Goal: Task Accomplishment & Management: Manage account settings

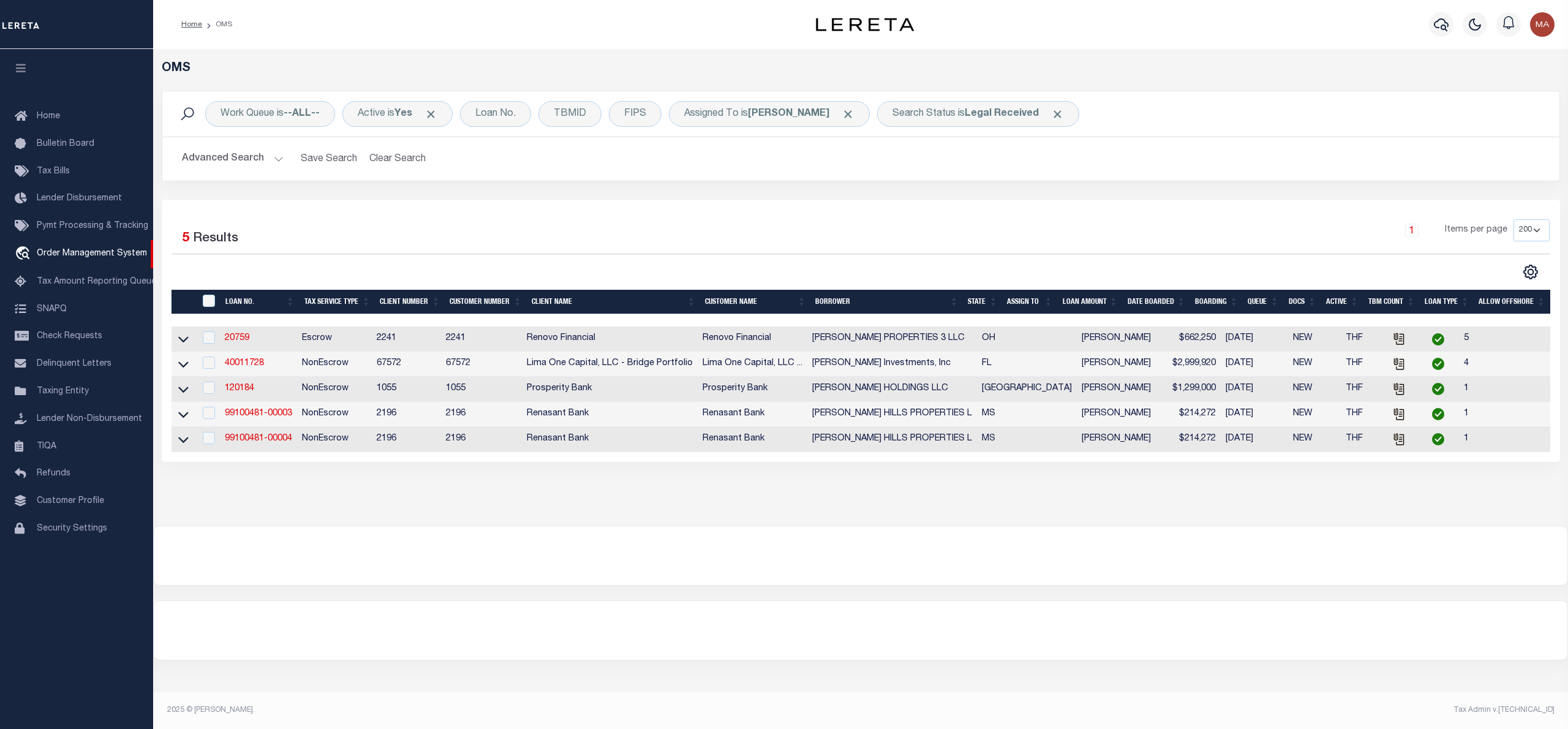
select select "200"
click at [971, 119] on b "Legal Received" at bounding box center [1002, 114] width 74 height 10
select select "RD"
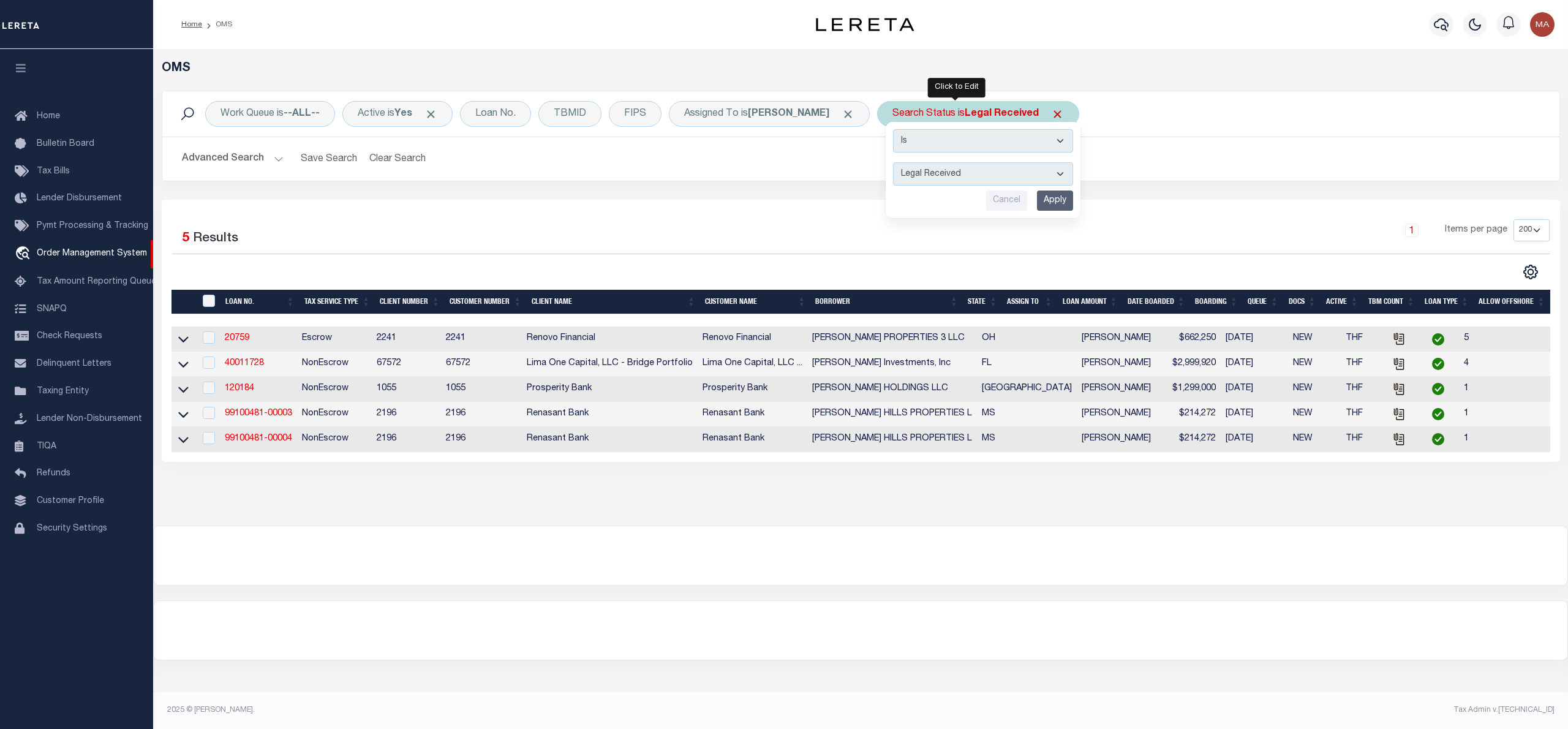
click at [1038, 201] on input "Apply" at bounding box center [1054, 200] width 36 height 20
click at [990, 117] on b "Legal Received" at bounding box center [1002, 114] width 74 height 10
click at [968, 179] on select "Automated Search Bad Parcel Complete Duplicate Parcel High Dollar Reporting In …" at bounding box center [983, 174] width 180 height 24
select select "IP"
click at [893, 163] on select "Automated Search Bad Parcel Complete Duplicate Parcel High Dollar Reporting In …" at bounding box center [983, 174] width 180 height 24
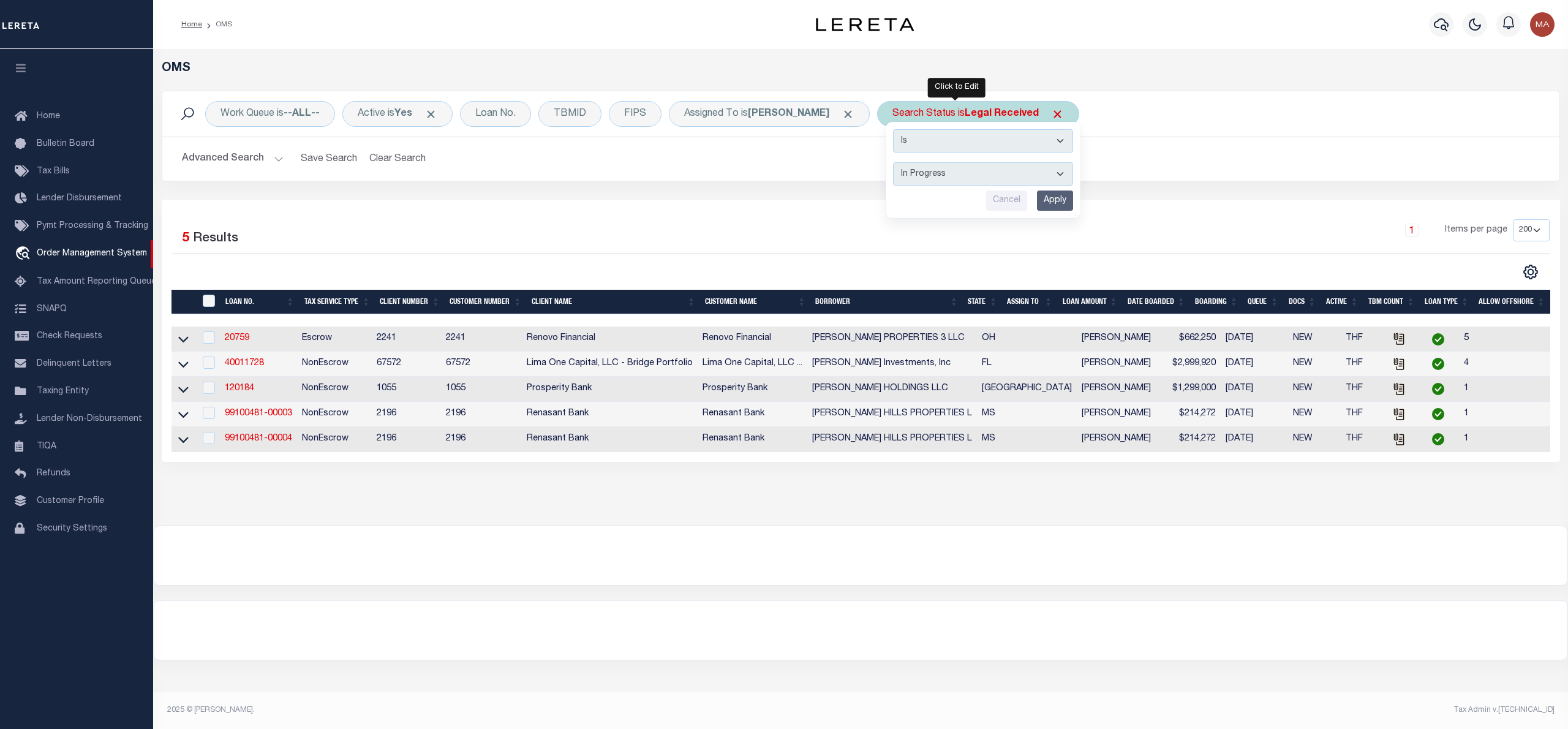
click at [1036, 213] on div "Is Contains Automated Search Bad Parcel Complete Duplicate Parcel High Dollar R…" at bounding box center [983, 170] width 195 height 96
click at [1037, 204] on input "Apply" at bounding box center [1054, 200] width 36 height 20
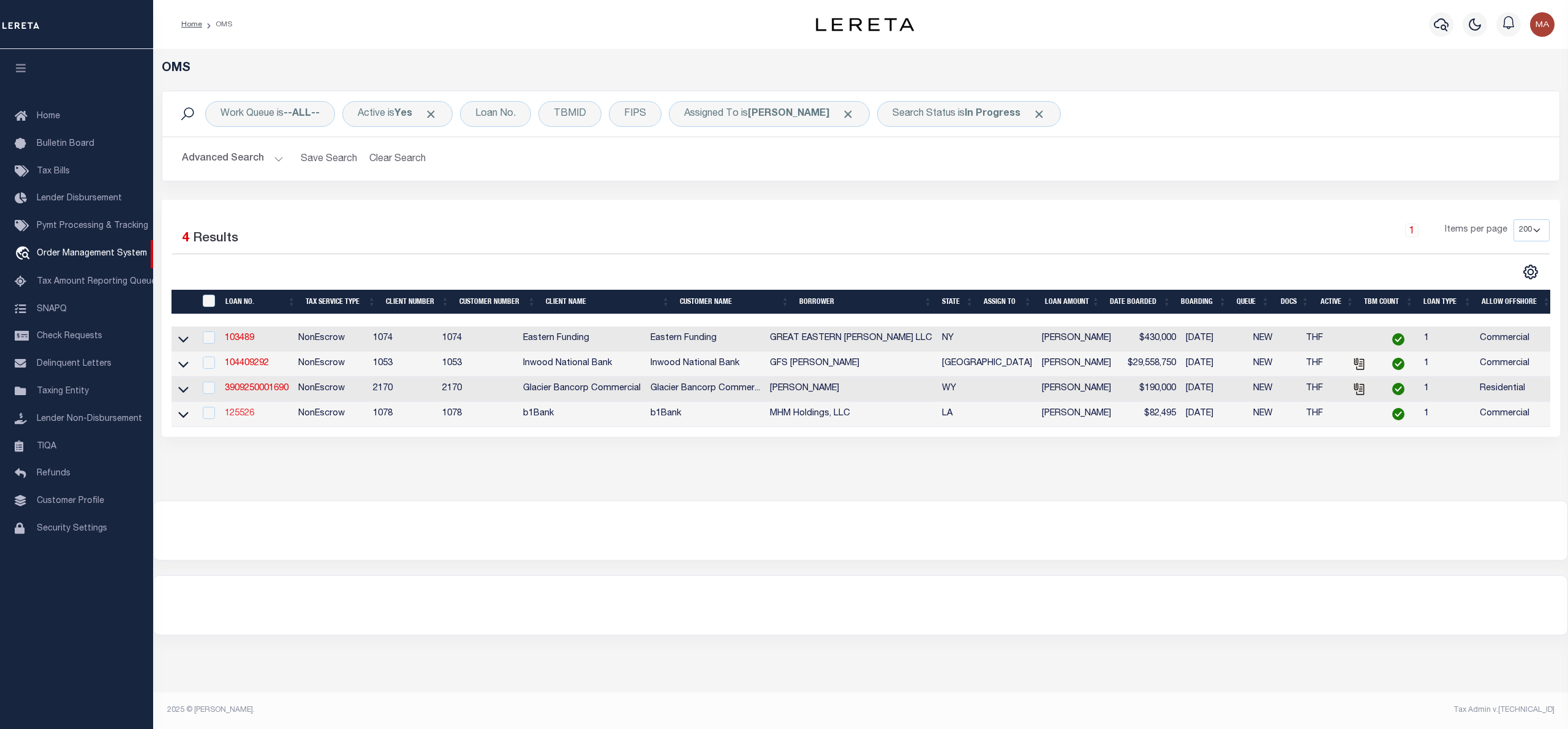
click at [242, 415] on link "125526" at bounding box center [239, 413] width 30 height 8
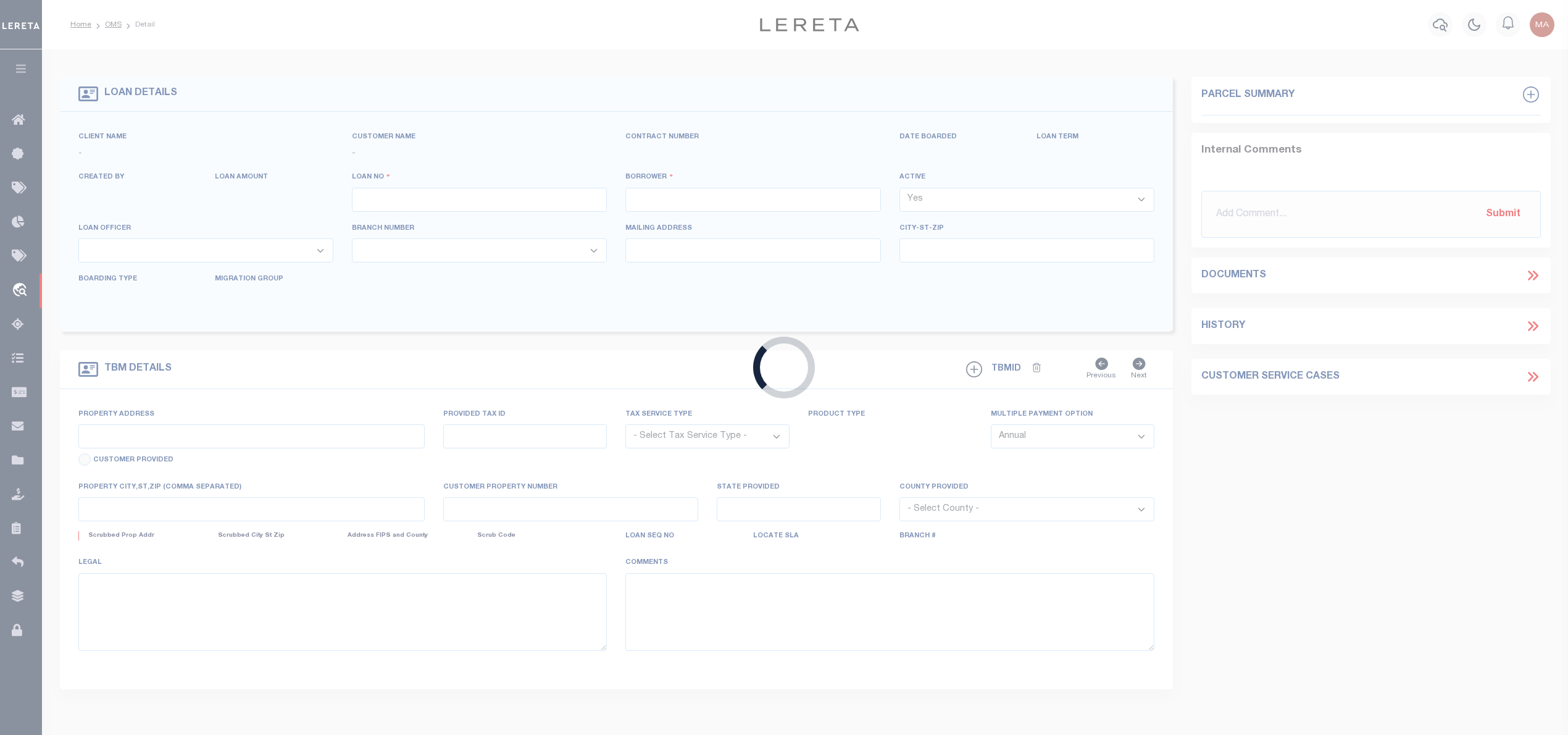
type input "125526"
type input "MHM Holdings, LLC"
select select
type input "09/21/2025"
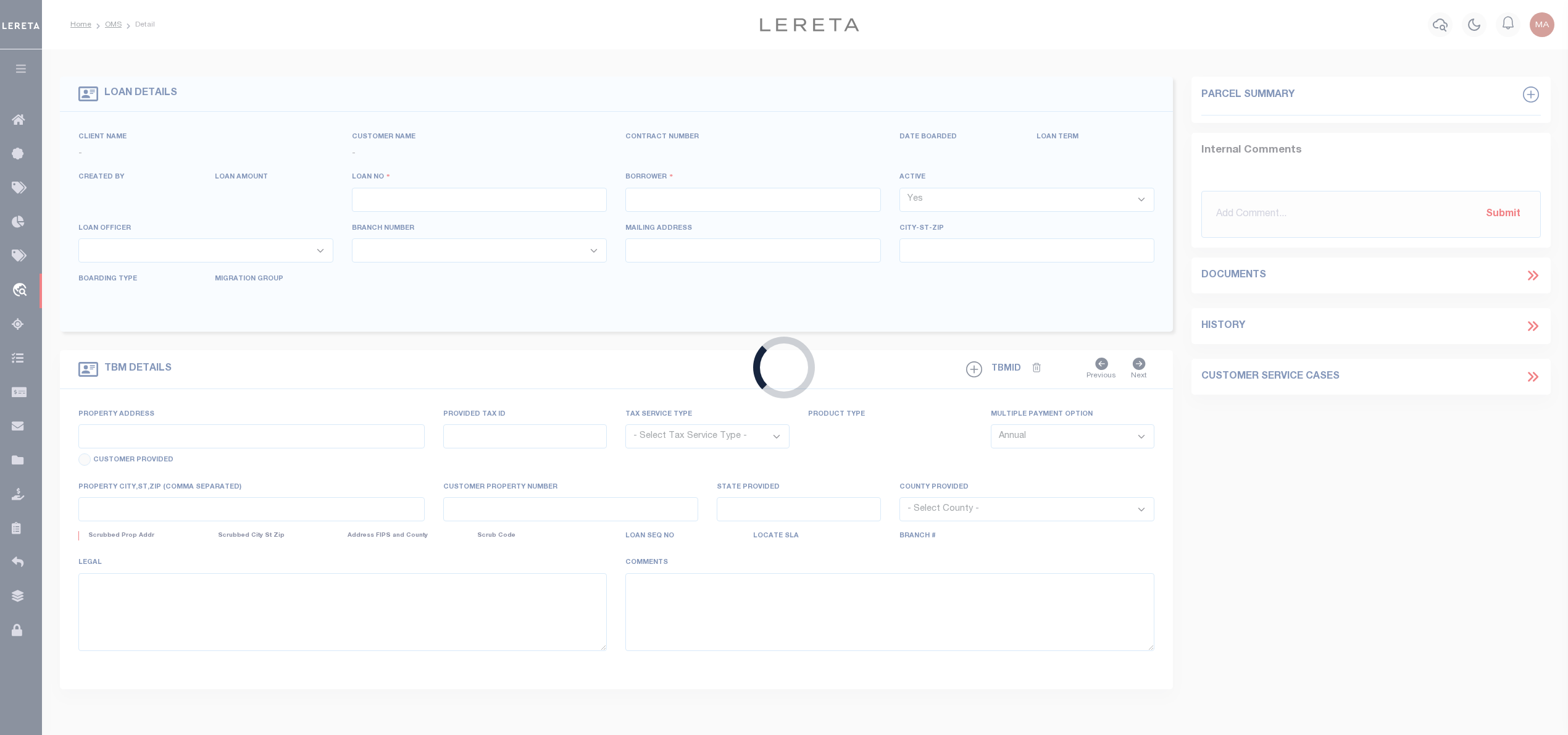
select select "20"
select select "NonEscrow"
type input "713 & 715 Main Street, ,"
select select
type input "Minden LA 71055"
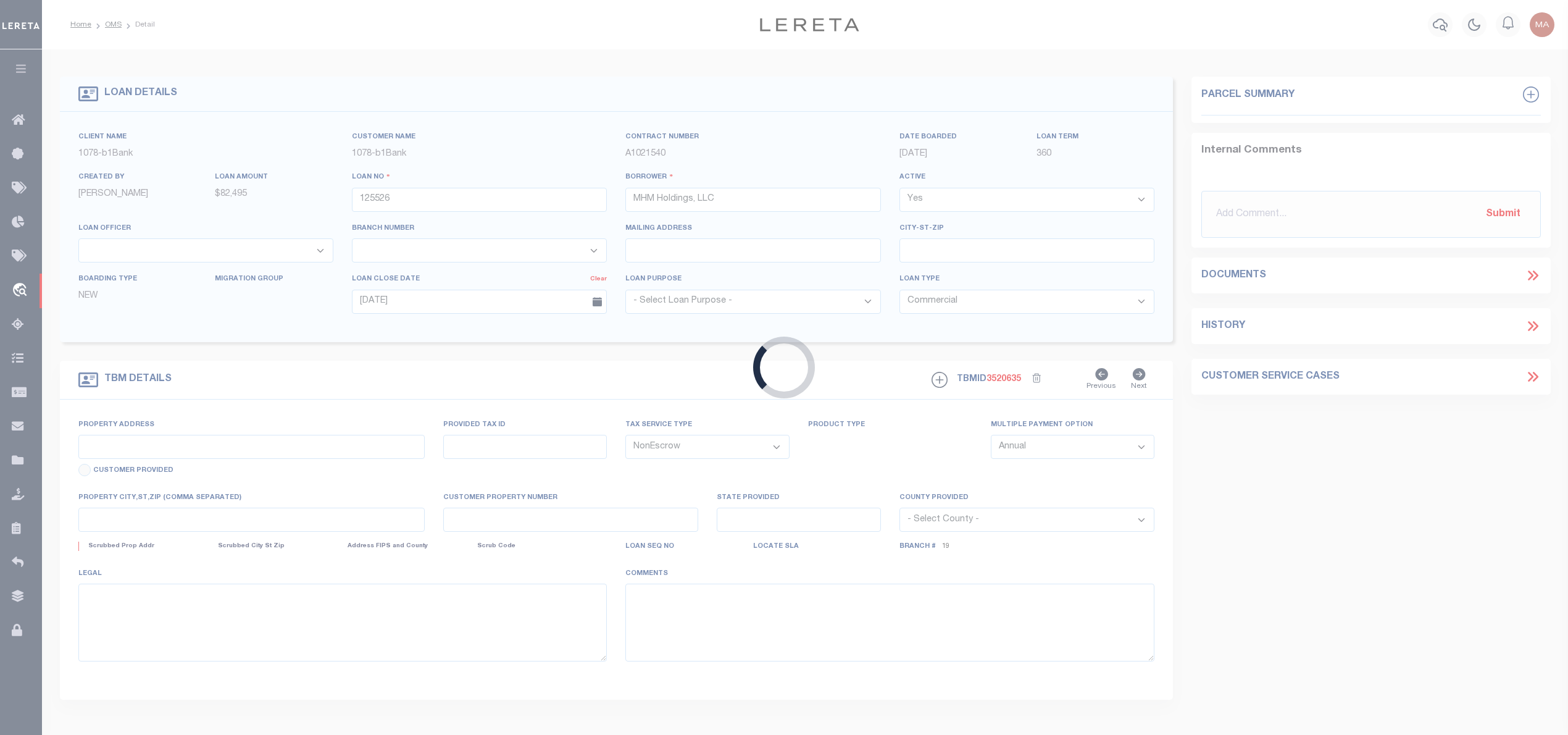
type input "112547, 10720"
type input "LA"
type textarea "A lot fronting 27' 11'' on the North Main Street which has a southern corner ly…"
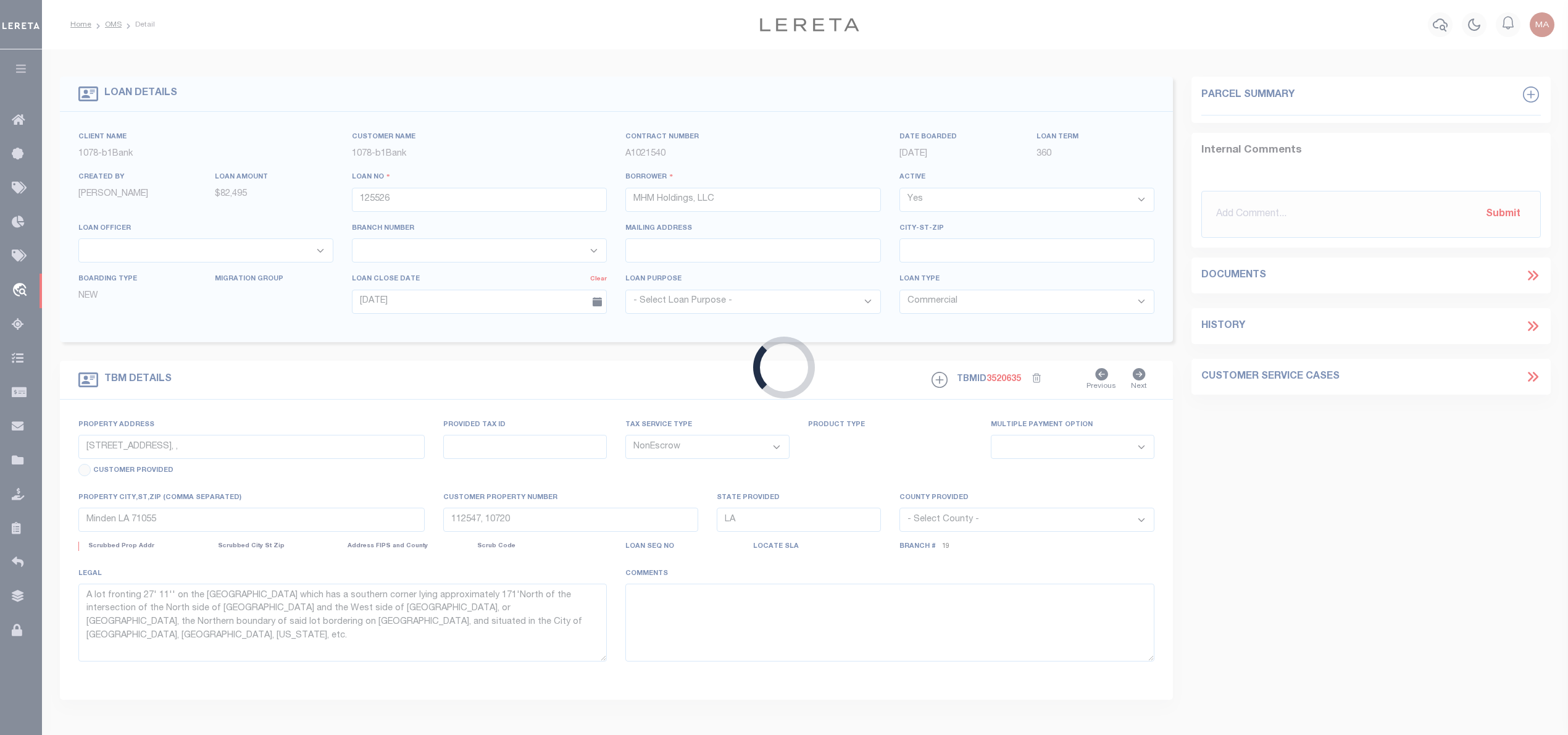
select select "6735"
select select "487"
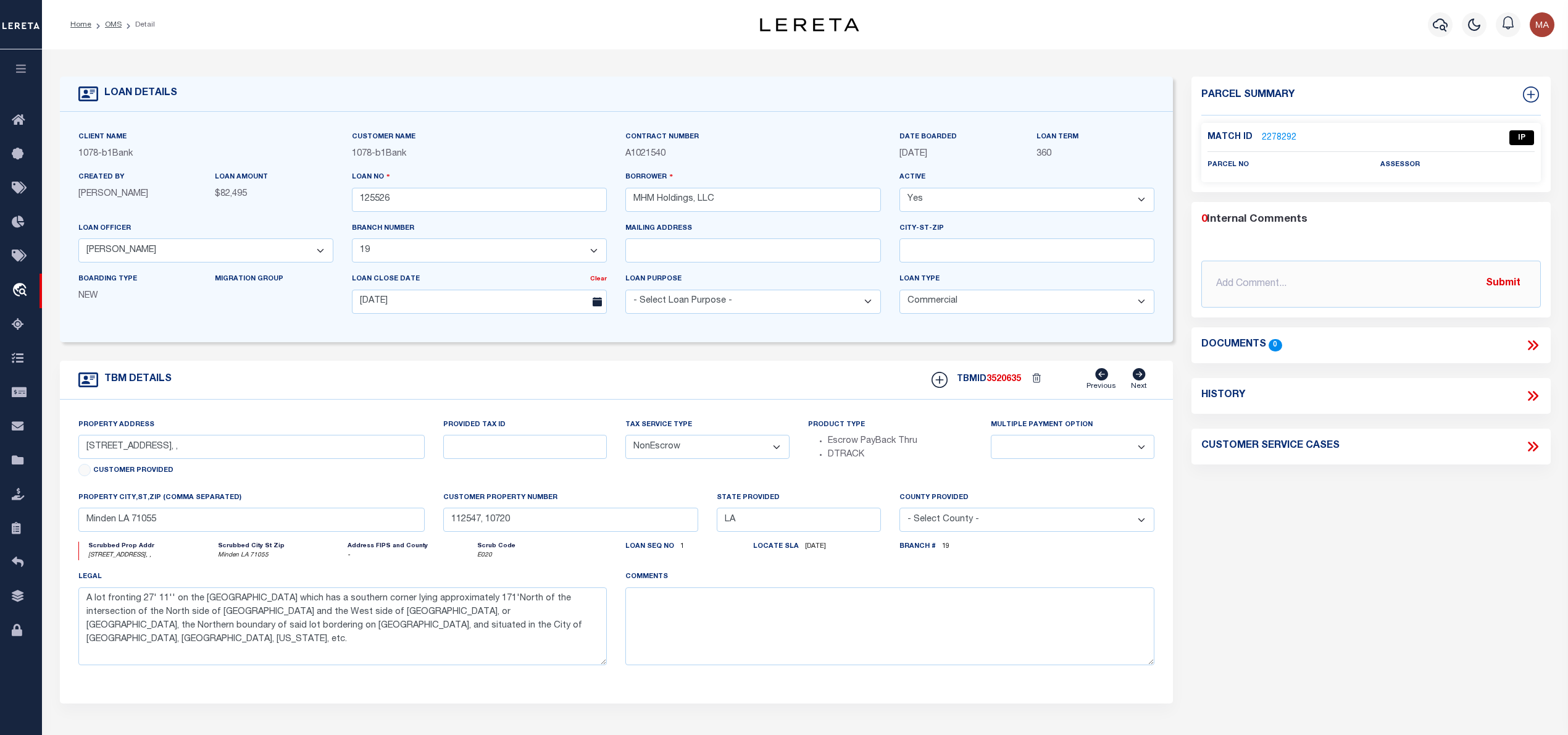
click at [1272, 134] on link "2278292" at bounding box center [1279, 137] width 35 height 13
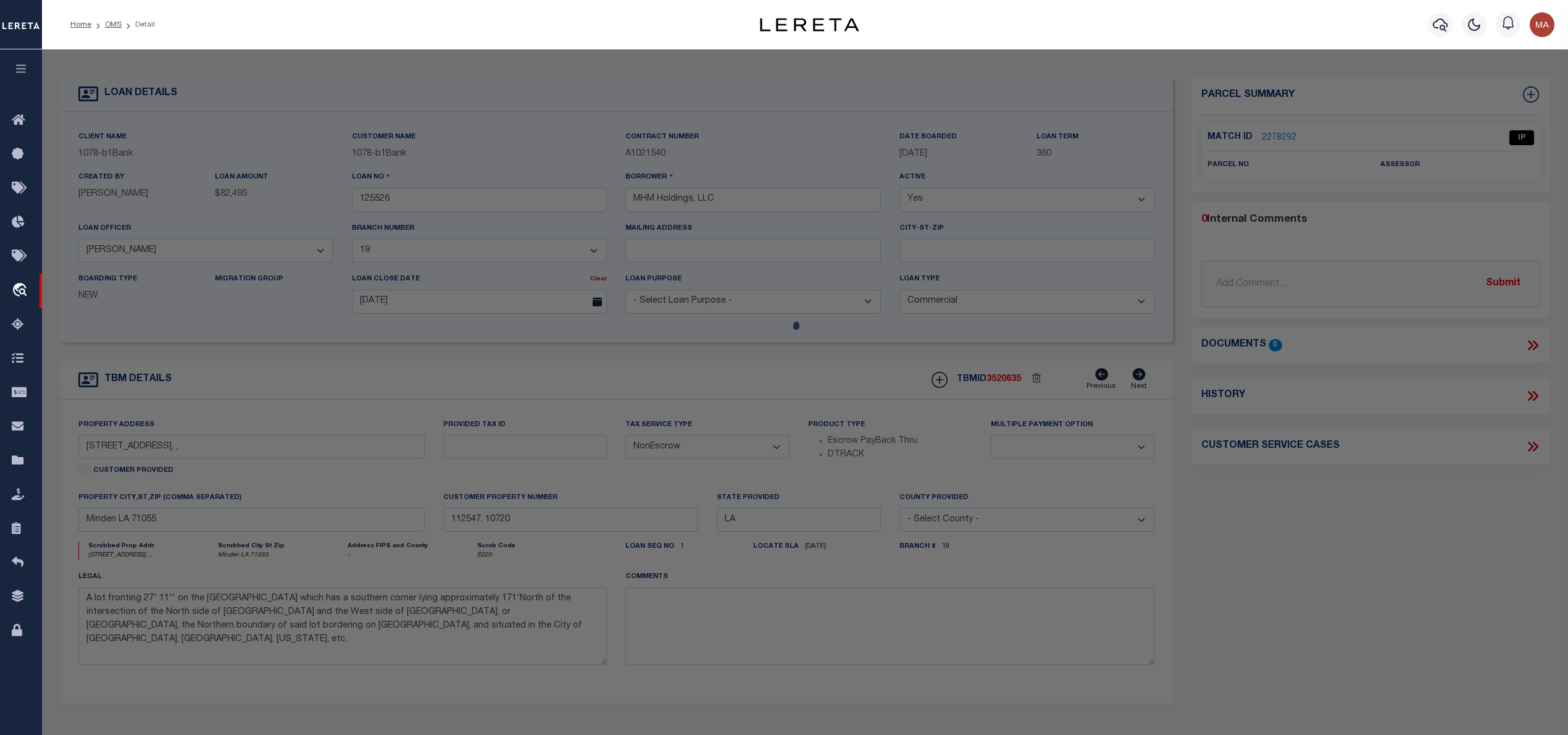
checkbox input "false"
select select "IP"
checkbox input "false"
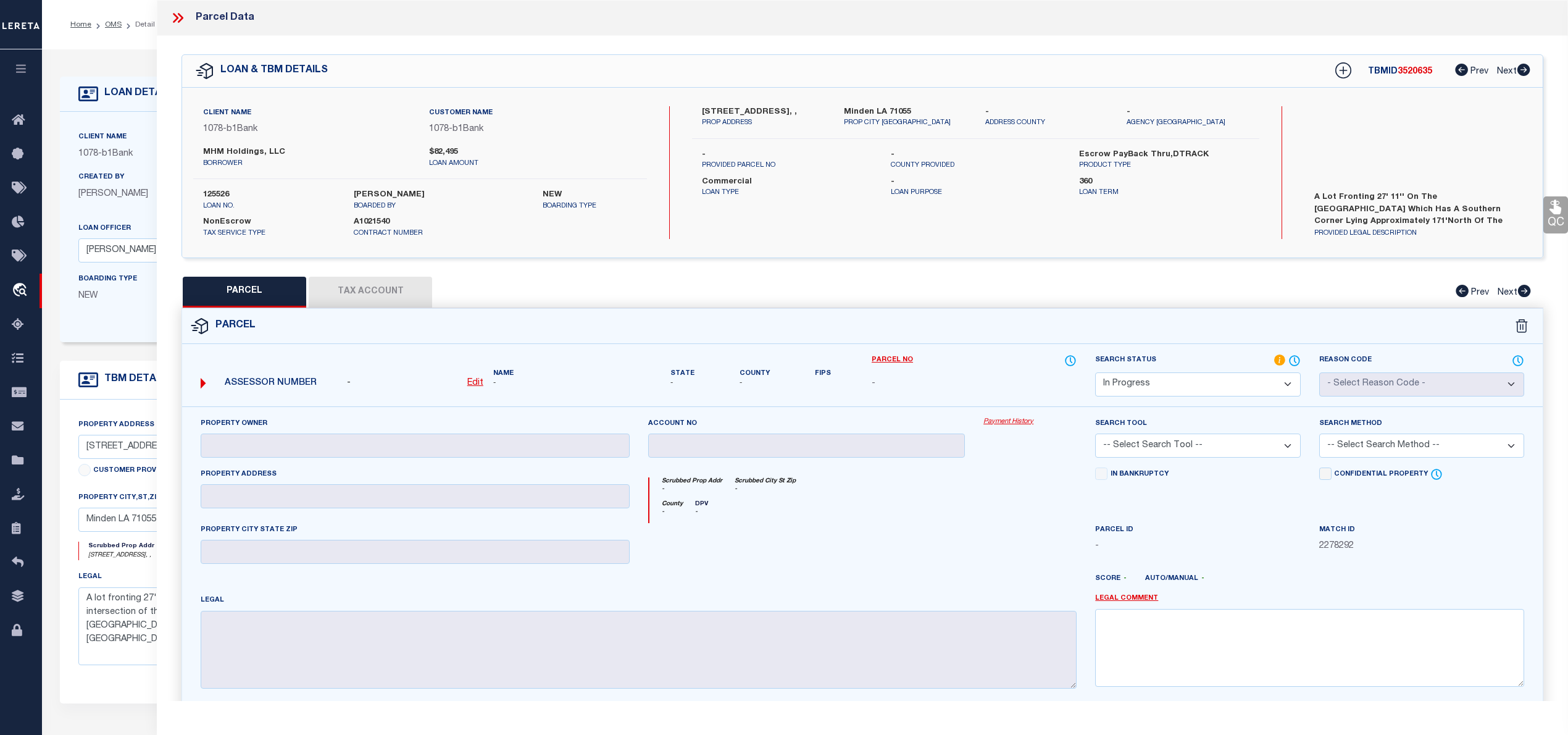
click at [178, 13] on icon at bounding box center [177, 18] width 16 height 16
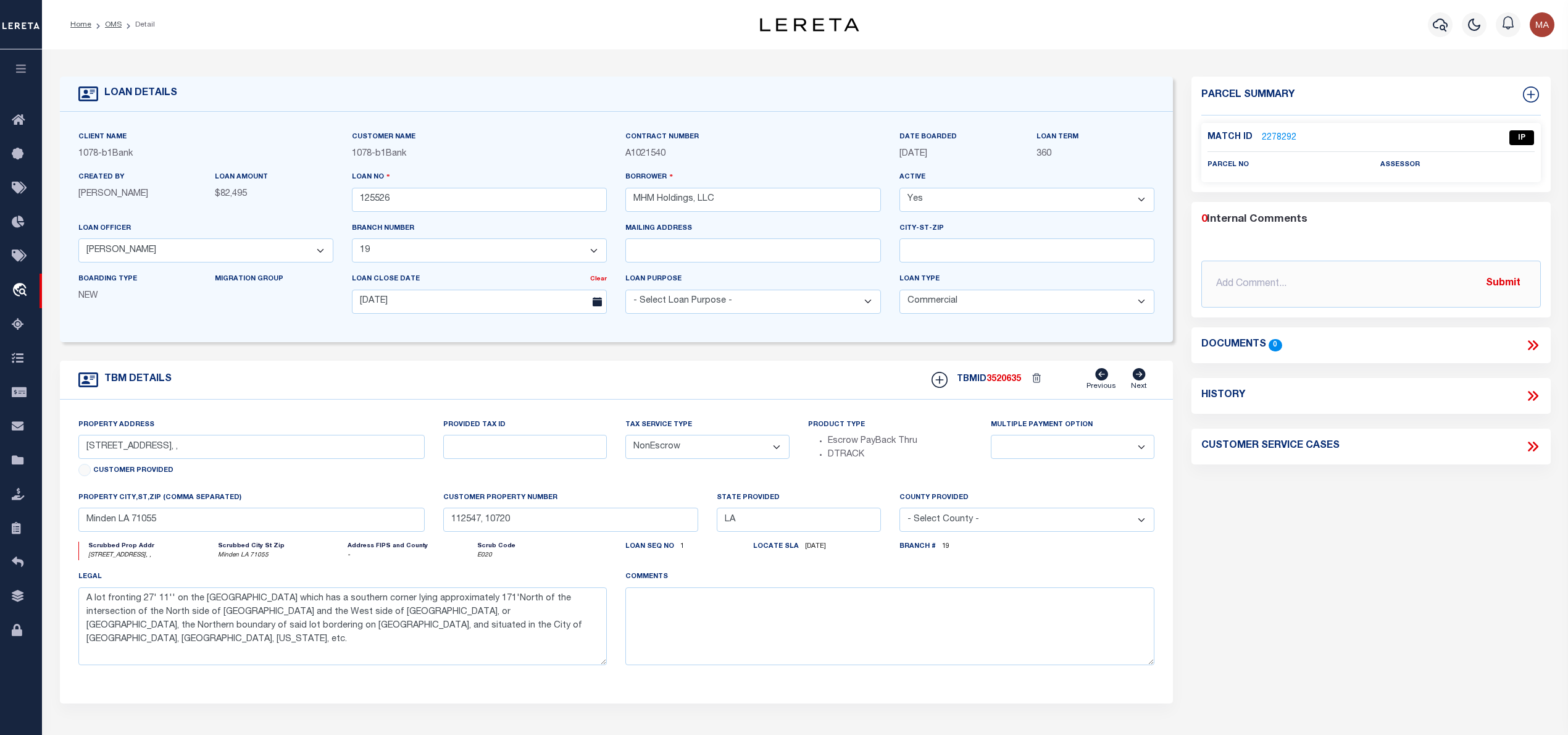
click at [1280, 138] on link "2278292" at bounding box center [1279, 137] width 35 height 13
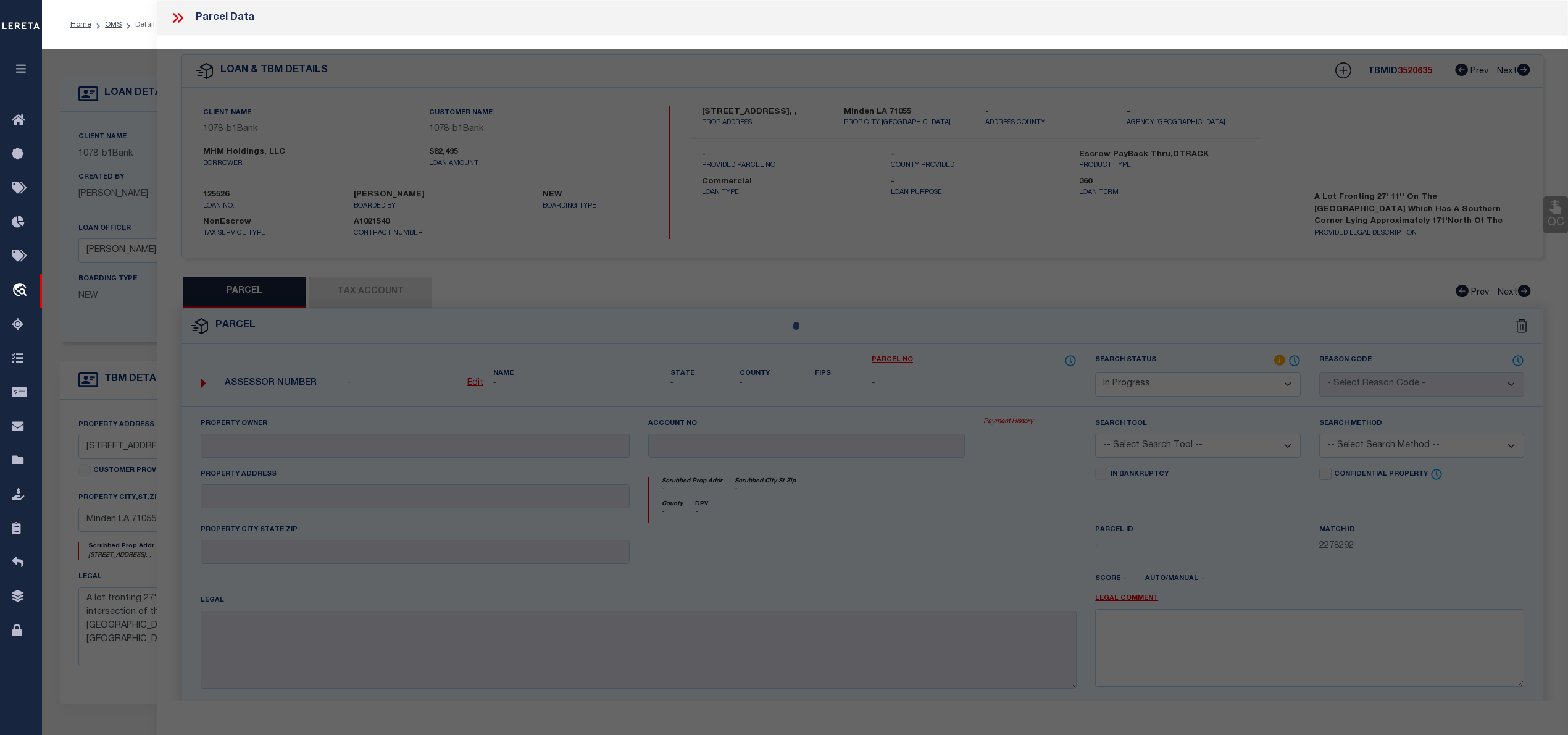
select select "AS"
checkbox input "false"
select select "IP"
checkbox input "false"
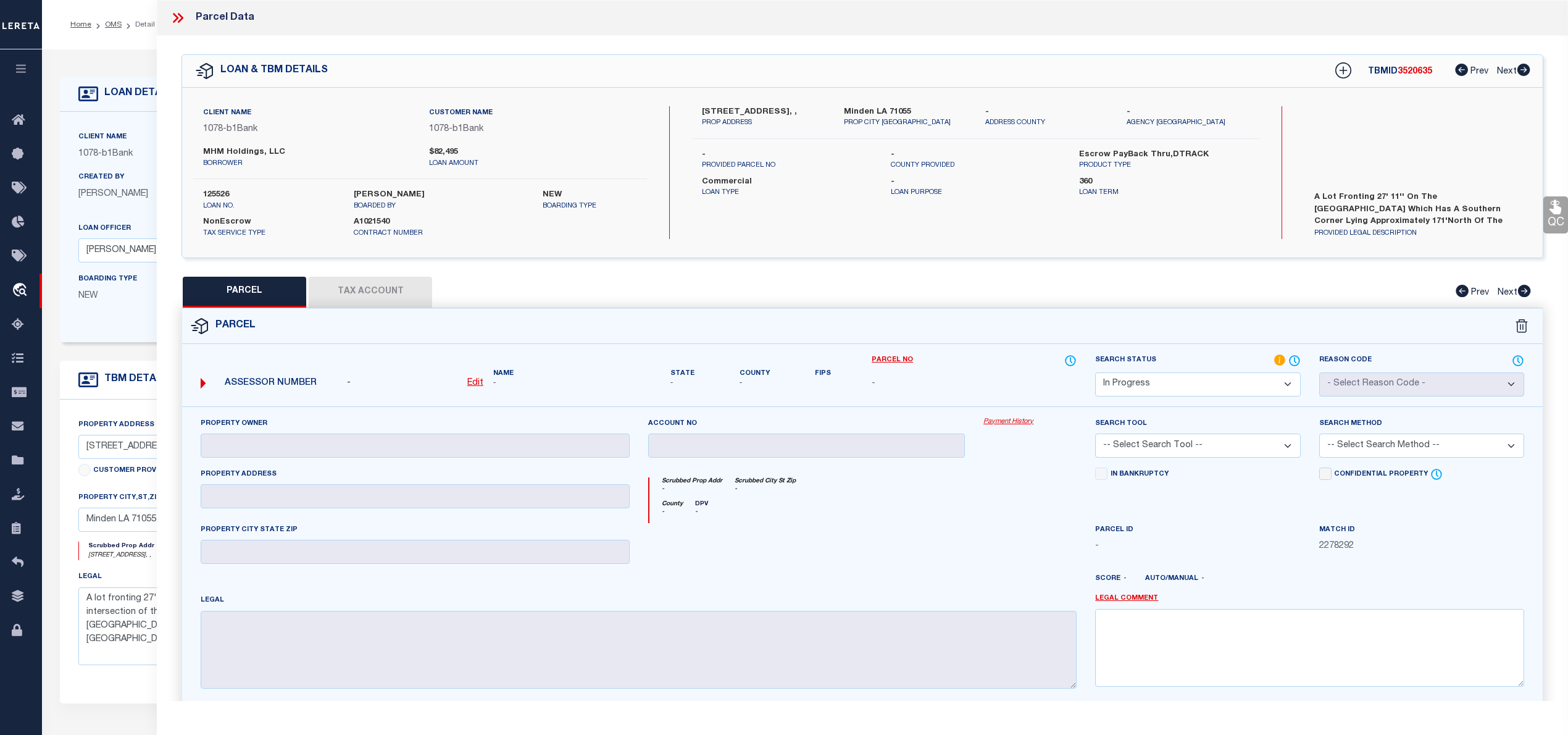
click at [175, 23] on icon at bounding box center [177, 18] width 16 height 16
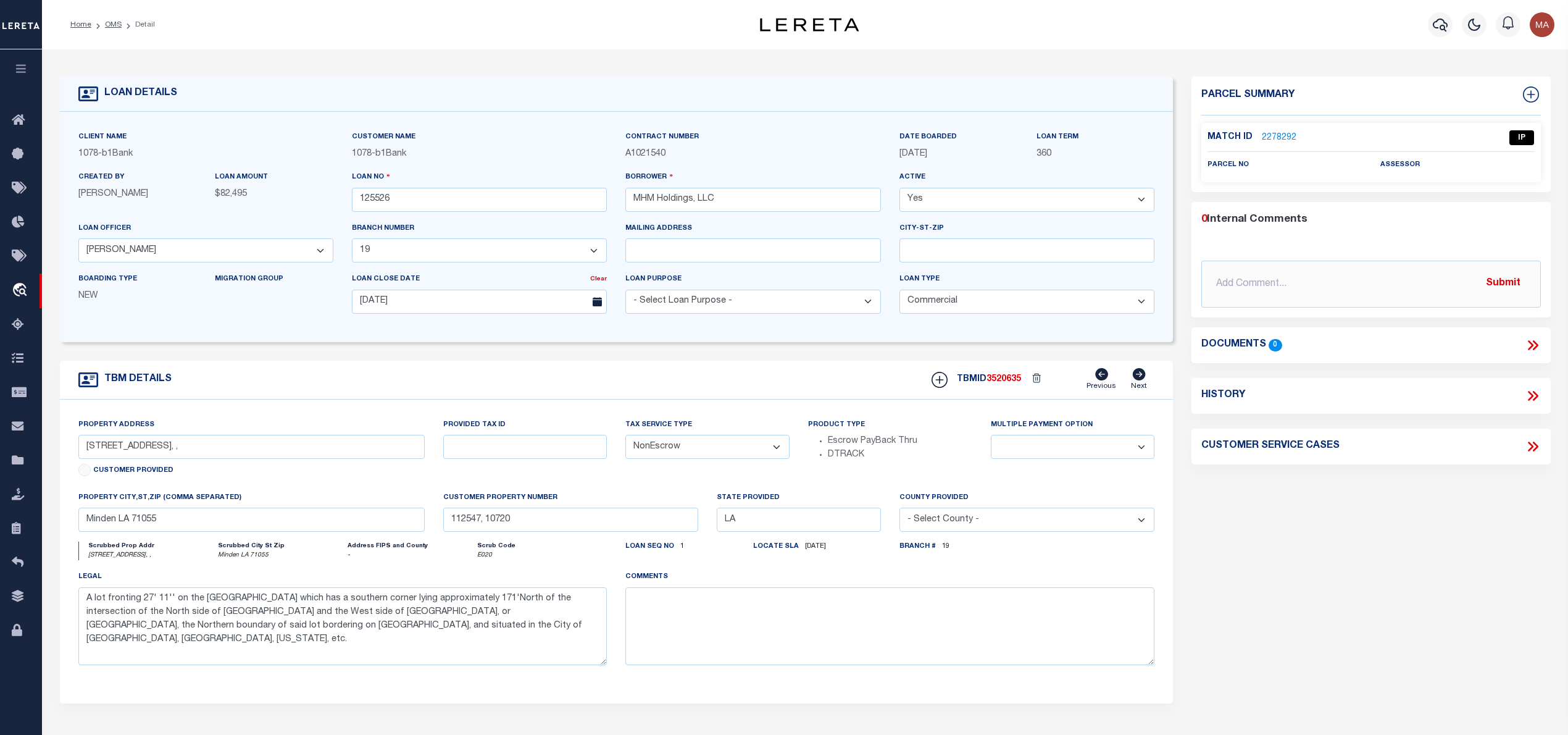
click at [1287, 132] on link "2278292" at bounding box center [1279, 137] width 35 height 13
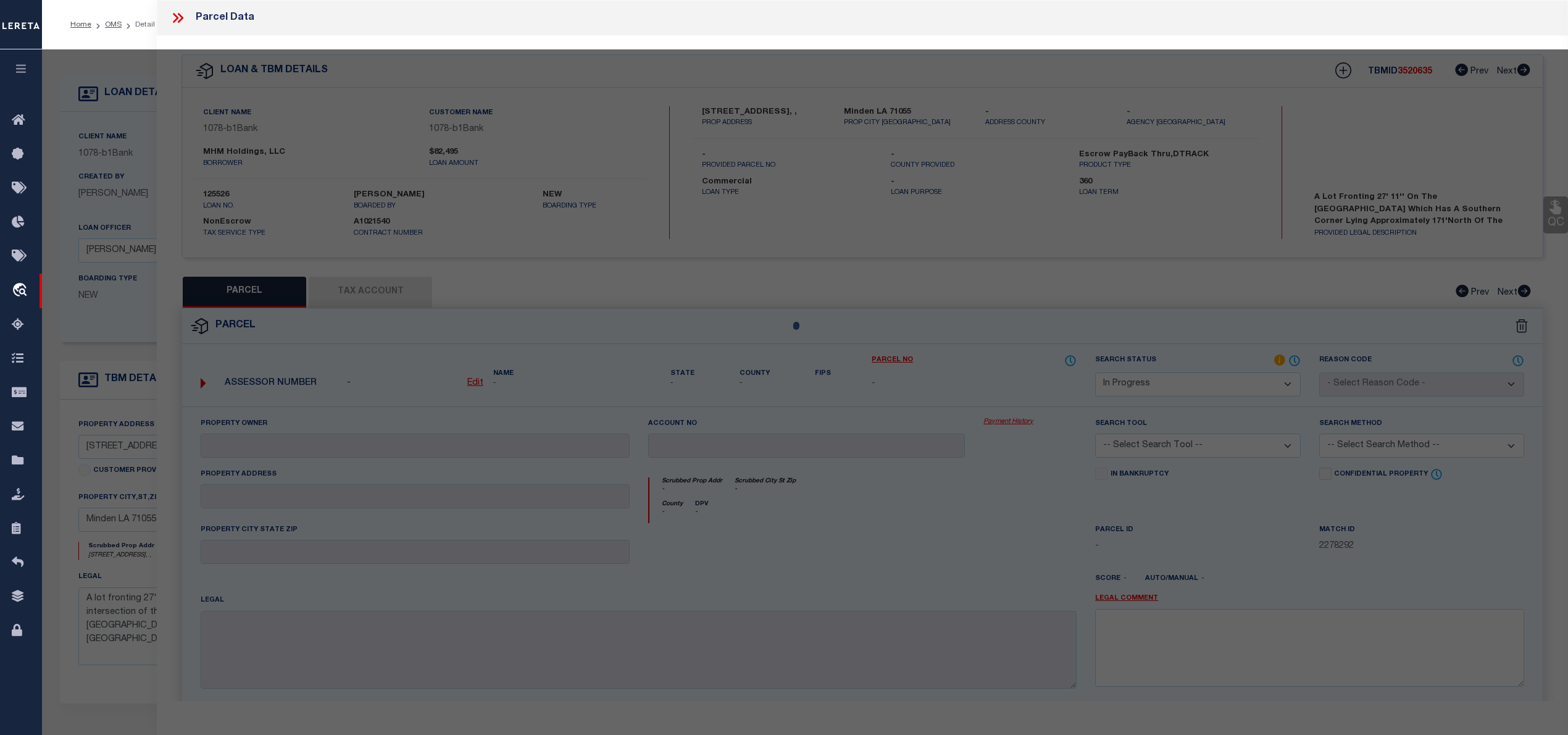
select select "AS"
checkbox input "false"
select select "IP"
checkbox input "false"
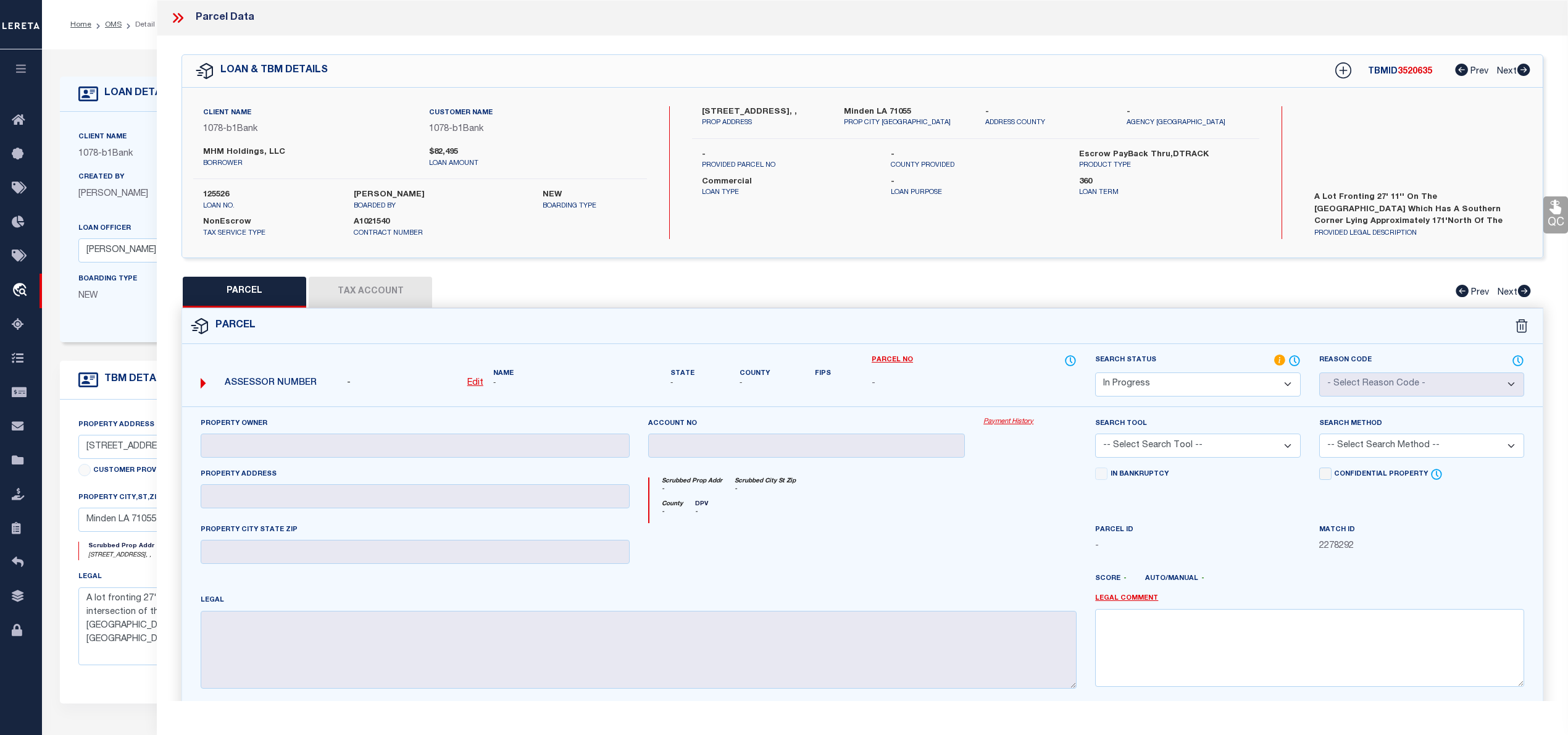
click at [183, 14] on icon at bounding box center [177, 18] width 16 height 16
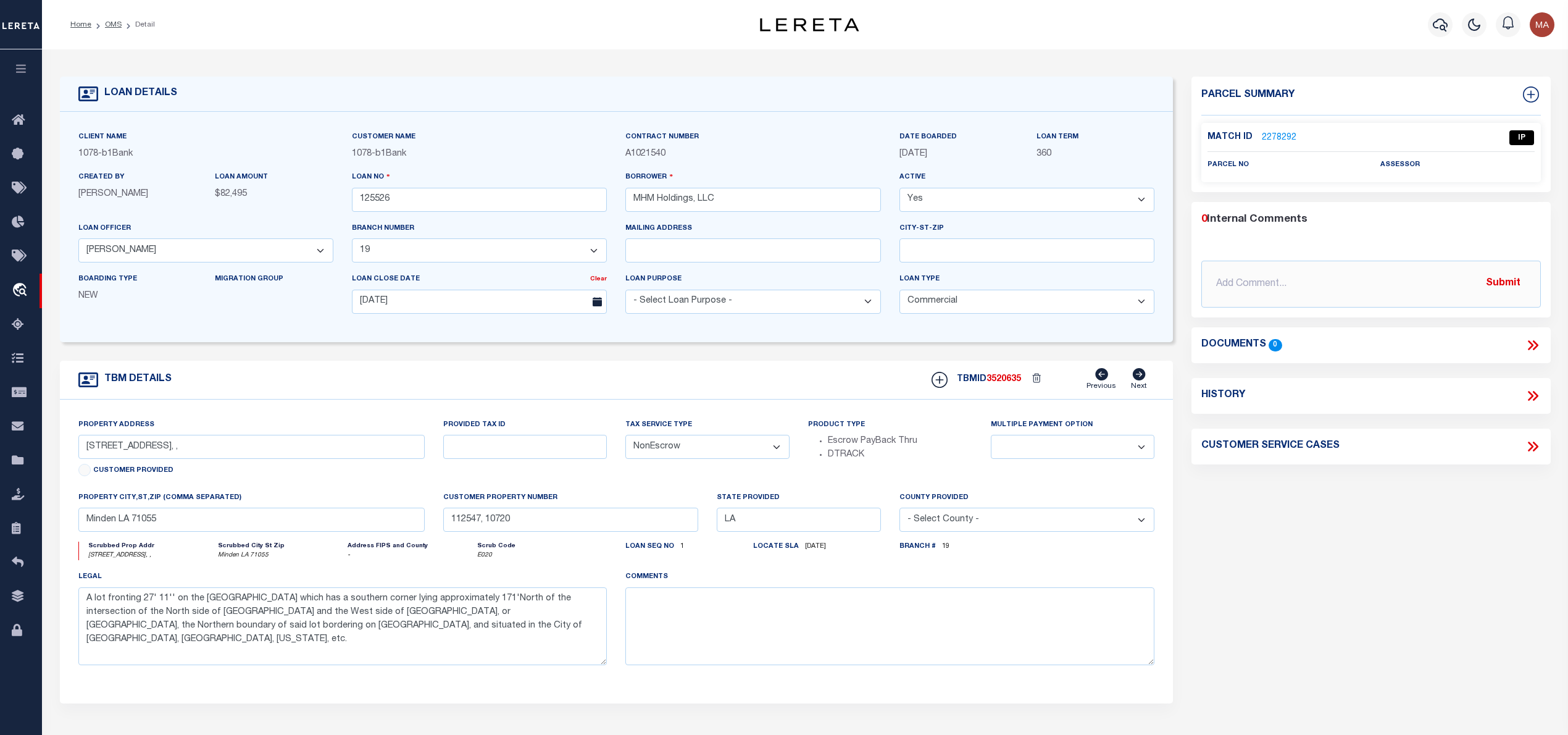
click at [1278, 135] on link "2278292" at bounding box center [1279, 137] width 35 height 13
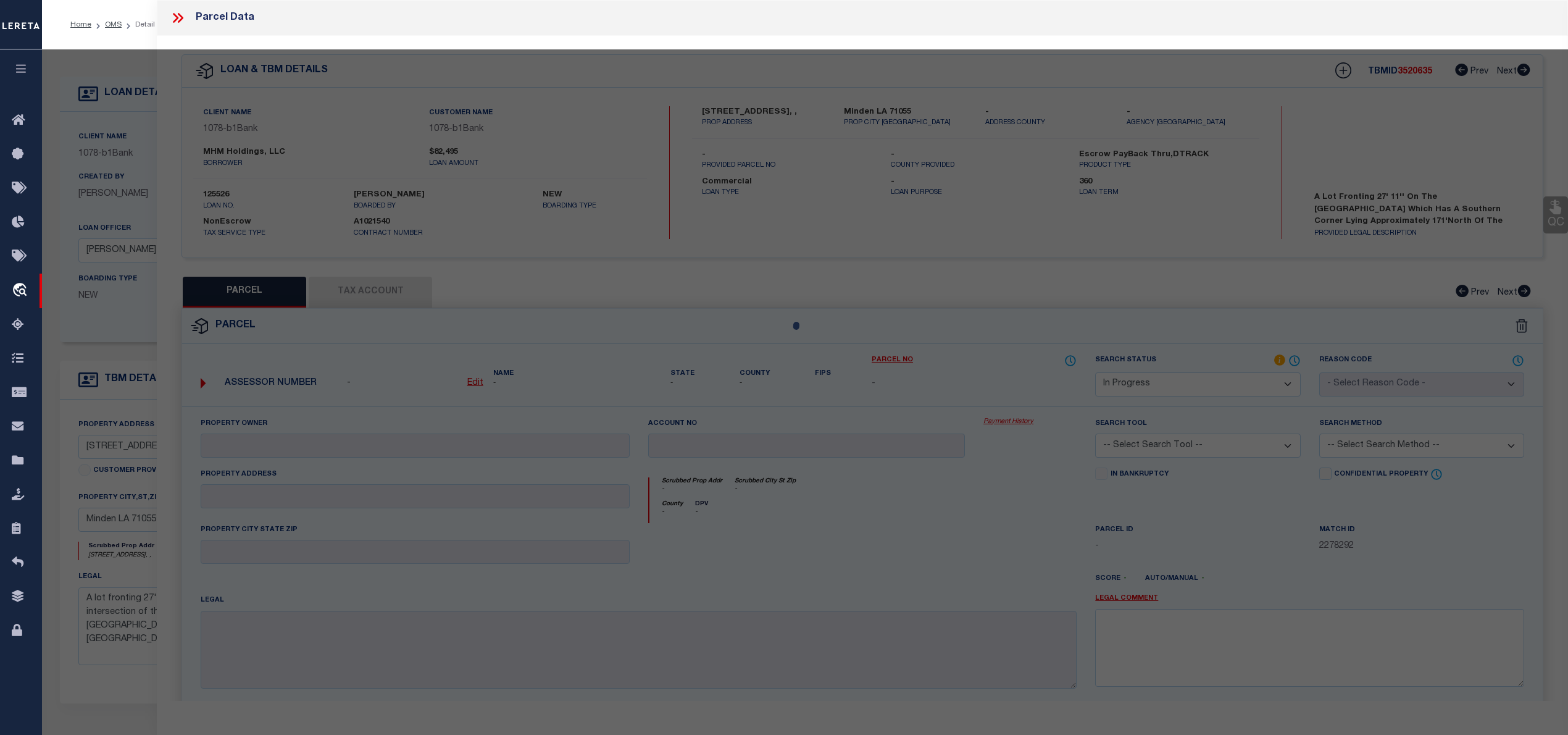
select select "AS"
checkbox input "false"
select select "IP"
checkbox input "false"
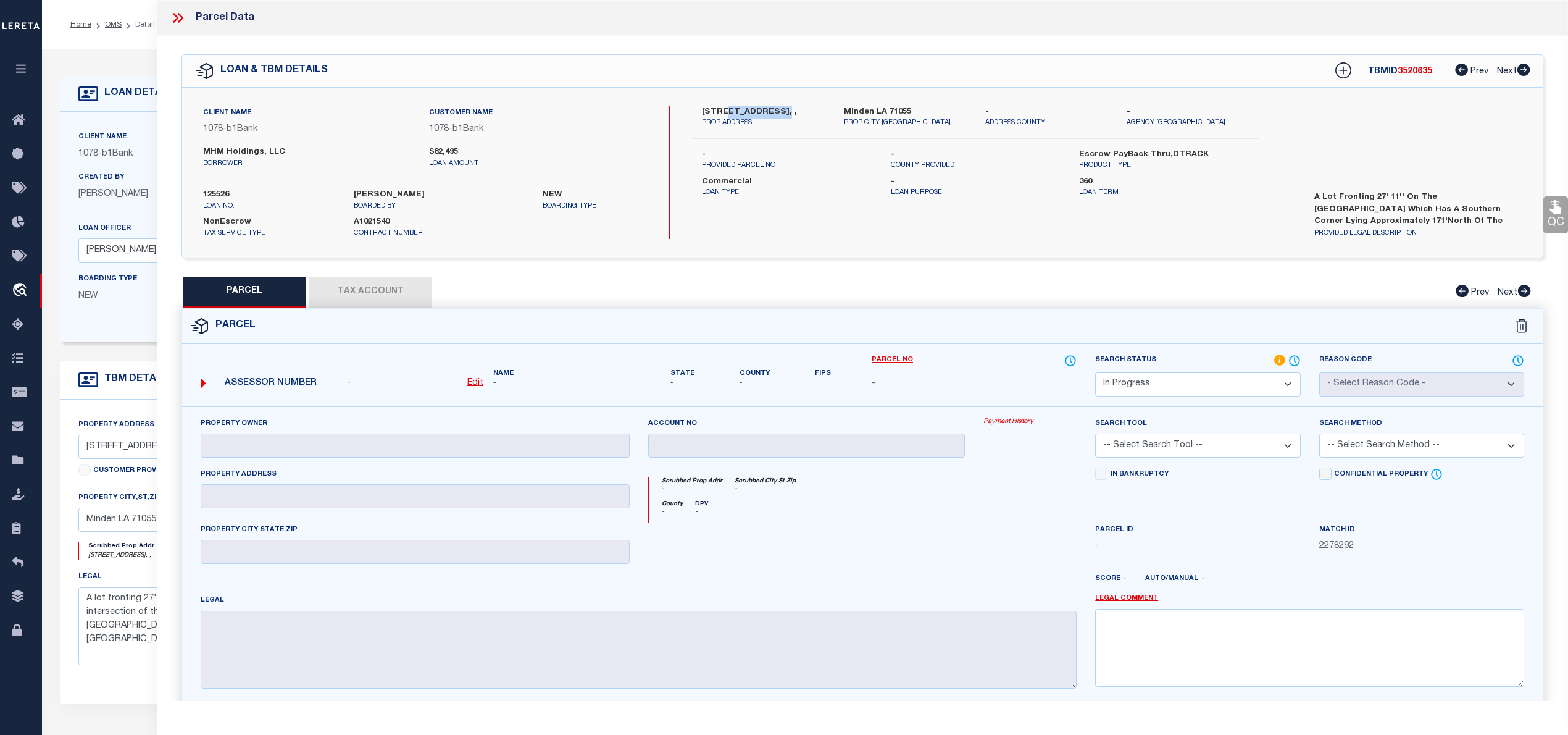
drag, startPoint x: 724, startPoint y: 109, endPoint x: 768, endPoint y: 115, distance: 44.4
click at [768, 115] on label "713 & 715 Main Street, ," at bounding box center [763, 112] width 123 height 12
copy label "715 Main St"
click at [176, 20] on icon at bounding box center [175, 18] width 6 height 10
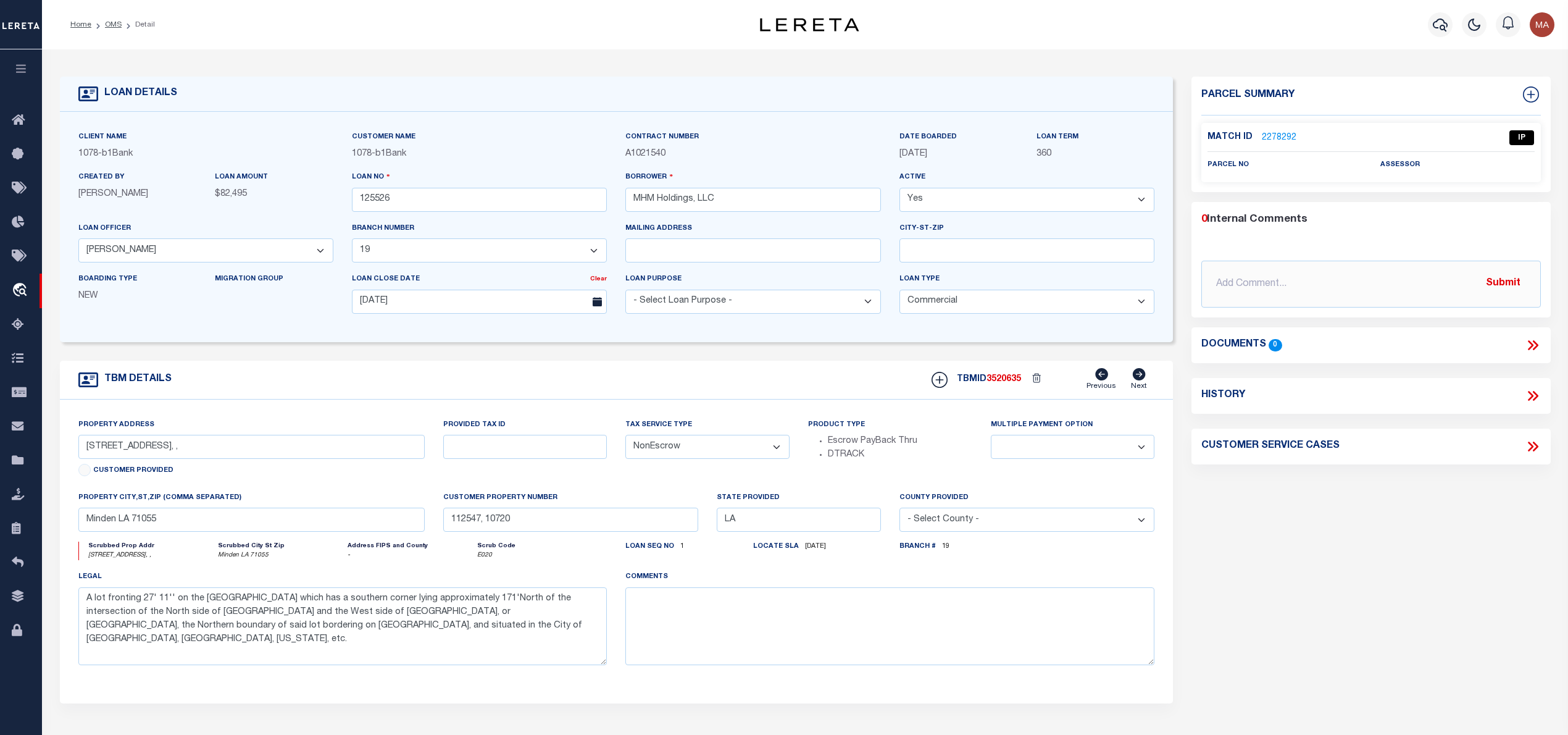
click at [1277, 131] on link "2278292" at bounding box center [1279, 137] width 35 height 13
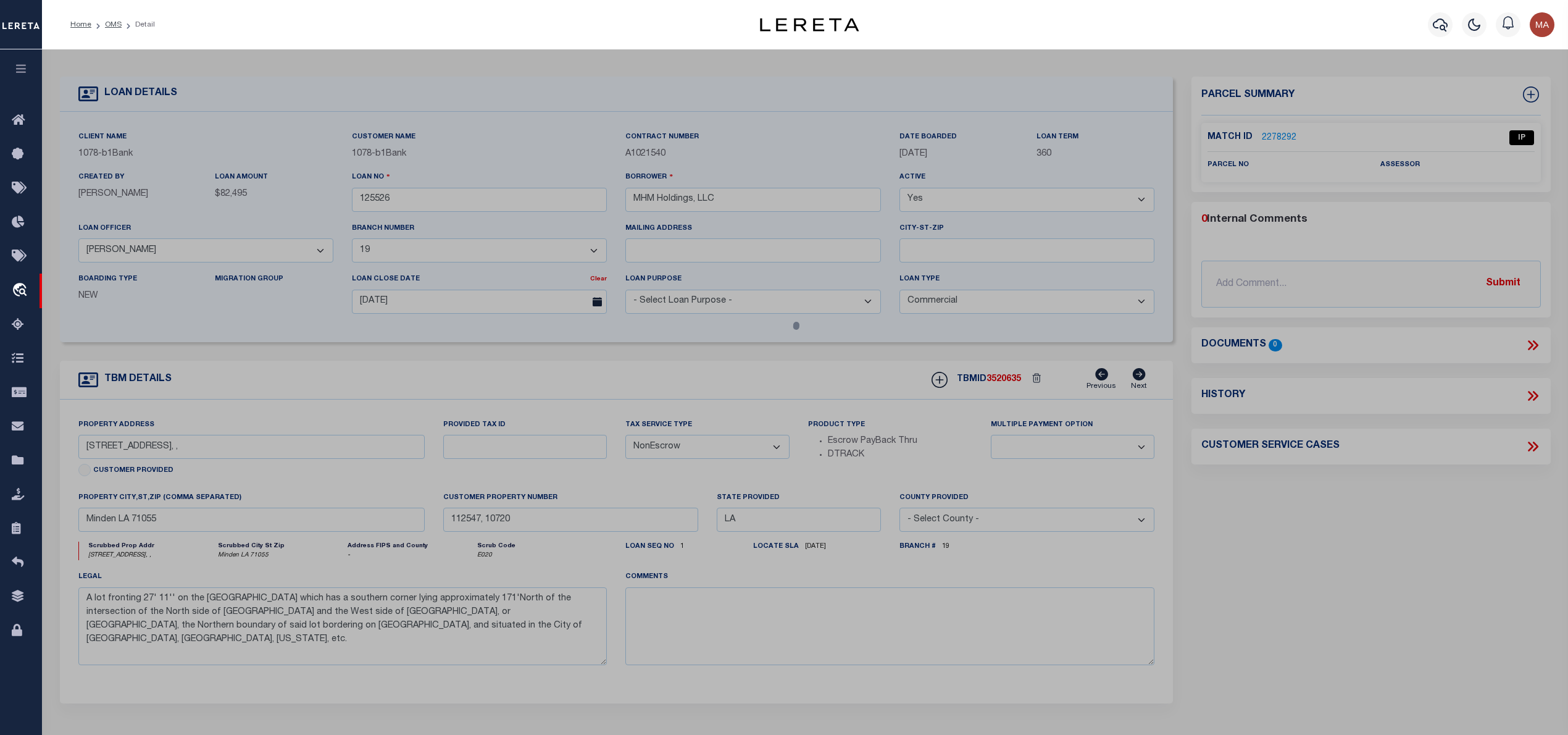
select select "AS"
checkbox input "false"
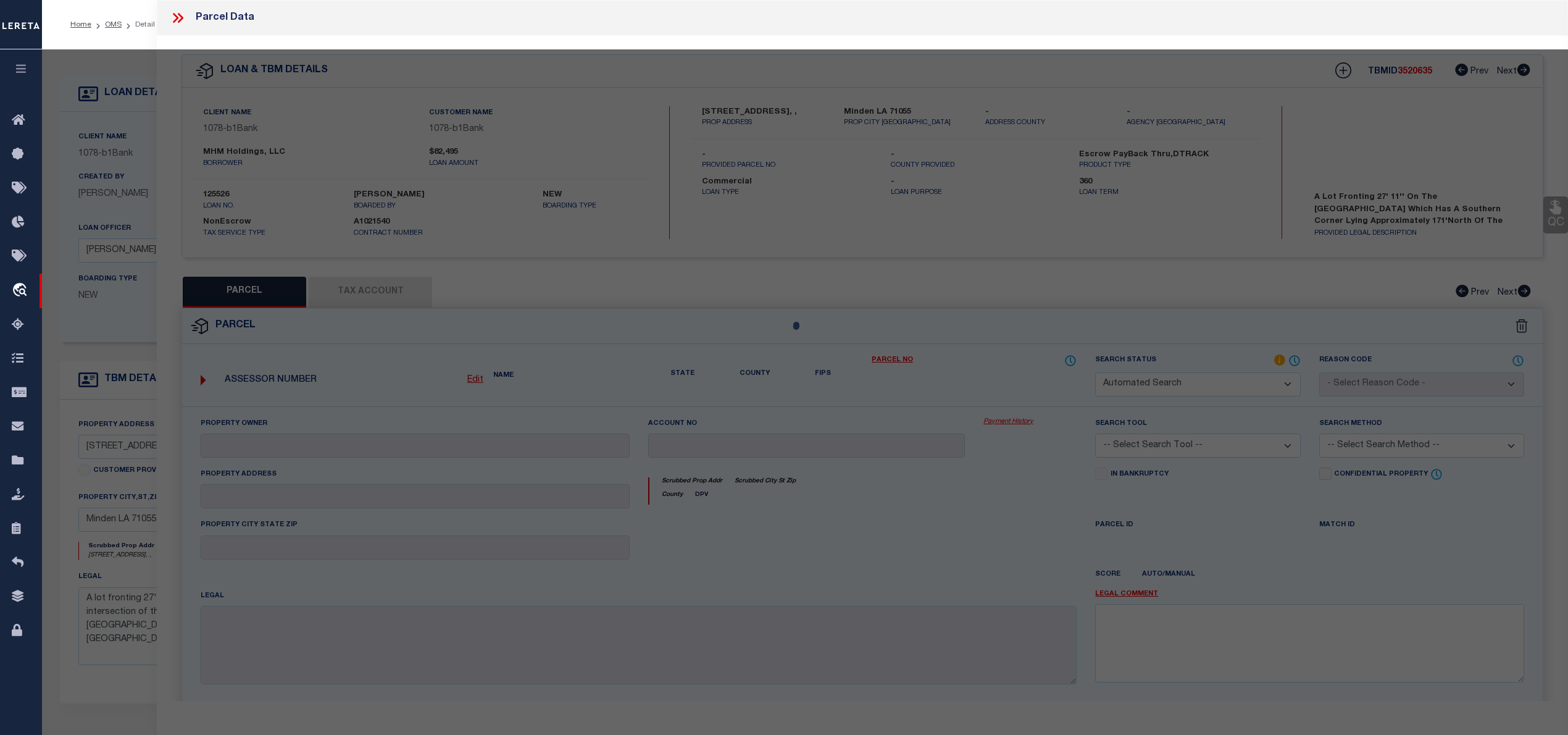
select select "IP"
checkbox input "false"
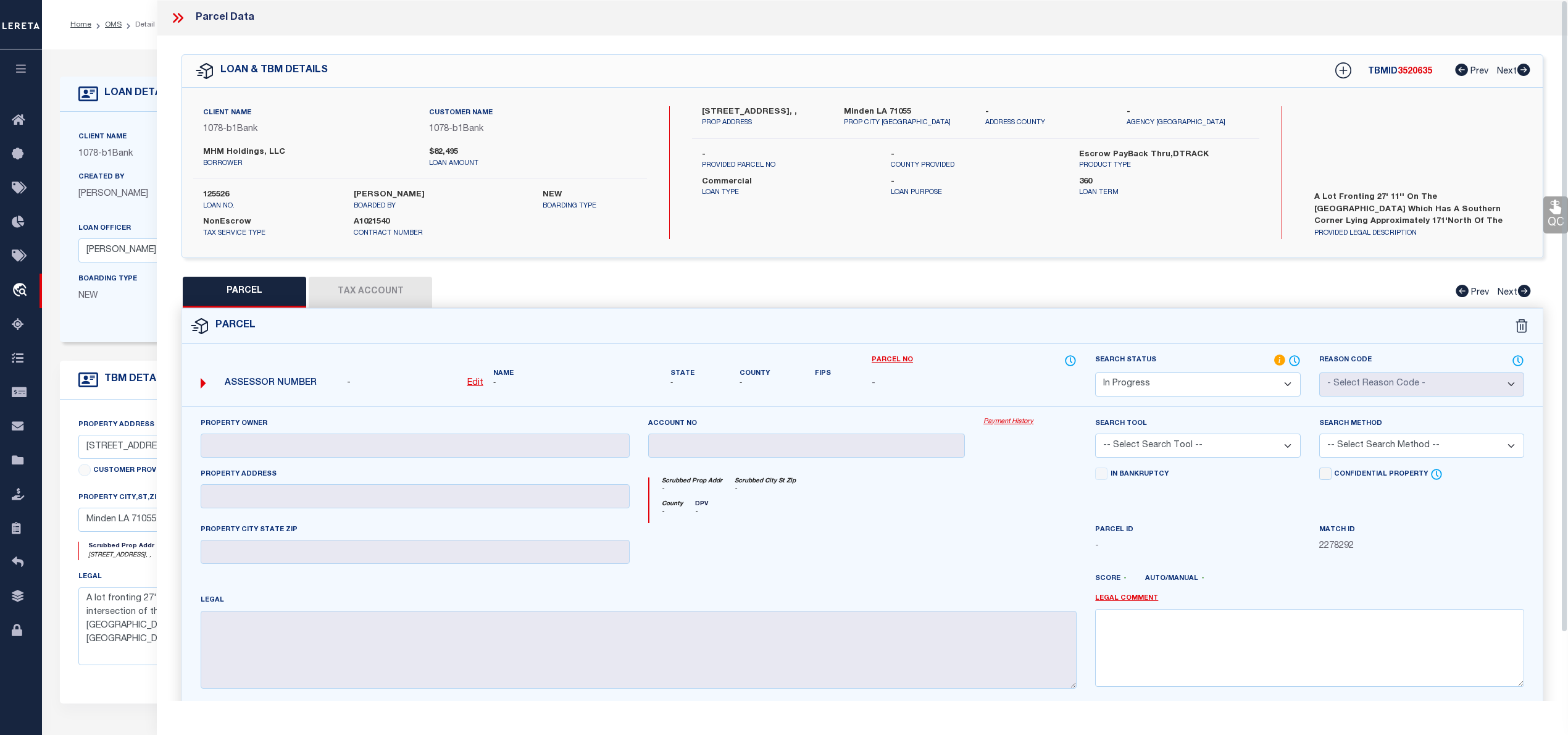
click at [174, 21] on icon at bounding box center [175, 18] width 6 height 10
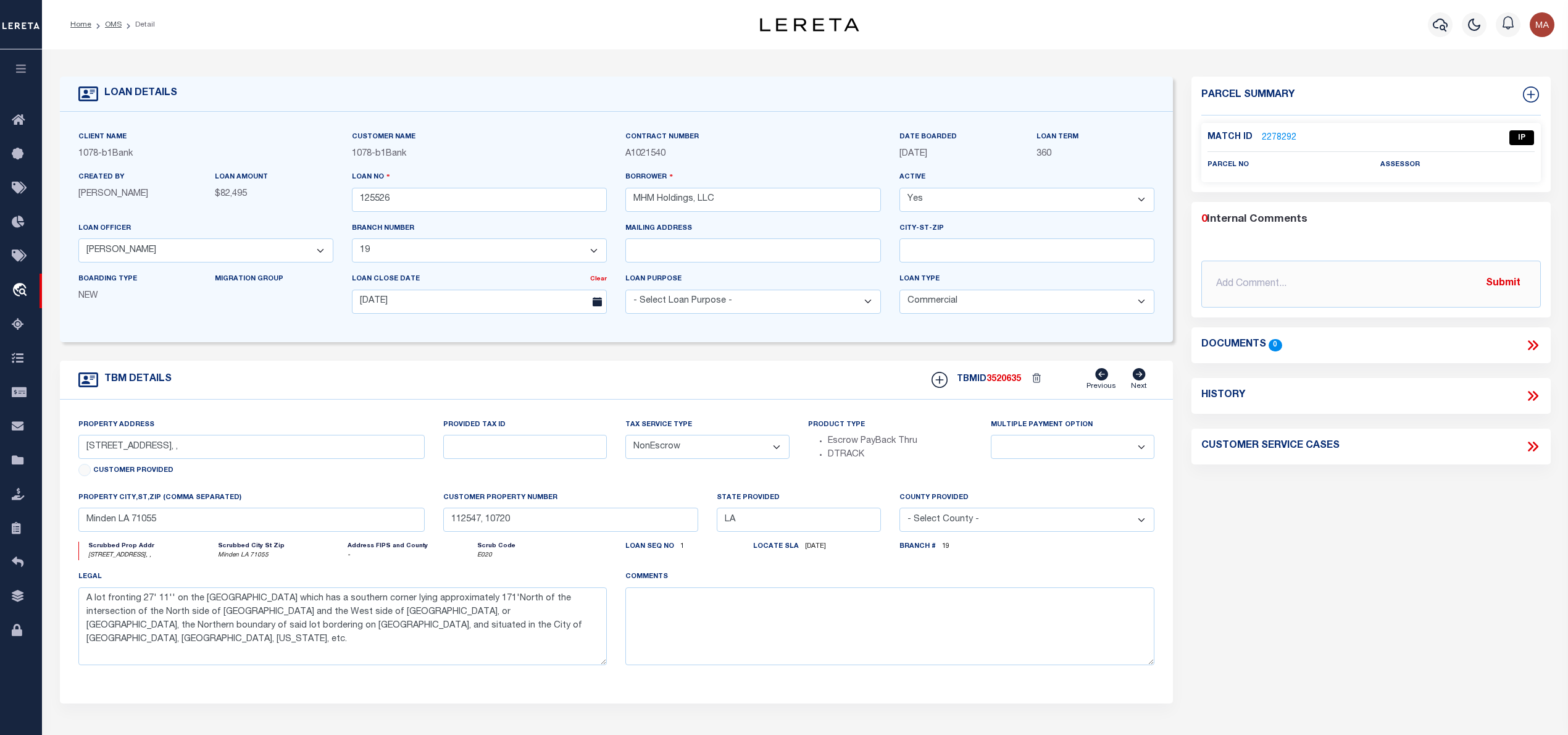
click at [1271, 135] on link "2278292" at bounding box center [1279, 137] width 35 height 13
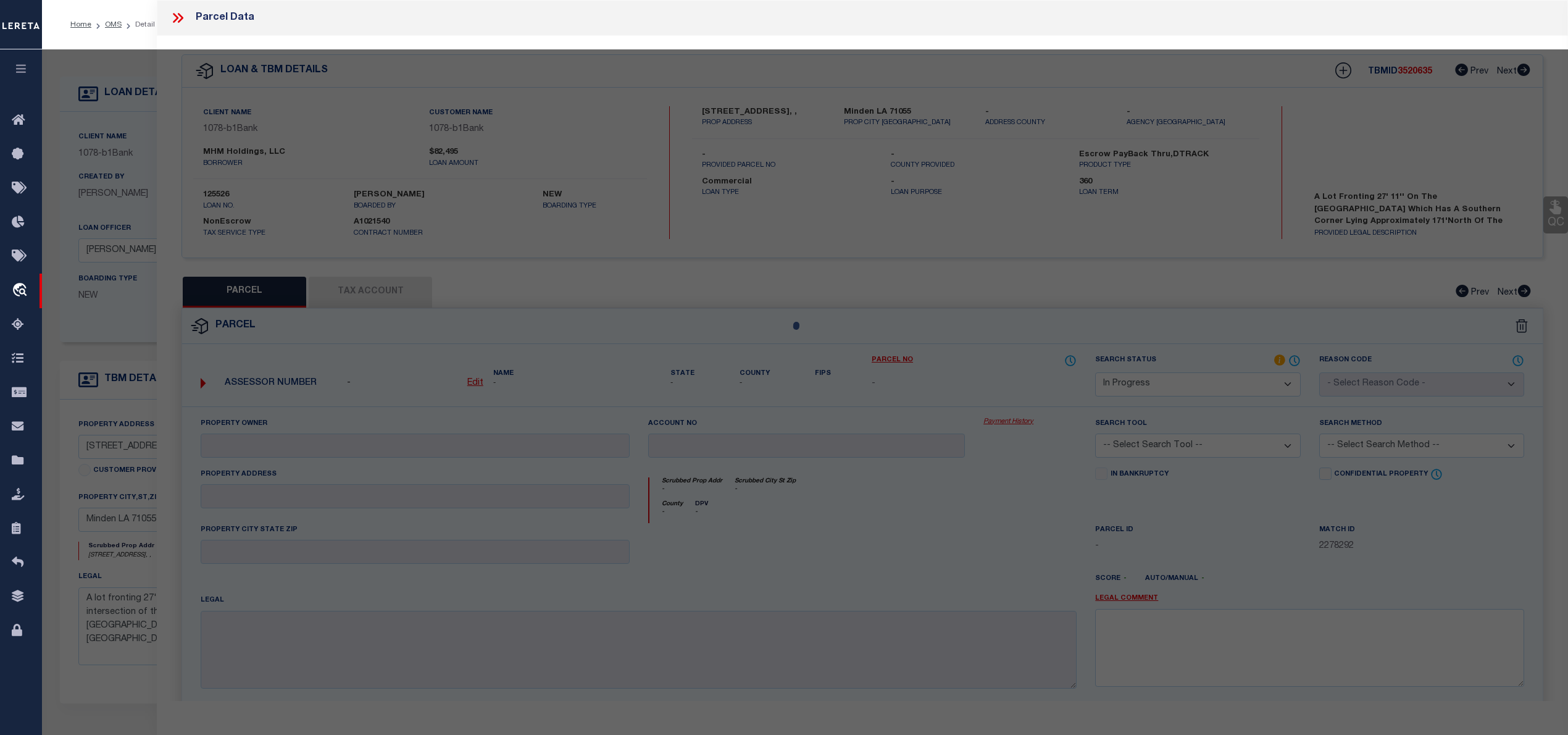
select select "AS"
checkbox input "false"
select select "IP"
checkbox input "false"
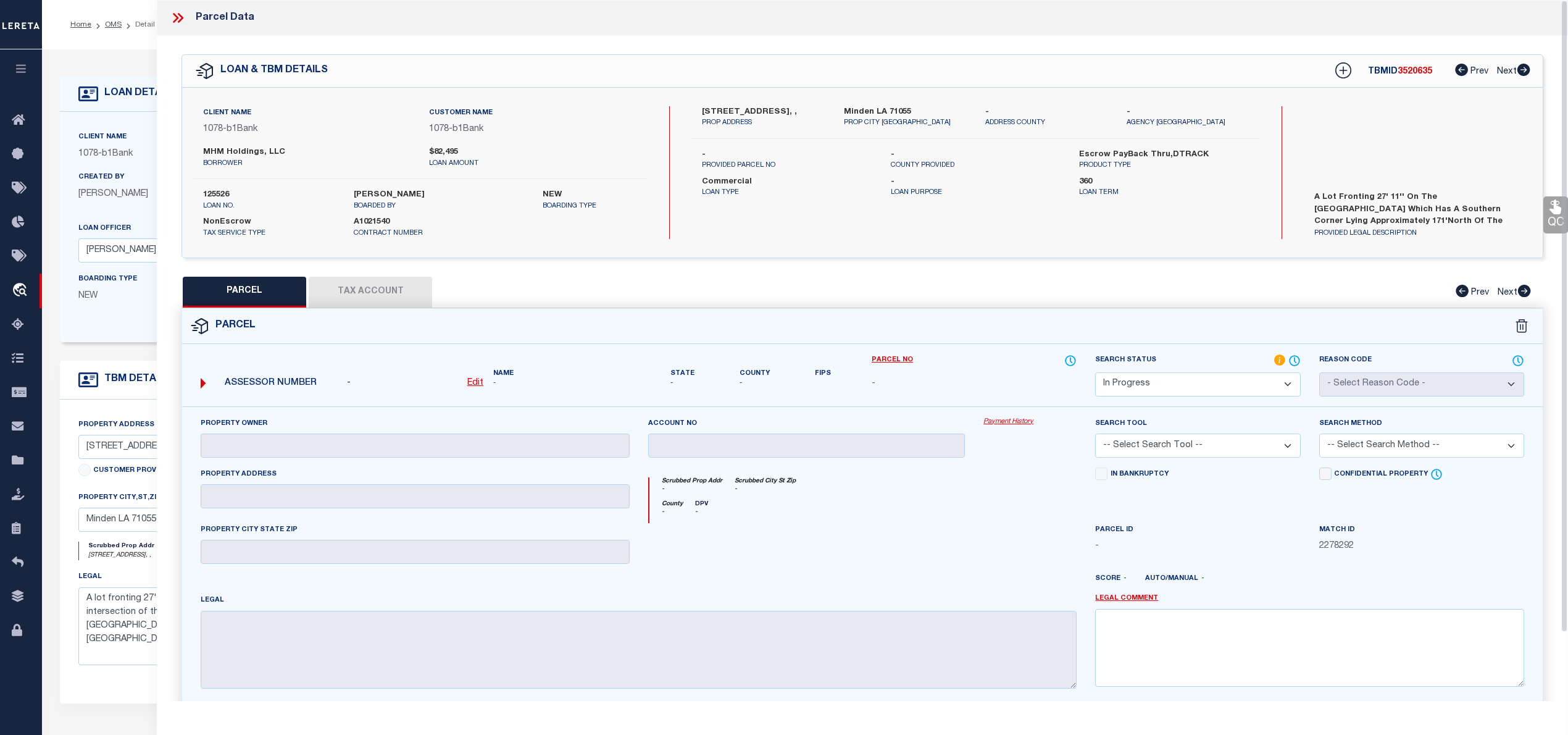
click at [175, 16] on icon at bounding box center [175, 18] width 6 height 10
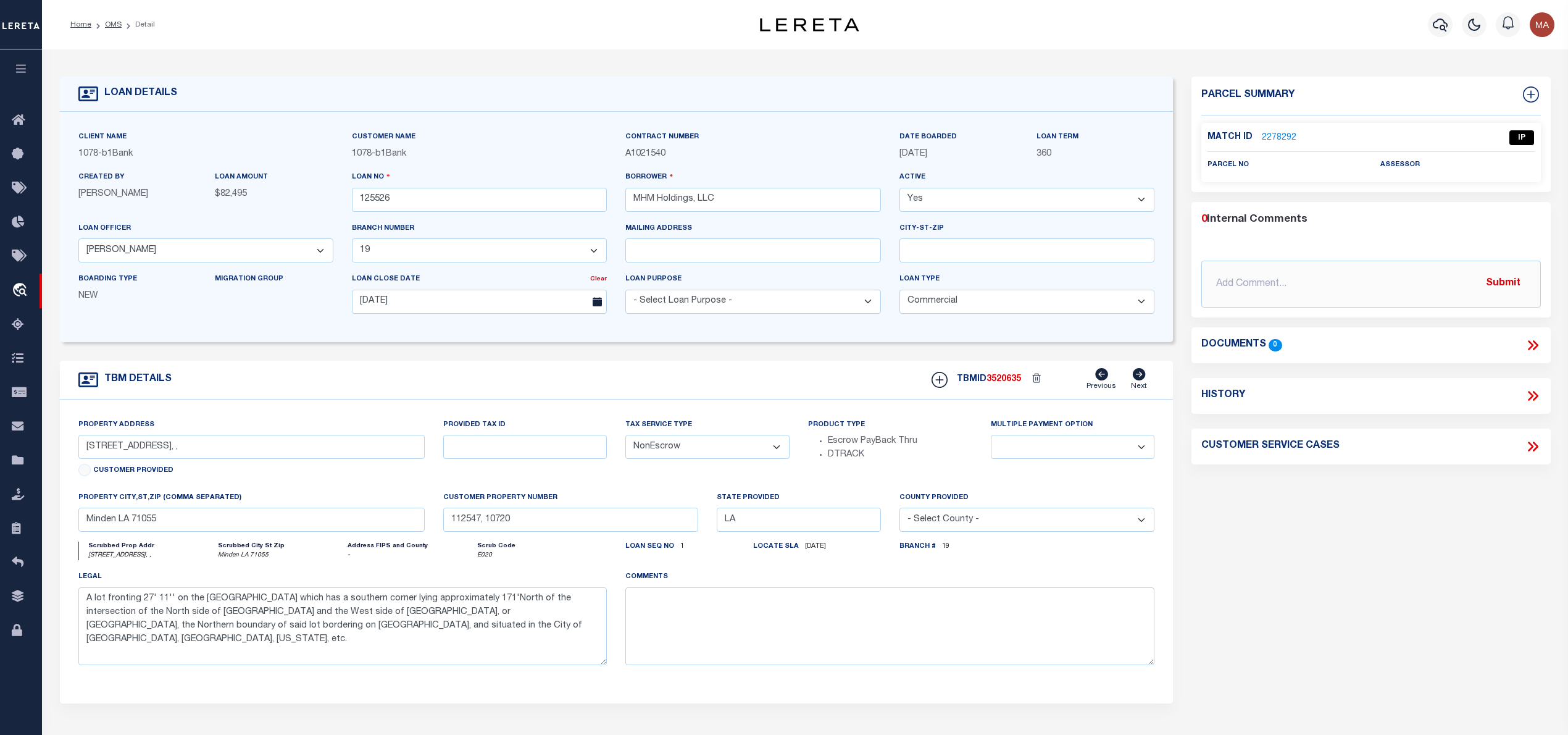
click at [1278, 134] on link "2278292" at bounding box center [1279, 137] width 35 height 13
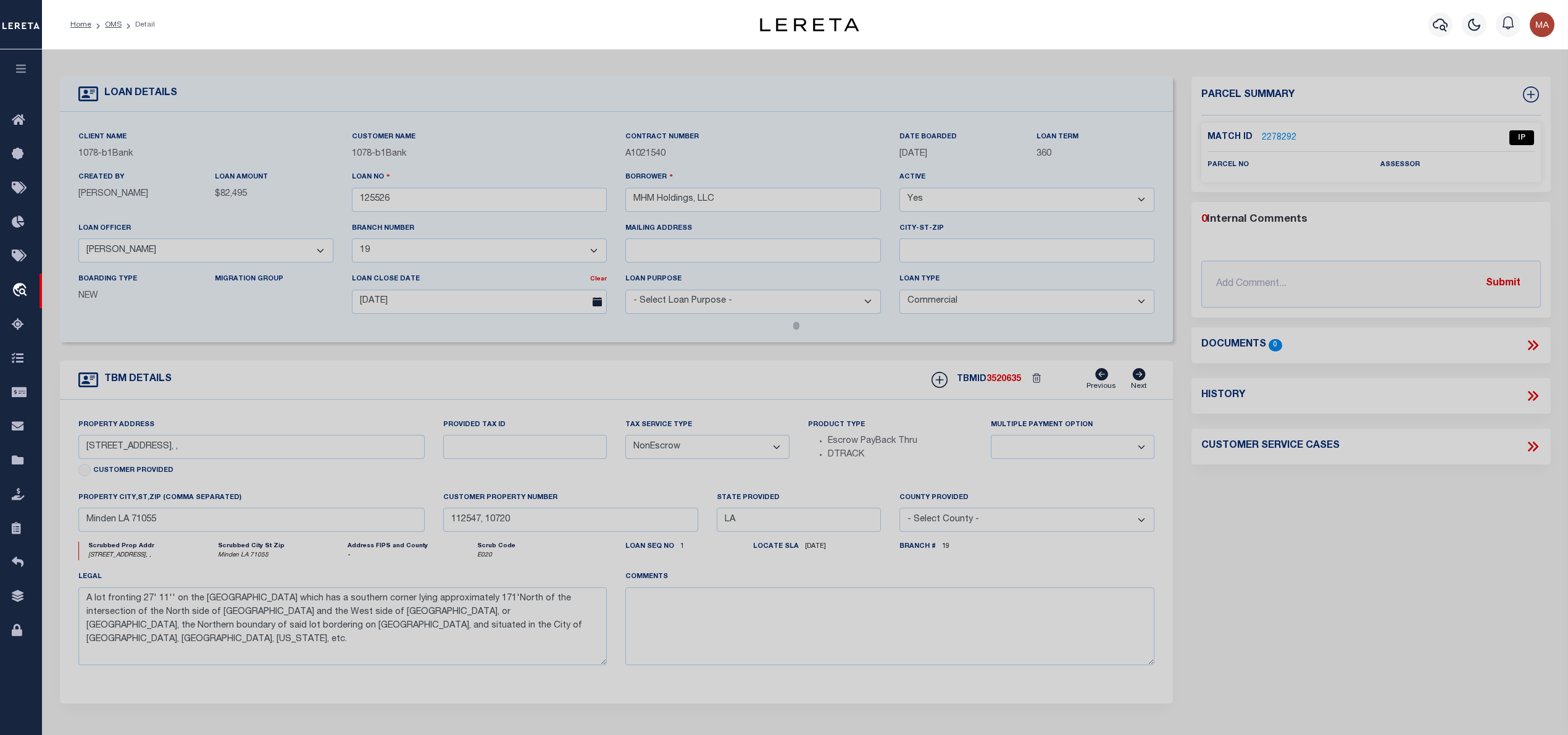
select select "AS"
checkbox input "false"
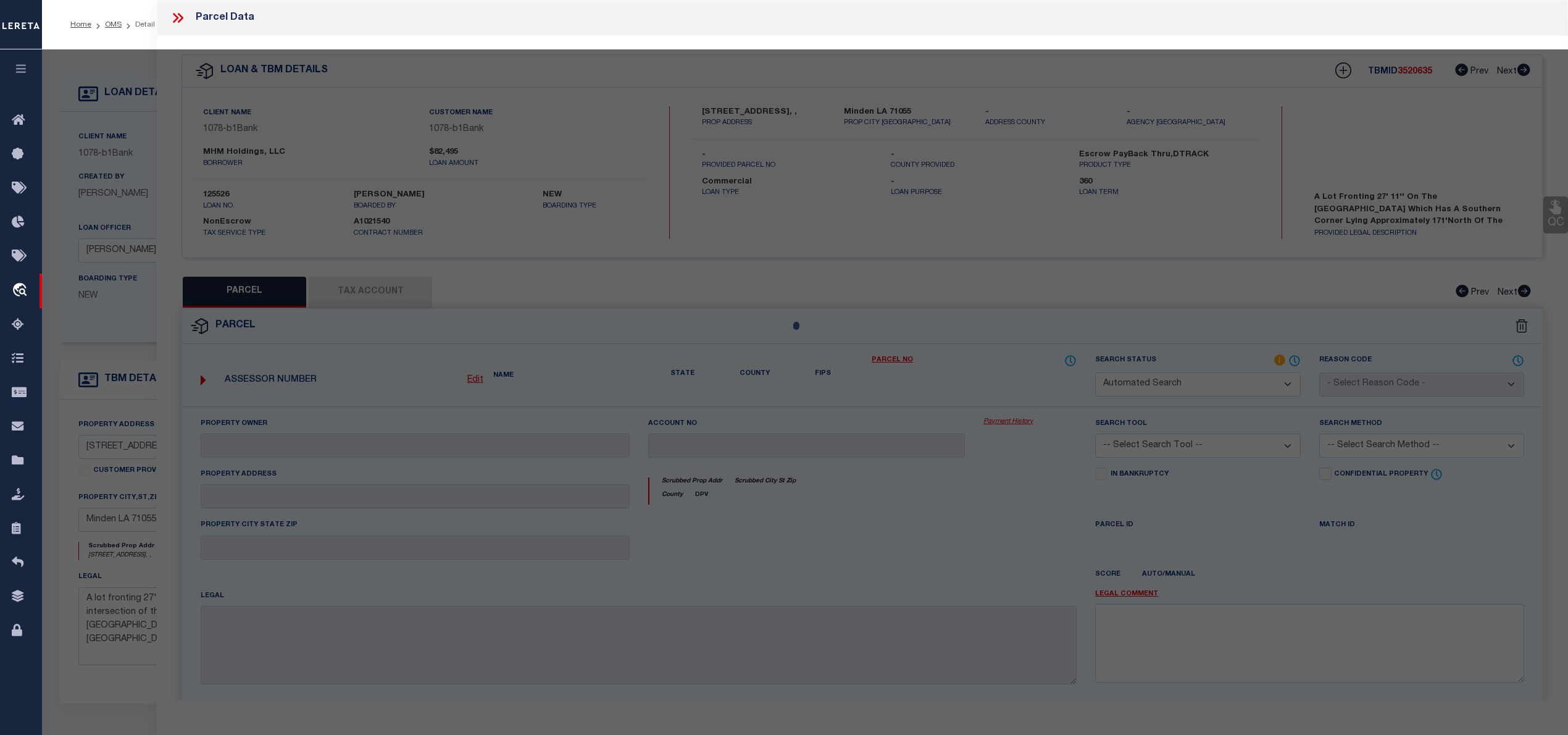
select select "IP"
checkbox input "false"
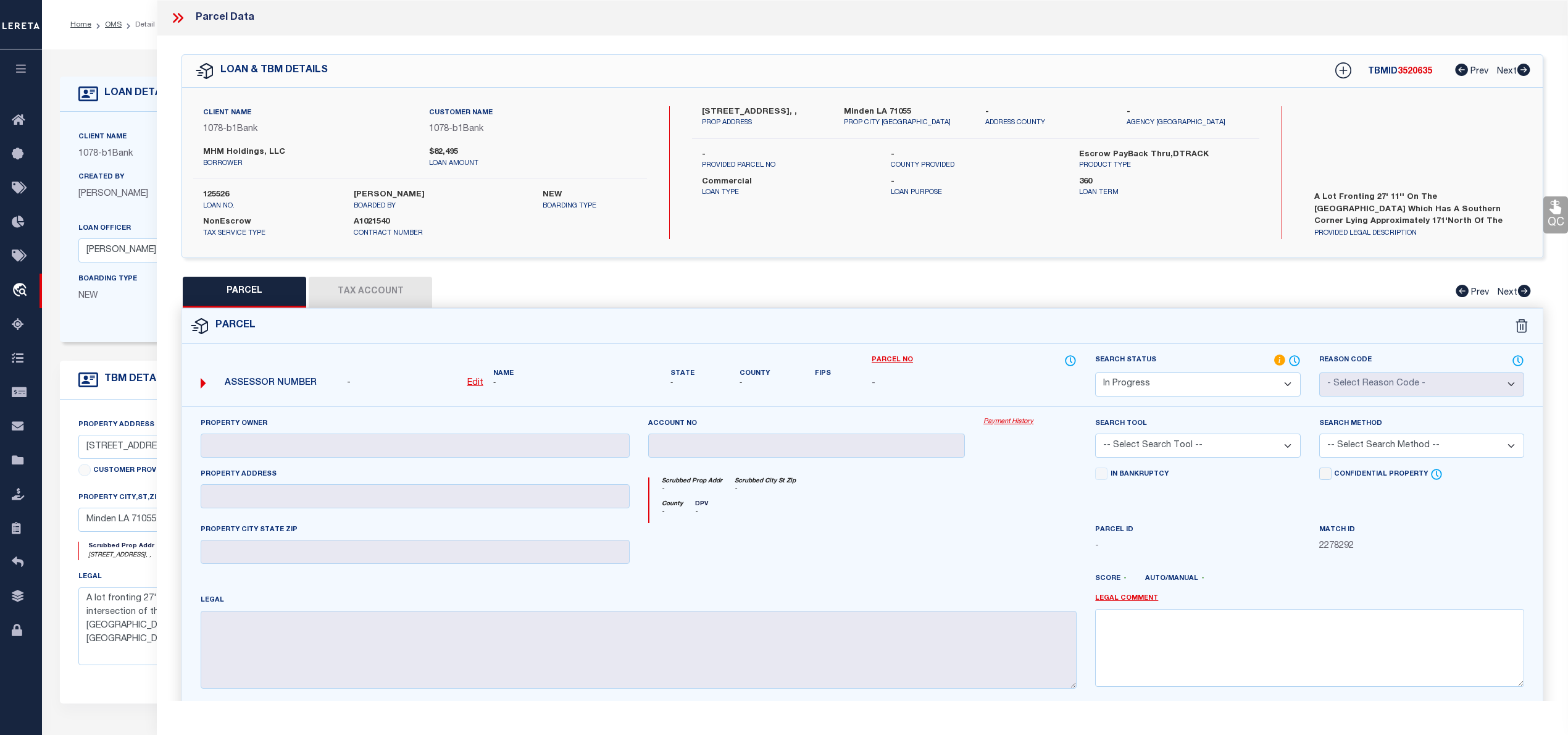
click at [1142, 391] on select "Automated Search Bad Parcel Complete Duplicate Parcel High Dollar Reporting In …" at bounding box center [1198, 384] width 205 height 24
select select "ND"
click at [1095, 372] on select "Automated Search Bad Parcel Complete Duplicate Parcel High Dollar Reporting In …" at bounding box center [1198, 384] width 205 height 24
click at [1131, 600] on link "Legal Comment" at bounding box center [1127, 599] width 63 height 10
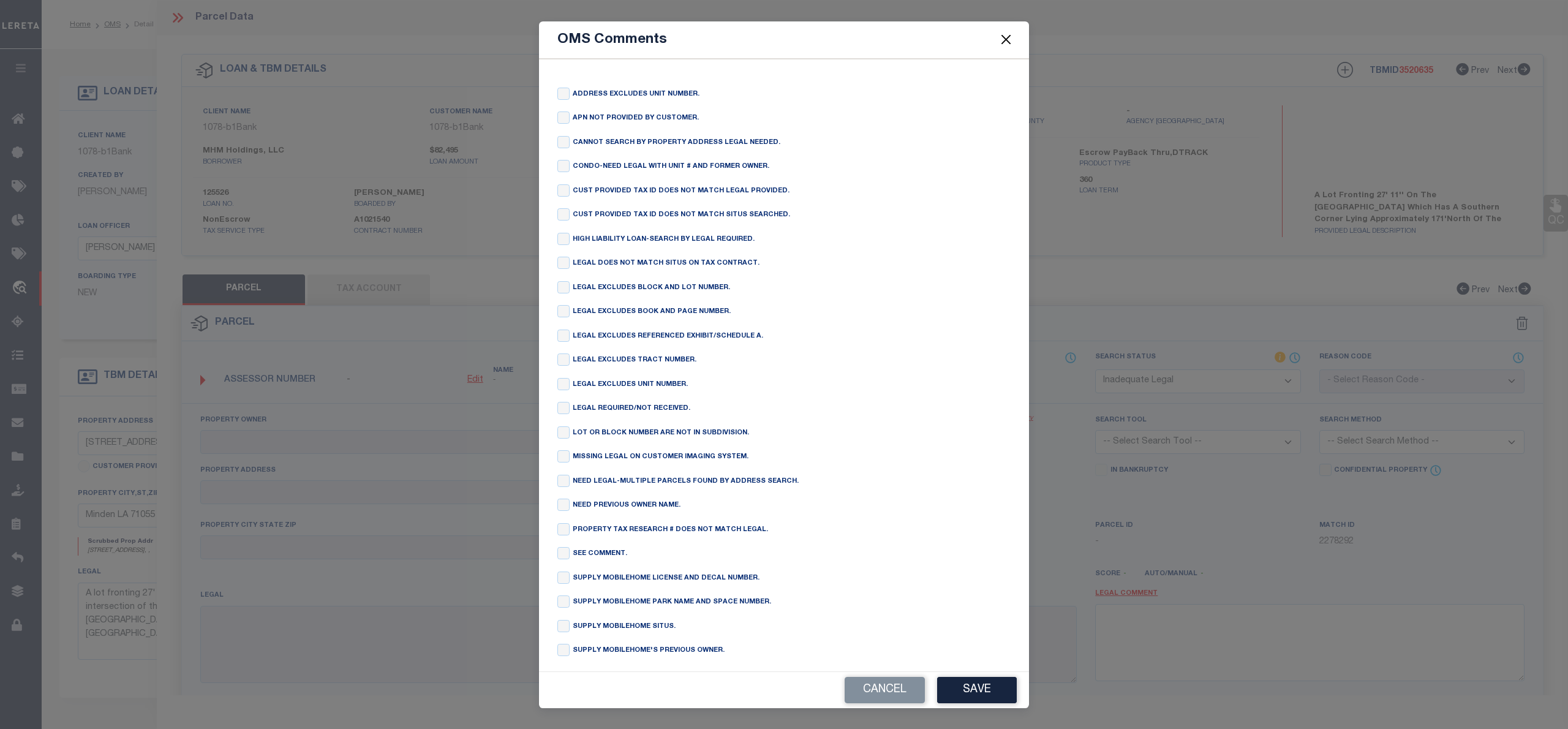
click at [1014, 36] on div "OMS Comments" at bounding box center [784, 40] width 490 height 37
click at [1010, 45] on button "Close" at bounding box center [1006, 40] width 16 height 16
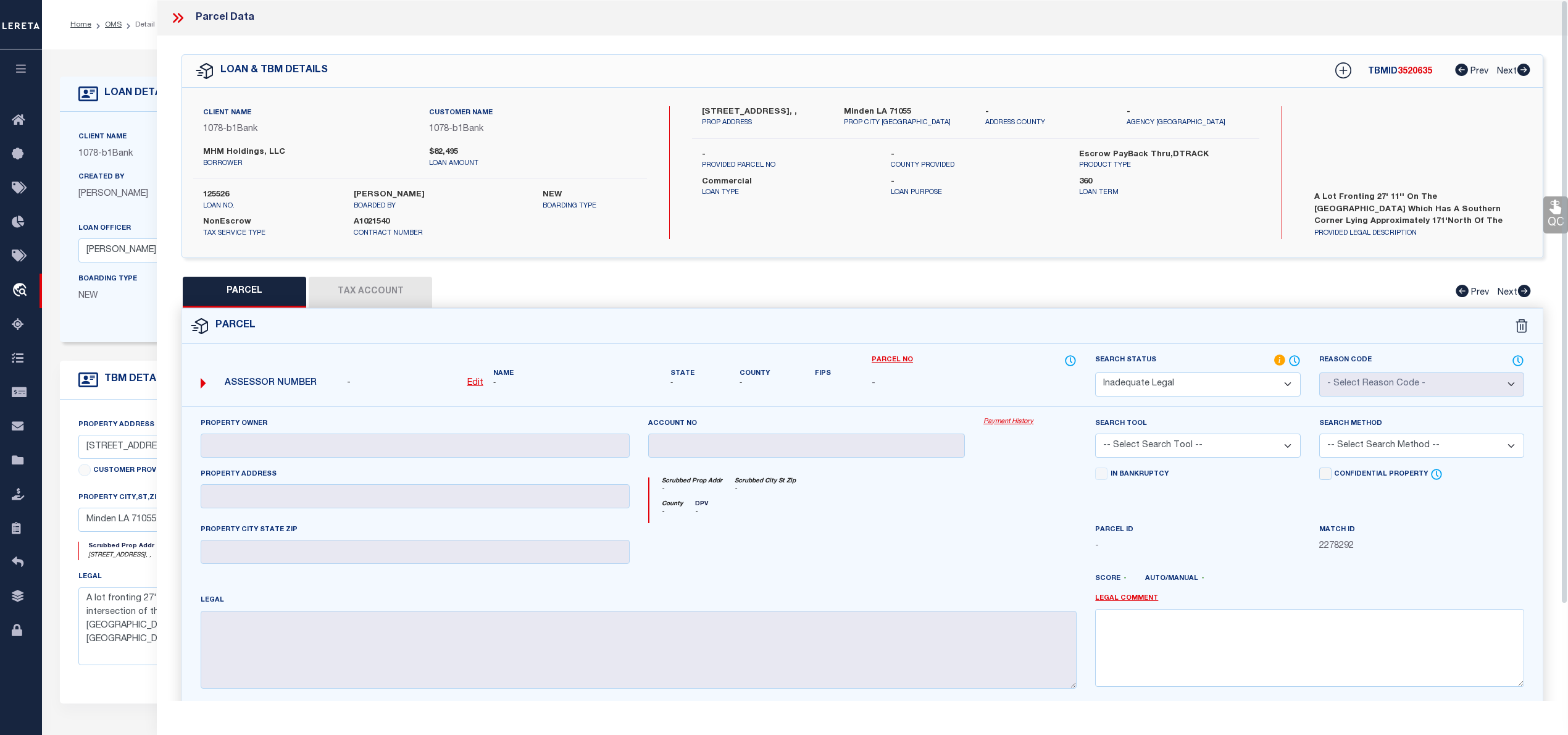
click at [1014, 37] on div "QC QC QC" at bounding box center [862, 422] width 1411 height 773
click at [1179, 648] on textarea at bounding box center [1310, 647] width 429 height 78
click at [1214, 629] on textarea "provided legal does not" at bounding box center [1310, 647] width 429 height 78
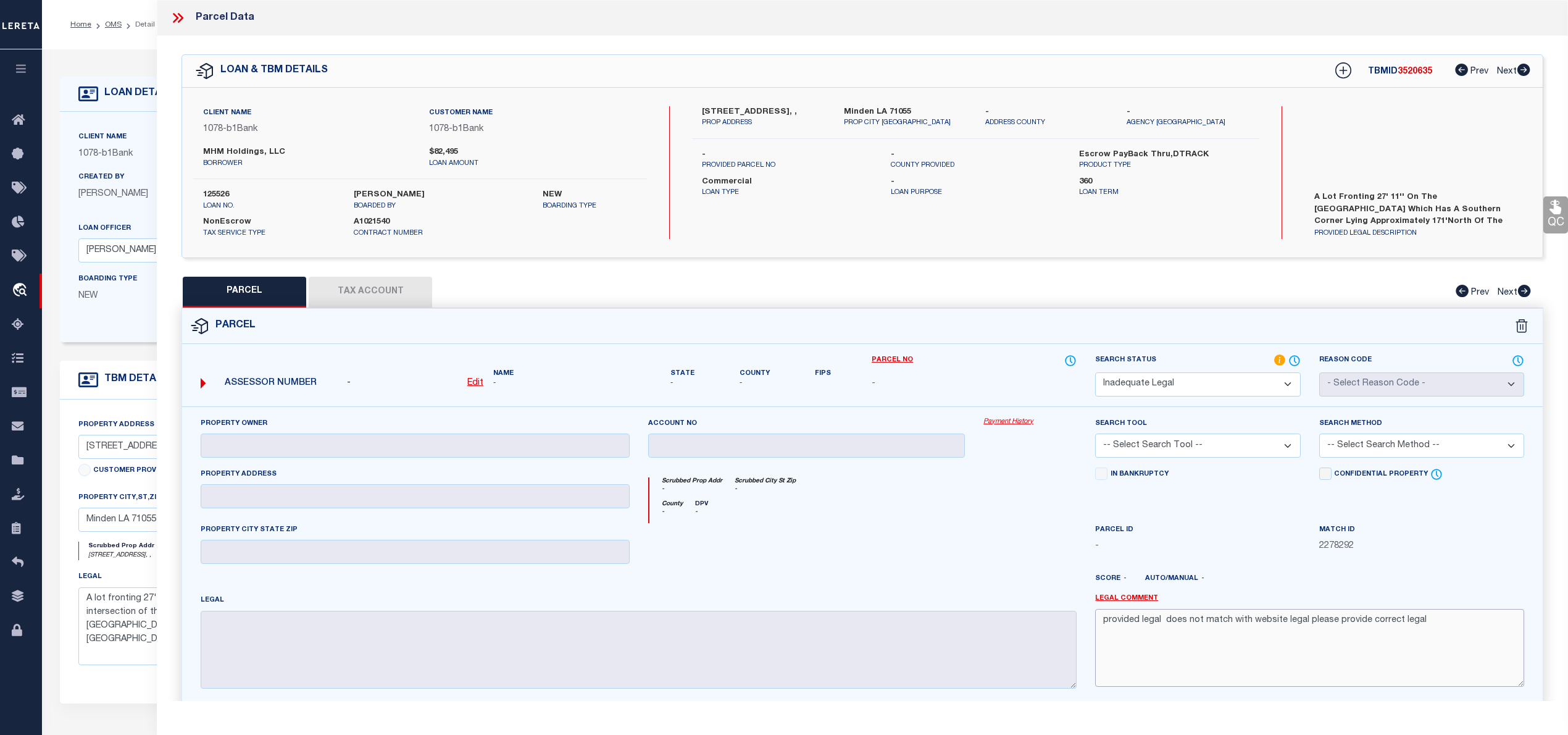
scroll to position [112, 0]
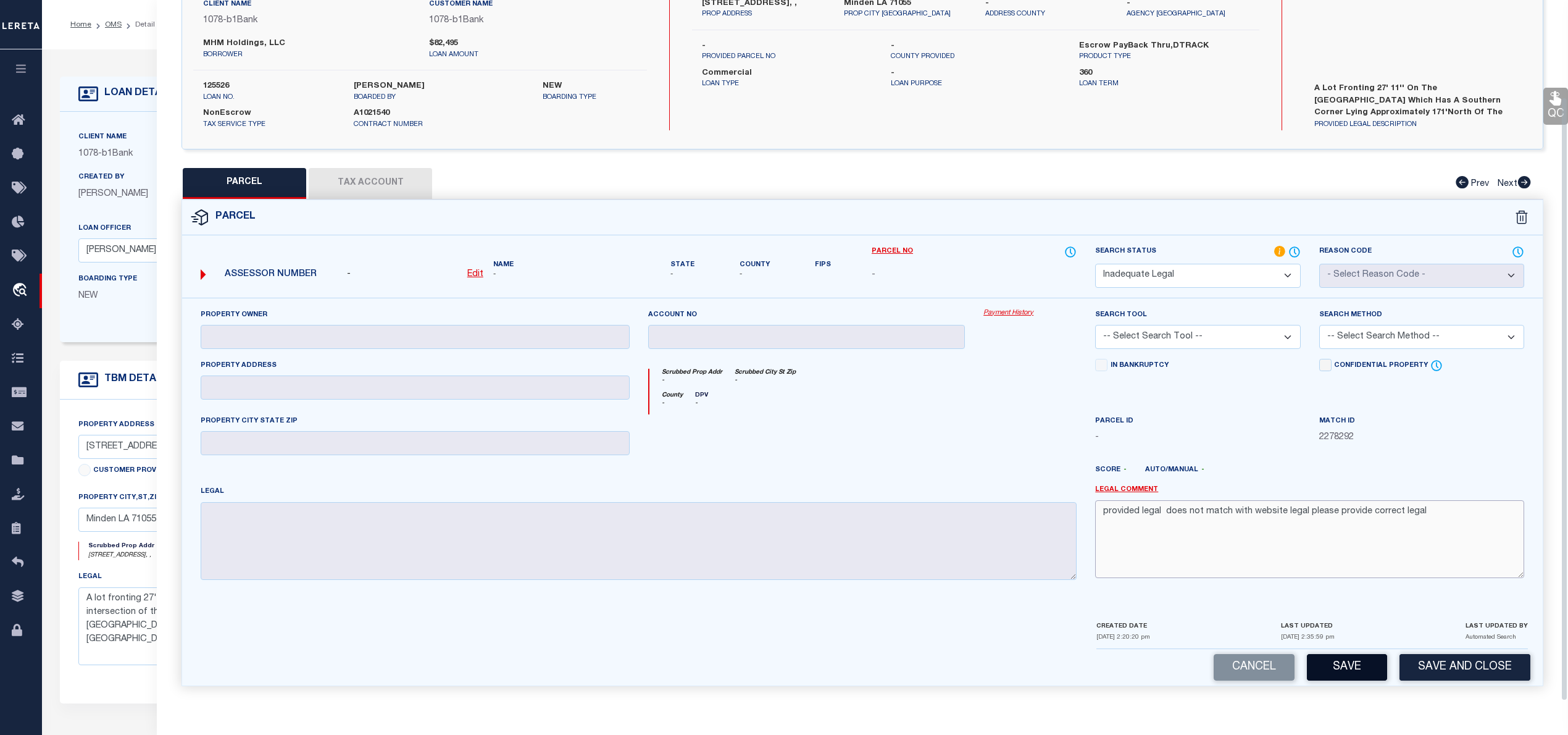
type textarea "provided legal does not match with website legal please provide correct legal"
click at [1356, 667] on button "Save" at bounding box center [1347, 667] width 80 height 26
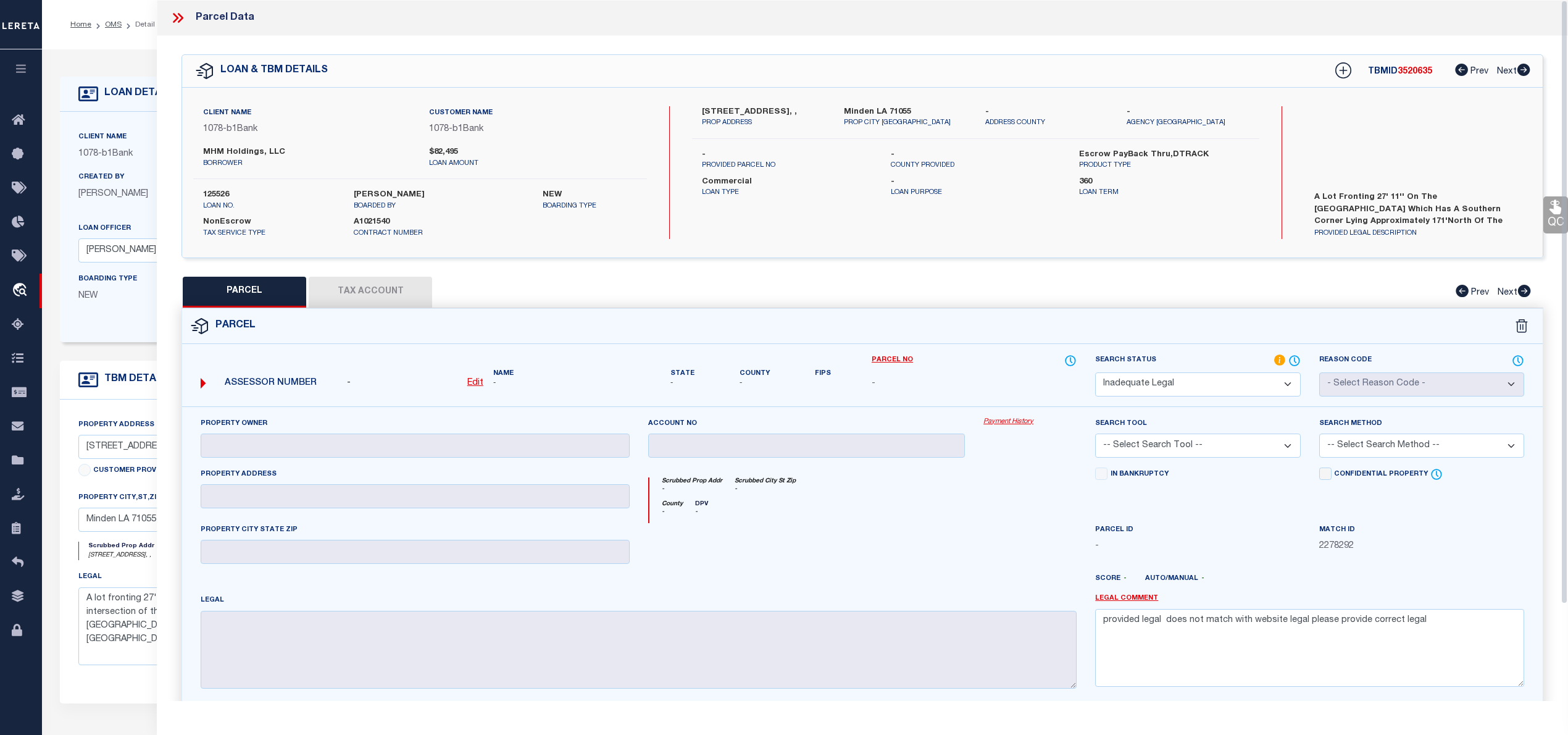
select select "AS"
checkbox input "false"
select select "ND"
checkbox input "false"
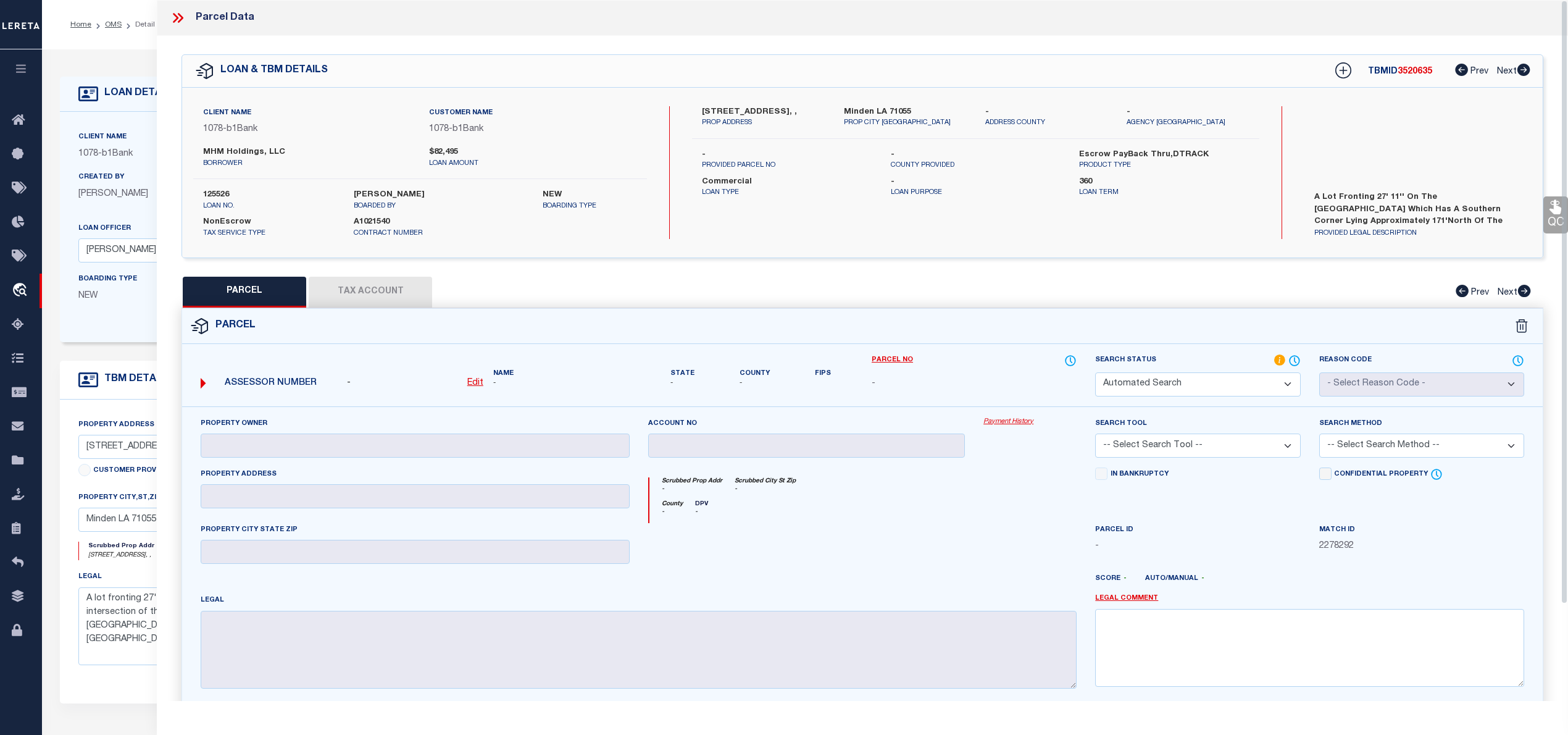
type textarea "provided legal does not match with website legal please provide correct legal"
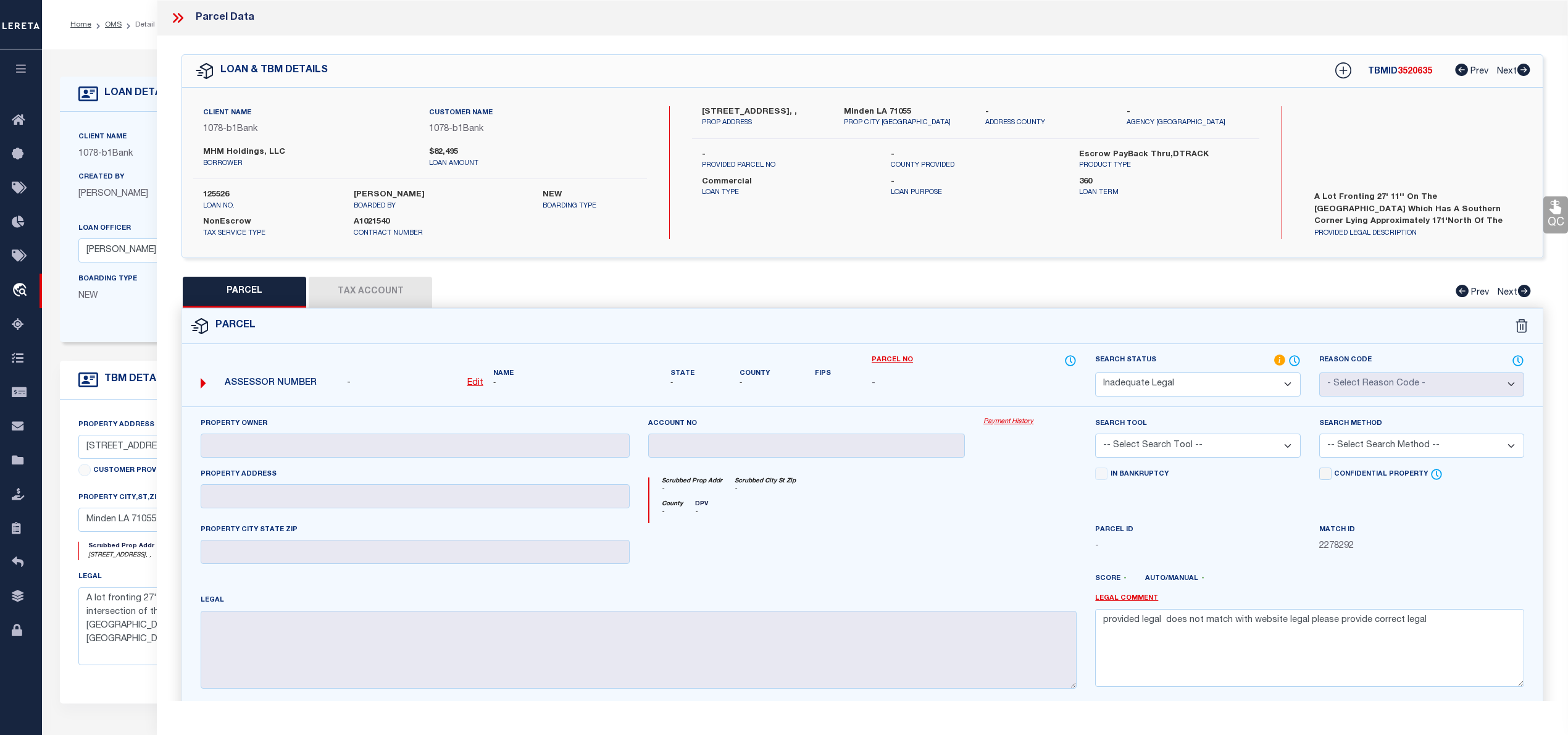
click at [1421, 72] on span "3520635" at bounding box center [1415, 72] width 35 height 9
copy span "3520635"
click at [181, 18] on icon at bounding box center [177, 18] width 16 height 16
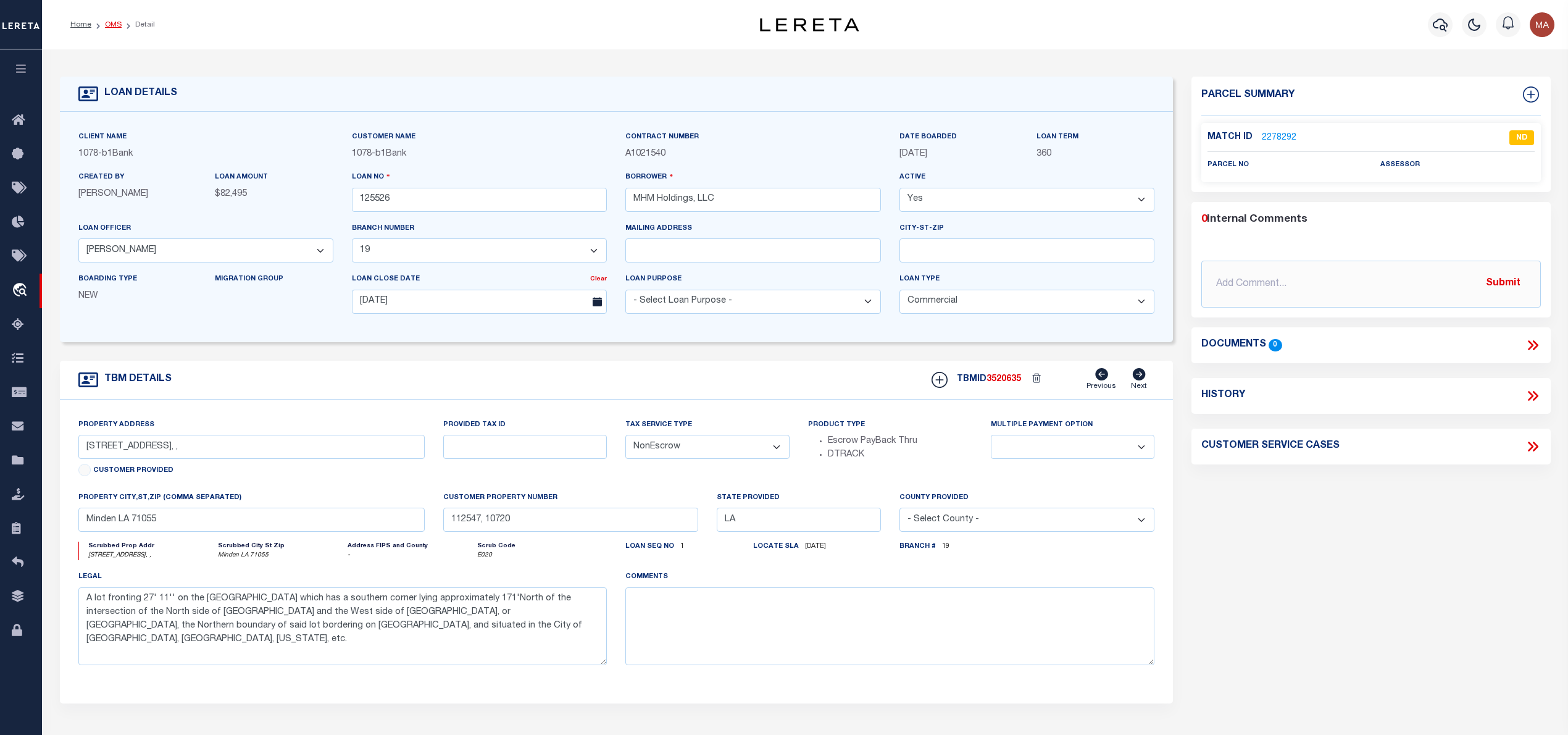
click at [116, 21] on link "OMS" at bounding box center [113, 25] width 17 height 8
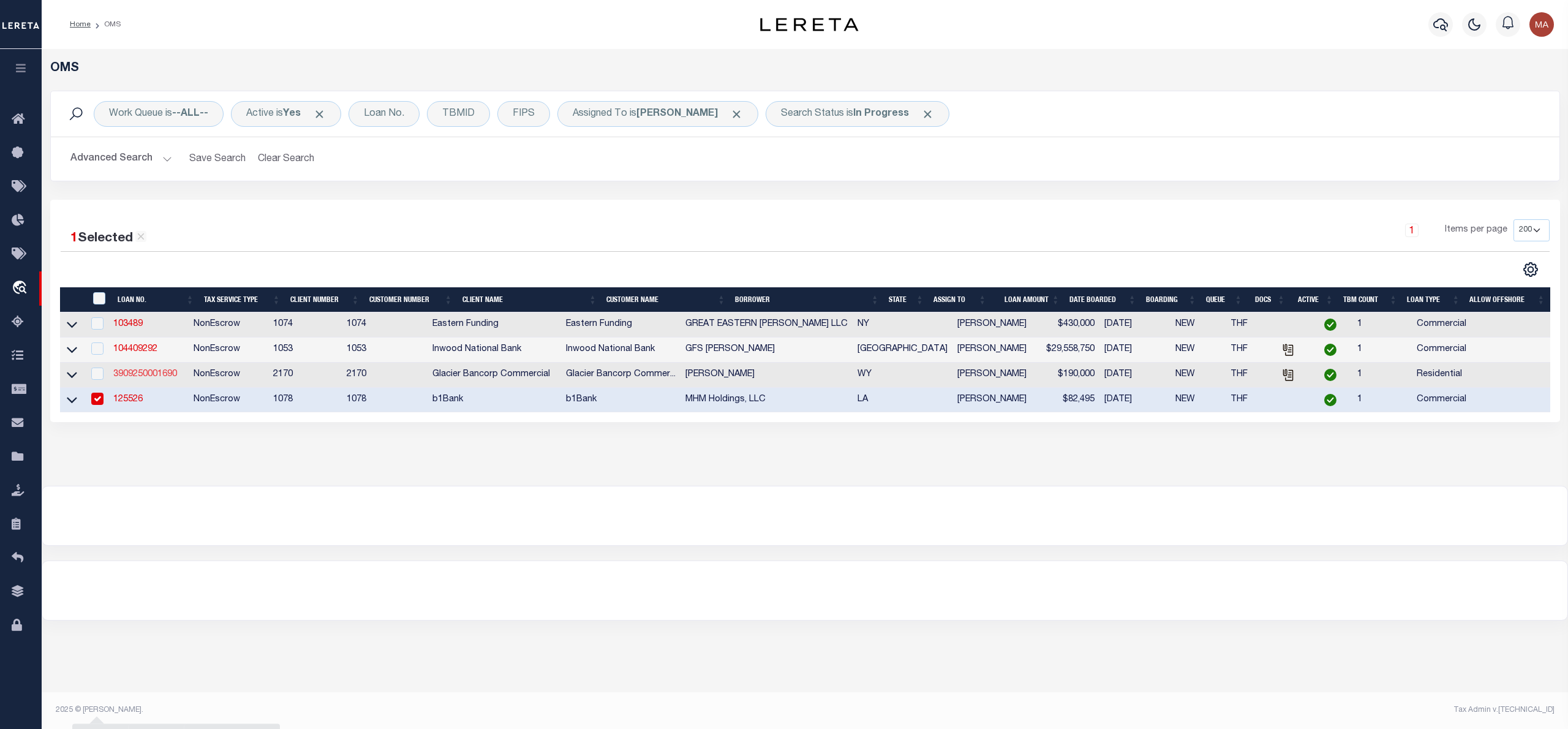
click at [139, 378] on link "3909250001690" at bounding box center [144, 374] width 63 height 8
type input "3909250001690"
type input "BRENT V CHEENEY"
select select
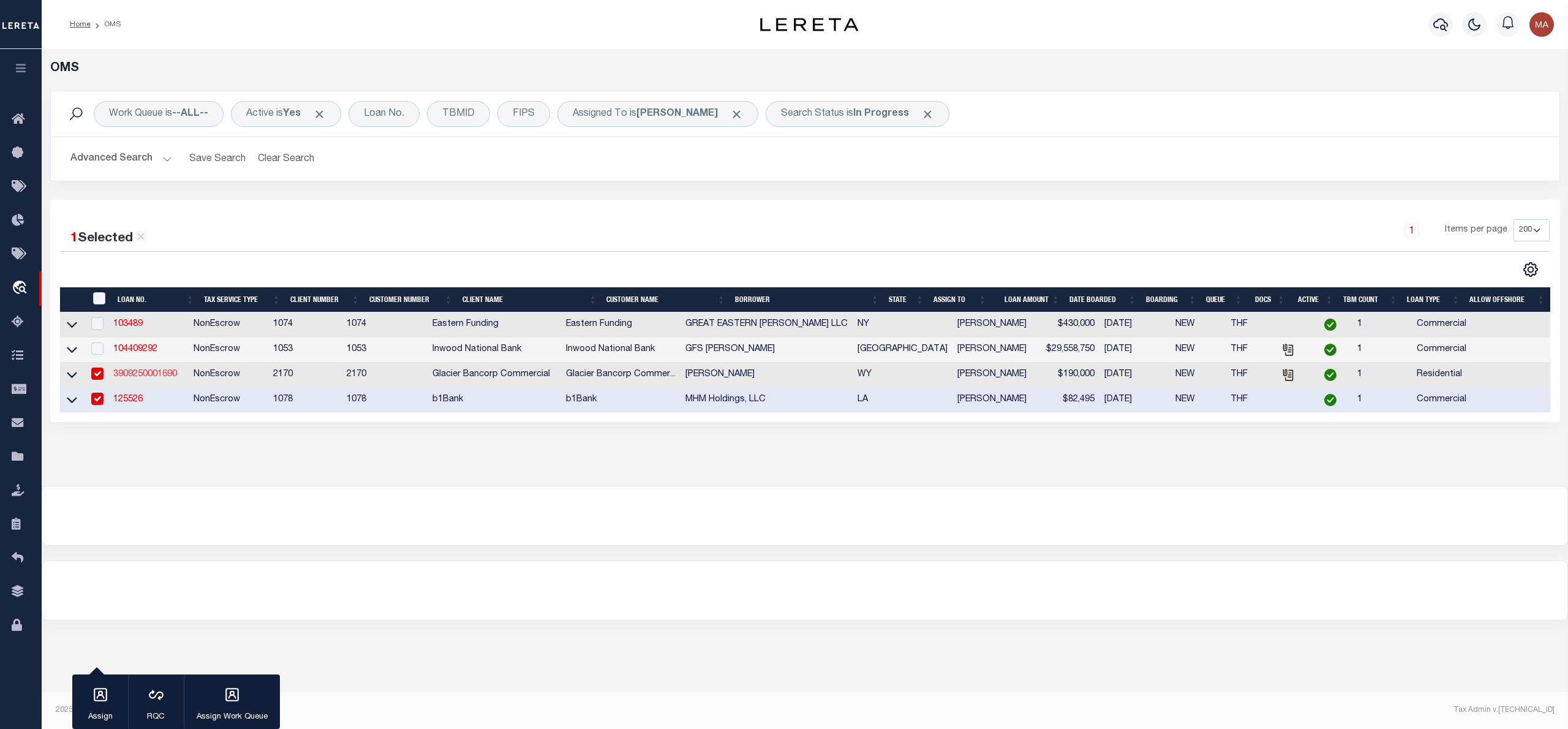
type input "205 EHMAN LN"
type input "PINEDALE WY 82941-9071"
type input "10/01/2025"
select select "10"
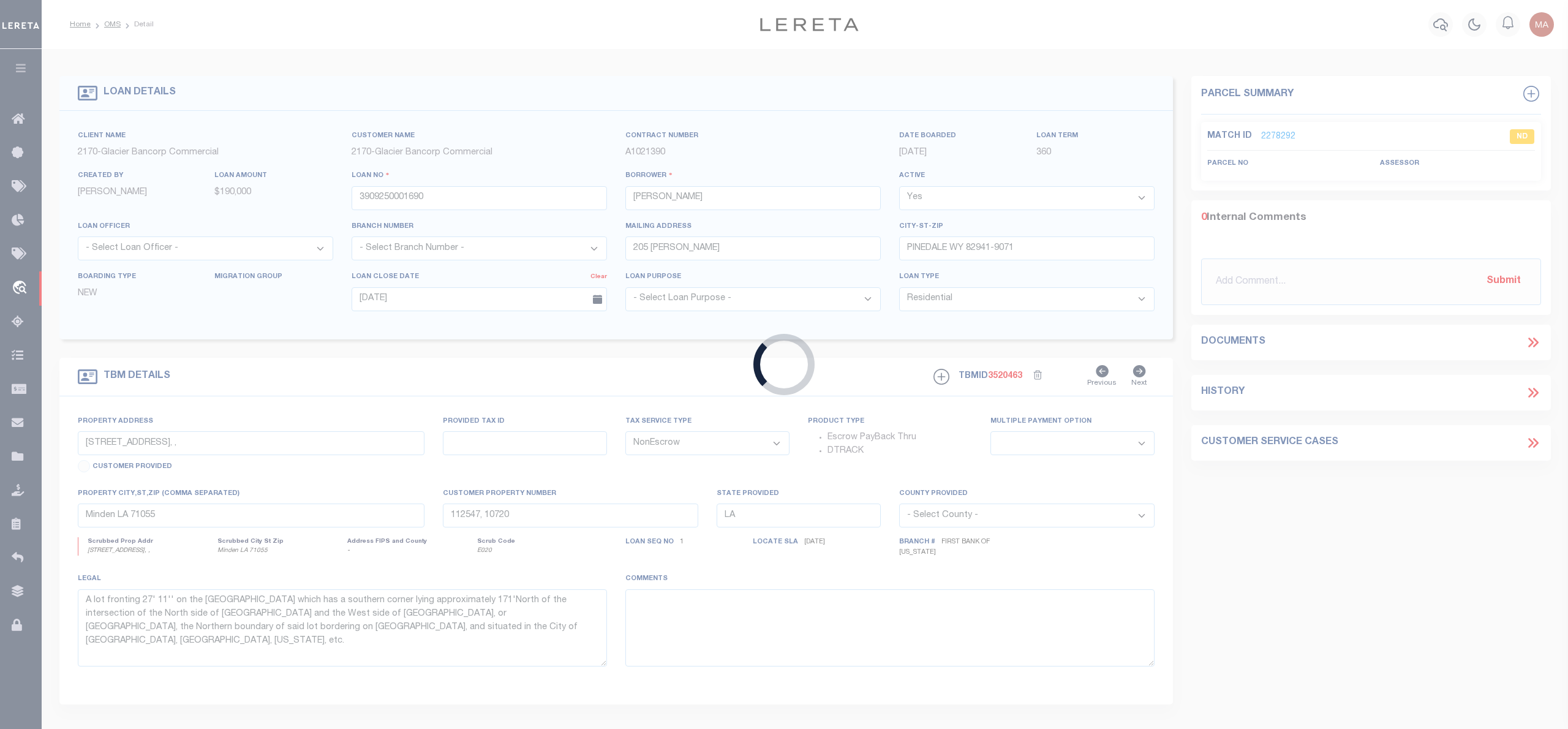
type input "205 EHMAN LN"
type input "R0005025"
select select
type input "PINEDALE WY 82941-9071"
type input "39092920006000"
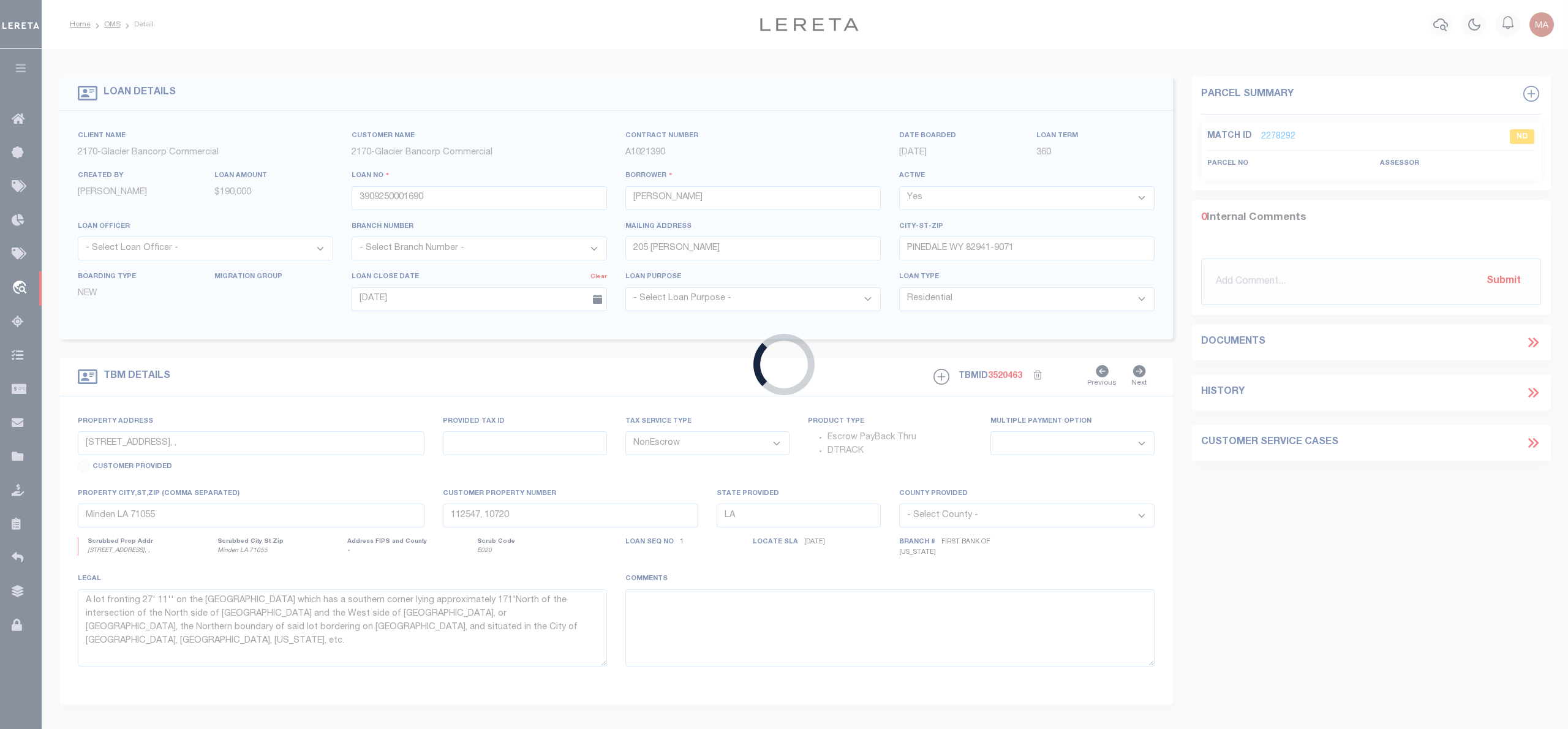
type input "WY"
type textarea "SEE ATTACHED MORTGAGE; TAX ACCT #: R0005025"
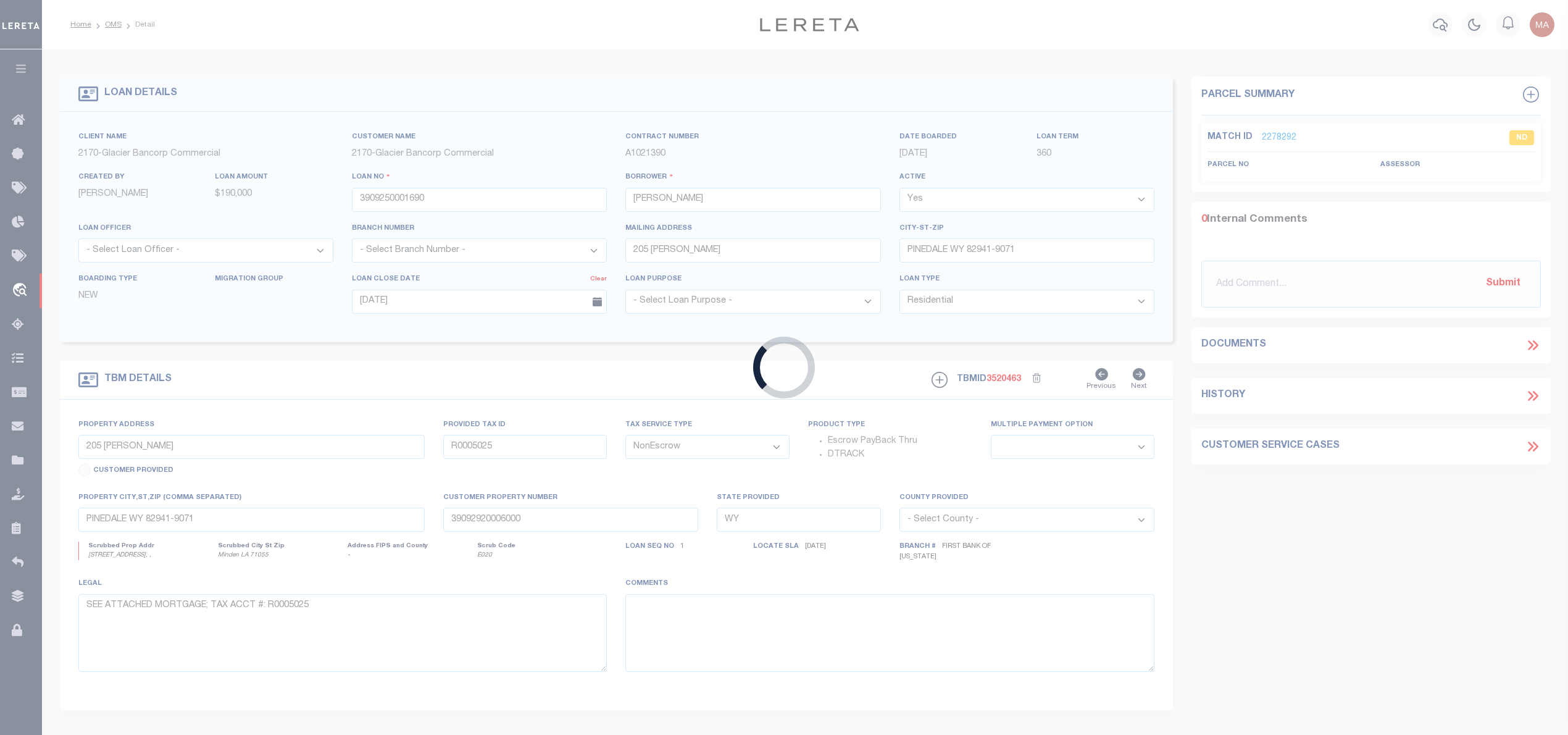
select select "7330"
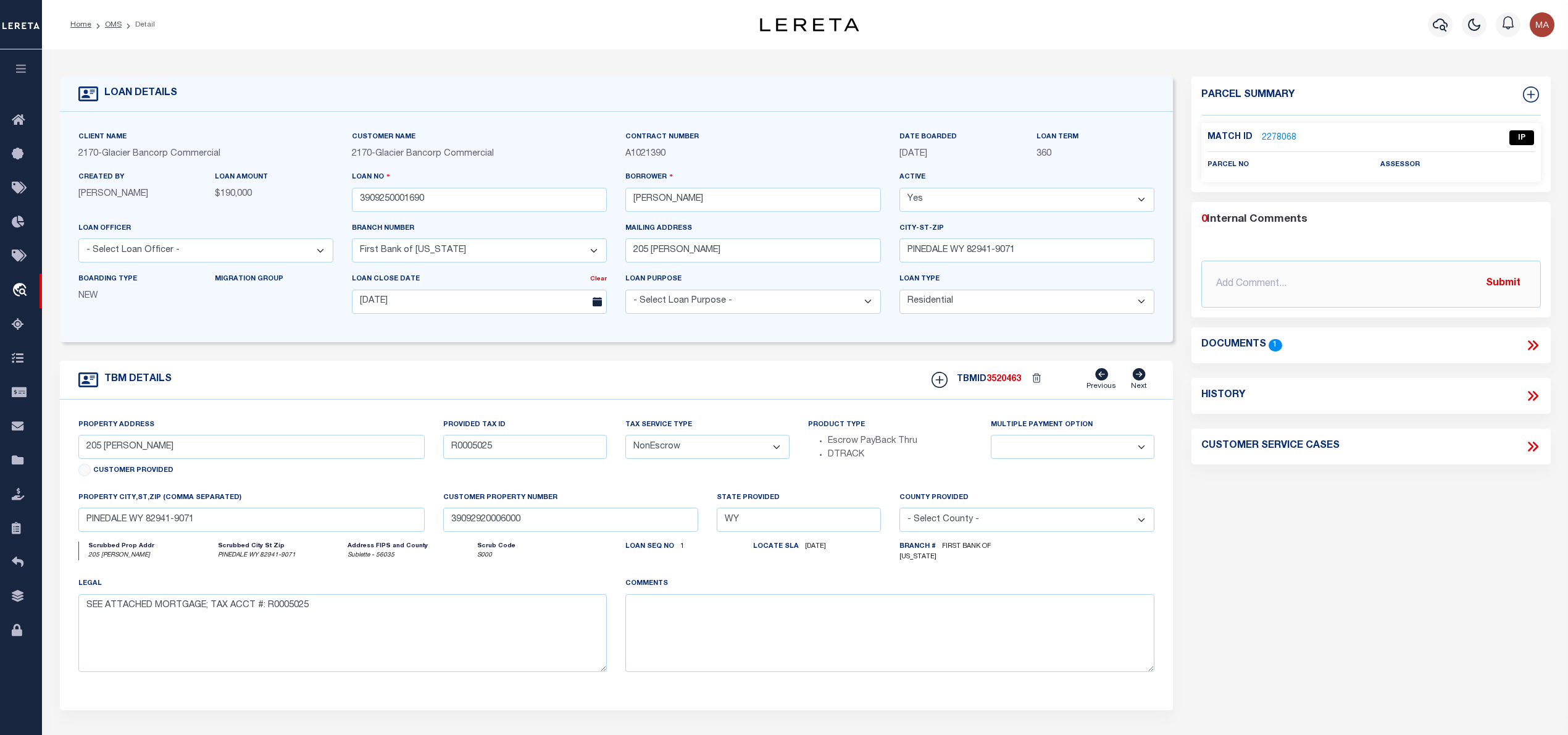
click at [1530, 347] on icon at bounding box center [1531, 345] width 6 height 10
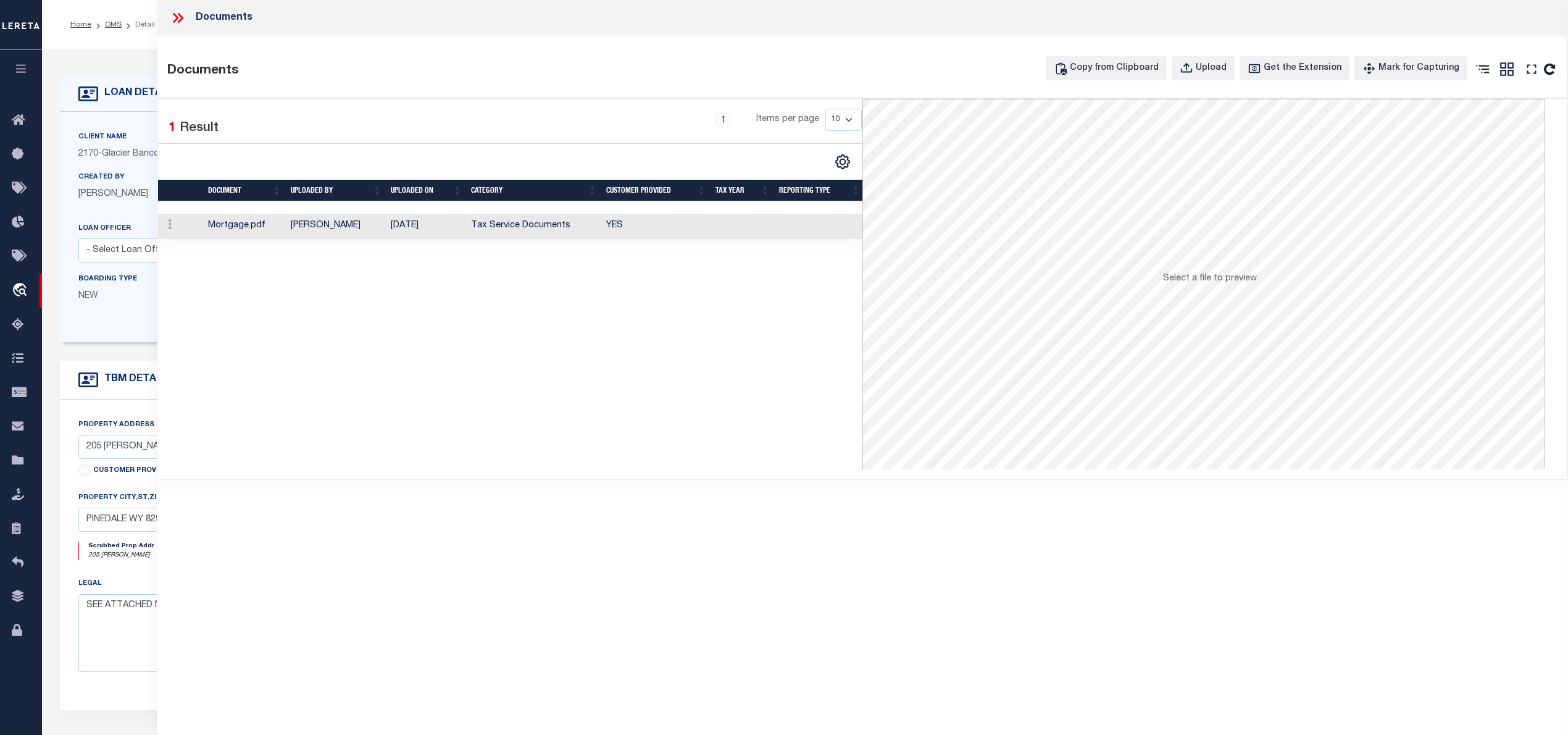
click at [1530, 79] on link at bounding box center [1531, 72] width 20 height 21
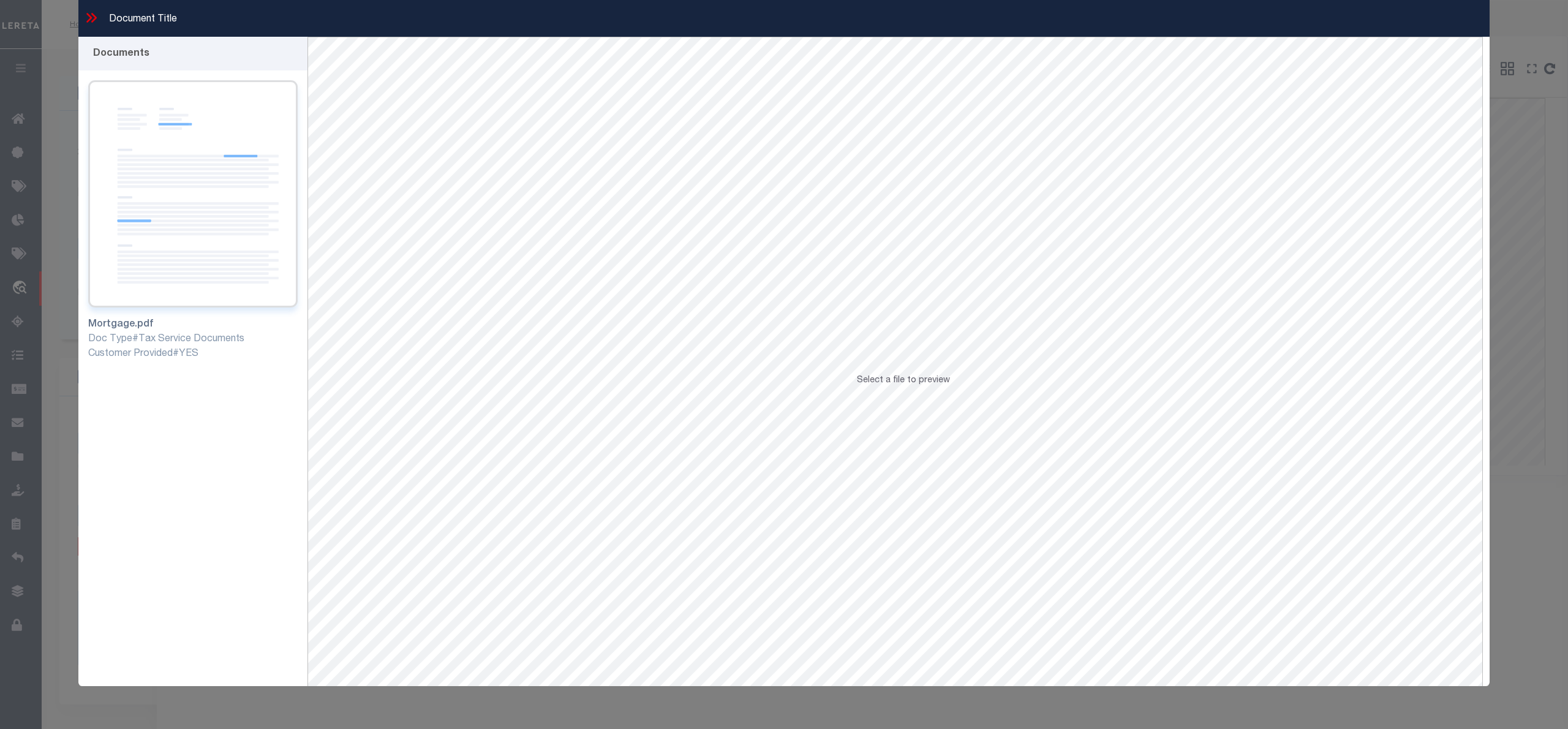
click at [146, 133] on img at bounding box center [193, 193] width 210 height 227
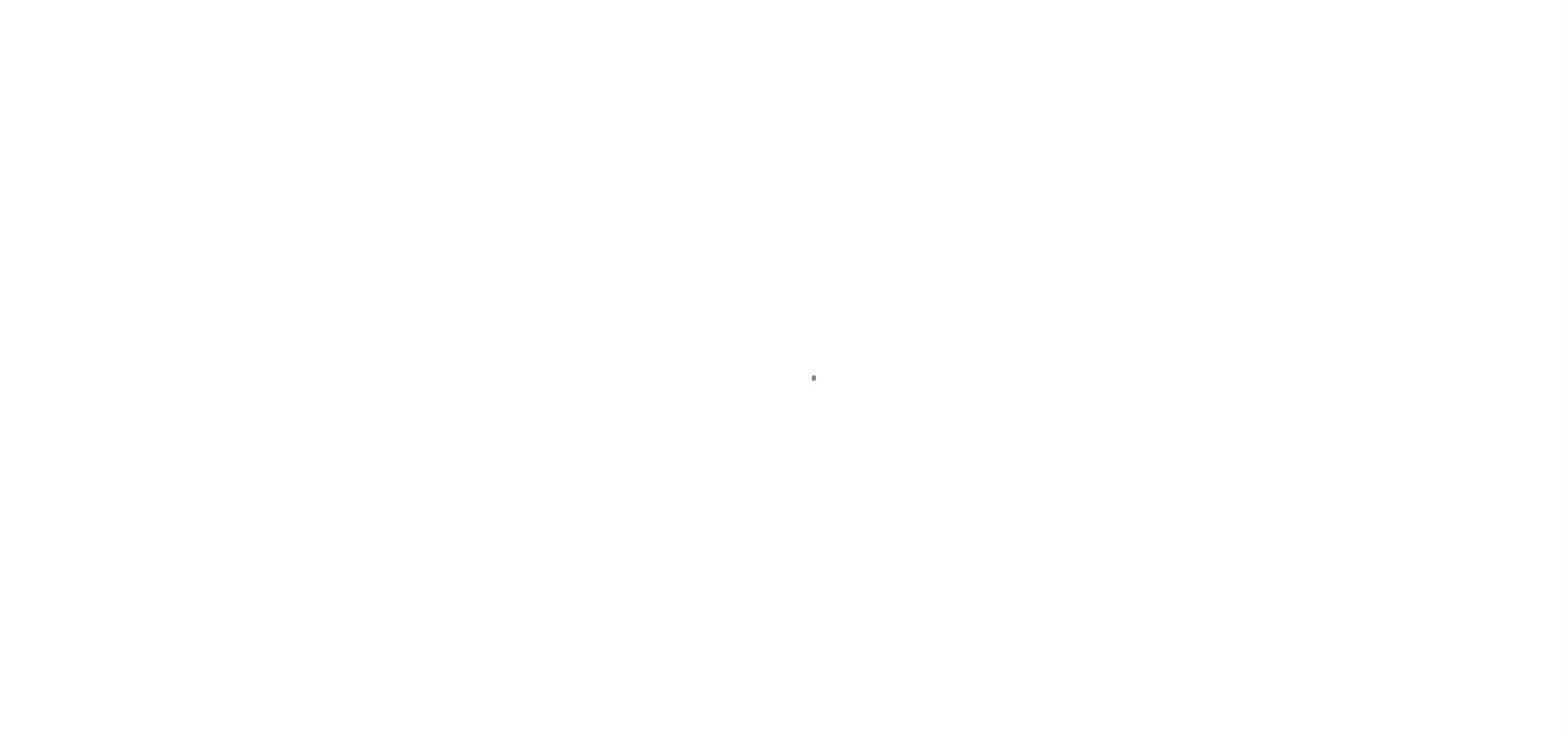
select select "7330"
select select "10"
select select "NonEscrow"
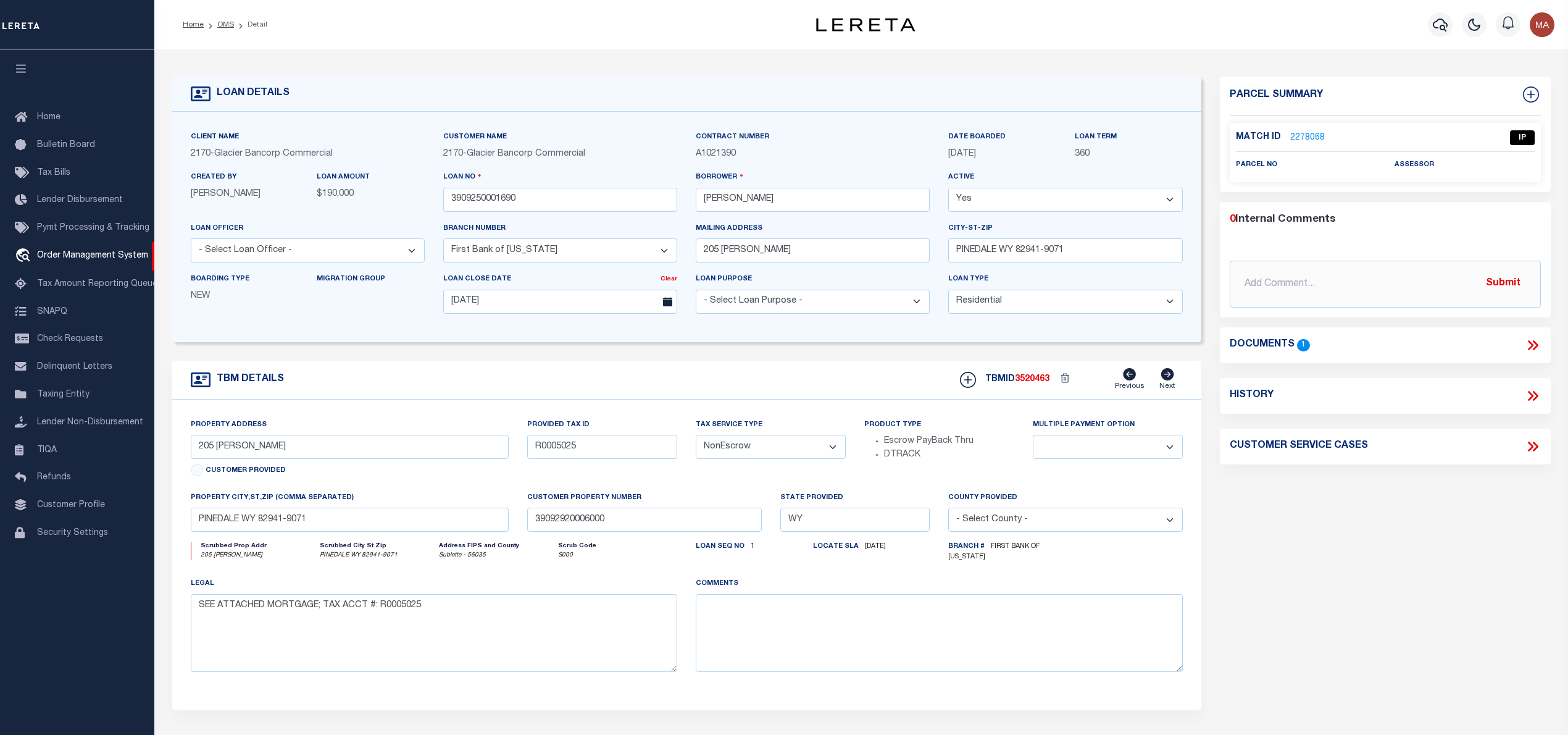
click at [1317, 131] on link "2278068" at bounding box center [1307, 137] width 35 height 13
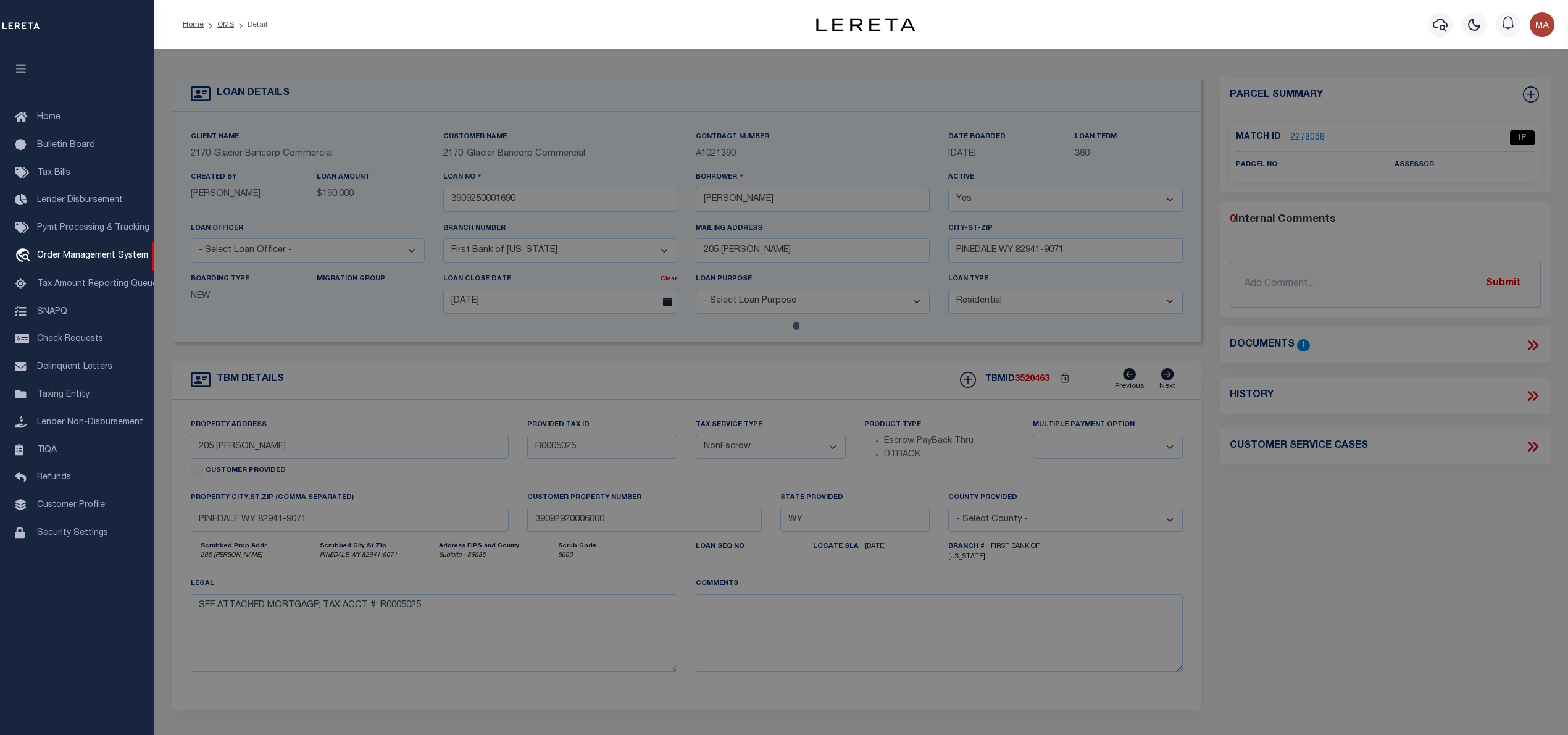
select select "AS"
checkbox input "false"
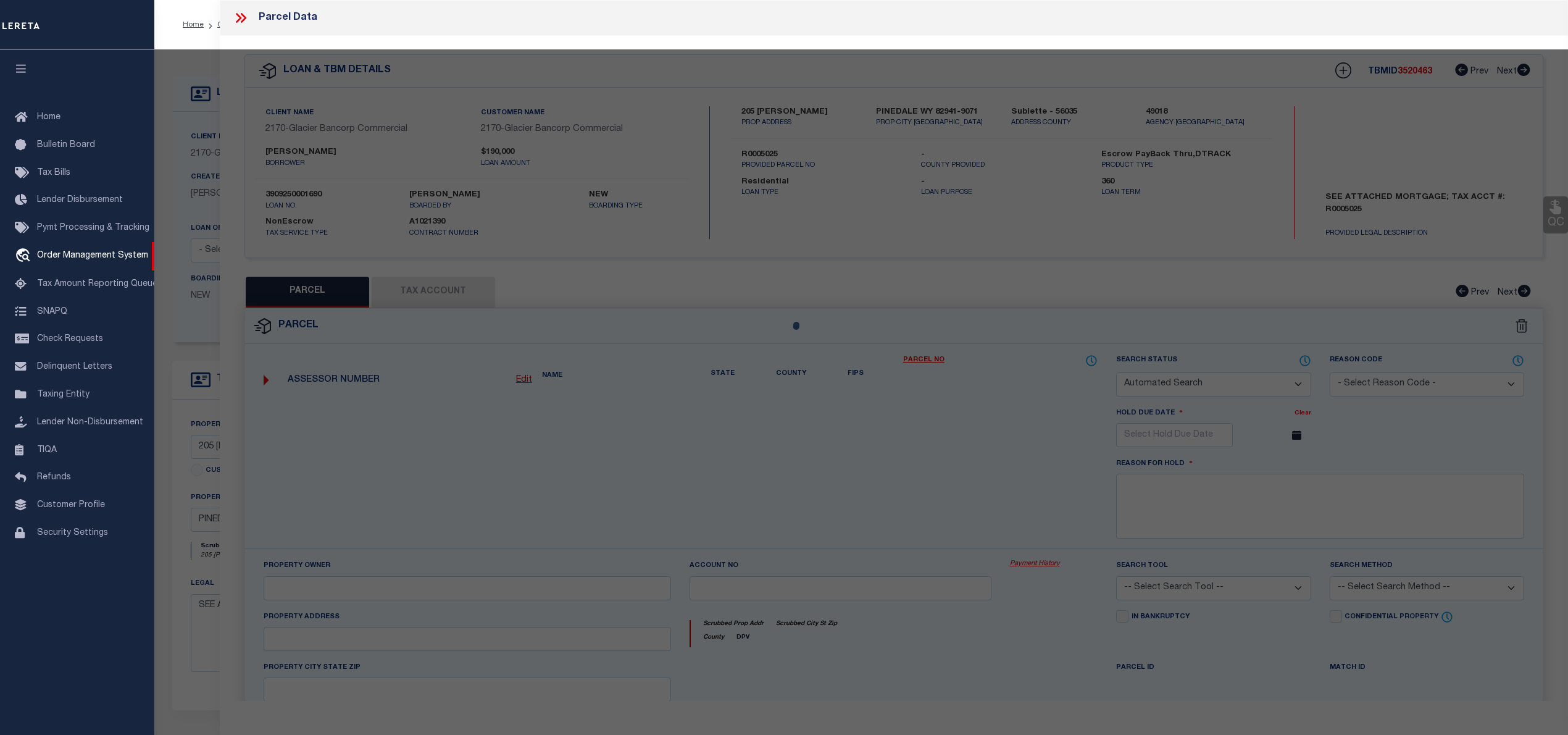
select select "IP"
checkbox input "false"
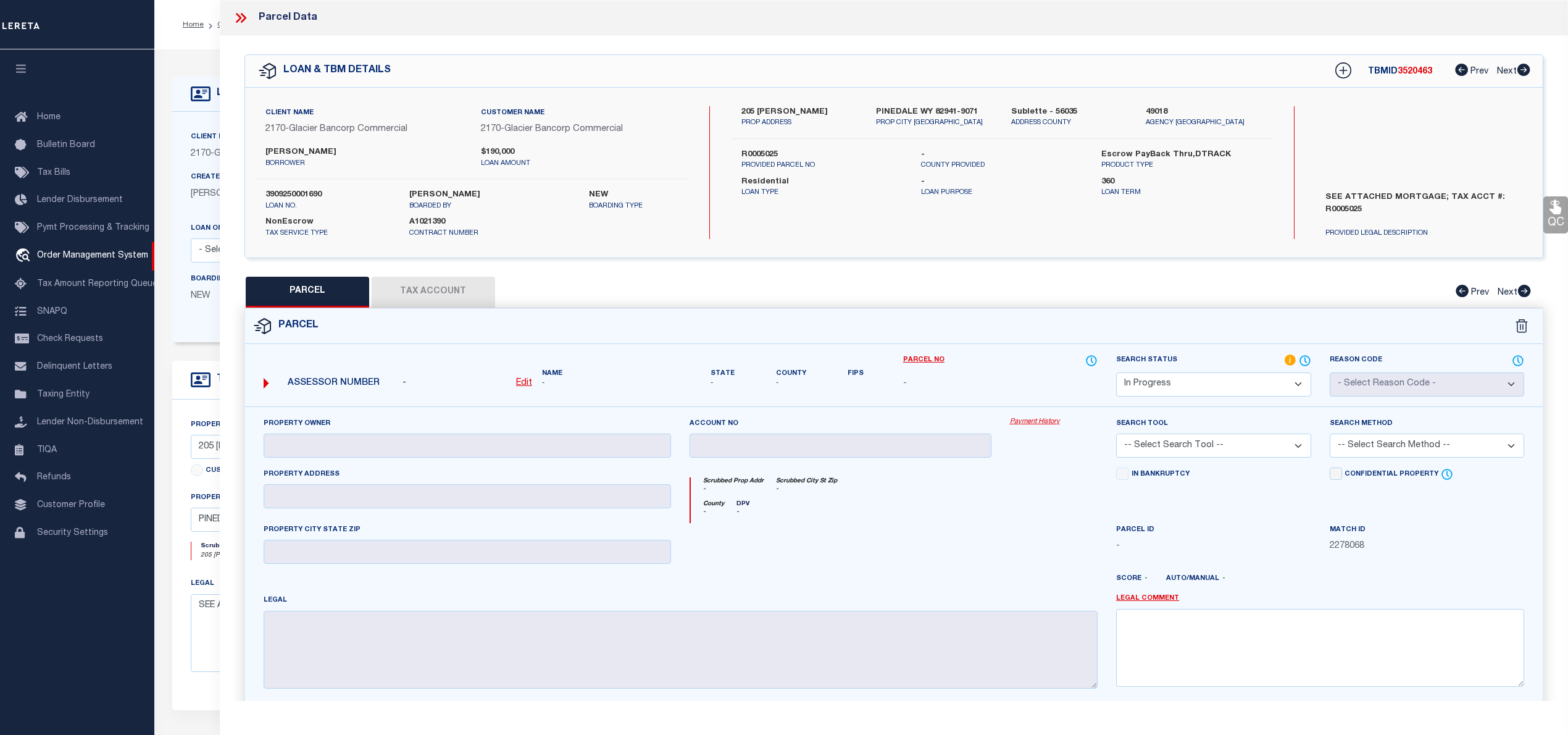
click at [777, 109] on label "205 EHMAN LN" at bounding box center [800, 112] width 116 height 12
click at [1343, 205] on label "SEE ATTACHED MORTGAGE; TAX ACCT #: R0005025" at bounding box center [1423, 210] width 215 height 37
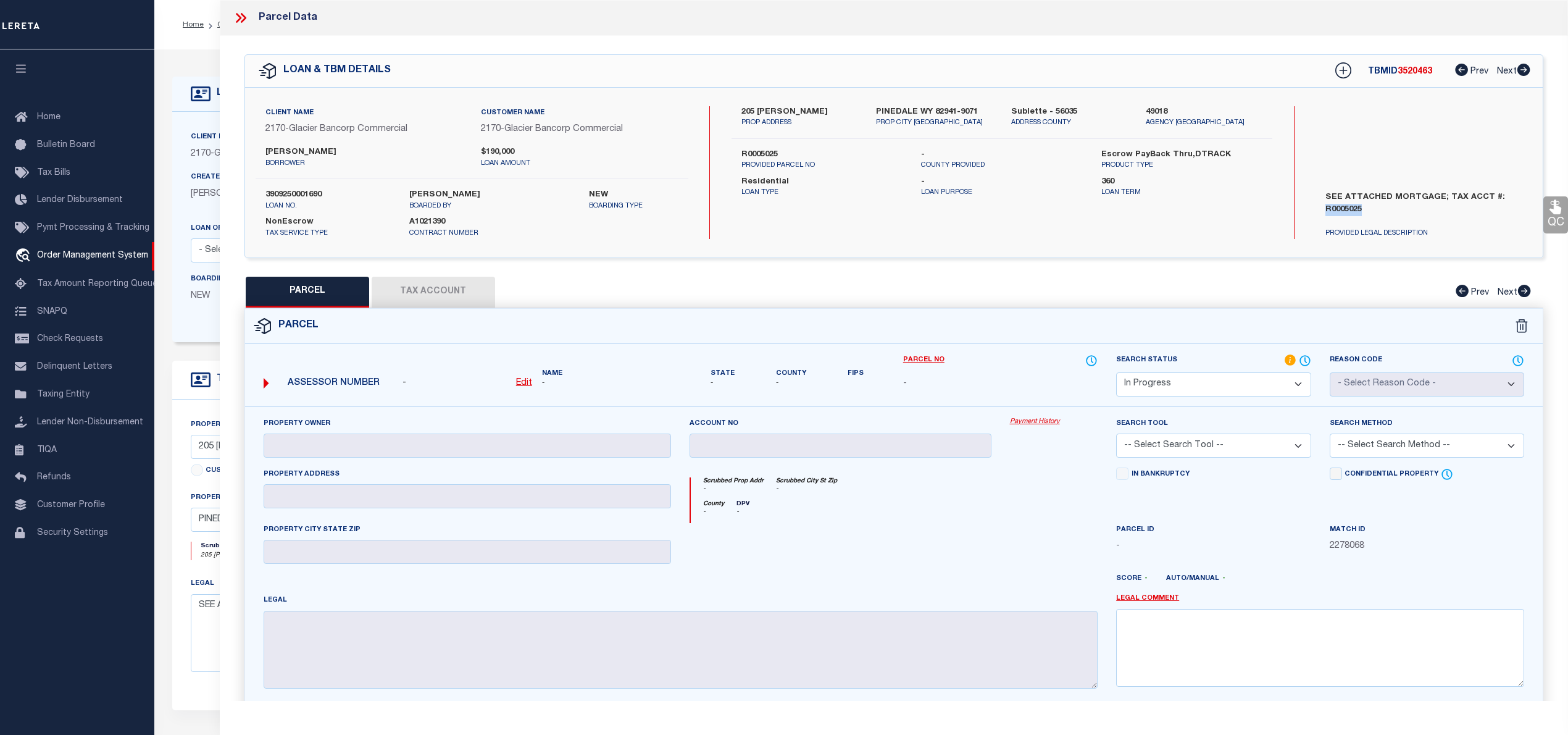
copy label "R0005025"
click at [525, 382] on u "Edit" at bounding box center [524, 382] width 16 height 9
select select "IP"
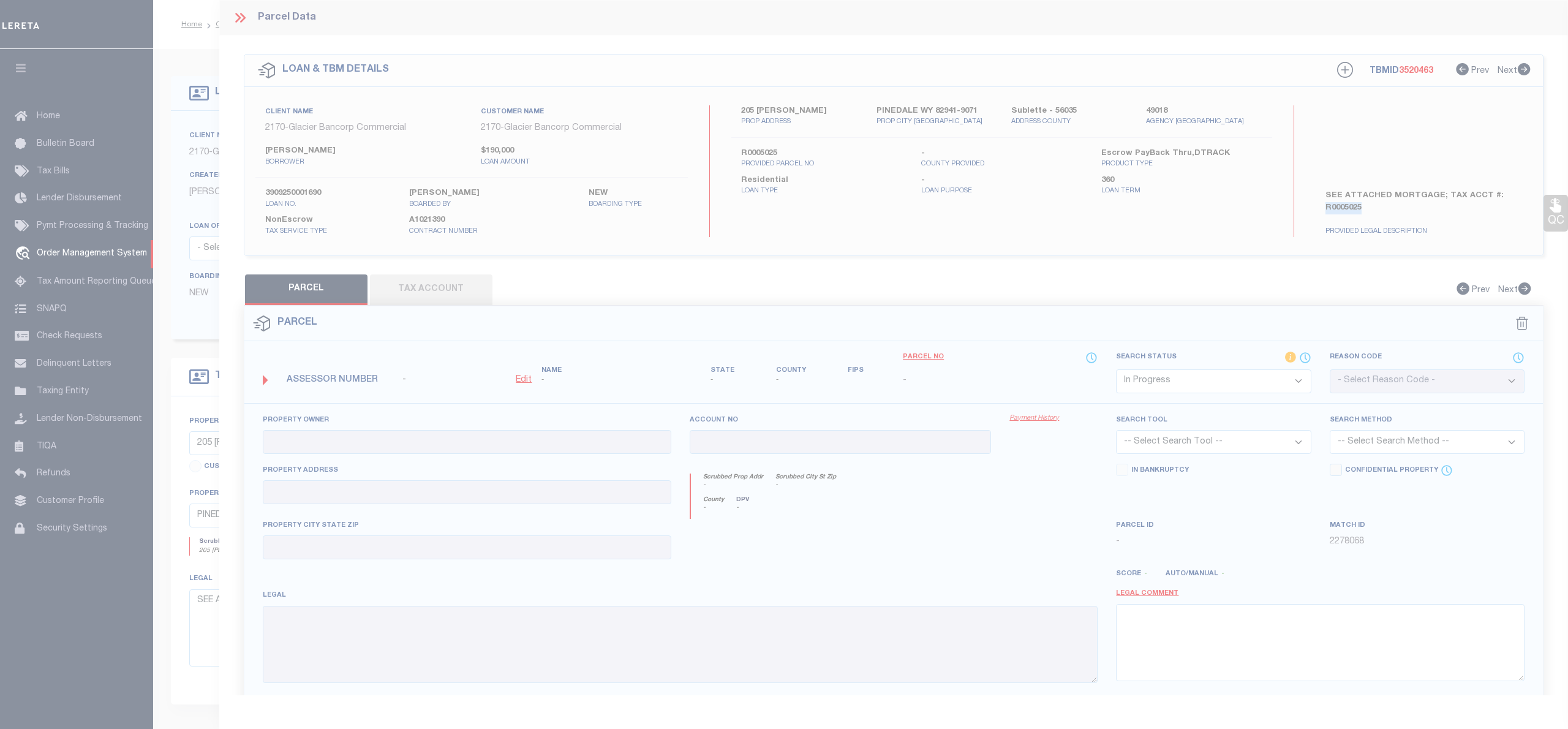
type textarea "-"
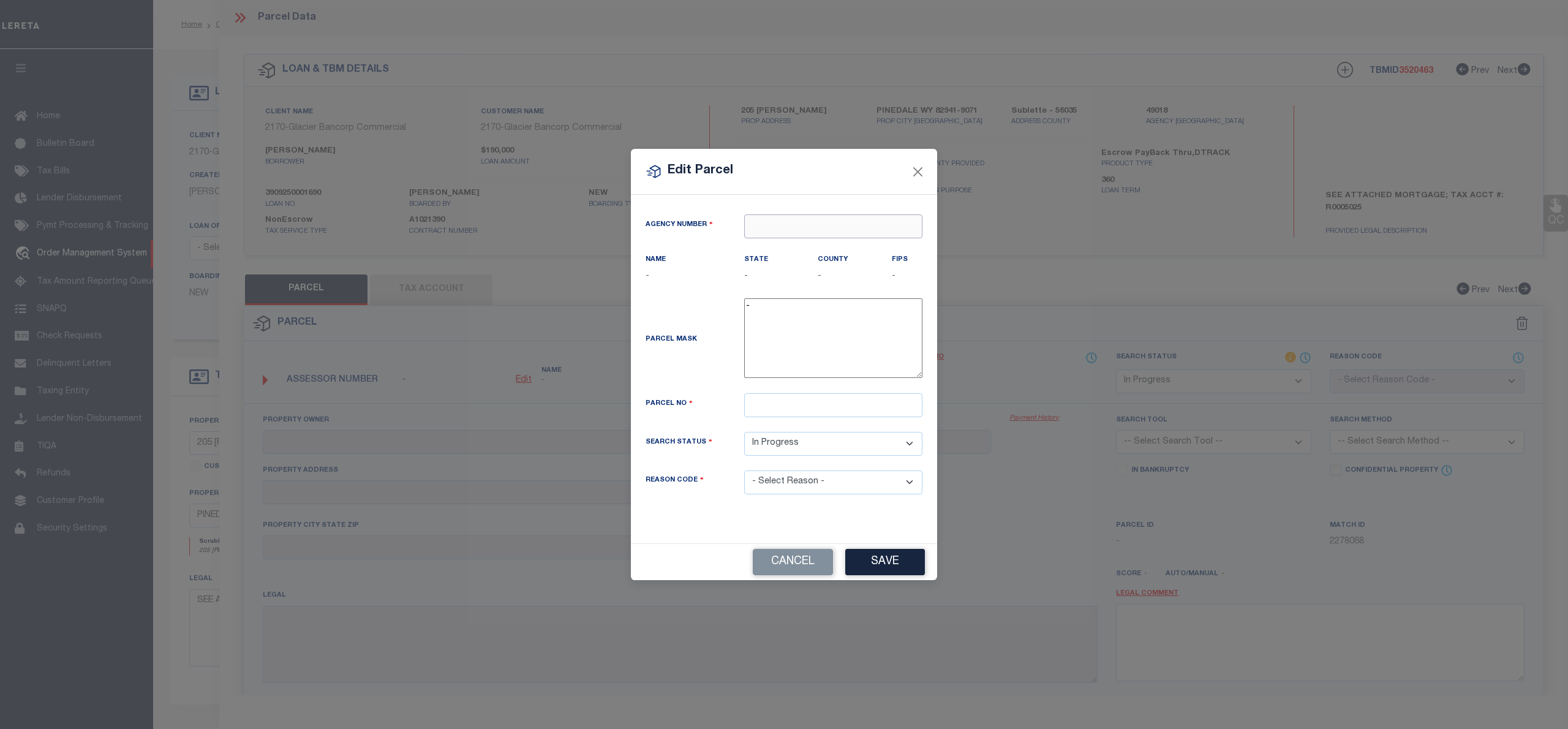
click at [799, 226] on input "text" at bounding box center [833, 226] width 178 height 24
click at [844, 248] on div "490180000 : SUBLETTE COUNTY" at bounding box center [832, 254] width 177 height 35
type input "490180000"
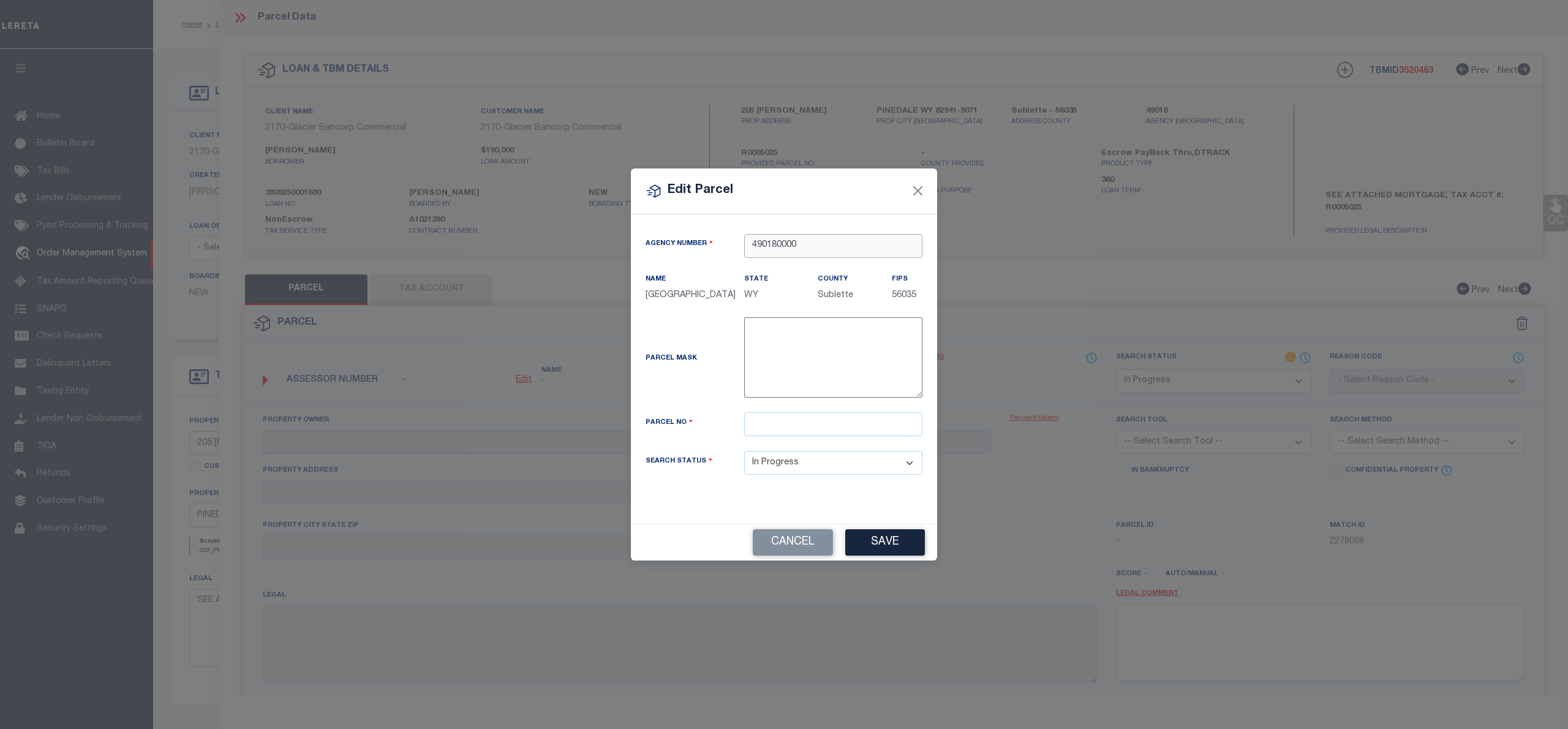
type input "490180000"
click at [790, 436] on input "text" at bounding box center [833, 424] width 178 height 24
click at [787, 433] on input "text" at bounding box center [833, 424] width 178 height 24
paste input "01-00-01968"
type input "01-00-01968"
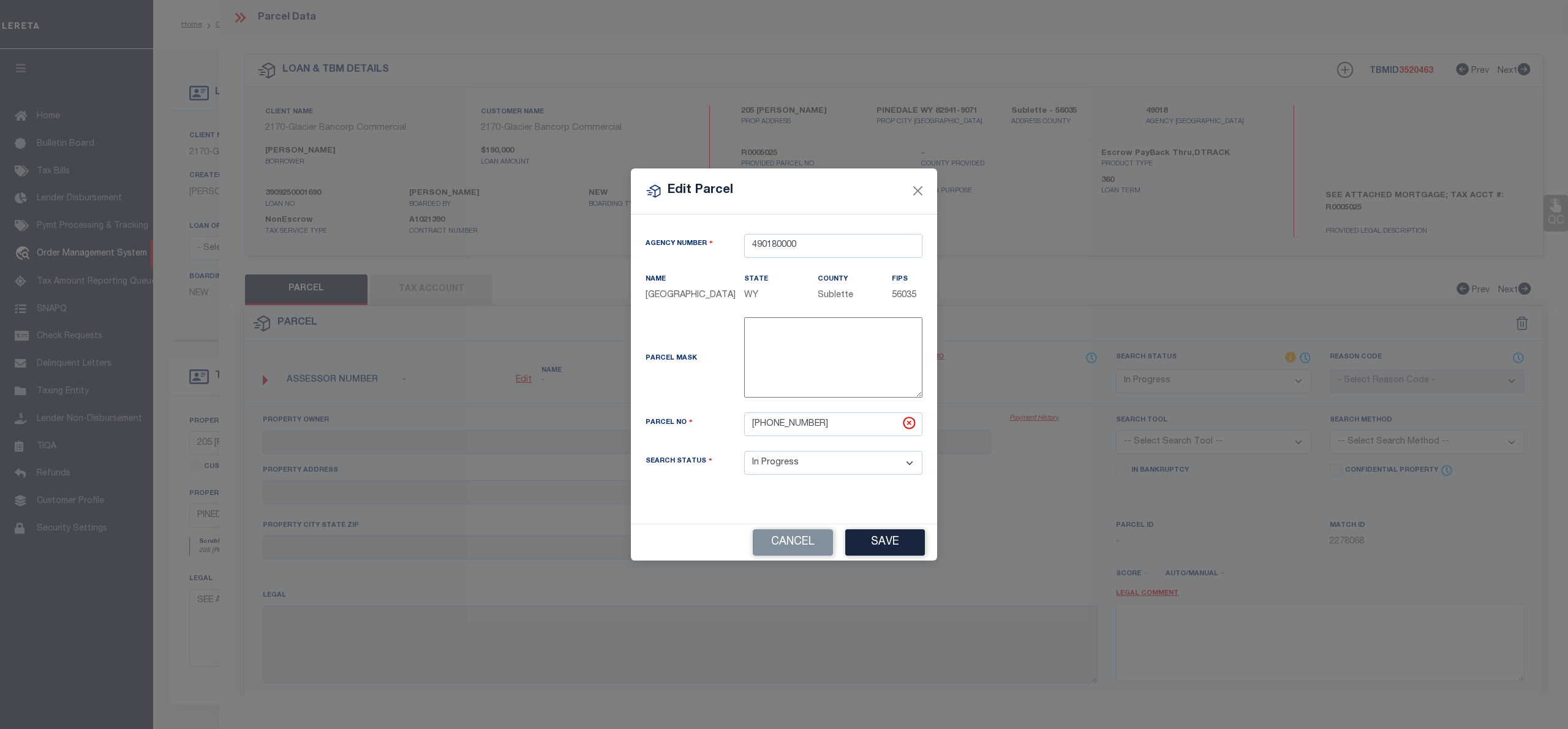
click at [888, 560] on div "Cancel Save" at bounding box center [784, 541] width 306 height 36
click at [882, 548] on button "Save" at bounding box center [885, 541] width 79 height 26
select select "IP"
checkbox input "false"
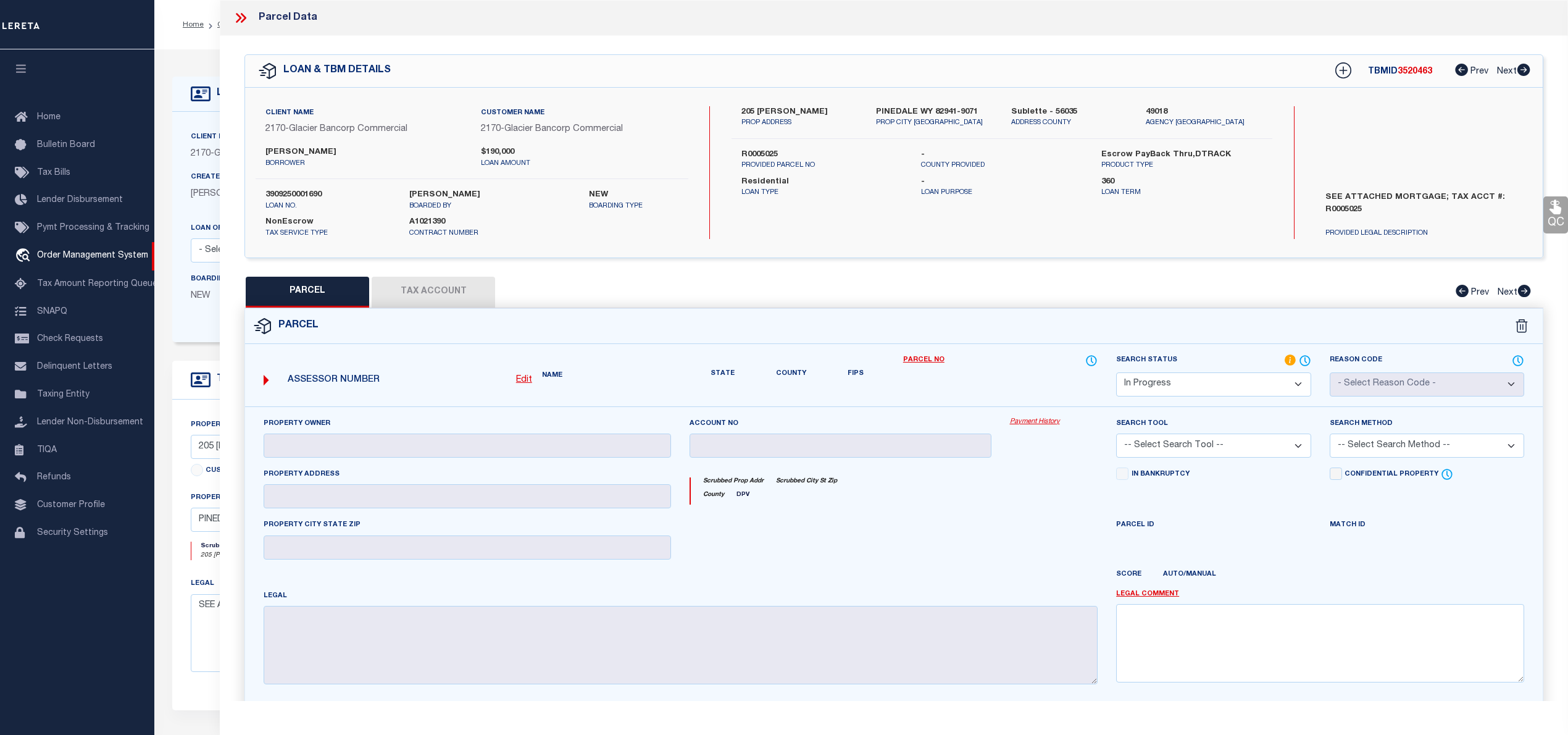
checkbox input "false"
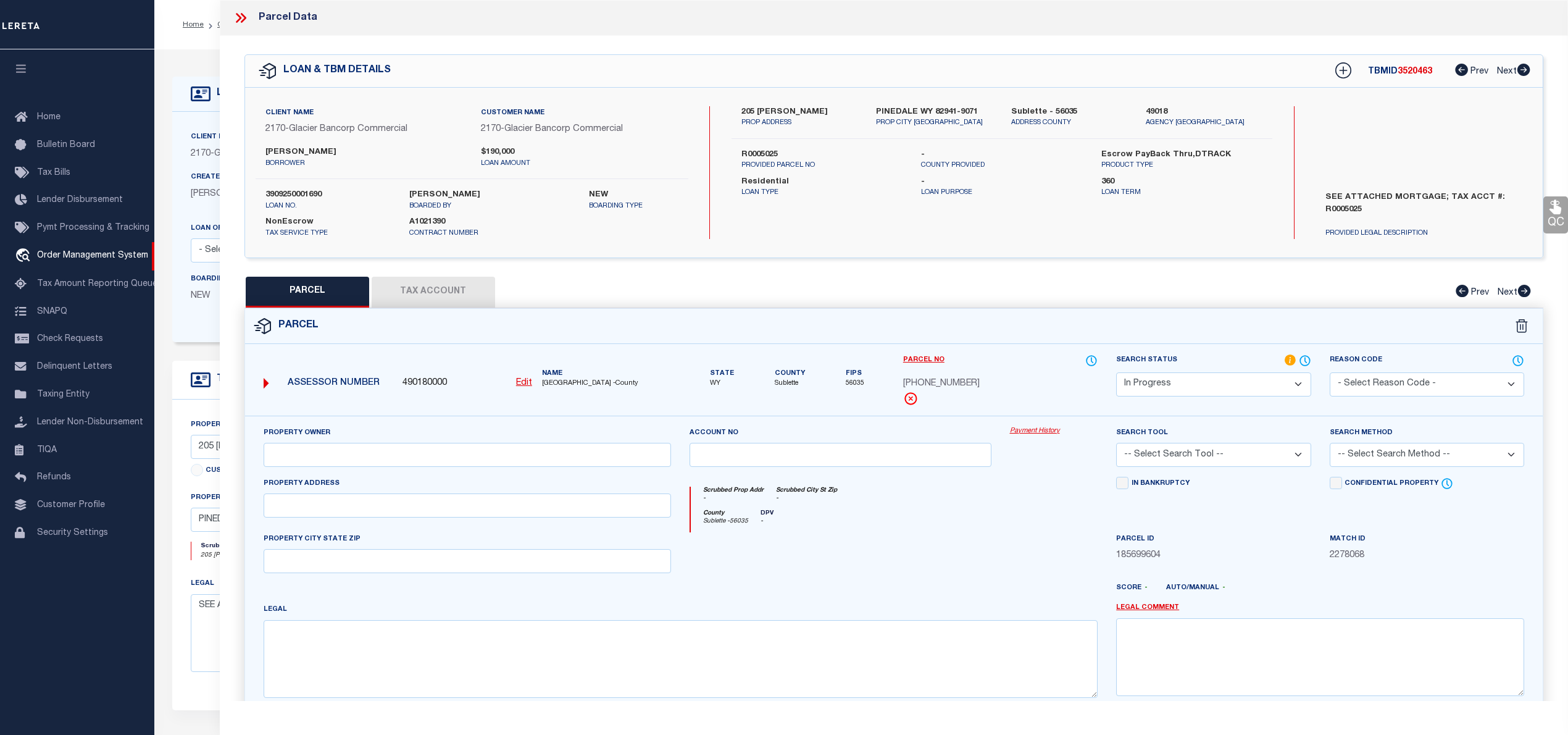
click at [520, 381] on u "Edit" at bounding box center [524, 382] width 16 height 9
select select "IP"
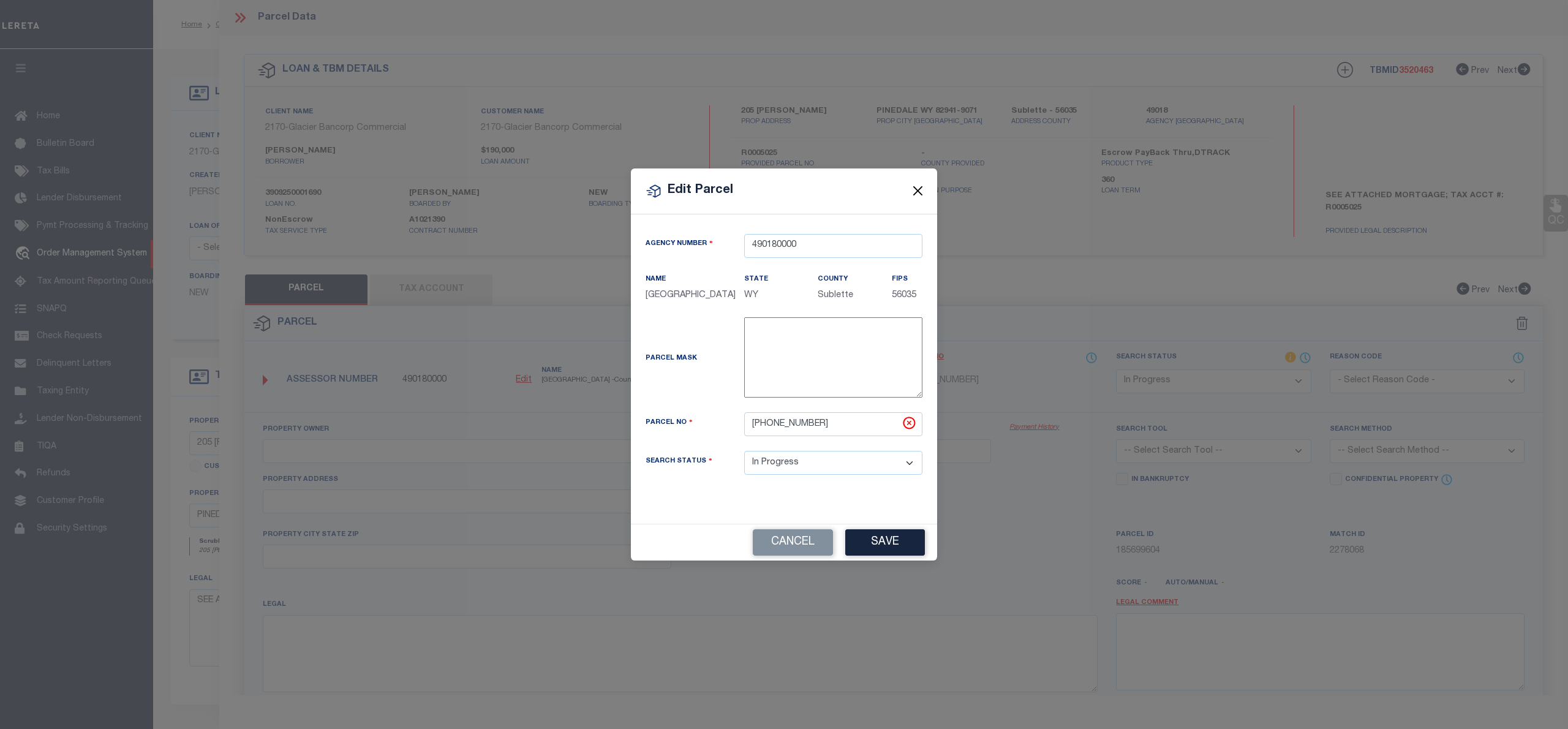
click at [923, 186] on button "Close" at bounding box center [917, 191] width 16 height 16
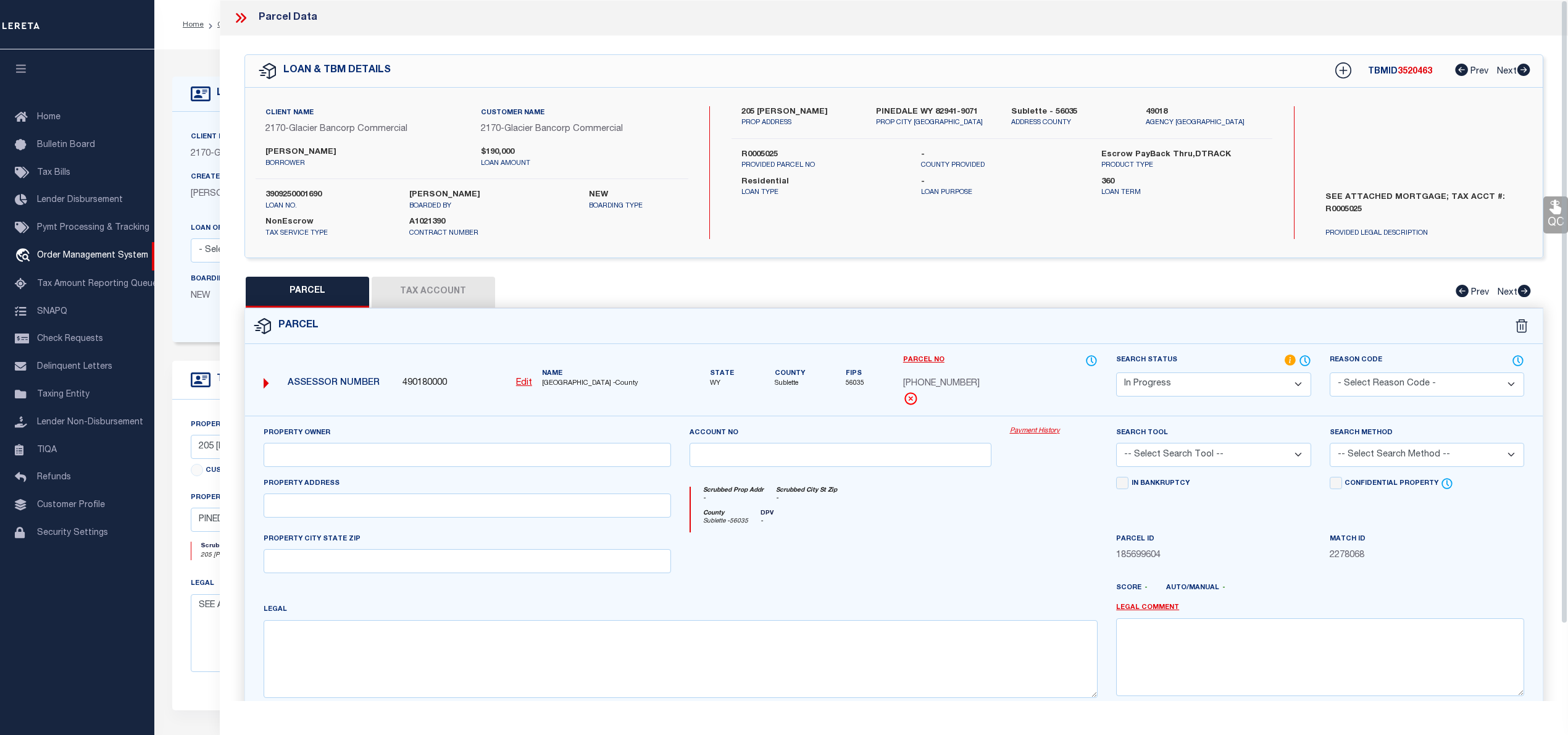
click at [445, 294] on button "Tax Account" at bounding box center [433, 292] width 123 height 31
select select "100"
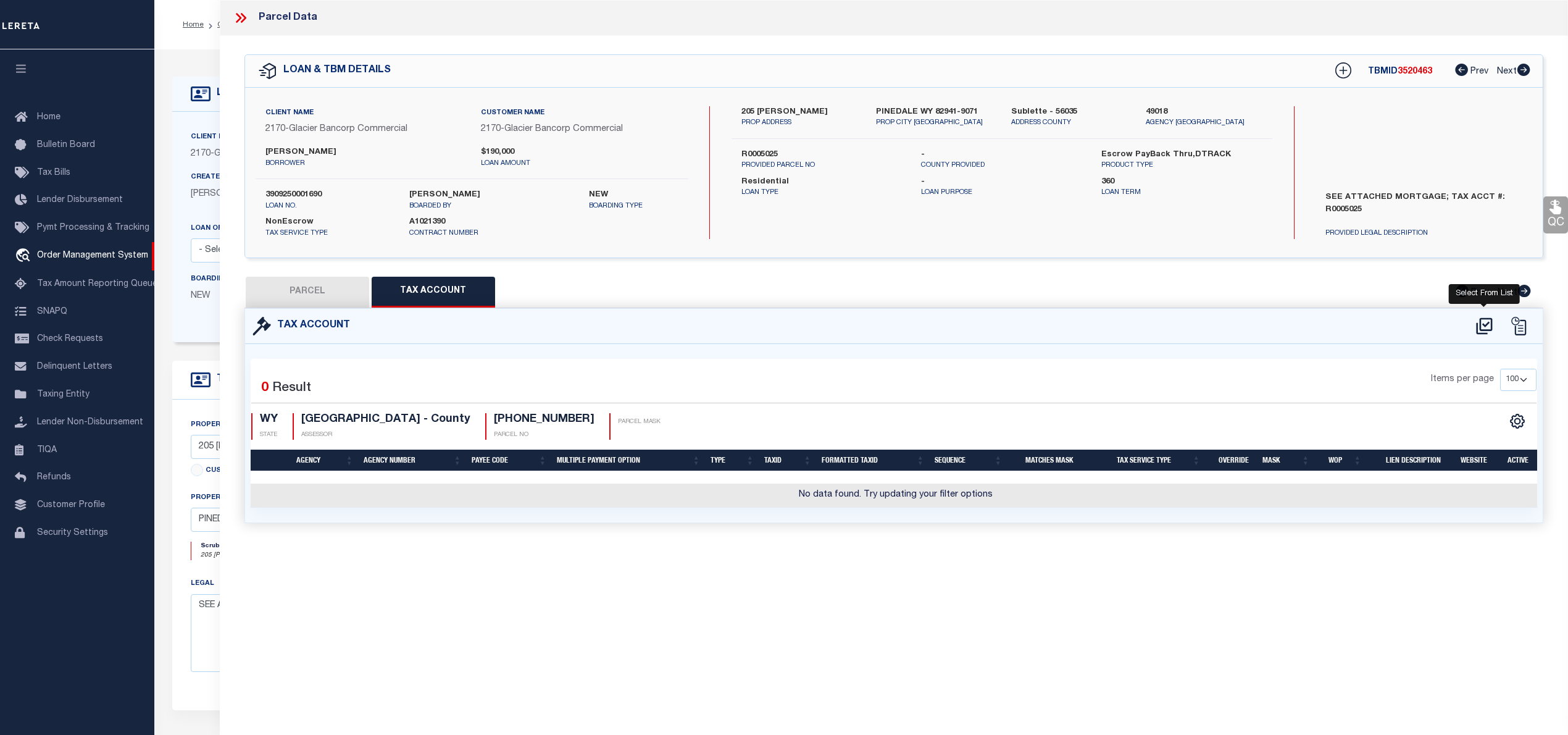
click at [1475, 326] on icon at bounding box center [1485, 325] width 20 height 20
select select "100"
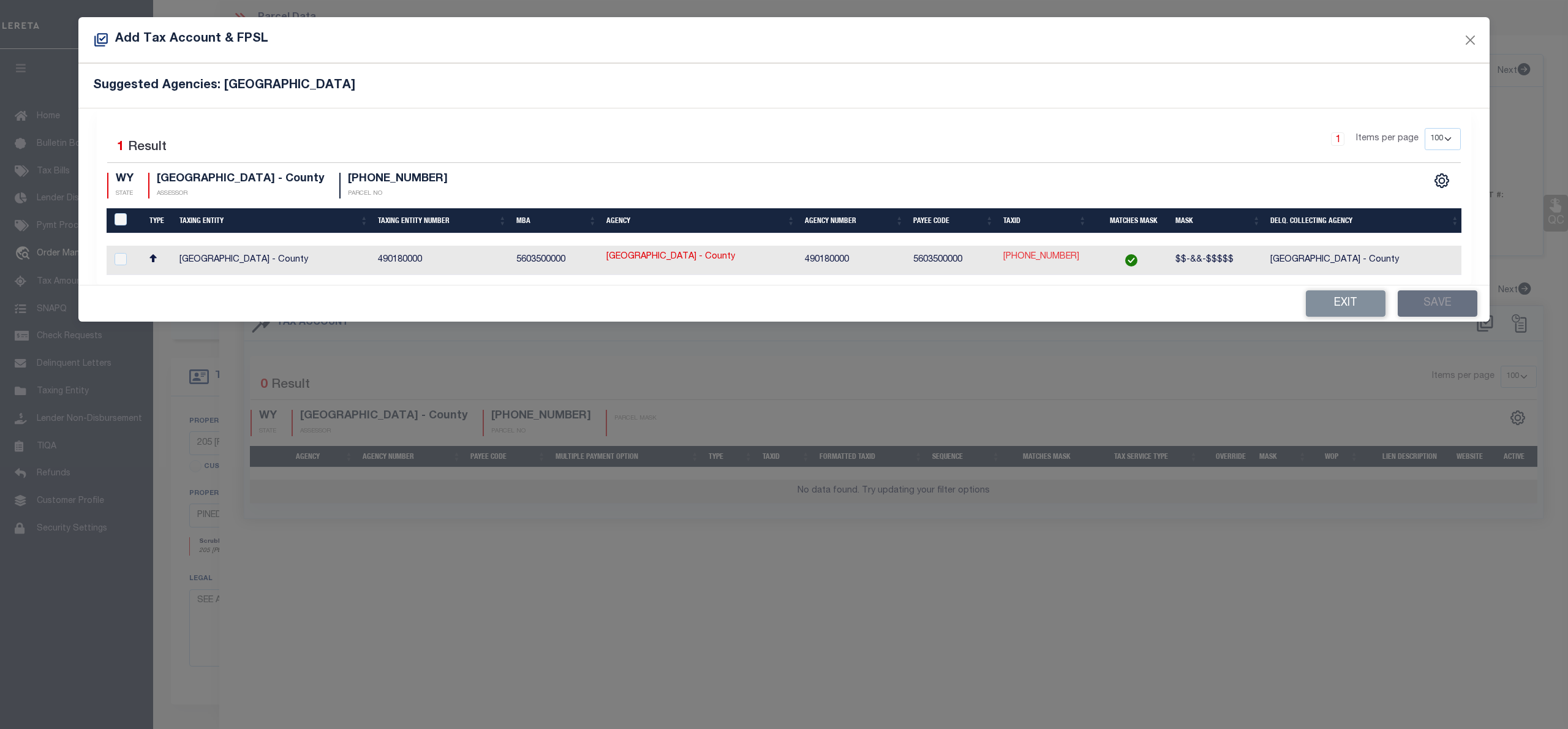
click at [1026, 264] on link "01-00-01968" at bounding box center [1041, 257] width 76 height 14
type input "01-00-01968"
type textarea "$$-&&-$$$$$"
checkbox input "true"
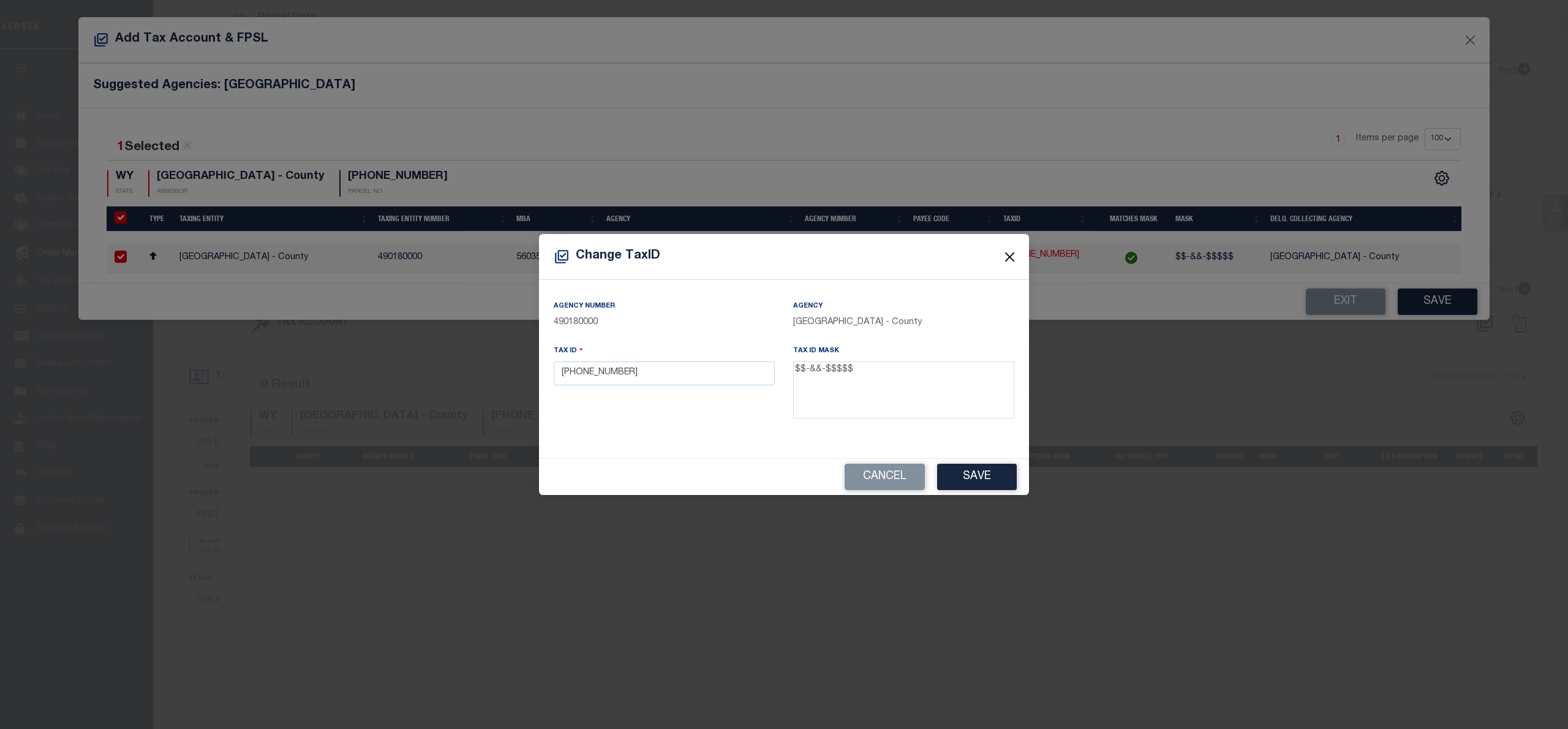
click at [1008, 253] on button "Close" at bounding box center [1010, 256] width 16 height 16
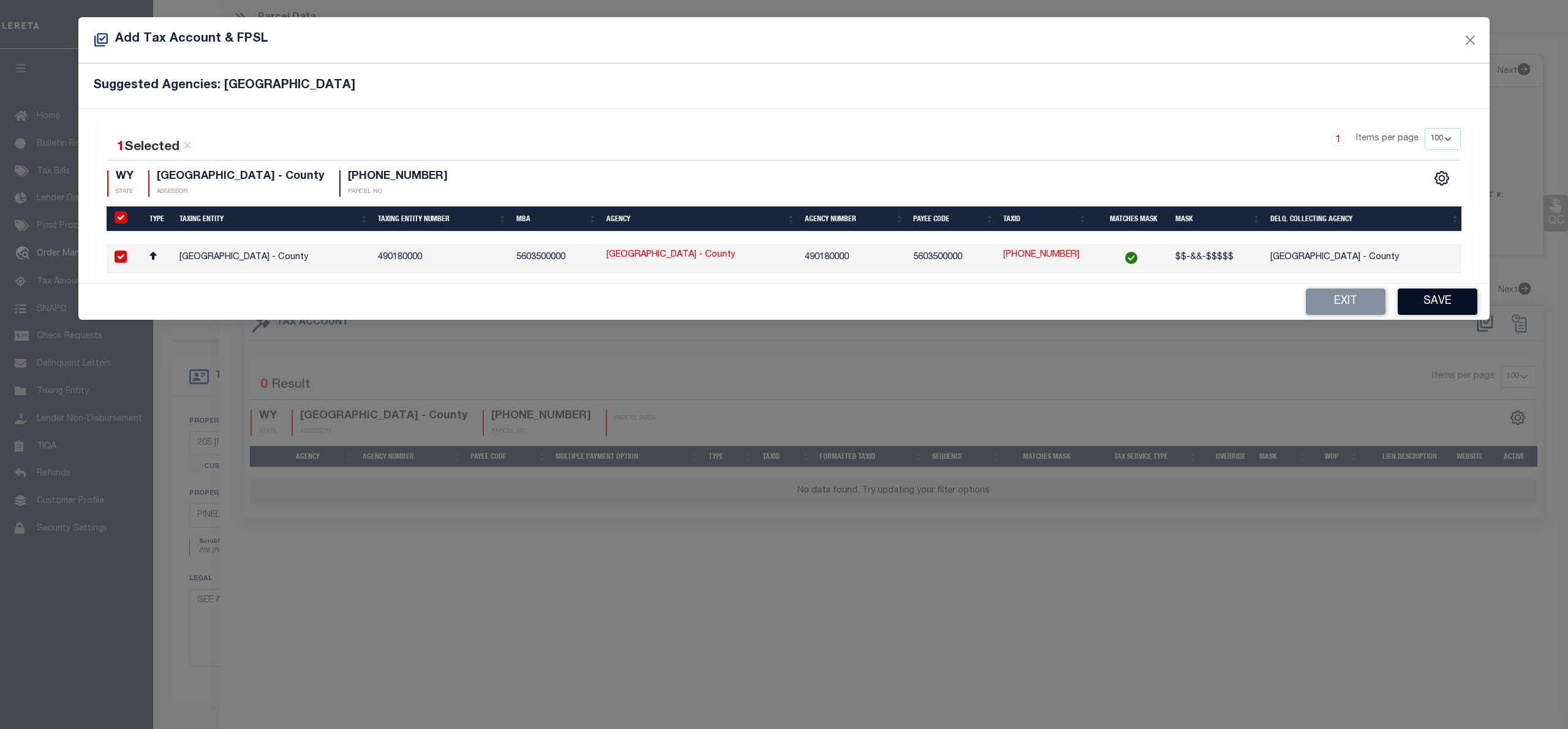
click at [1458, 302] on button "Save" at bounding box center [1437, 301] width 79 height 26
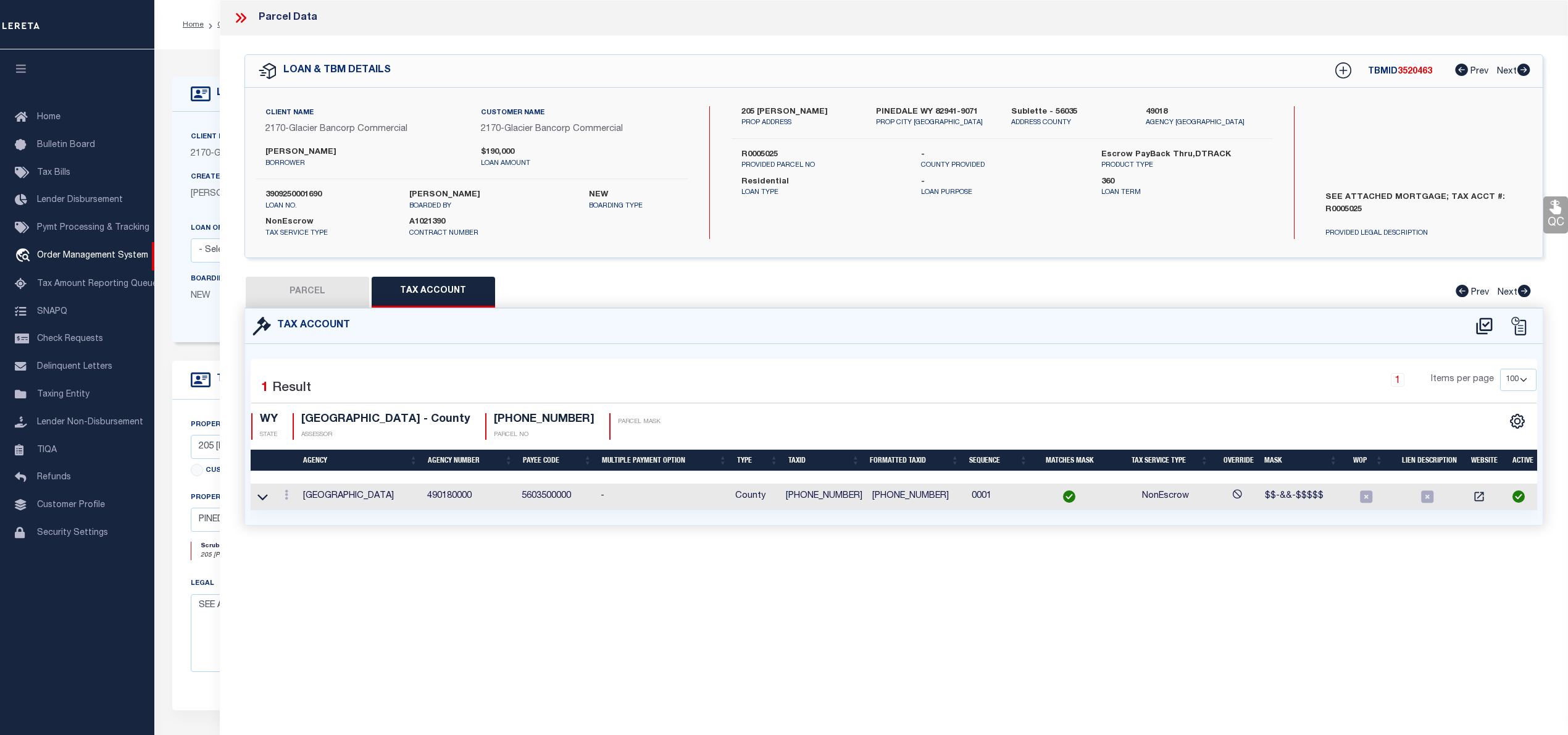
click at [334, 284] on button "PARCEL" at bounding box center [307, 292] width 123 height 31
select select "AS"
checkbox input "false"
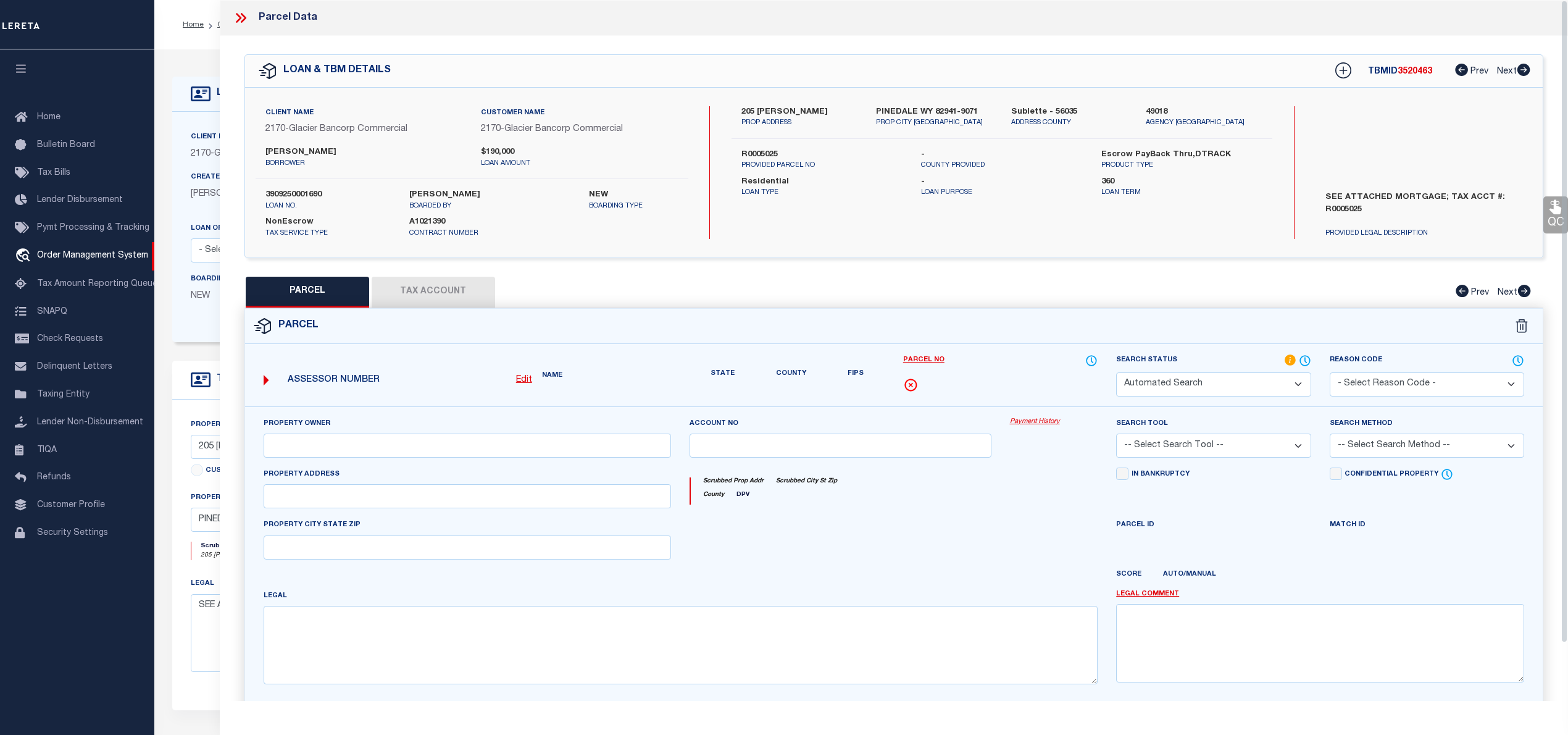
select select "IP"
checkbox input "false"
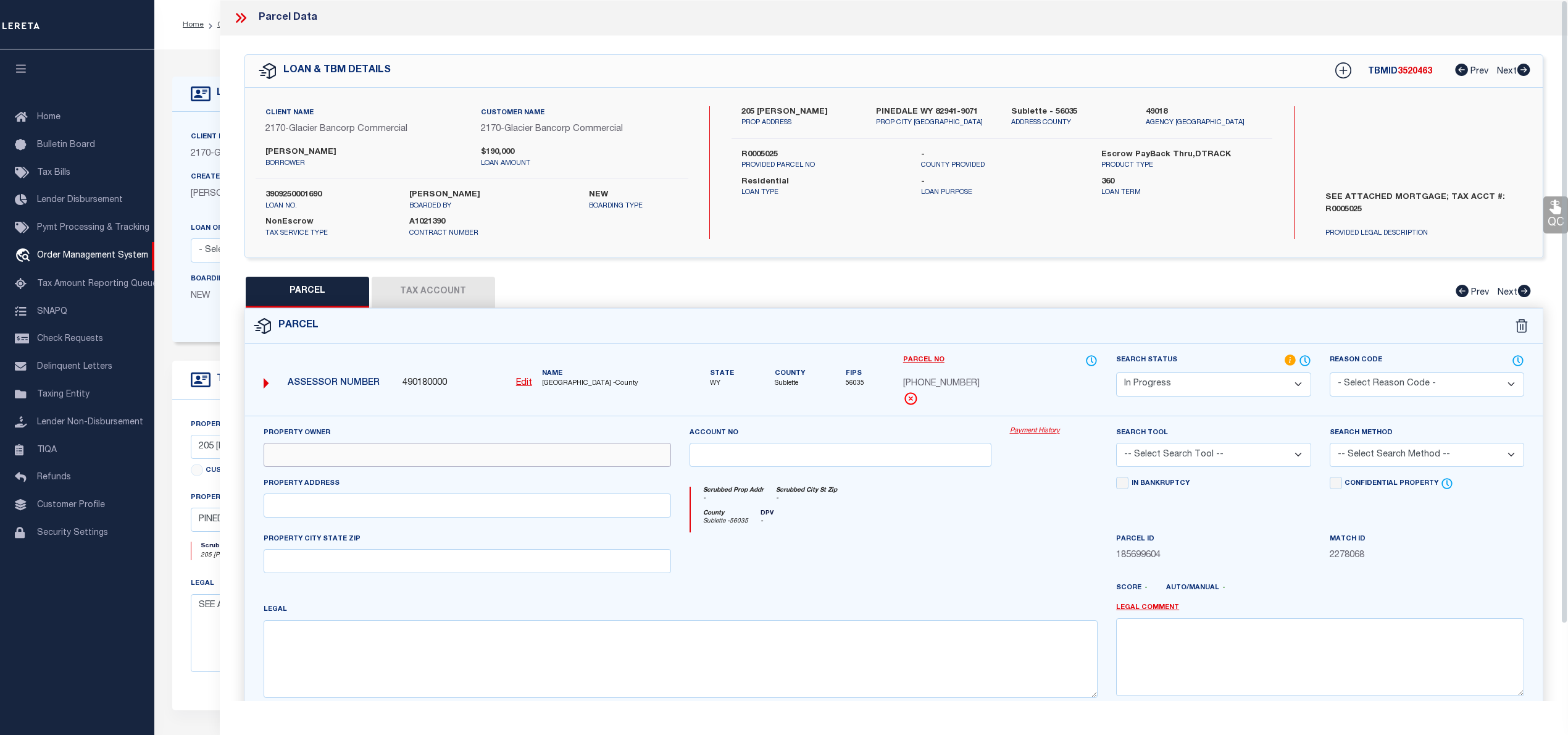
click at [319, 462] on input "text" at bounding box center [468, 455] width 408 height 24
paste input "CHEENEY, BRENT VERNON & ELIZABETH NELL, TRUSTEES"
type input "CHEENEY, BRENT VERNON & ELIZABETH NELL, TRUSTEES"
click at [360, 517] on input "text" at bounding box center [468, 505] width 408 height 24
click at [331, 508] on input "text" at bounding box center [468, 505] width 408 height 24
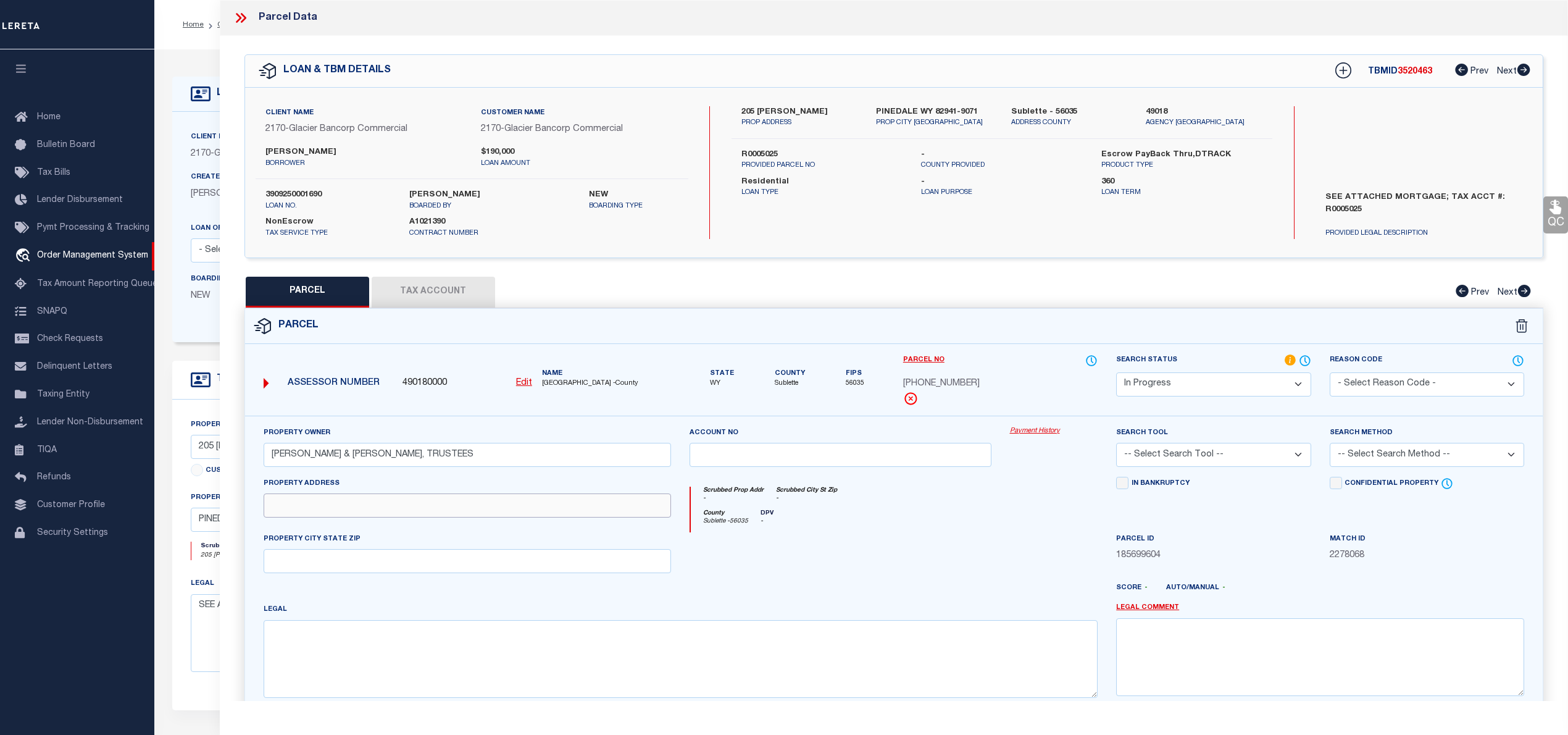
paste input "205 EHMAN LANE 23-144"
type input "205 EHMAN LANE 23-144"
click at [409, 659] on textarea at bounding box center [681, 658] width 835 height 78
paste textarea "ROSE MARY BRAND LOT DIV., TRACT B."
type textarea "ROSE MARY BRAND LOT DIV., TRACT B."
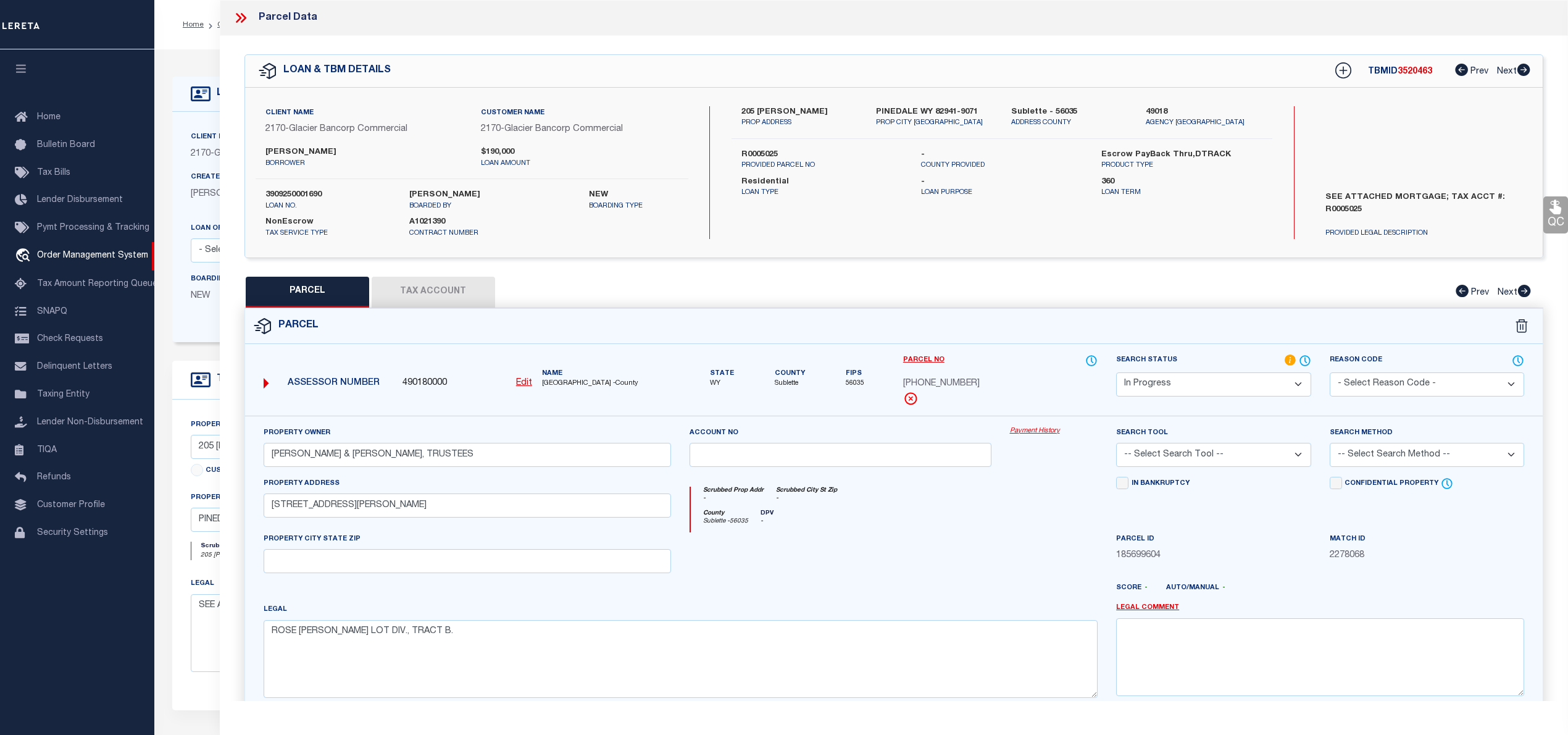
click at [1177, 389] on select "Automated Search Bad Parcel Complete Duplicate Parcel High Dollar Reporting In …" at bounding box center [1214, 384] width 194 height 24
select select "PC"
click at [1117, 372] on select "Automated Search Bad Parcel Complete Duplicate Parcel High Dollar Reporting In …" at bounding box center [1214, 384] width 194 height 24
click at [1168, 451] on select "-- Select Search Tool -- 3rd Party Website Agency File Agency Website ATLS CNV-…" at bounding box center [1214, 455] width 194 height 24
select select "AGW"
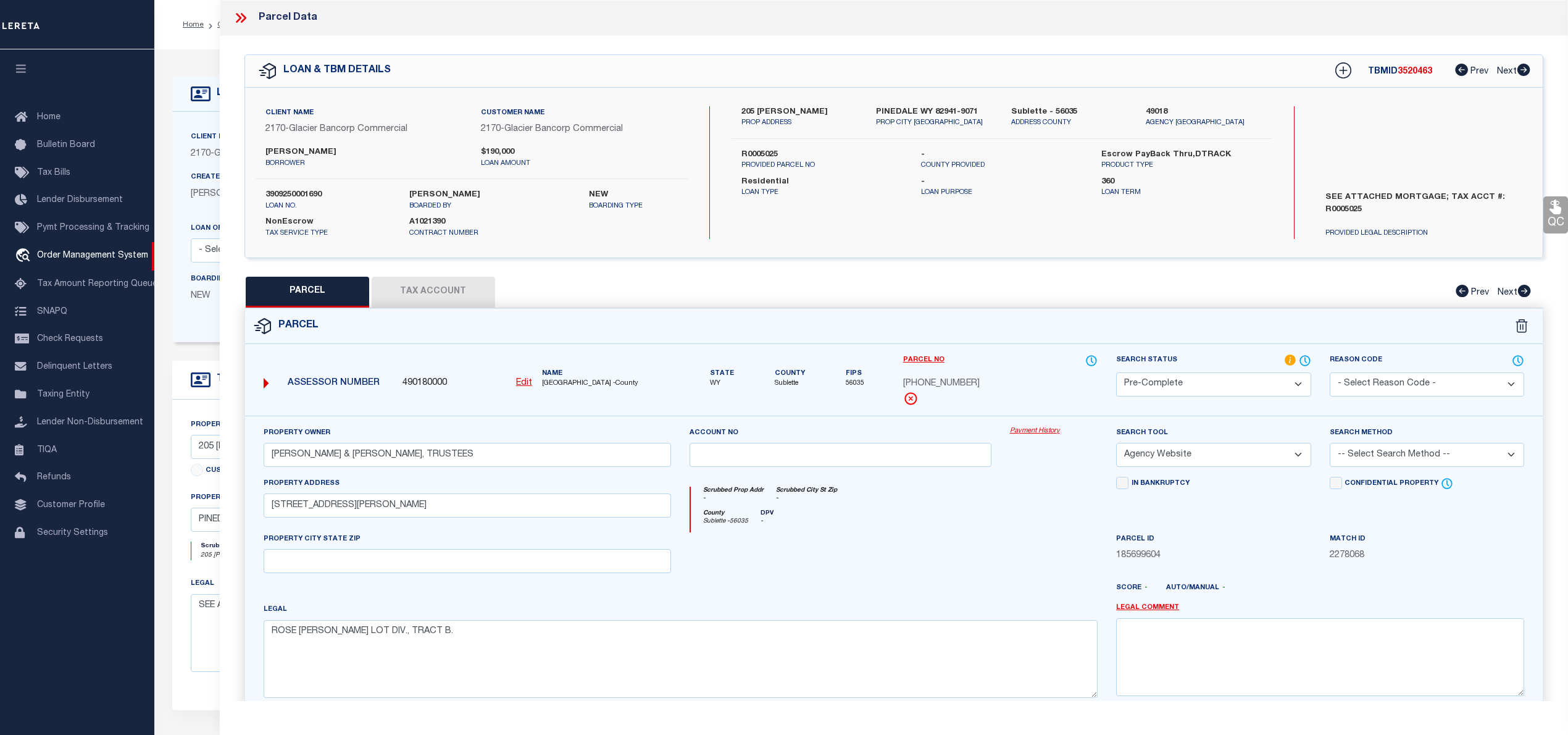
click at [1117, 445] on select "-- Select Search Tool -- 3rd Party Website Agency File Agency Website ATLS CNV-…" at bounding box center [1214, 455] width 194 height 24
click at [1379, 455] on select "-- Select Search Method -- Property Address Legal Liability Info Provided" at bounding box center [1427, 455] width 194 height 24
select select "LEG"
click at [1330, 445] on select "-- Select Search Method -- Property Address Legal Liability Info Provided" at bounding box center [1427, 455] width 194 height 24
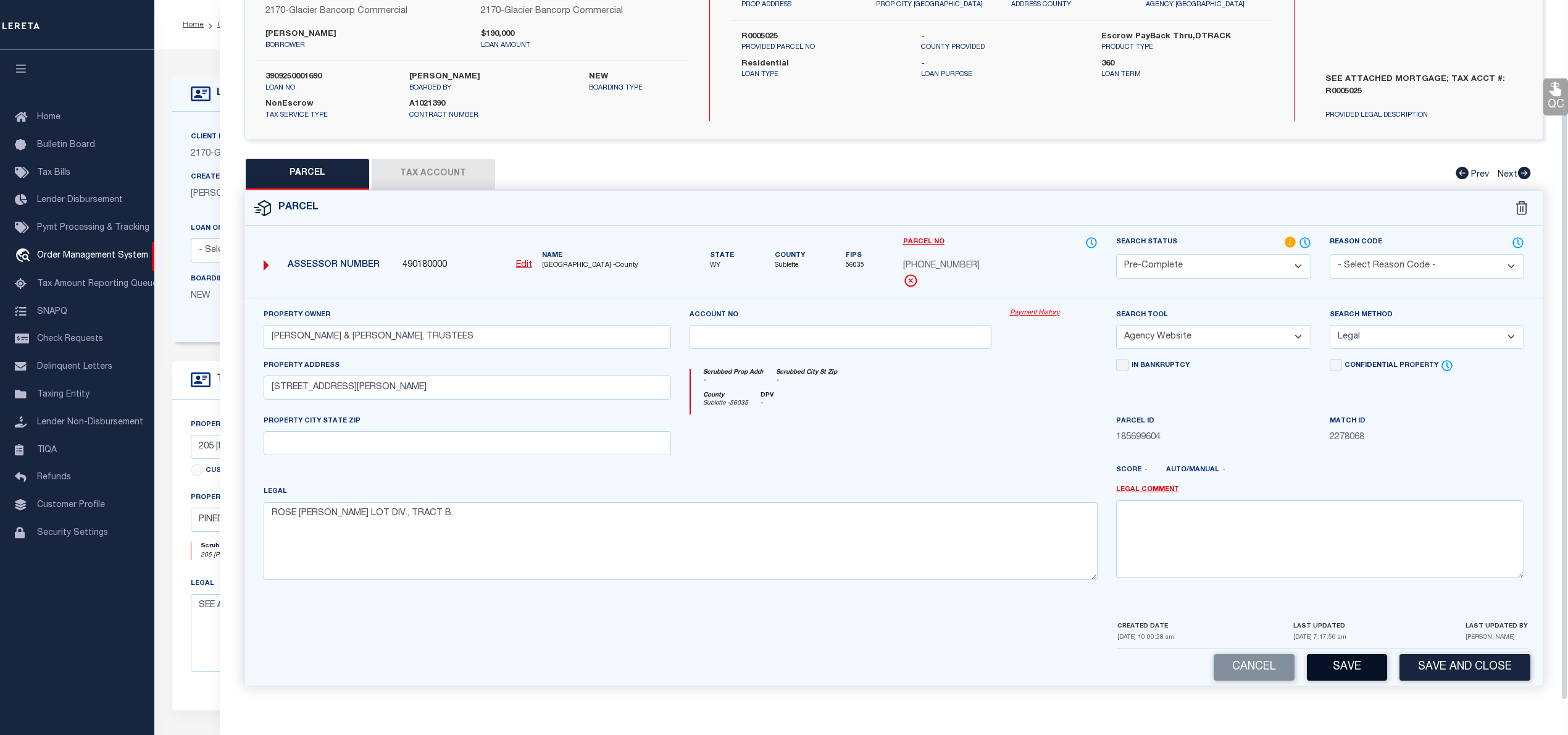
click at [1370, 668] on button "Save" at bounding box center [1347, 667] width 80 height 26
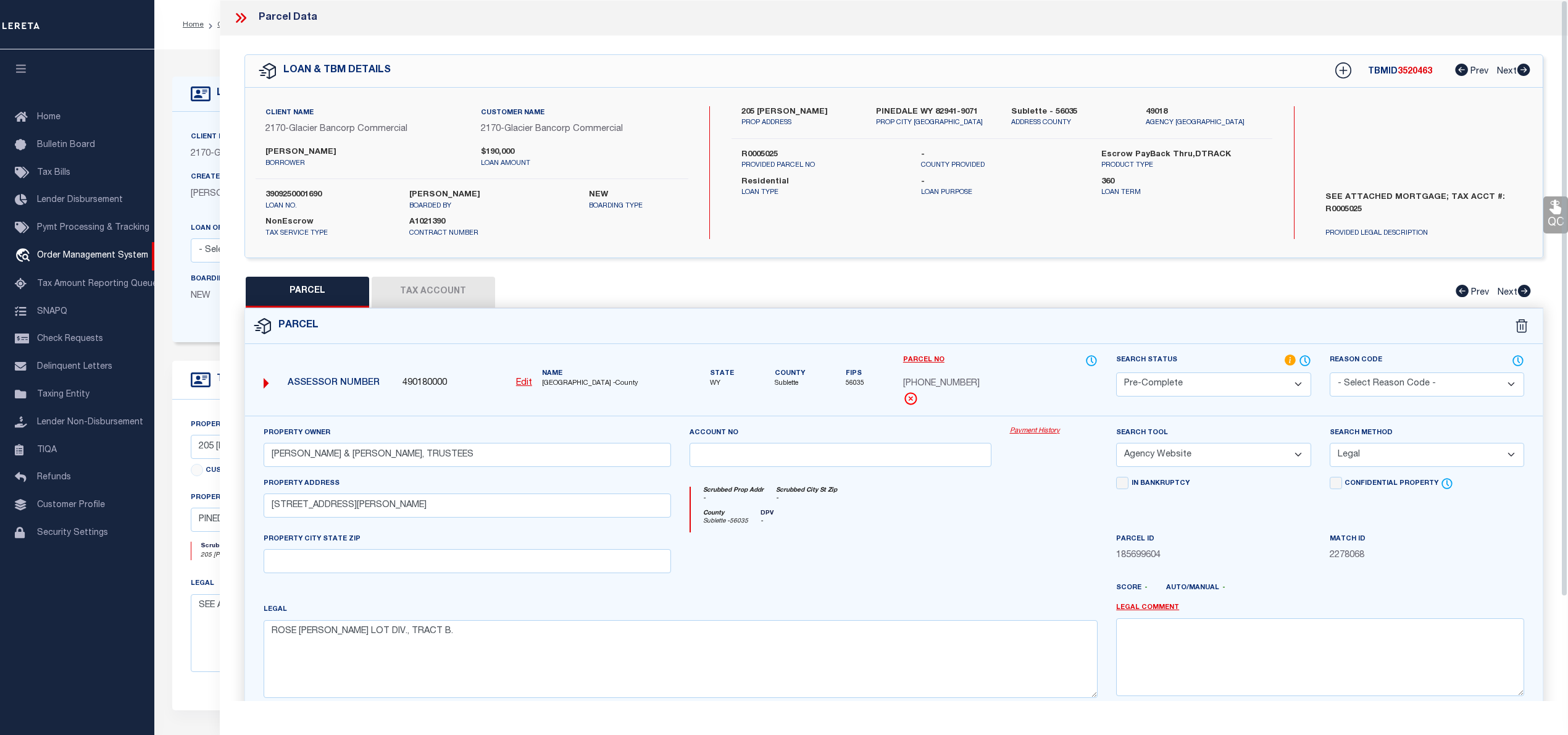
select select "AS"
select select
checkbox input "false"
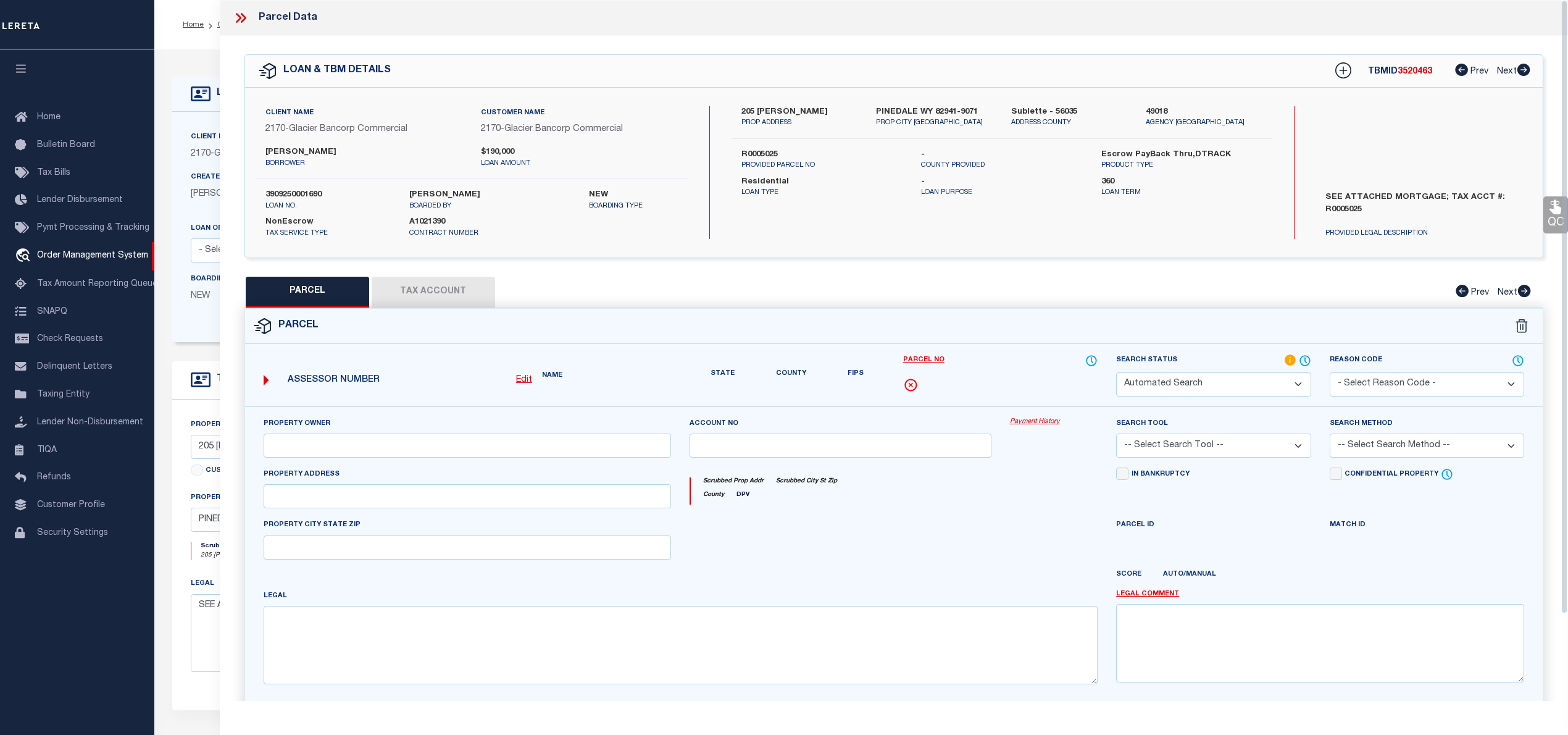
select select "PC"
type input "CHEENEY, BRENT VERNON & ELIZABETH NELL, TRUSTEES"
select select "AGW"
select select "LEG"
type input "205 EHMAN LANE 23-144"
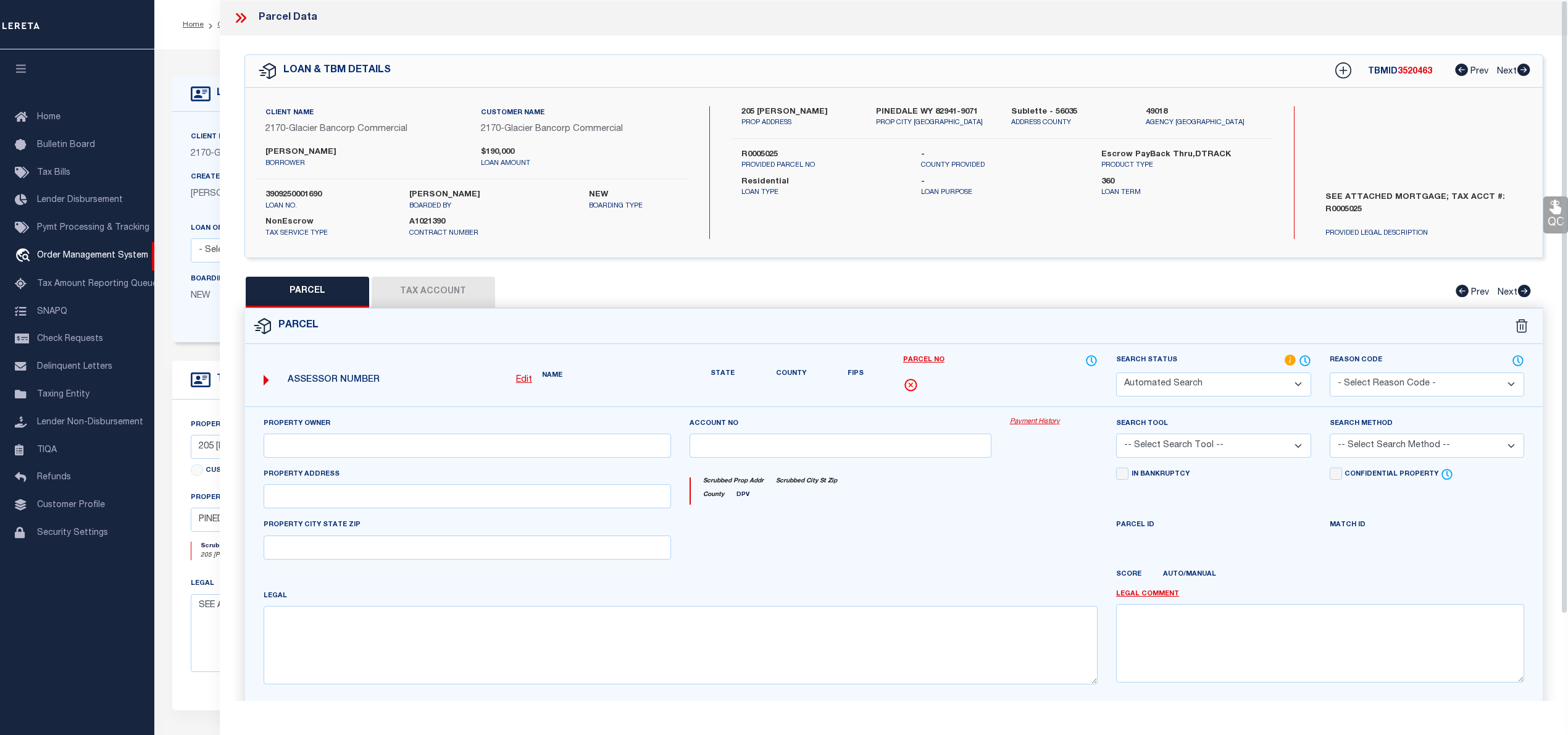
type textarea "ROSE MARY BRAND LOT DIV., TRACT B."
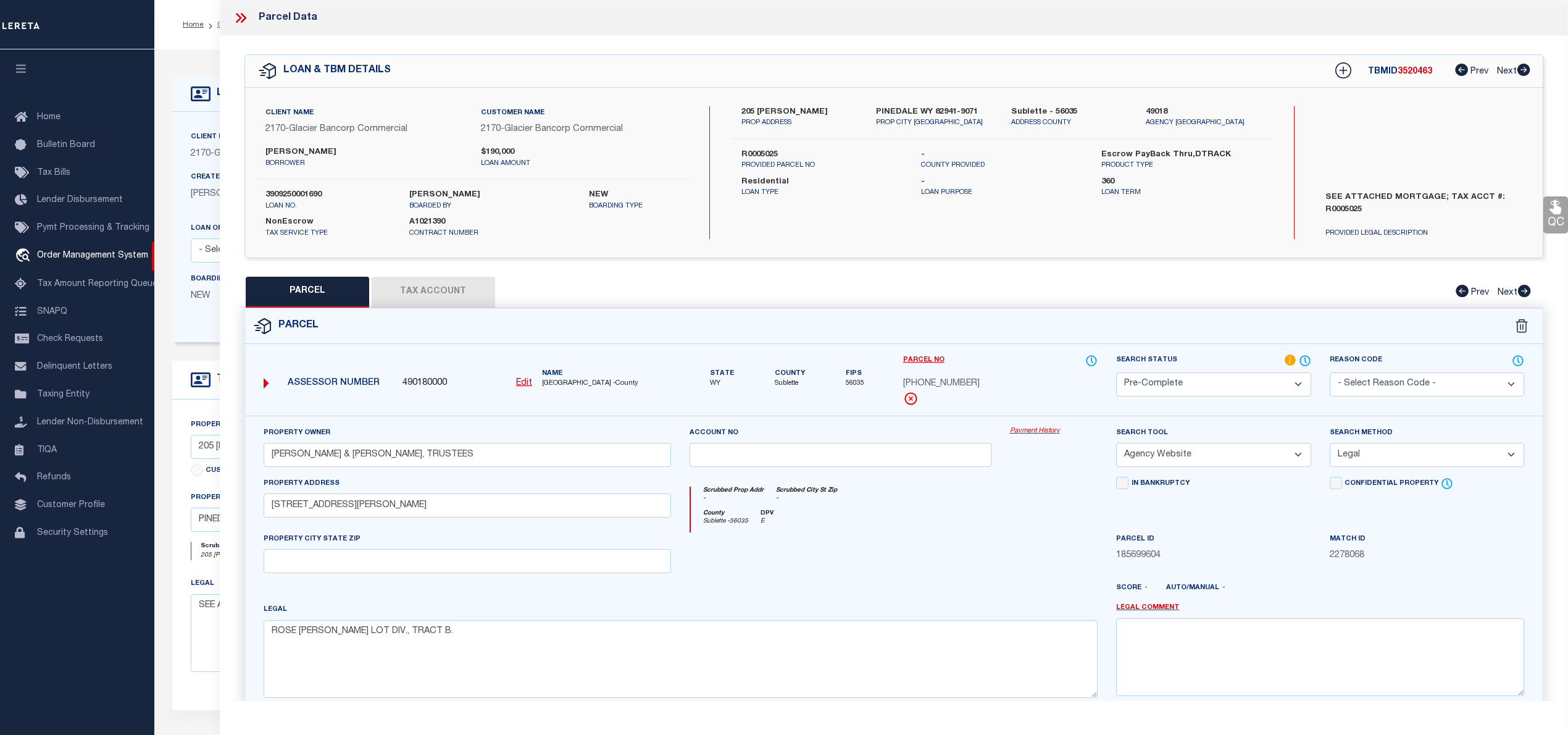
click at [1415, 72] on span "3520463" at bounding box center [1415, 72] width 35 height 9
copy span "3520463"
click at [944, 387] on span "01-00-01968" at bounding box center [941, 384] width 77 height 14
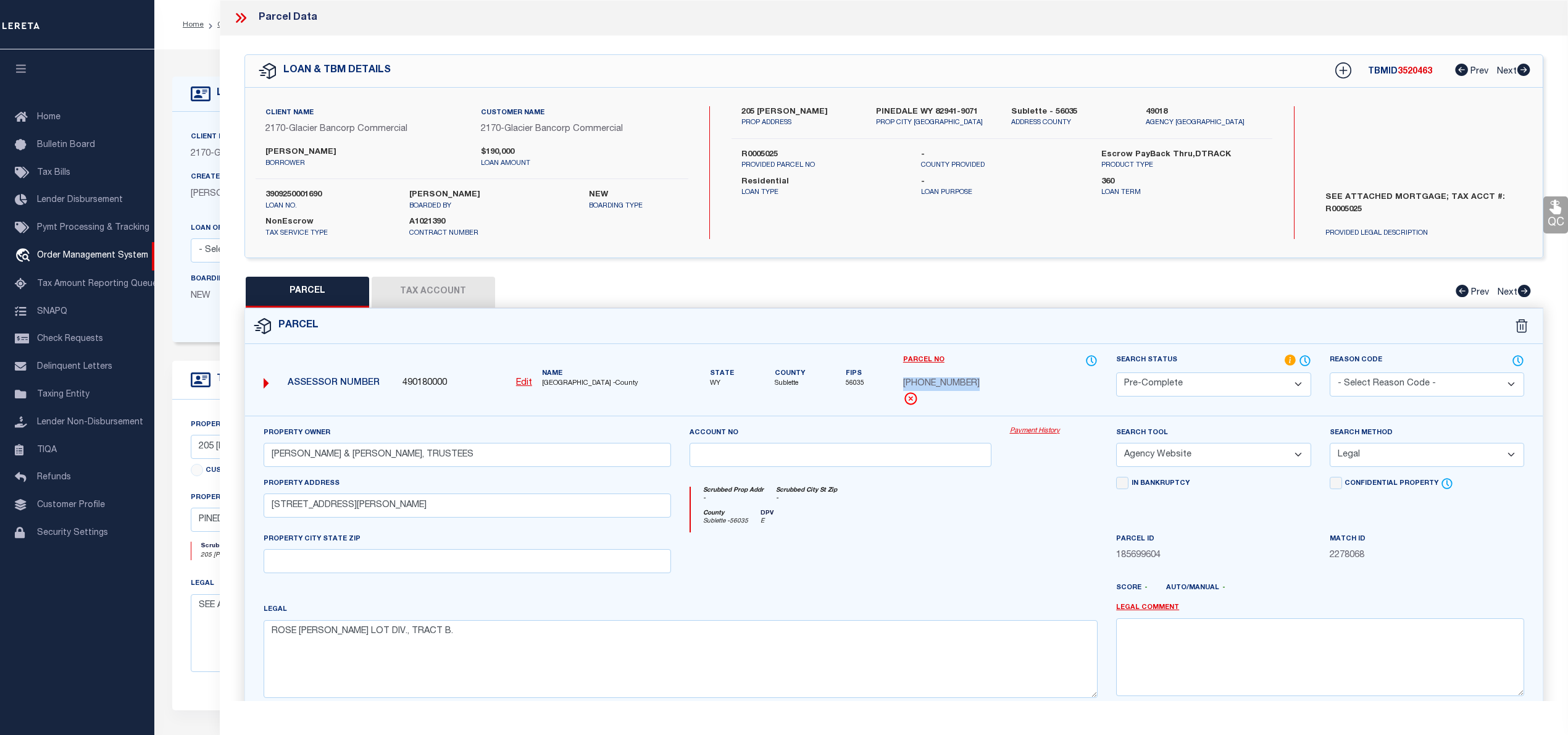
click at [944, 387] on span "01-00-01968" at bounding box center [941, 384] width 77 height 14
copy div "01-00-01968"
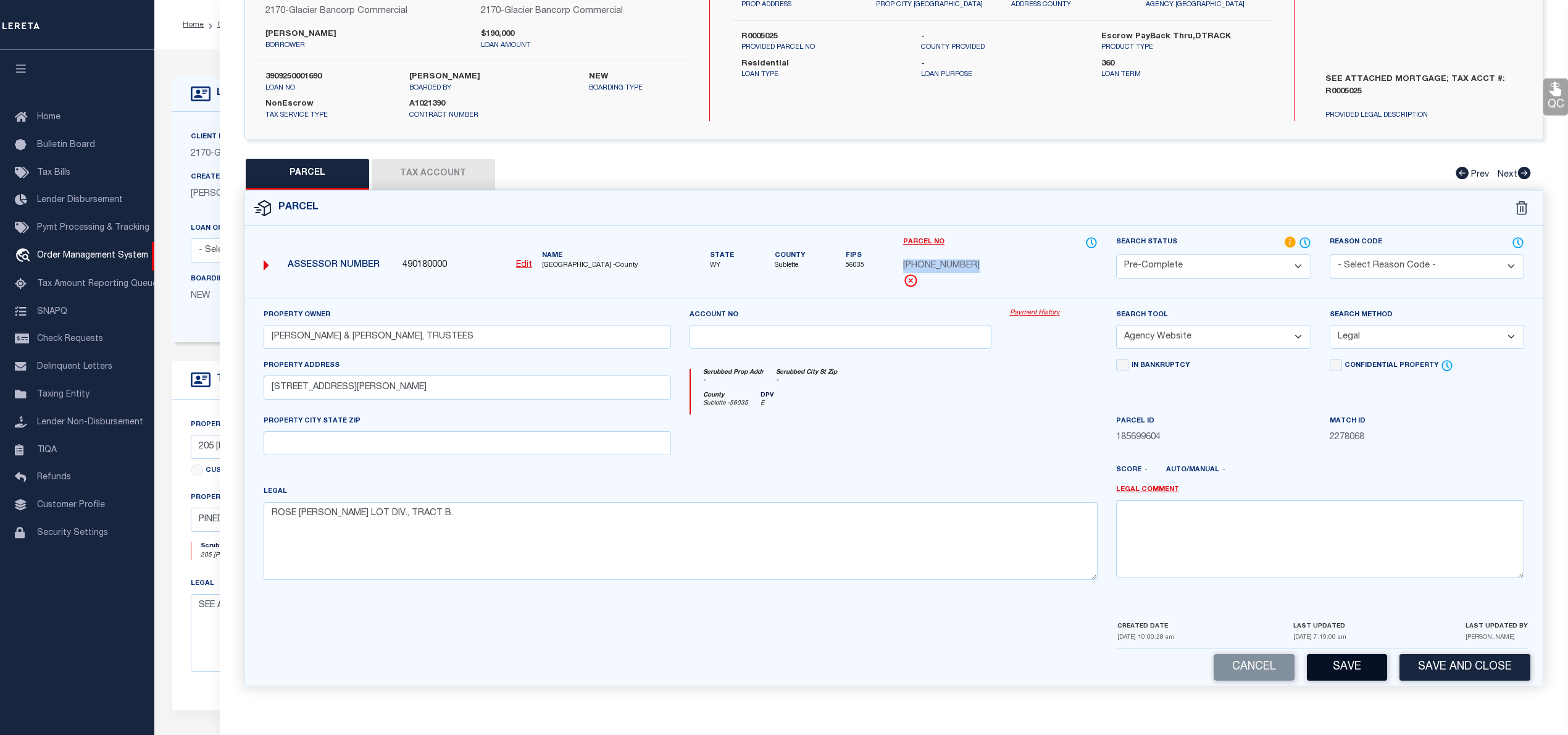
click at [1358, 676] on button "Save" at bounding box center [1347, 667] width 80 height 26
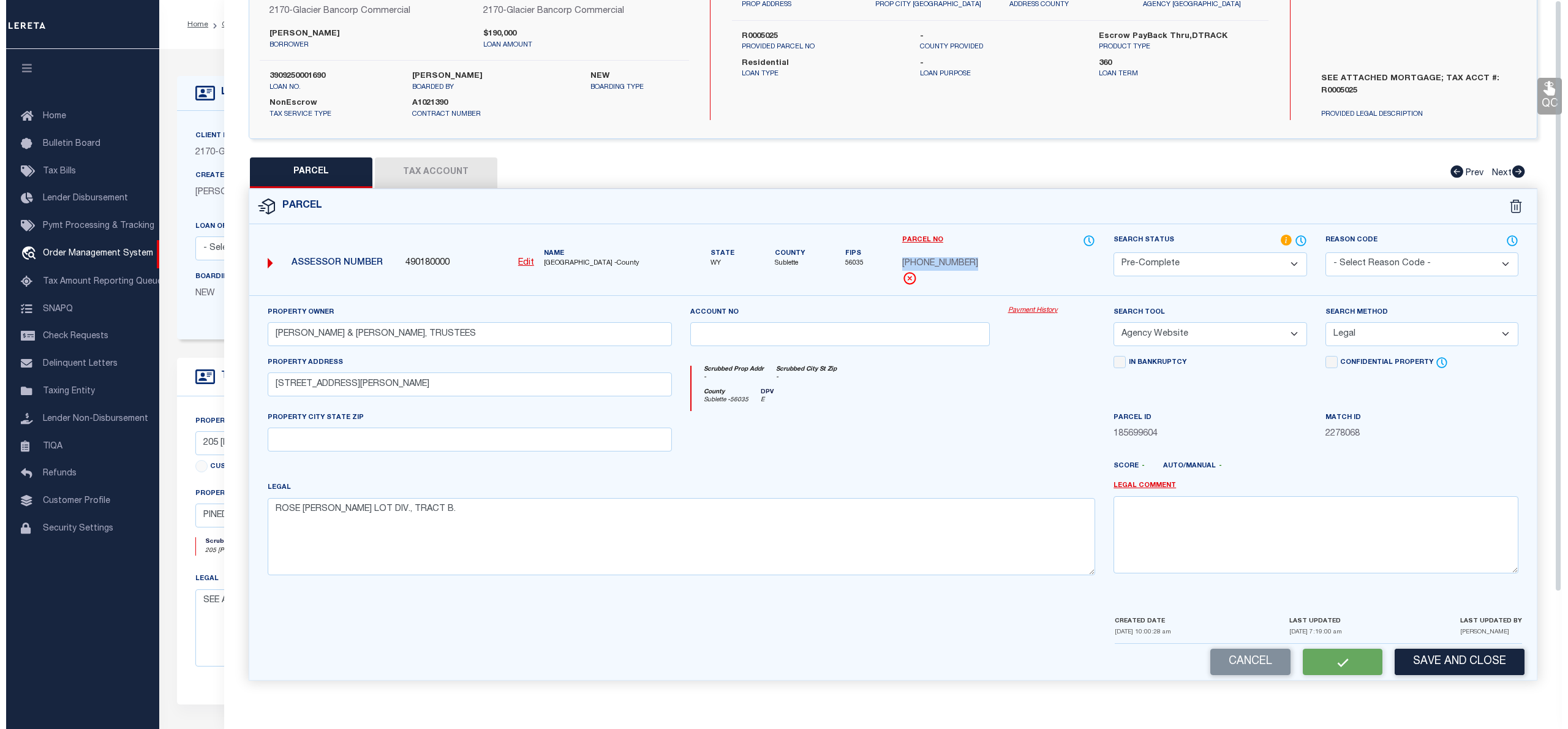
scroll to position [0, 0]
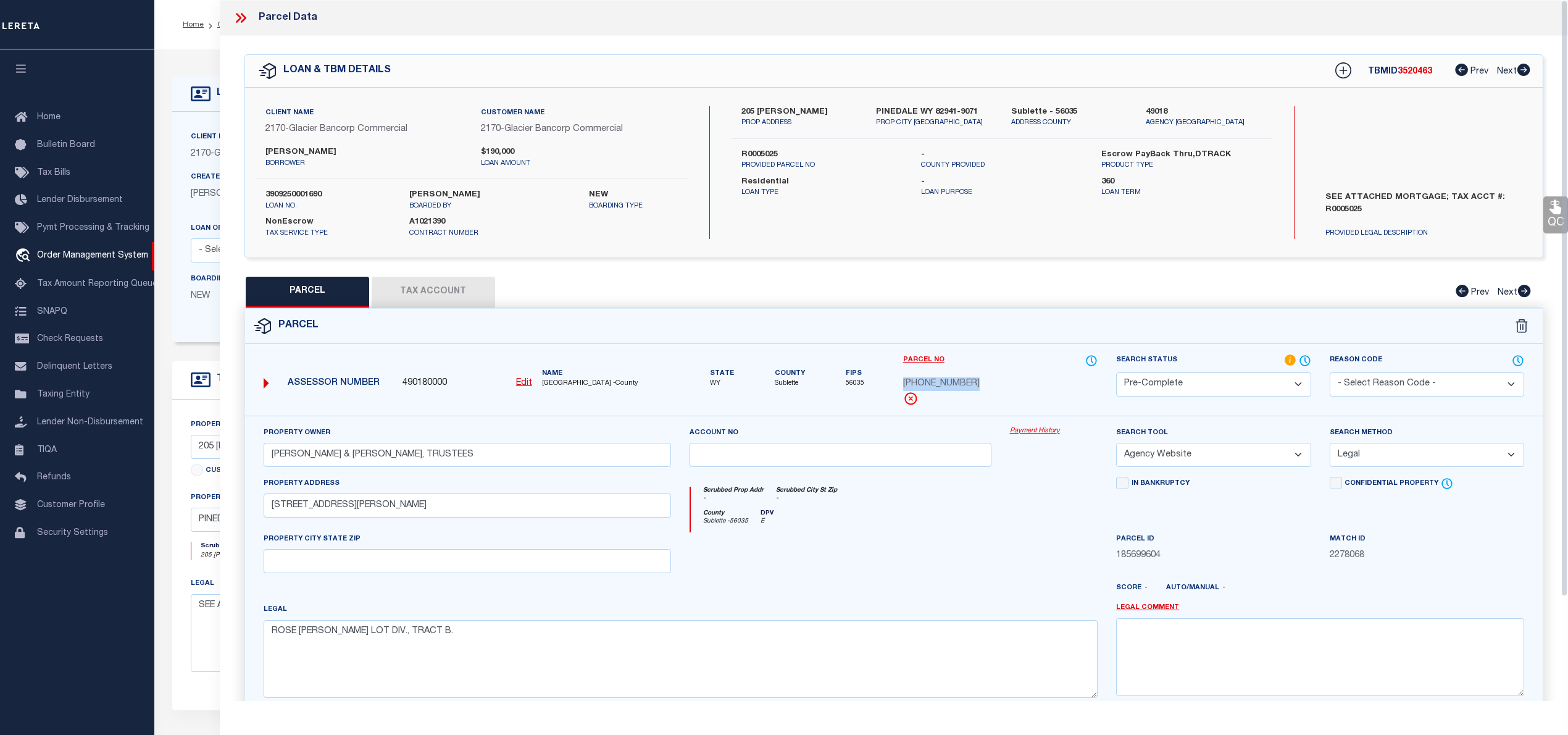
select select "AS"
select select
checkbox input "false"
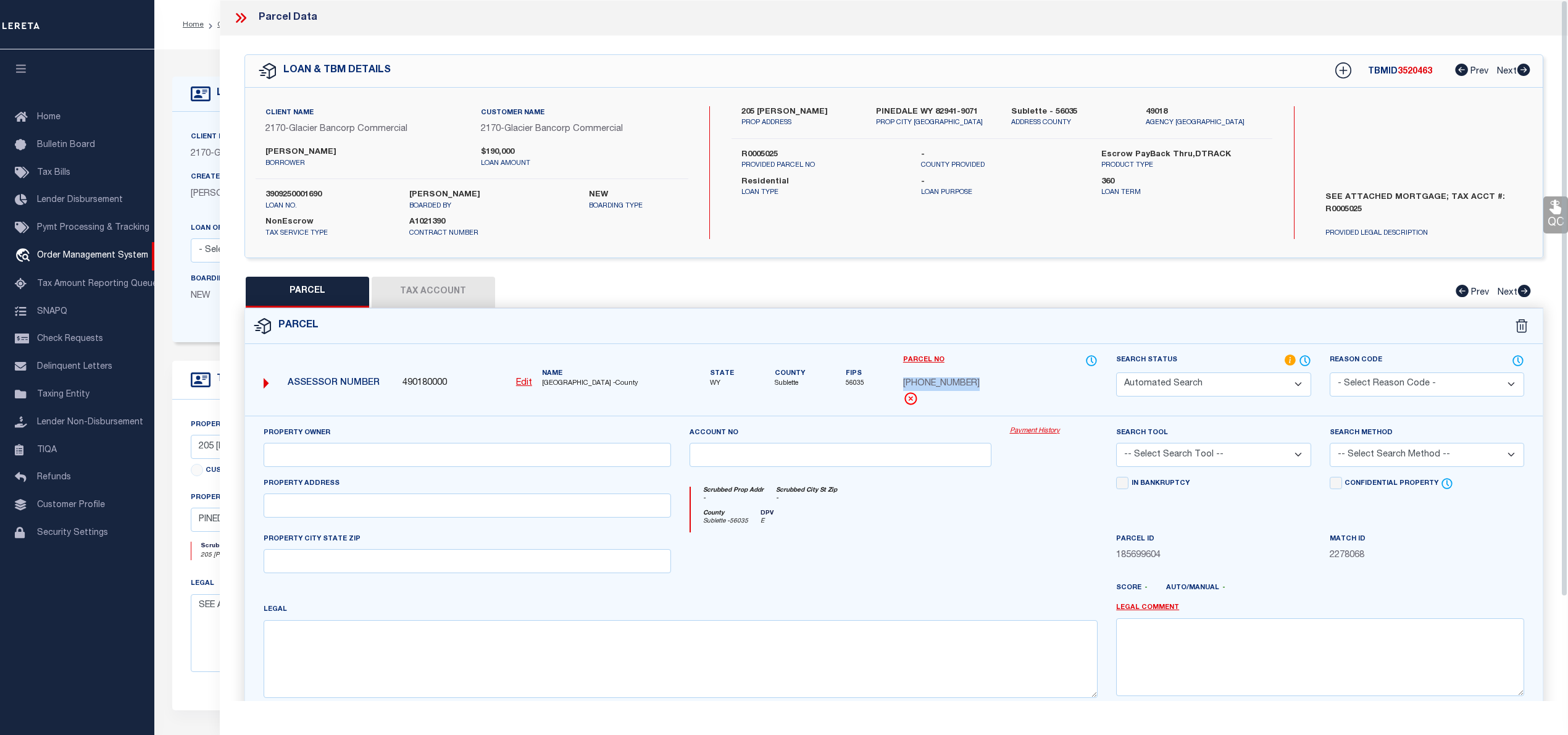
select select "PC"
type input "CHEENEY, BRENT VERNON & ELIZABETH NELL, TRUSTEES"
select select "AGW"
select select "LEG"
type input "205 EHMAN LANE 23-144"
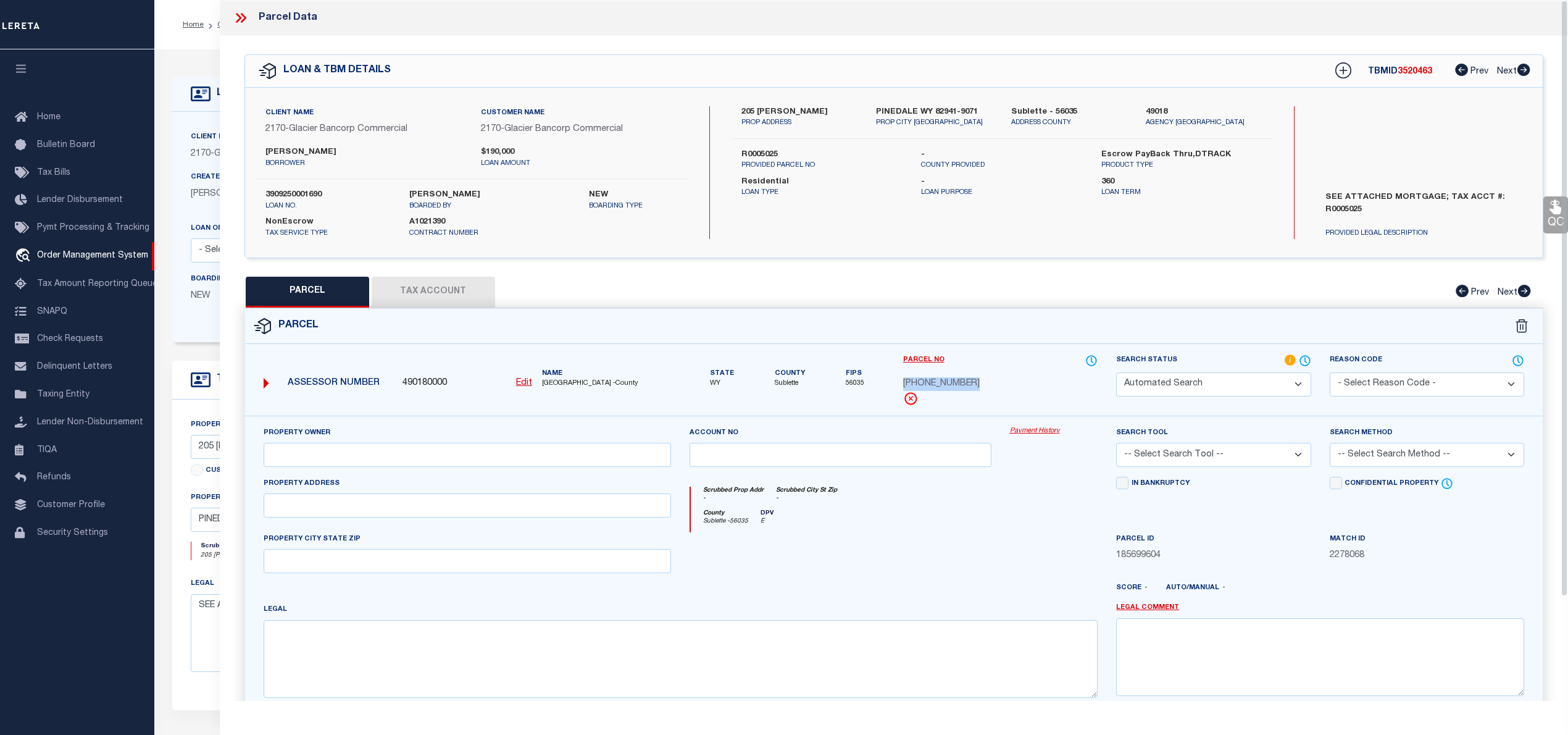
type textarea "ROSE MARY BRAND LOT DIV., TRACT B."
click at [238, 20] on icon at bounding box center [240, 18] width 16 height 16
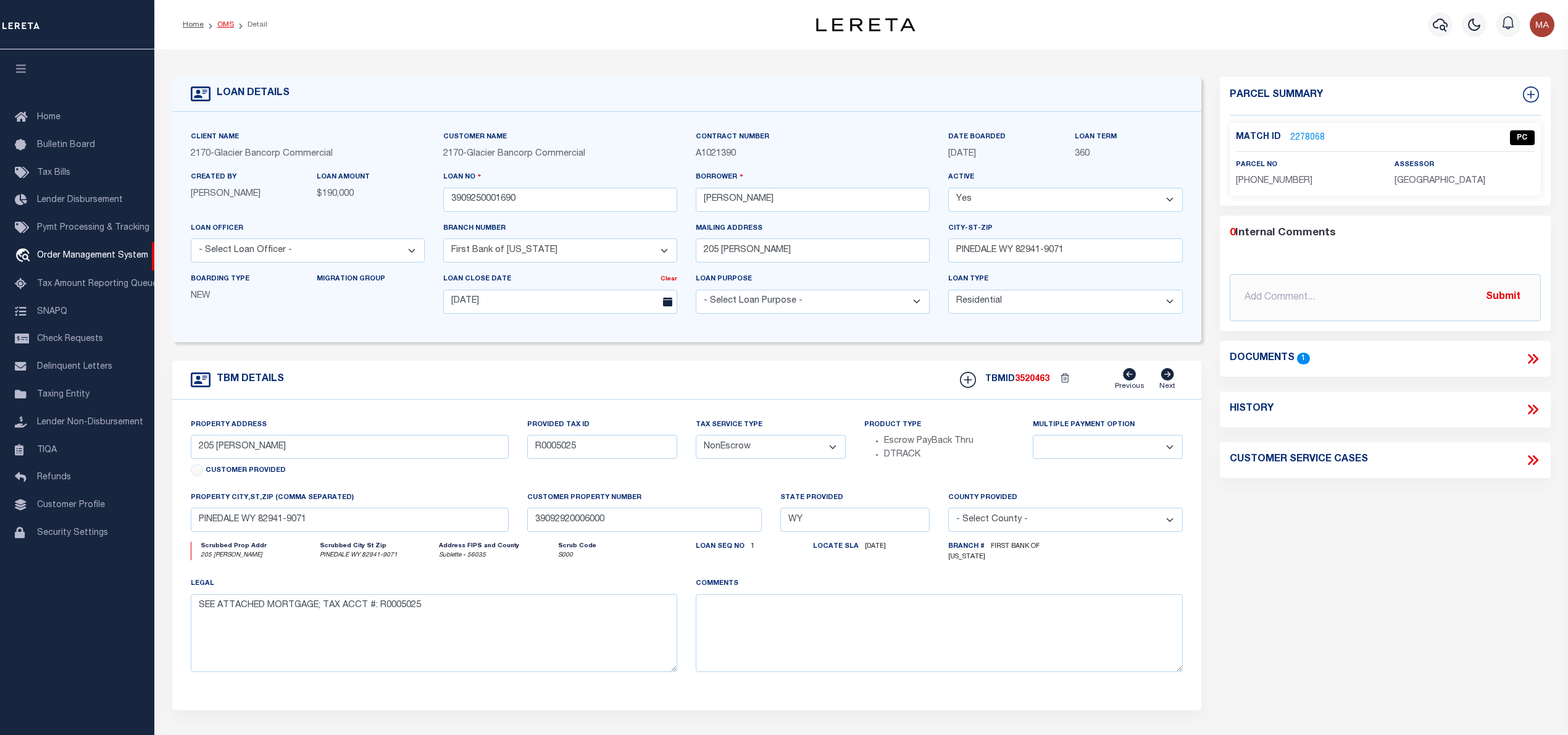
click at [217, 25] on link "OMS" at bounding box center [226, 25] width 17 height 8
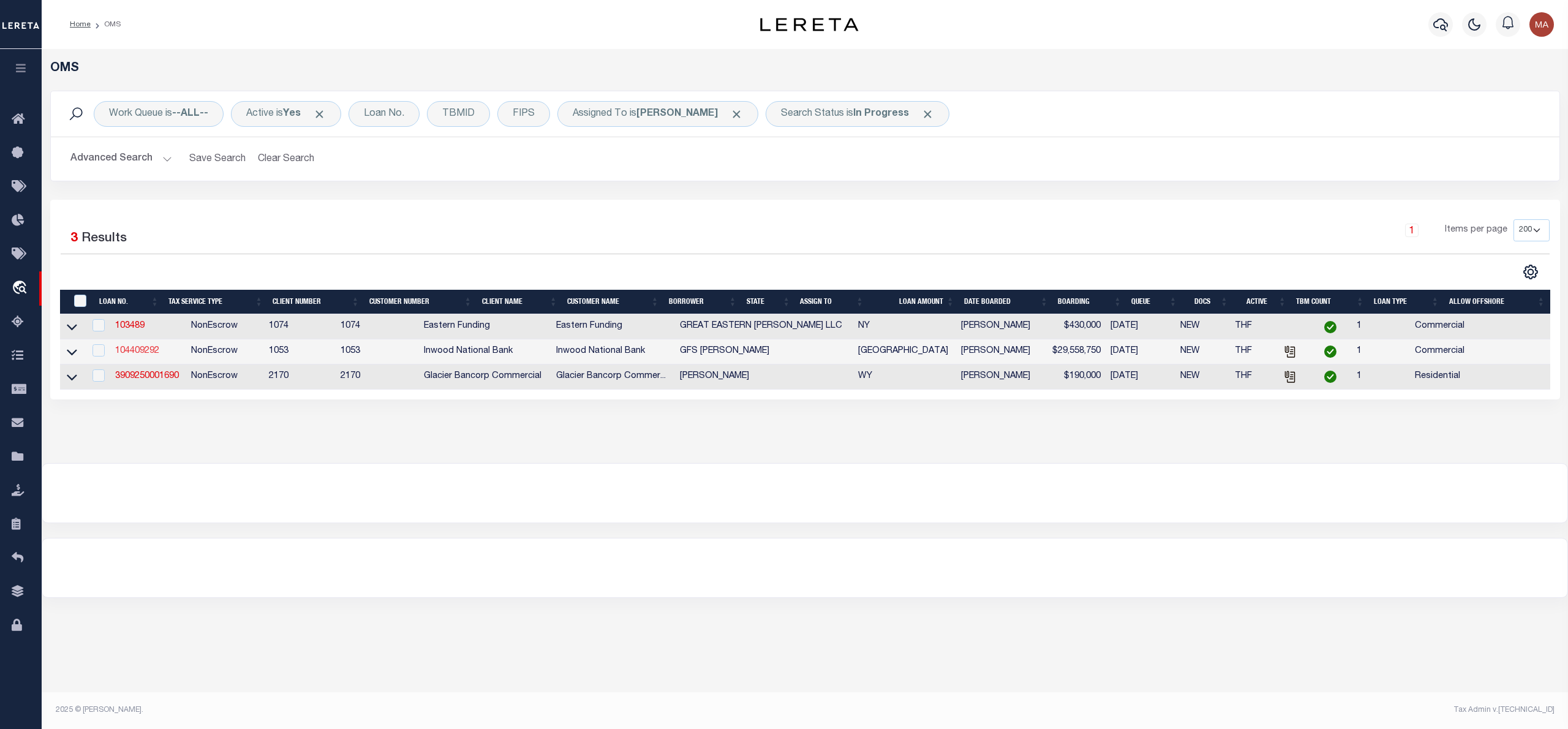
click at [144, 351] on link "104409292" at bounding box center [137, 351] width 44 height 8
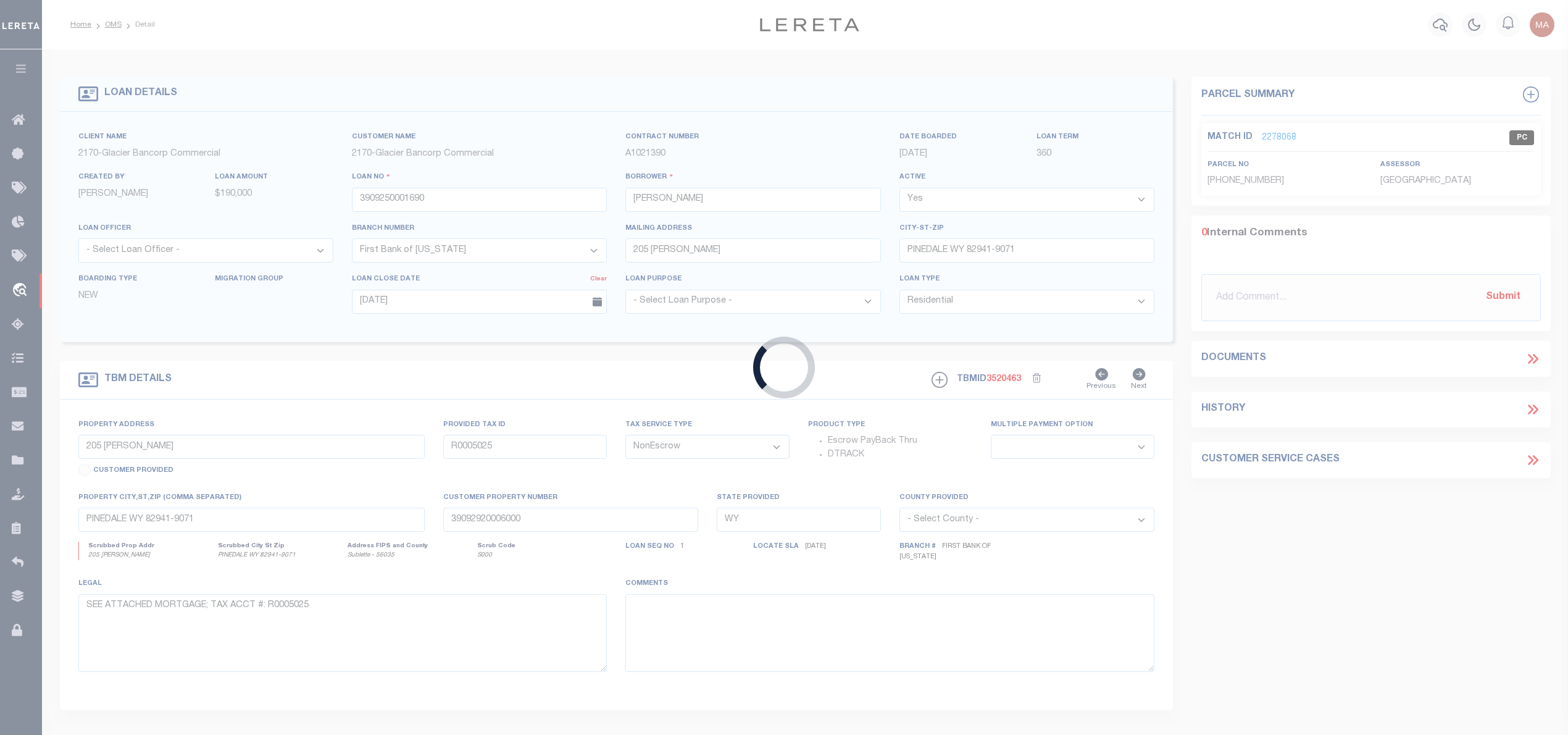
type input "104409292"
type input "GFS [PERSON_NAME]"
select select
type input "[DATE]"
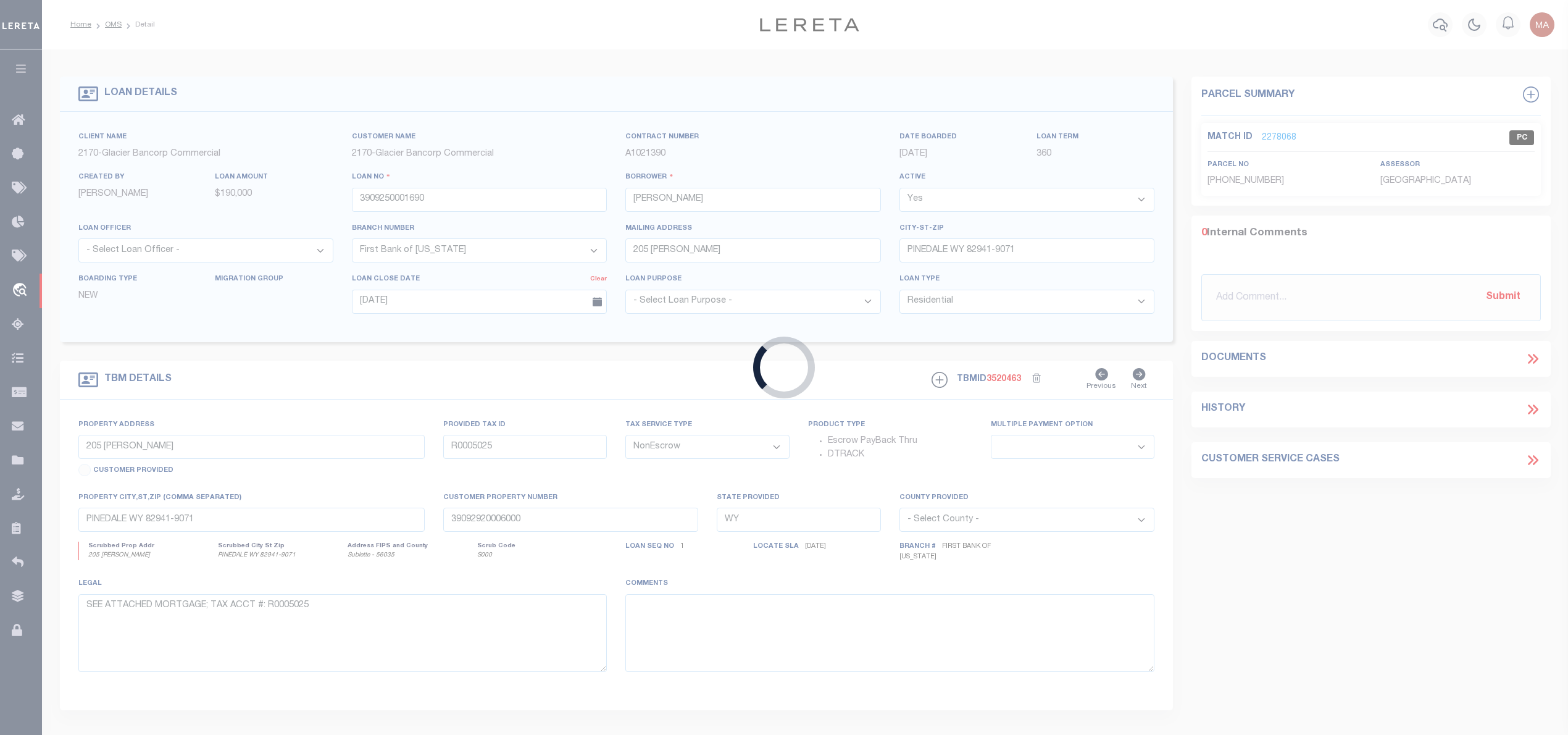
select select "20"
type input "[STREET_ADDRESS][PERSON_NAME]"
type input "65045349710180000"
select select
type input "[GEOGRAPHIC_DATA] TX 75141-4023"
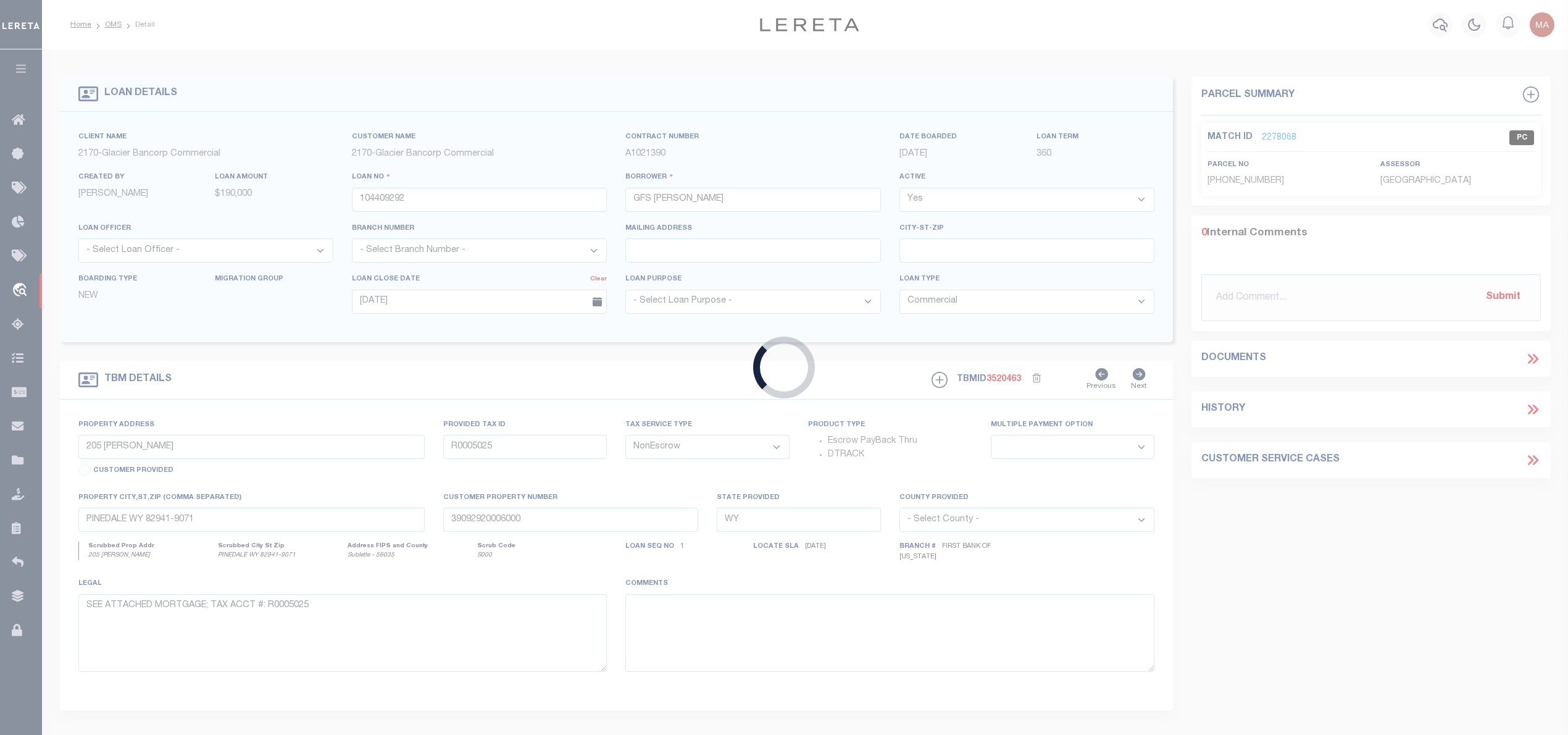
type input "[GEOGRAPHIC_DATA]"
select select "271"
select select "91"
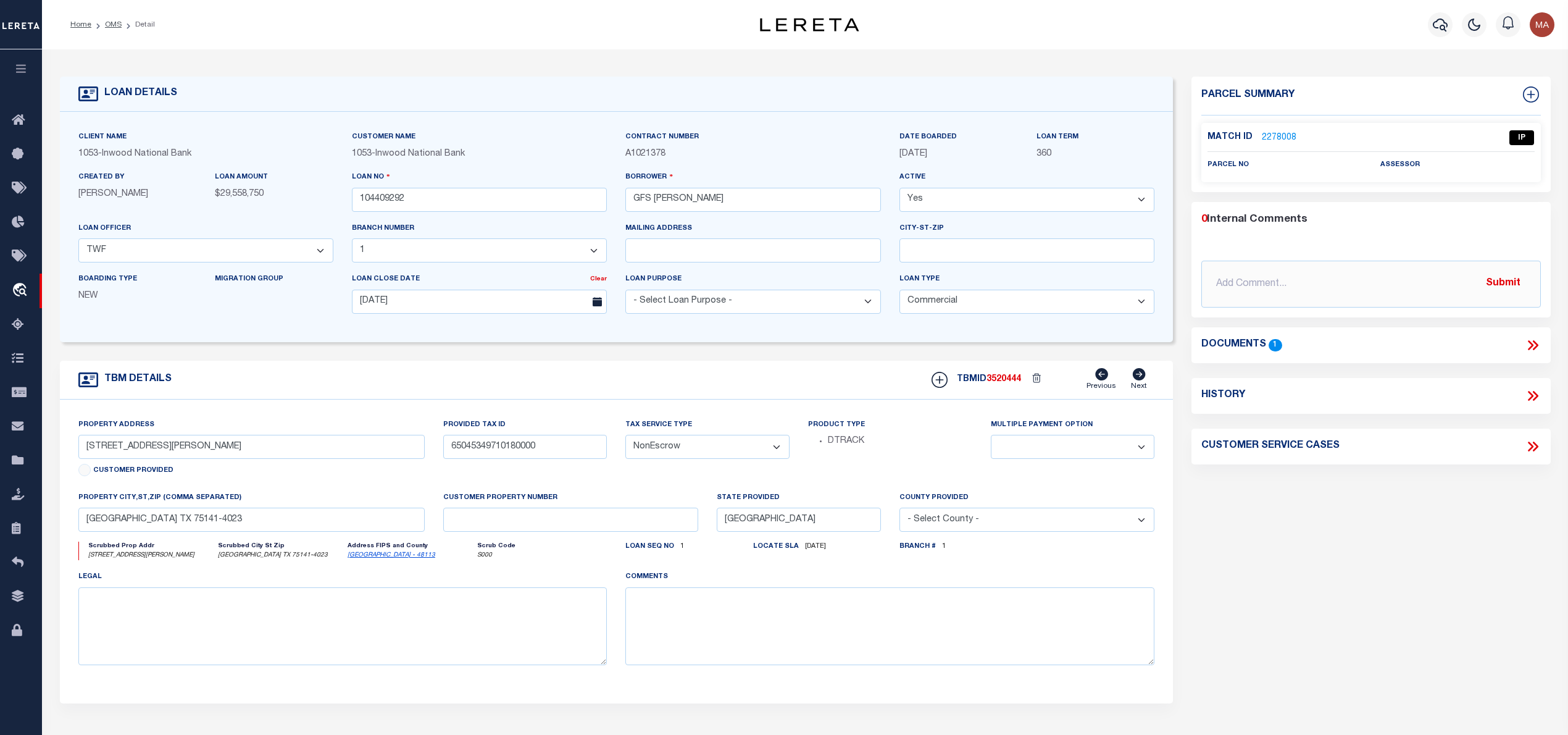
click at [1536, 347] on icon at bounding box center [1535, 345] width 6 height 10
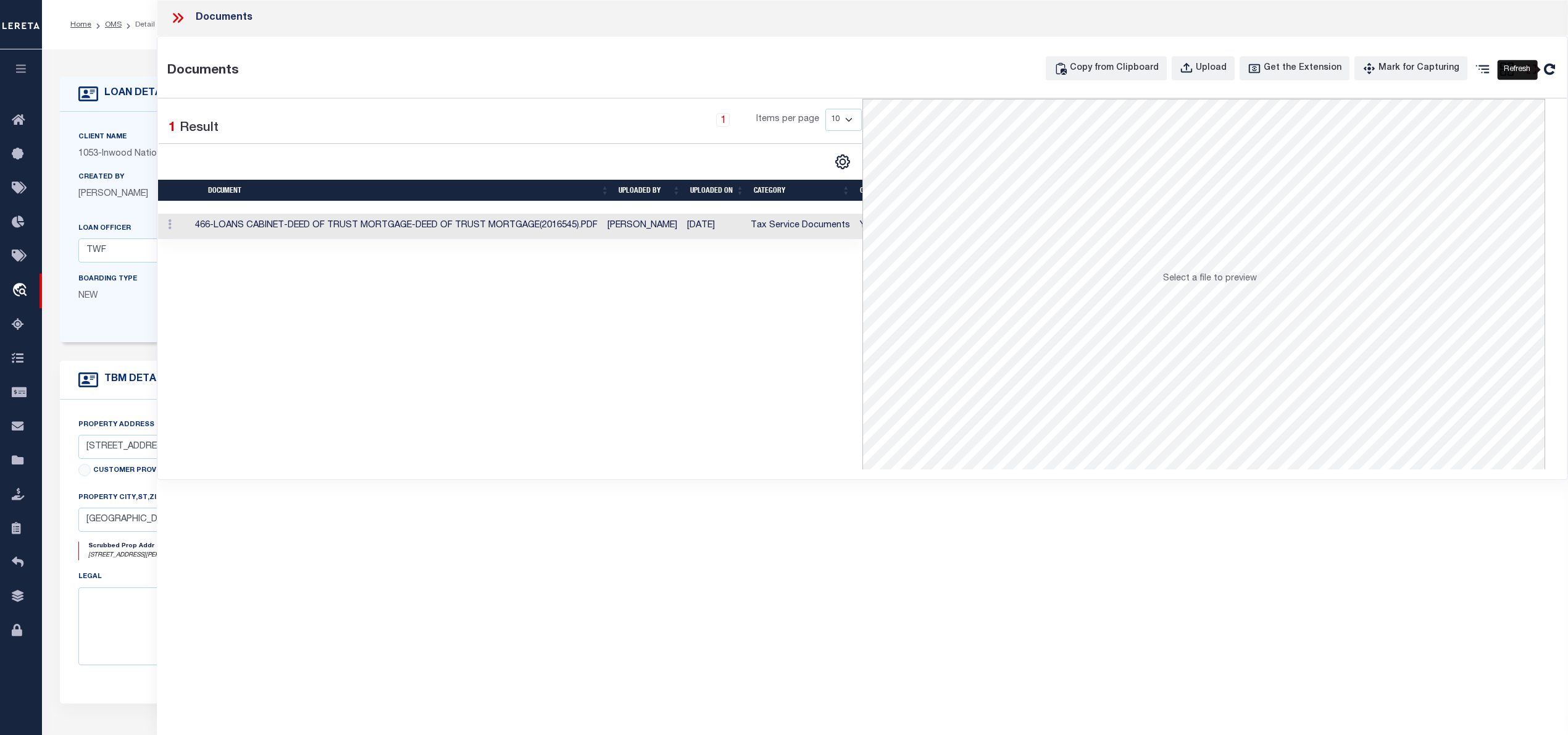
click at [1536, 72] on icon at bounding box center [1531, 68] width 9 height 9
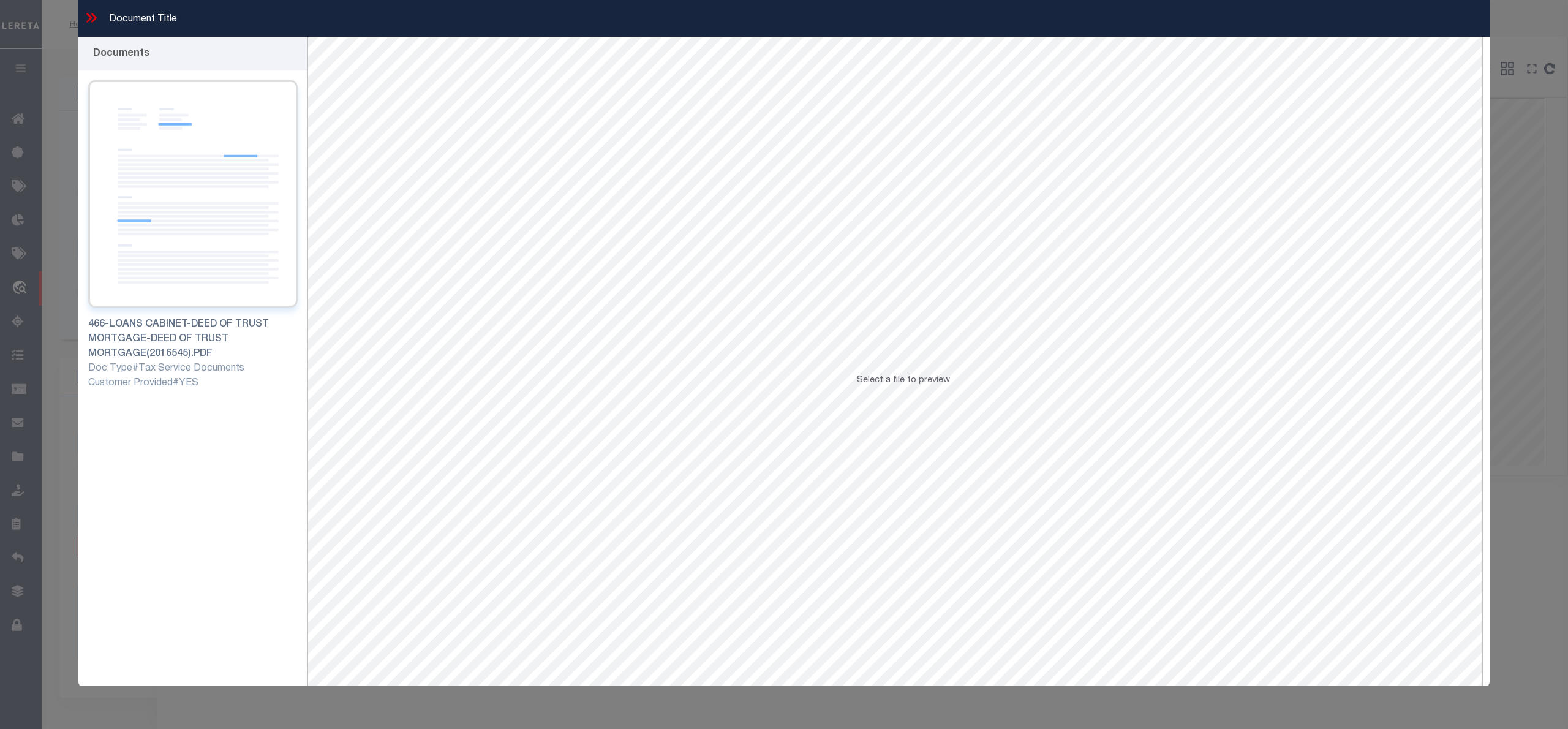
click at [153, 171] on img at bounding box center [193, 193] width 210 height 227
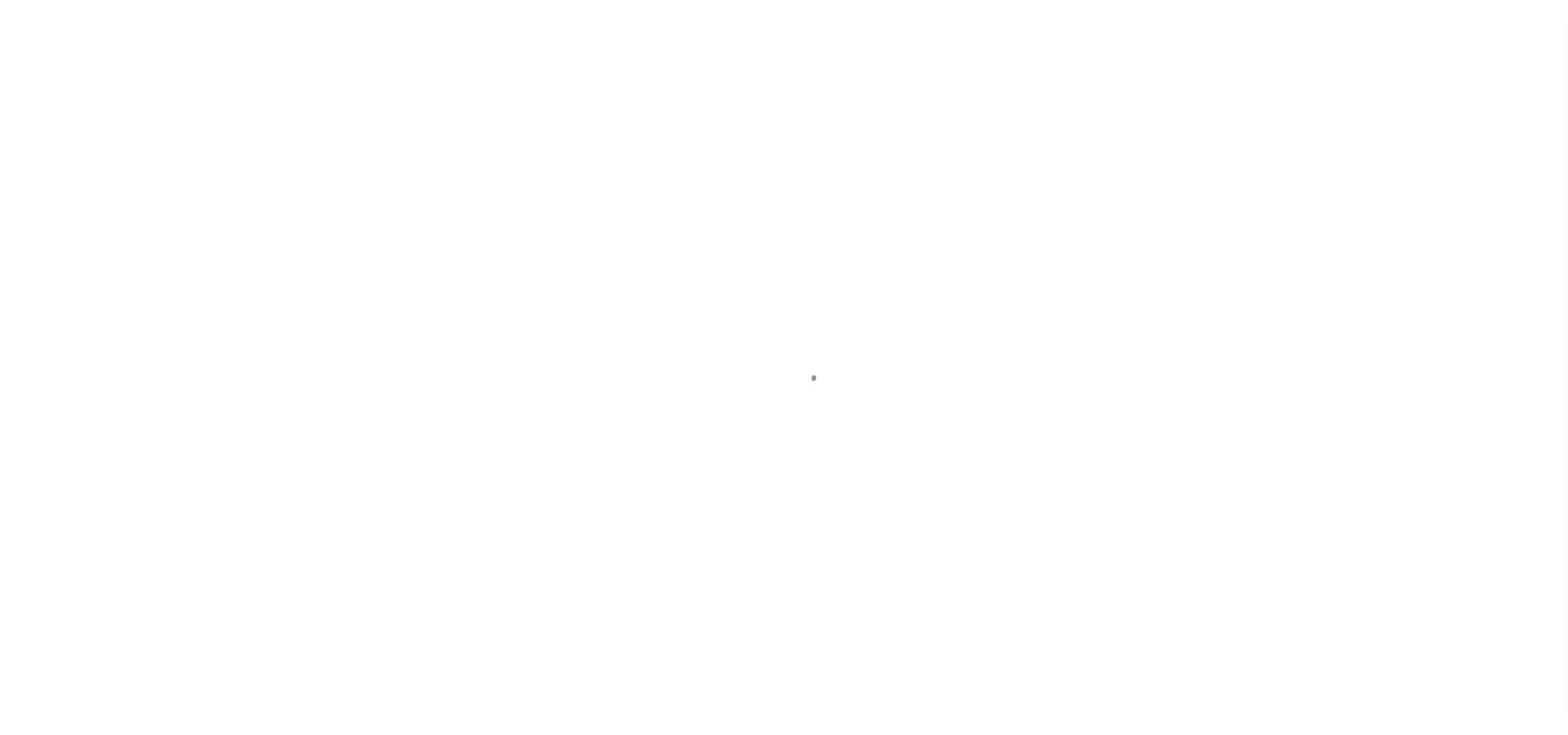
select select "PC"
select select "AGW"
select select "LEG"
select select "271"
select select "91"
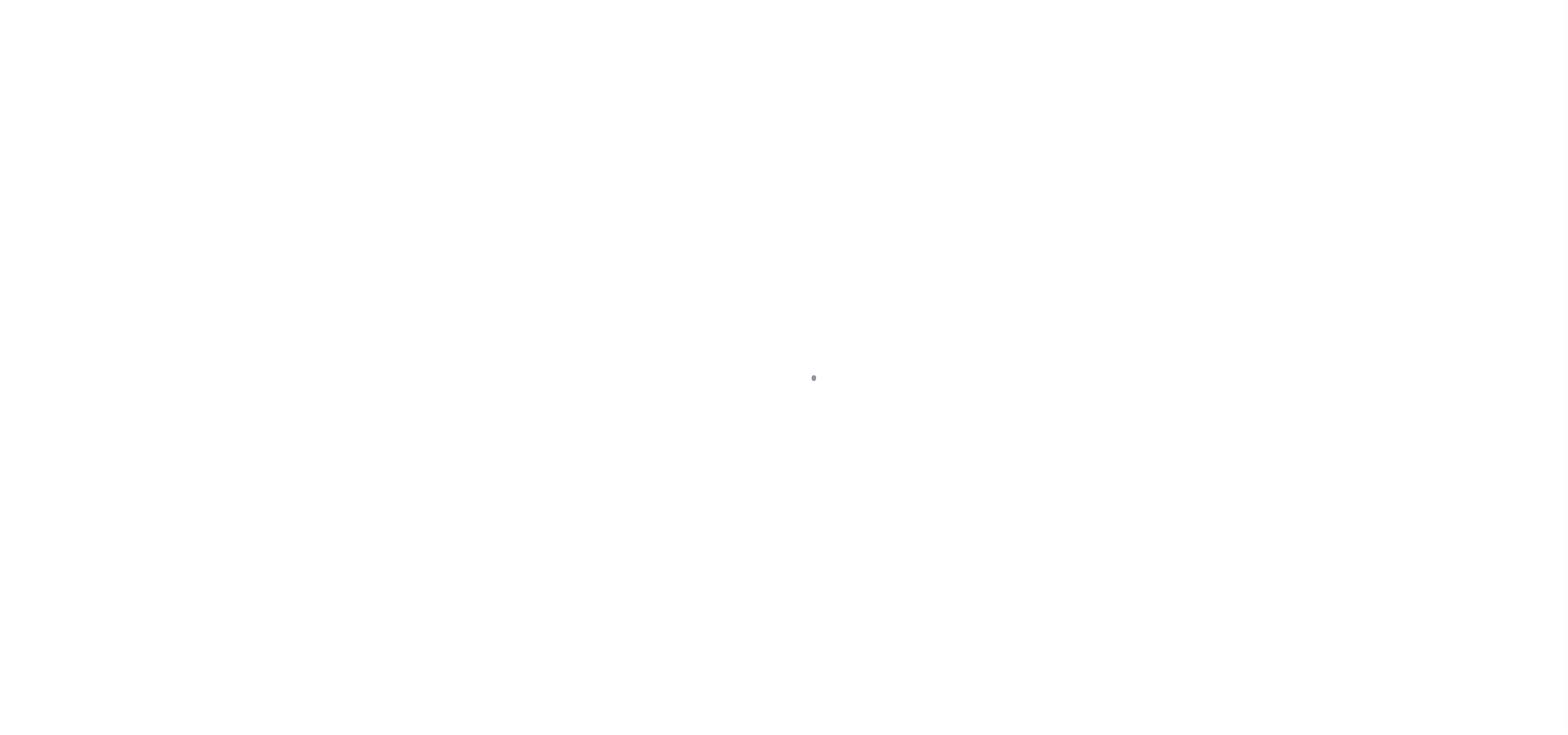
select select "20"
select select "NonEscrow"
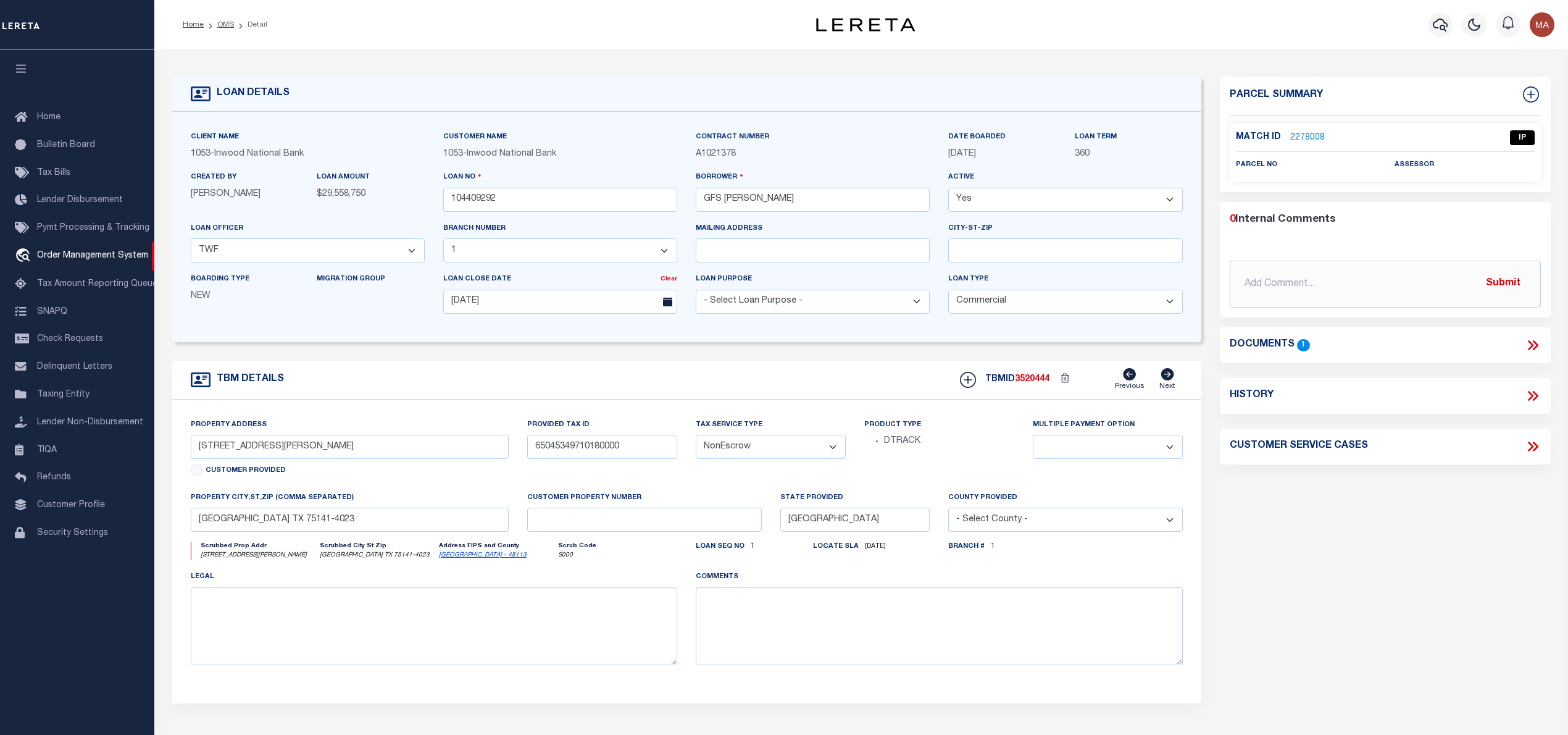
click at [1320, 131] on p "2278008" at bounding box center [1307, 138] width 35 height 14
click at [1307, 131] on link "2278008" at bounding box center [1307, 137] width 35 height 13
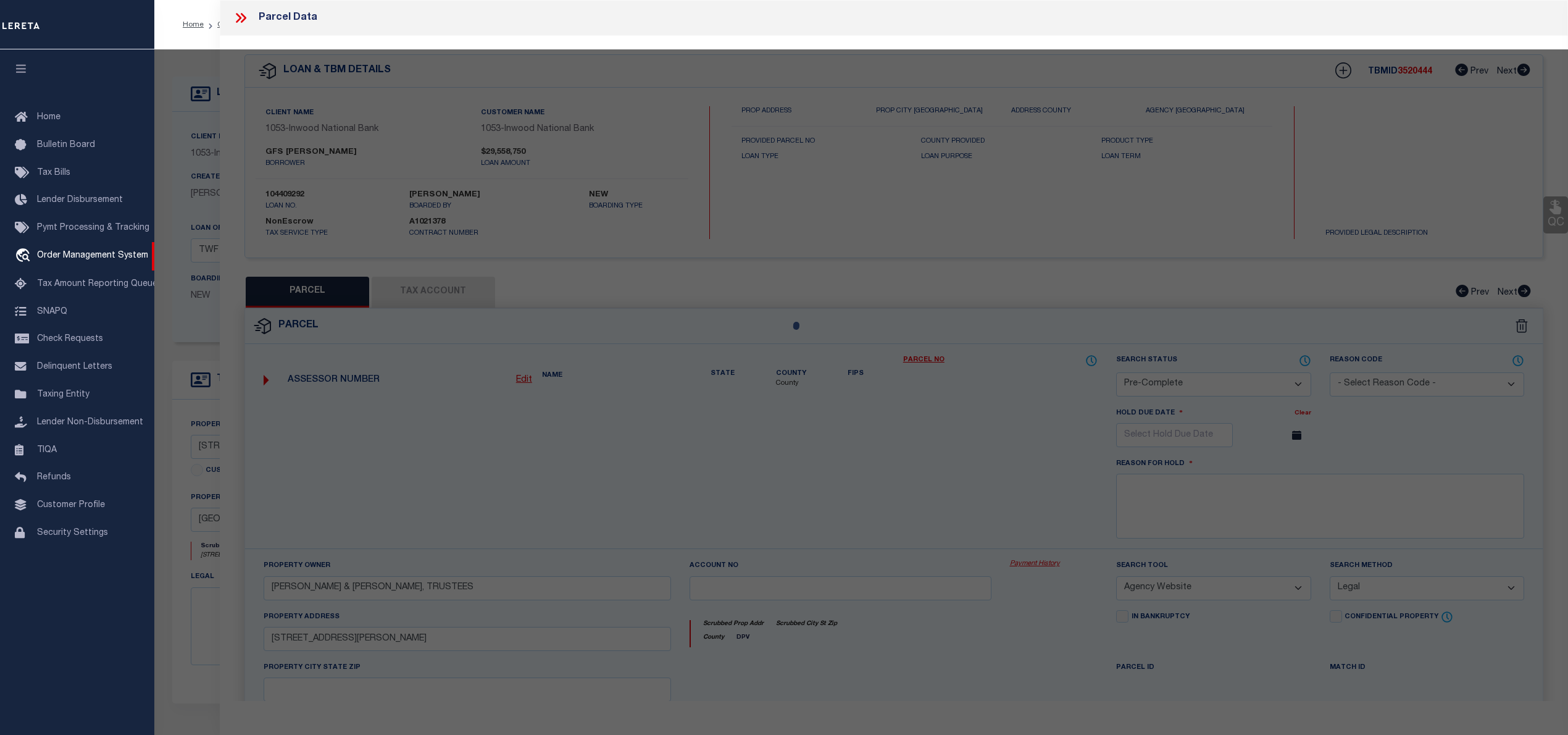
select select "AS"
select select
checkbox input "false"
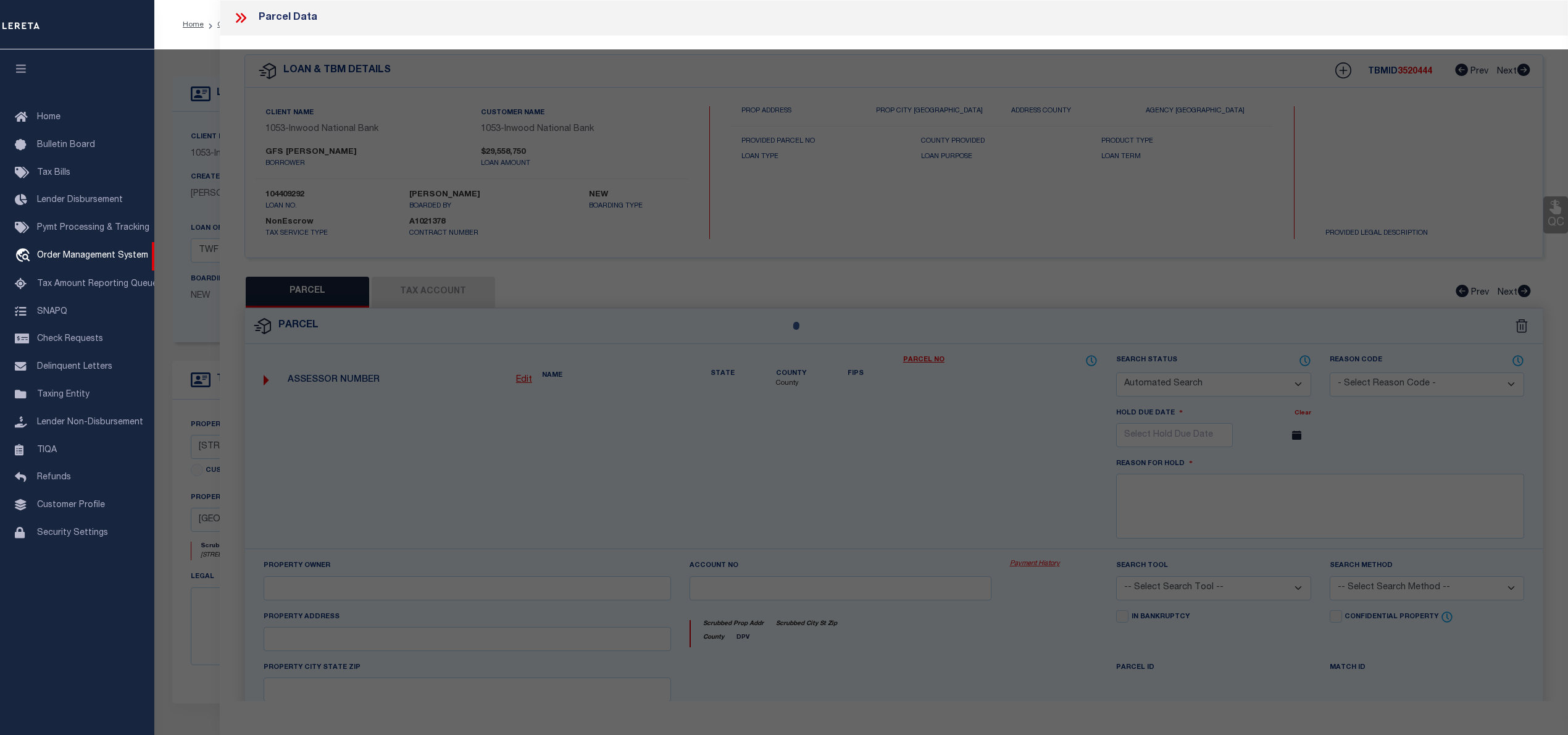
select select "IP"
checkbox input "false"
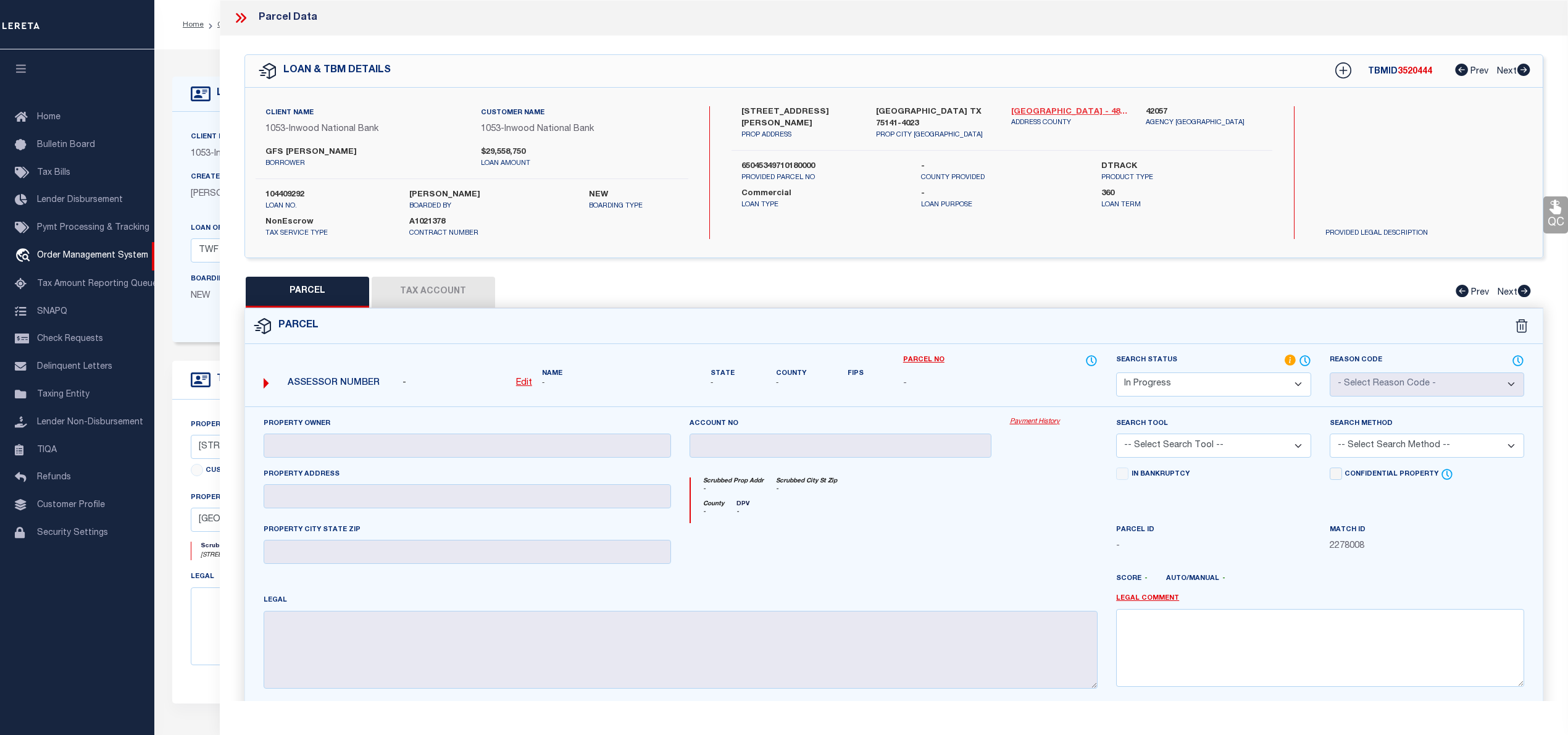
click at [1035, 111] on link "[GEOGRAPHIC_DATA] - 48113" at bounding box center [1069, 112] width 116 height 12
drag, startPoint x: 738, startPoint y: 112, endPoint x: 836, endPoint y: 112, distance: 98.0
click at [836, 112] on div "1220 DOWDY FERRY RD PROP ADDRESS" at bounding box center [800, 123] width 135 height 35
click at [798, 130] on p "PROP ADDRESS" at bounding box center [800, 135] width 116 height 10
drag, startPoint x: 764, startPoint y: 110, endPoint x: 826, endPoint y: 110, distance: 62.0
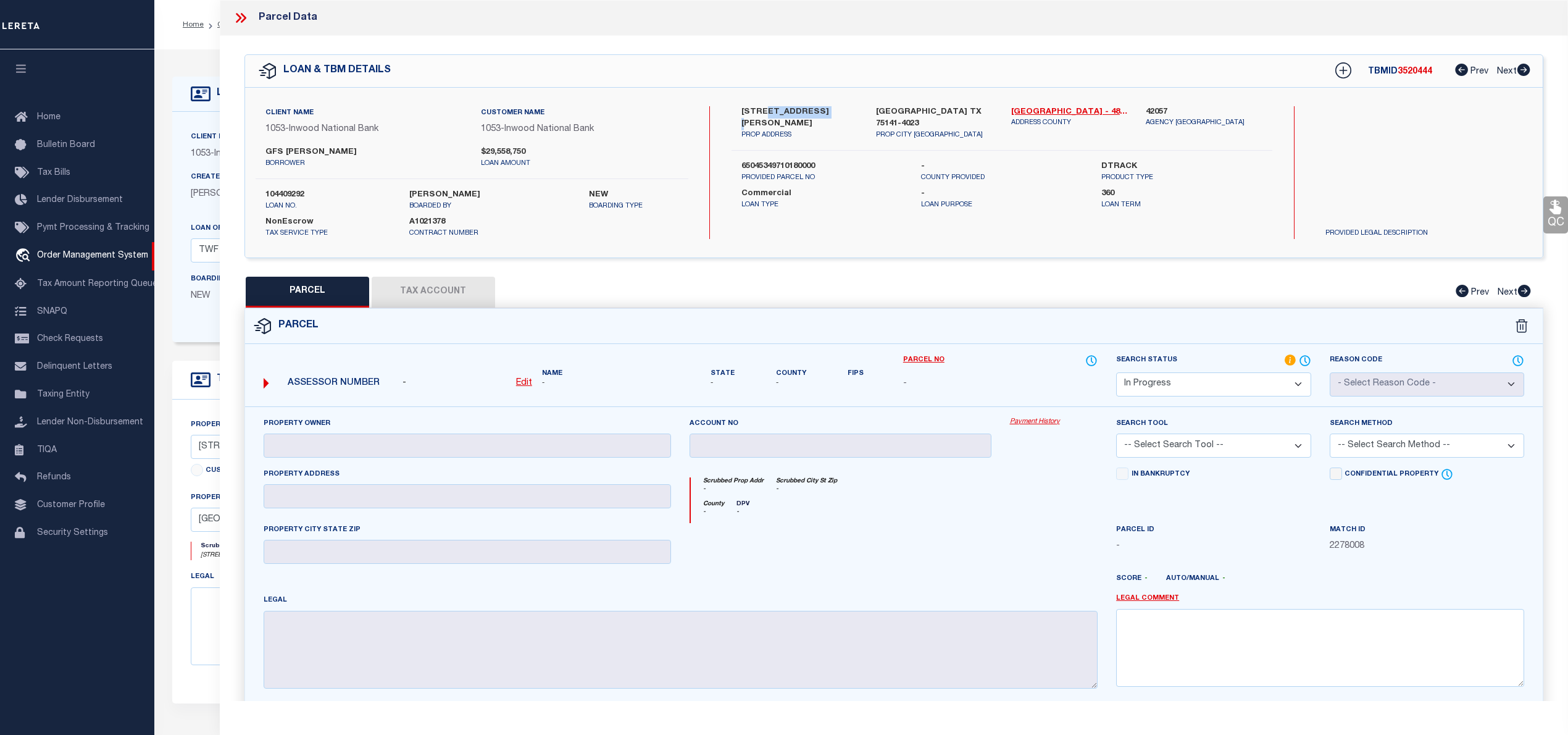
click at [826, 110] on label "[STREET_ADDRESS][PERSON_NAME]" at bounding box center [800, 118] width 116 height 24
copy label "DOWDY FERRY"
click at [524, 382] on u "Edit" at bounding box center [524, 382] width 16 height 9
select select "IP"
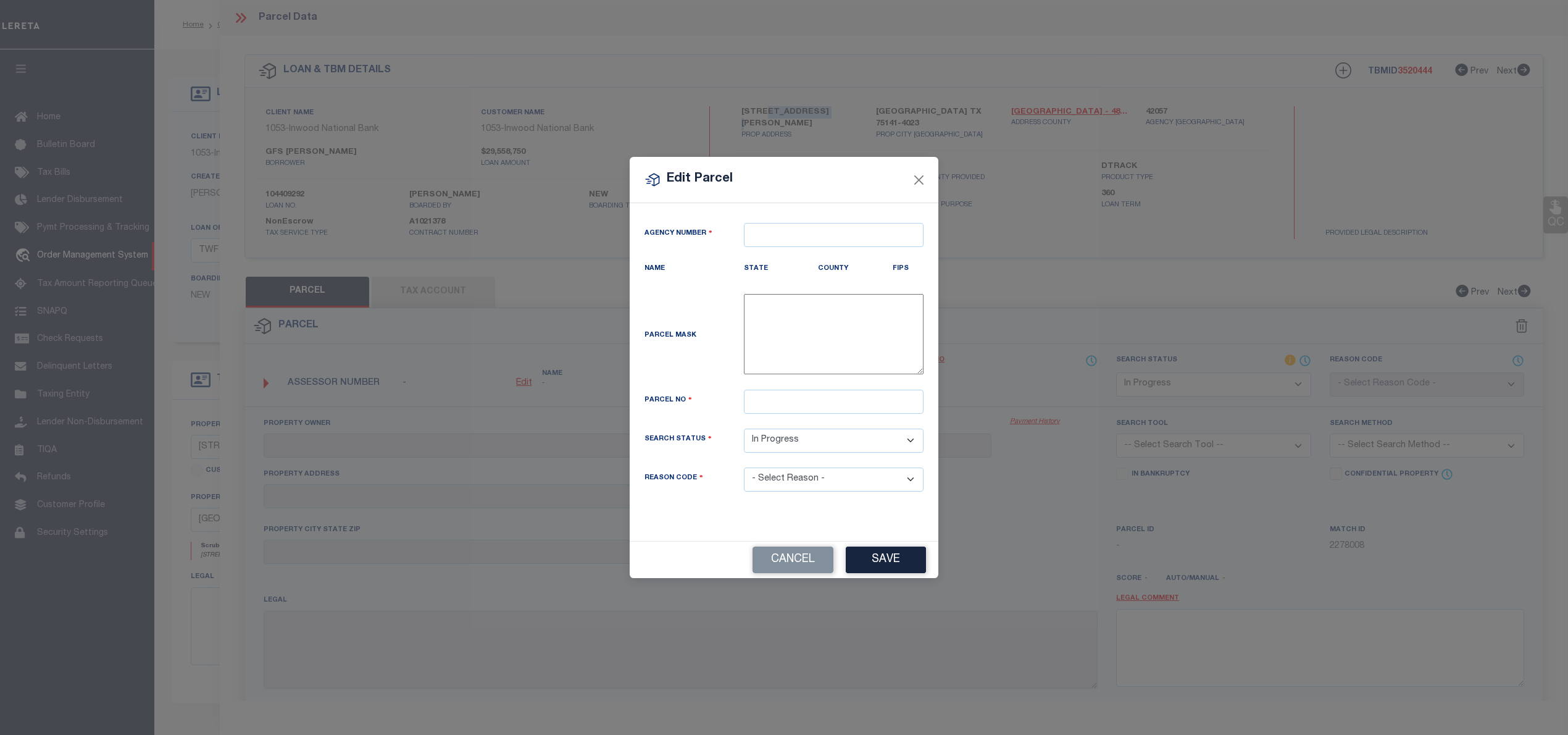
type textarea "-"
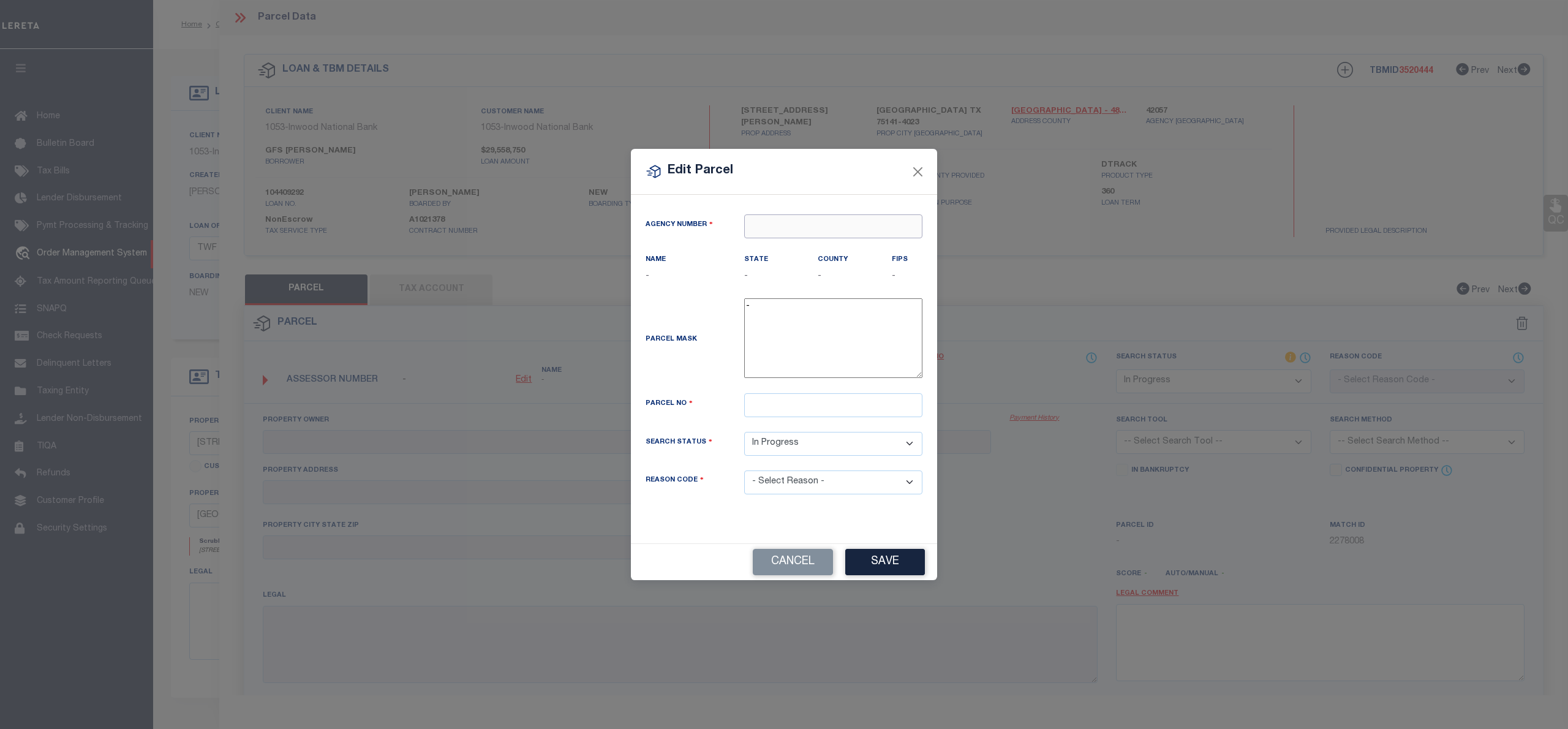
click at [760, 221] on input "text" at bounding box center [833, 226] width 178 height 24
click at [795, 245] on div "420570000 : DALLAS COUNTY" at bounding box center [832, 254] width 177 height 35
type input "420570000"
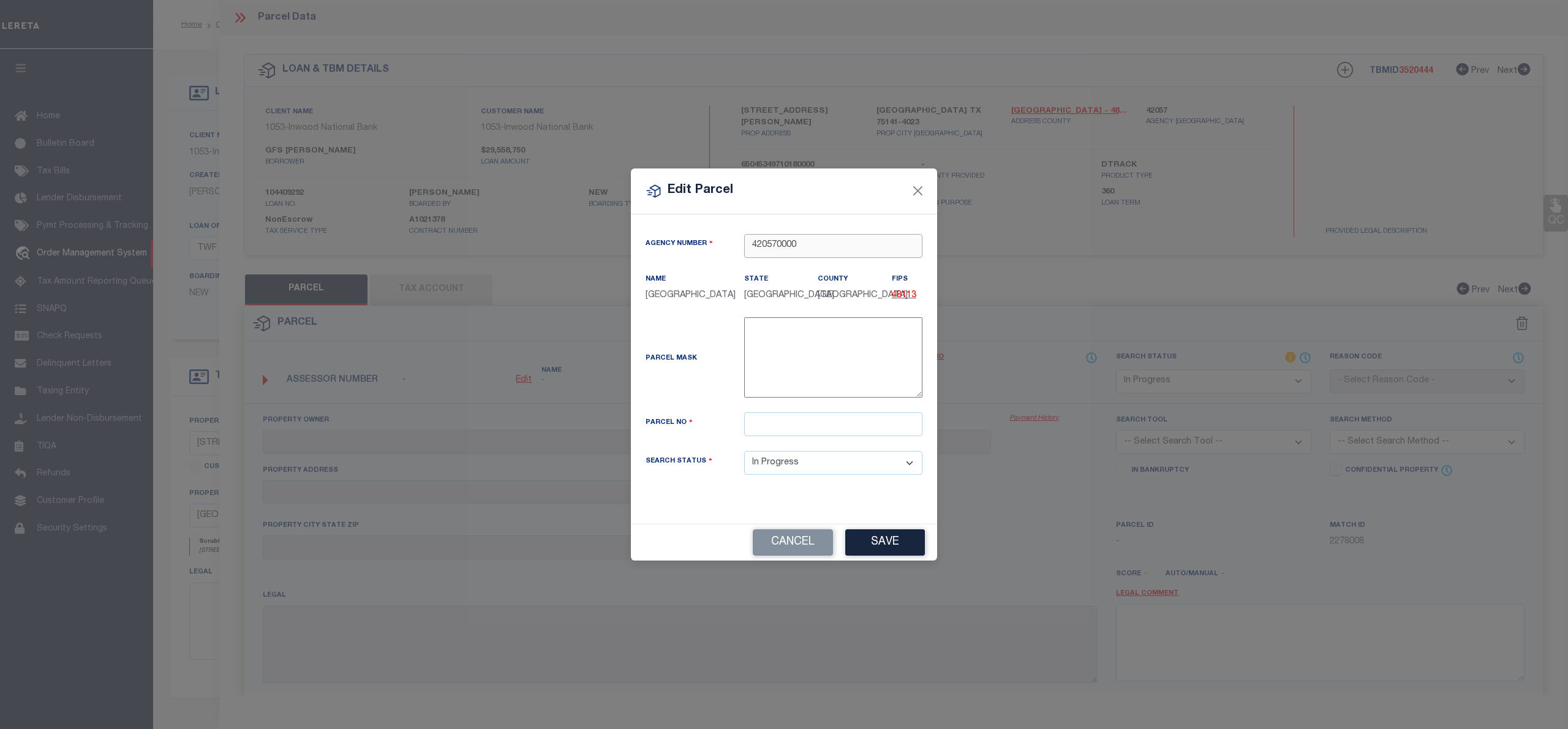
type input "420570000"
click at [765, 415] on input "text" at bounding box center [833, 424] width 178 height 24
paste input "65045349710180000"
type input "65045349710180000"
click at [878, 551] on button "Save" at bounding box center [885, 541] width 79 height 26
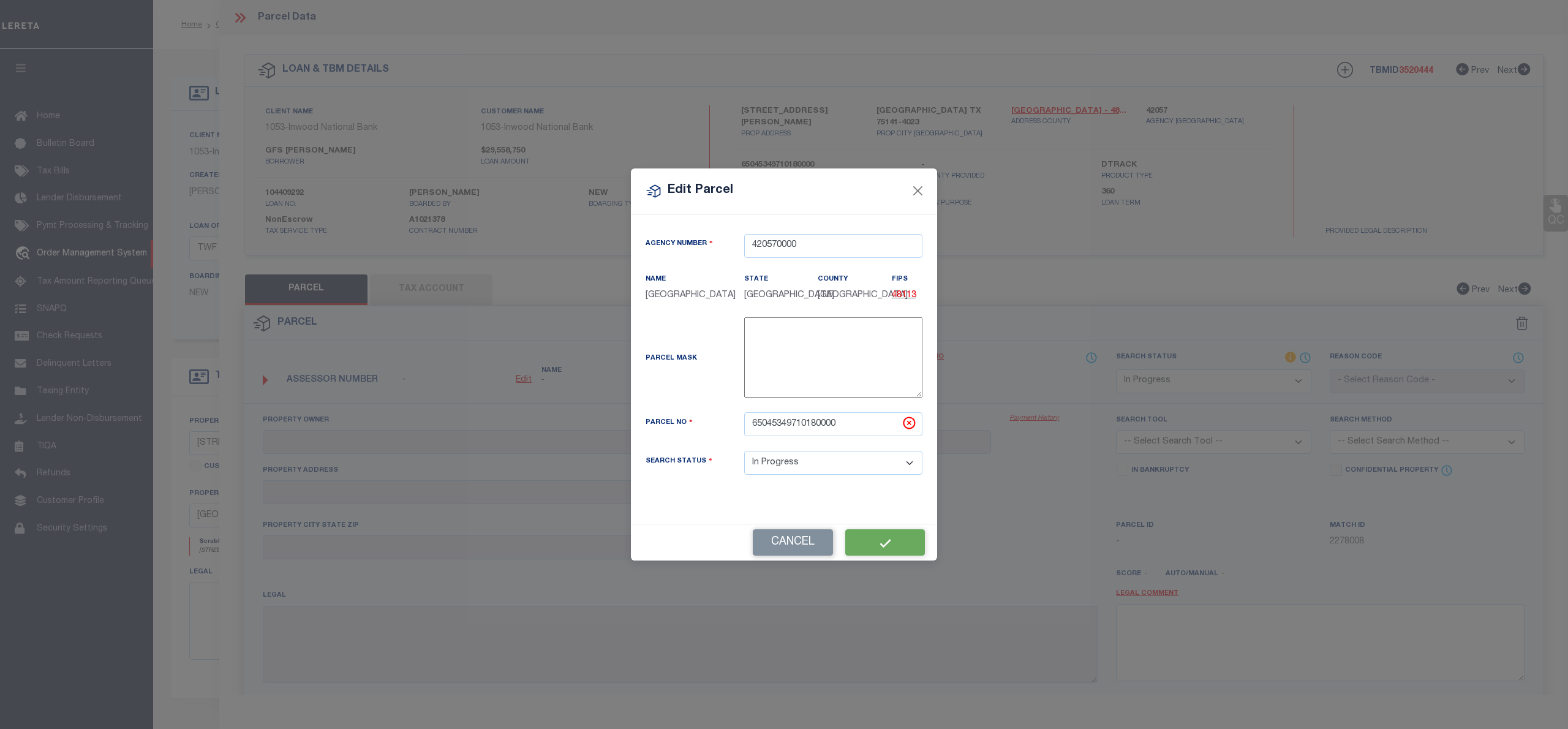
select select "IP"
checkbox input "false"
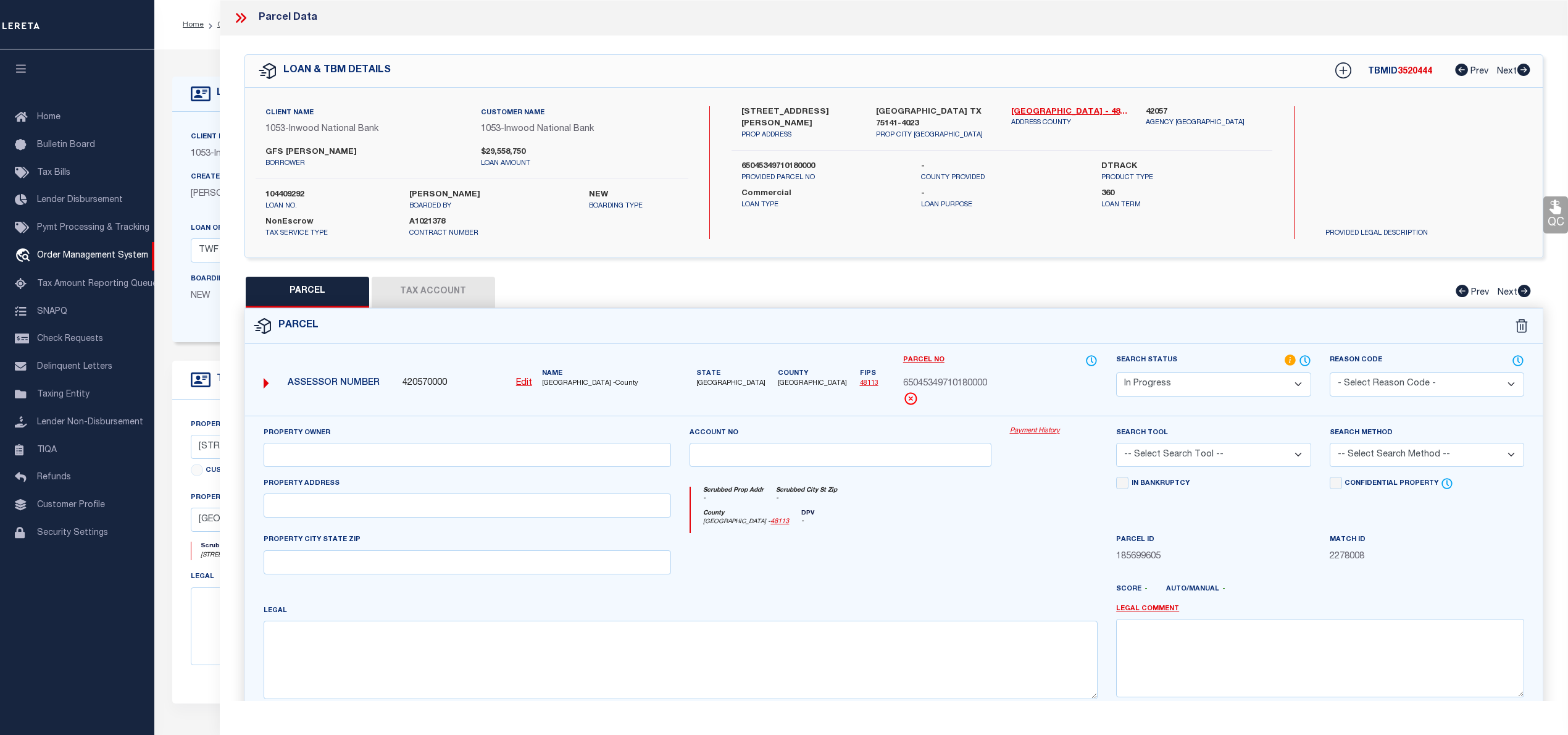
click at [519, 382] on u "Edit" at bounding box center [524, 382] width 16 height 9
select select "IP"
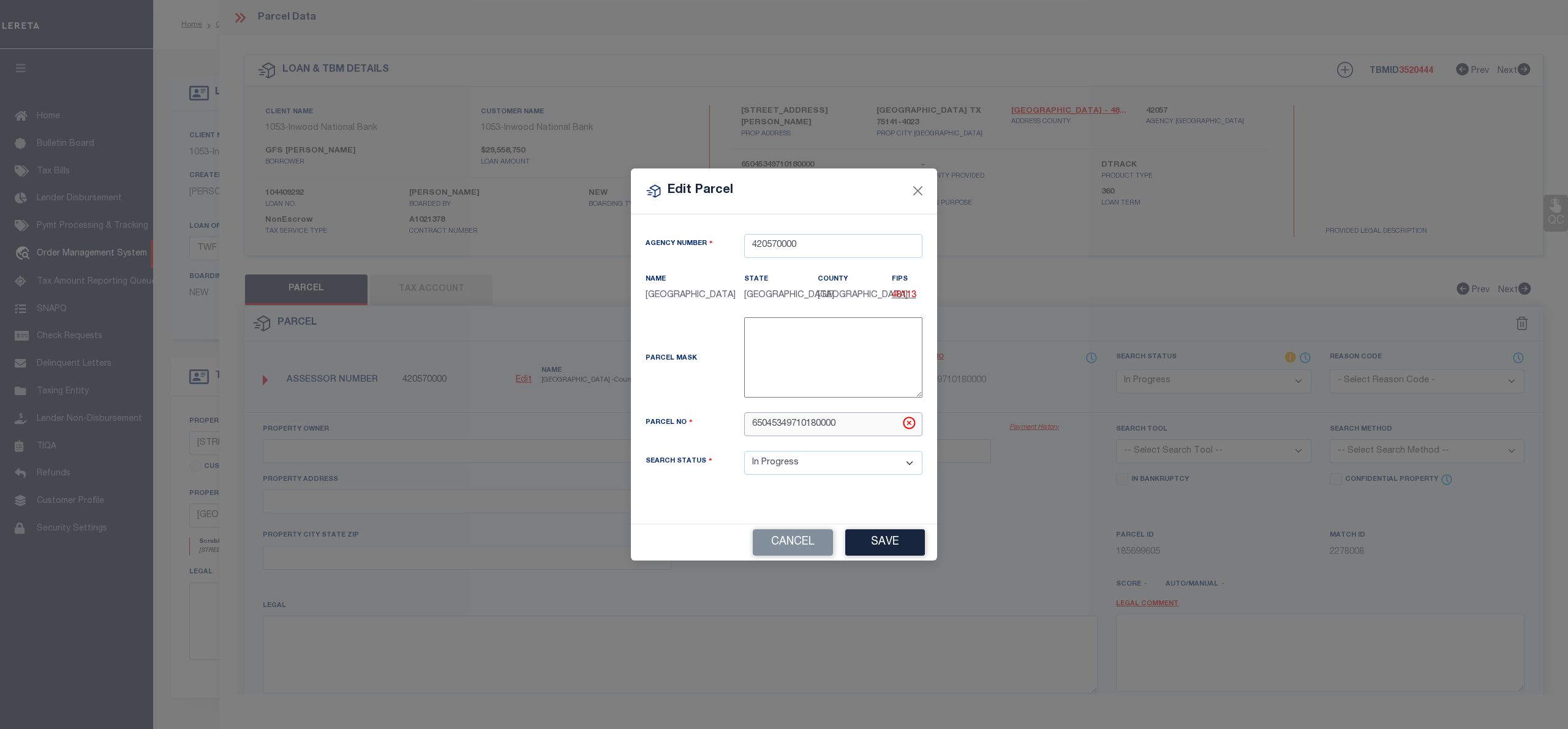
drag, startPoint x: 860, startPoint y: 427, endPoint x: 750, endPoint y: 429, distance: 110.0
click at [750, 429] on input "65045349710180000" at bounding box center [833, 424] width 178 height 24
click at [917, 188] on button "Close" at bounding box center [917, 191] width 16 height 16
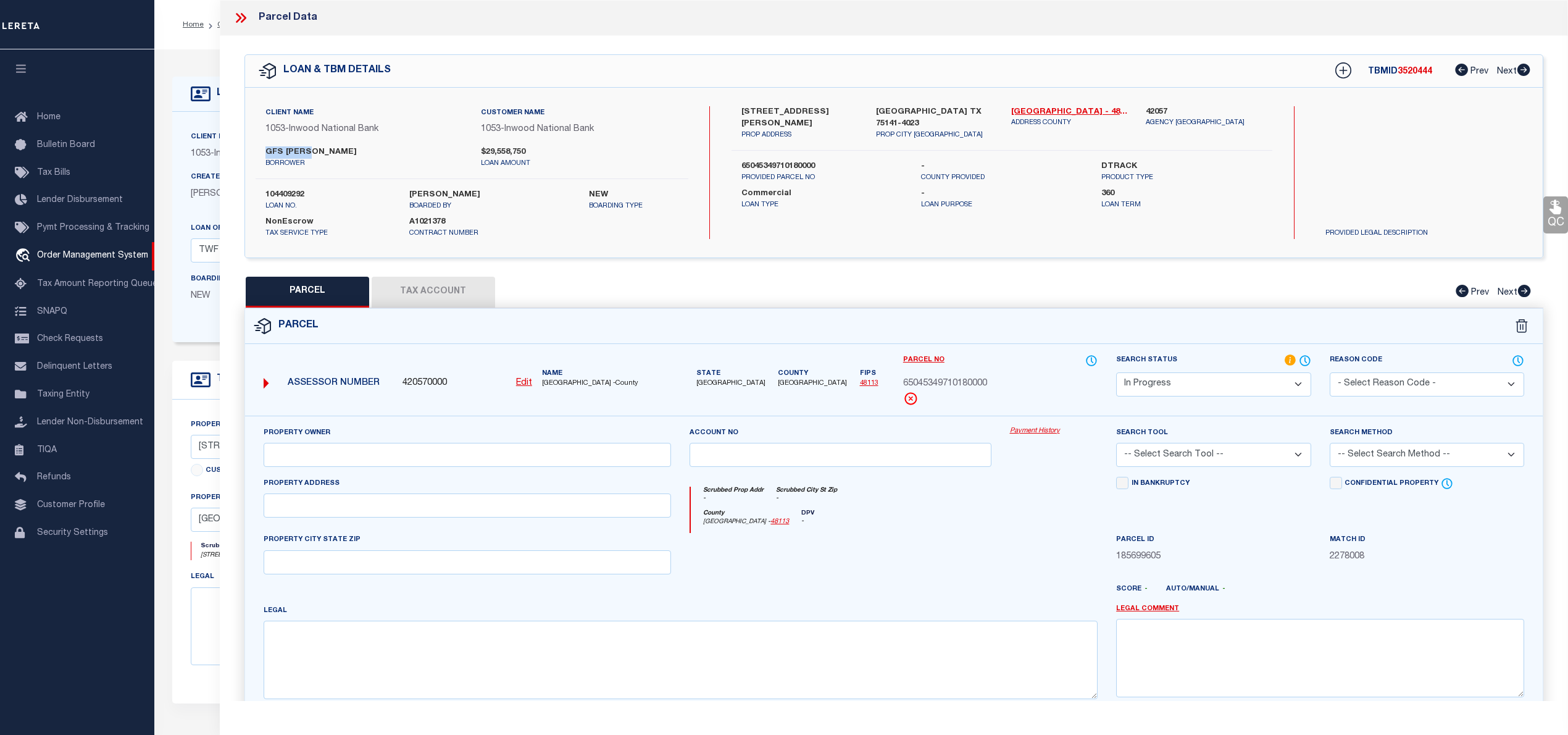
drag, startPoint x: 255, startPoint y: 147, endPoint x: 313, endPoint y: 156, distance: 58.7
click at [313, 156] on div "GFS DOWDY, LP borrower $29,558,750 loan amount" at bounding box center [472, 158] width 451 height 22
copy label "GFS DOWDY"
click at [233, 19] on icon at bounding box center [240, 18] width 16 height 16
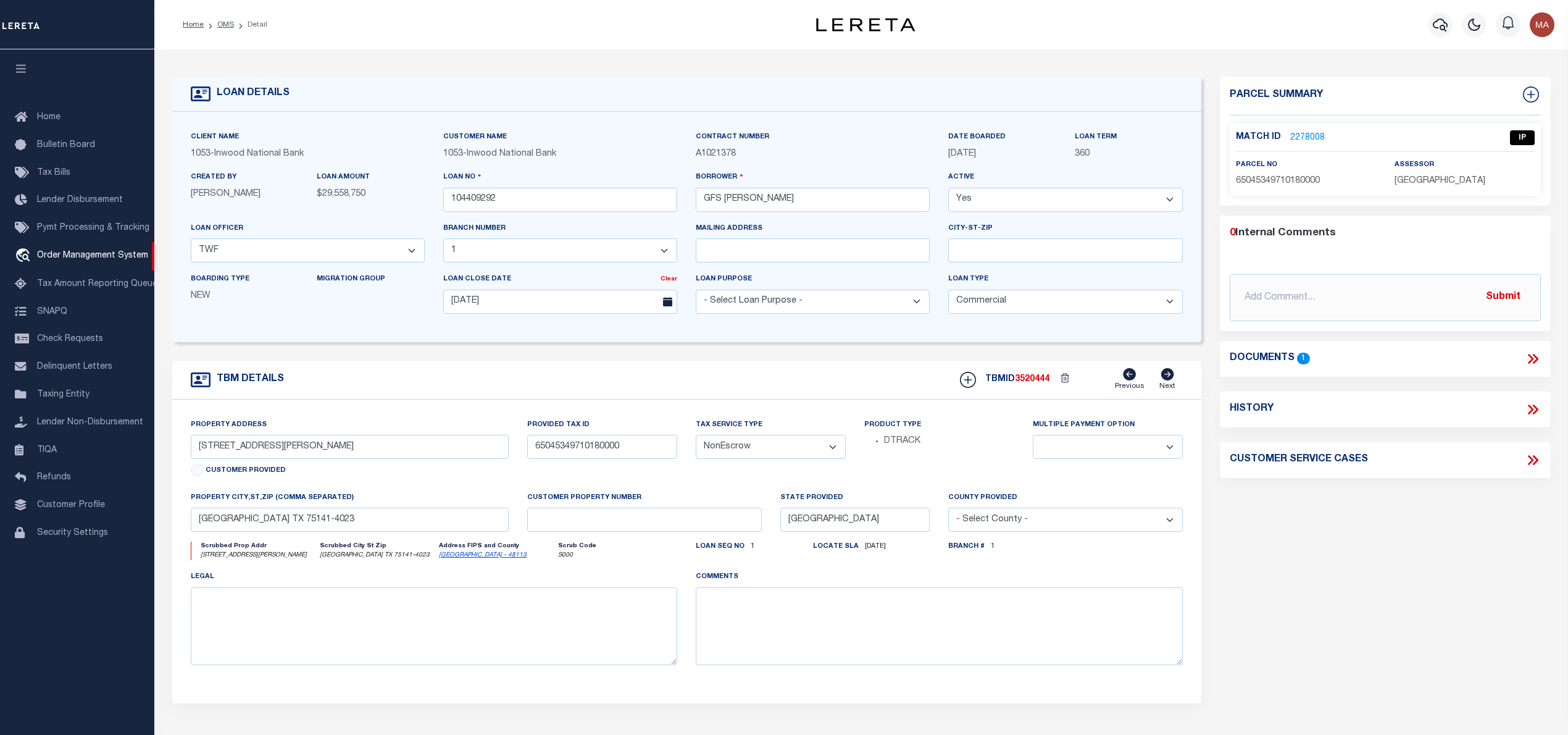
click at [234, 23] on li "Detail" at bounding box center [250, 24] width 33 height 11
click at [219, 26] on link "OMS" at bounding box center [226, 25] width 17 height 8
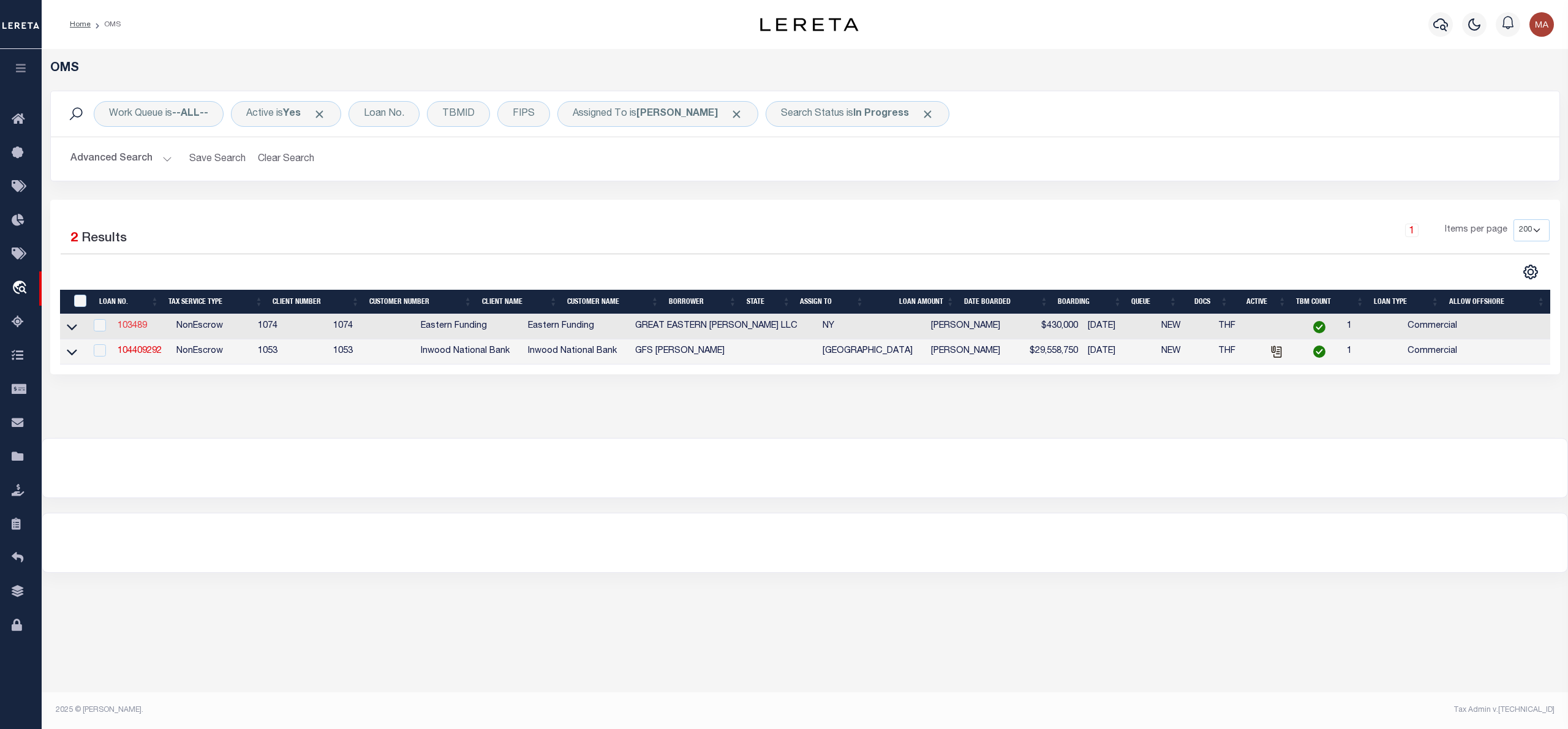
click at [139, 330] on link "103489" at bounding box center [132, 326] width 30 height 8
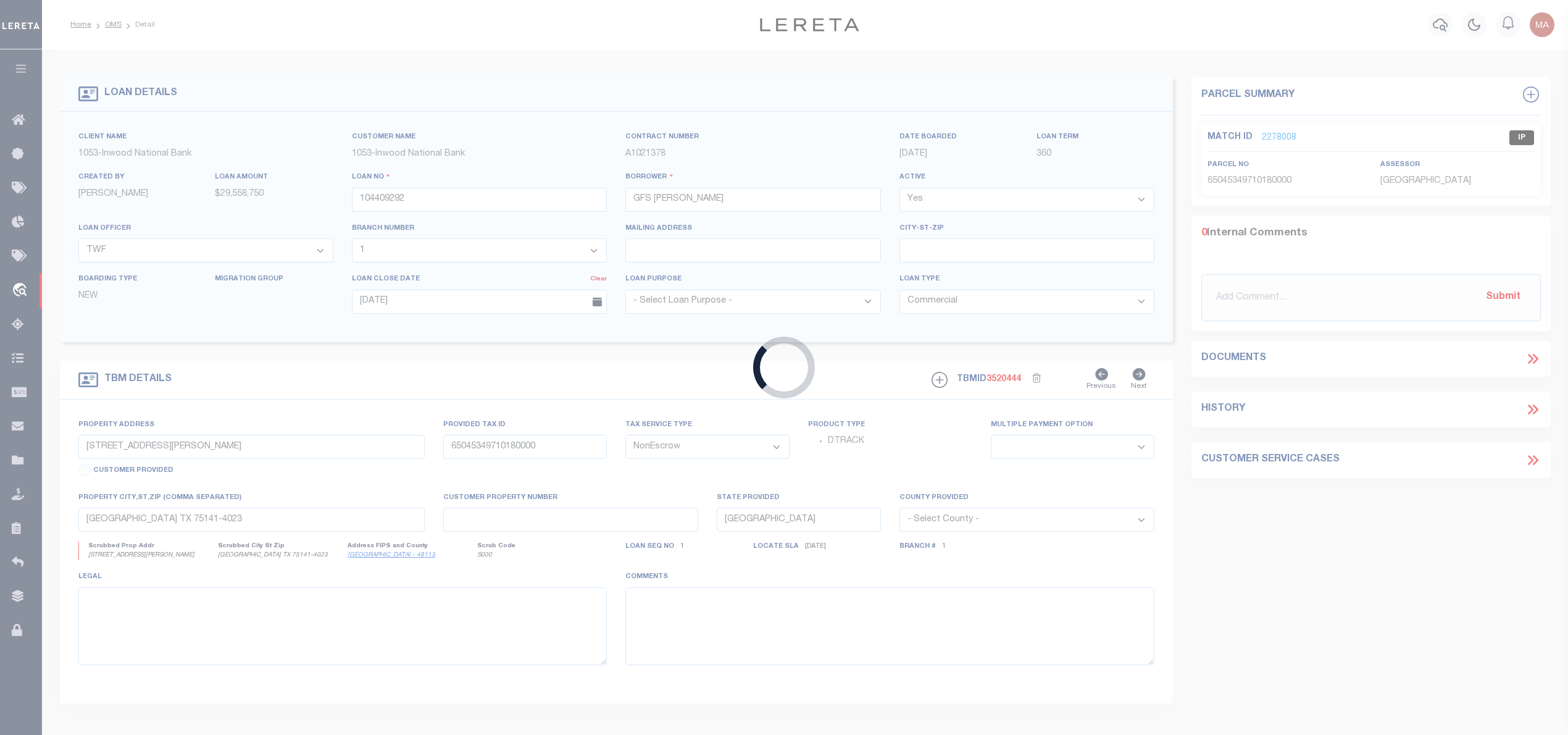
type input "103489"
type input "GREAT EASTERN [PERSON_NAME] LLC"
select select
type input "09/11/2025"
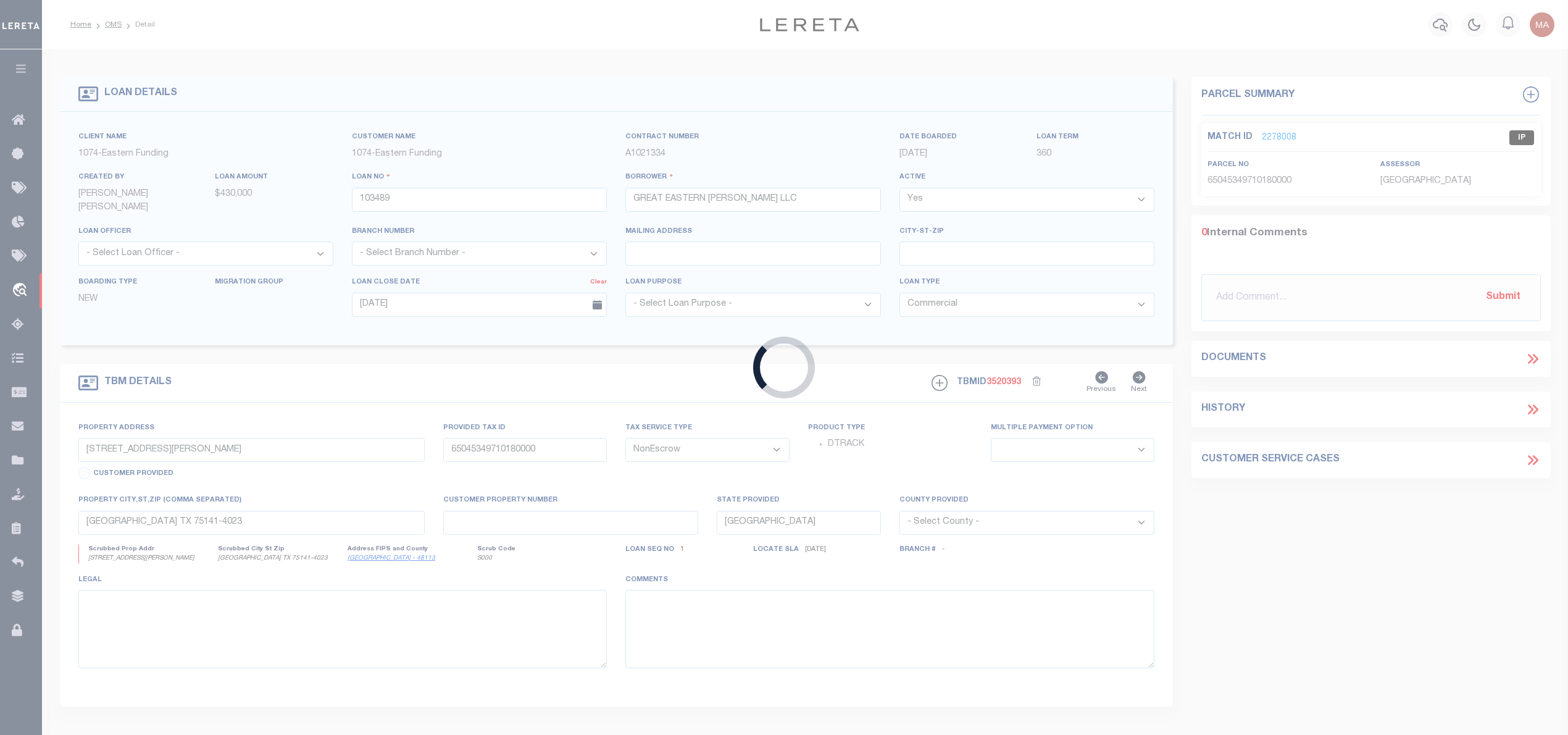
type input "5120 6TH AVE"
type input "BROOKLYN NY 11220-2717"
type input "NY"
select select "4"
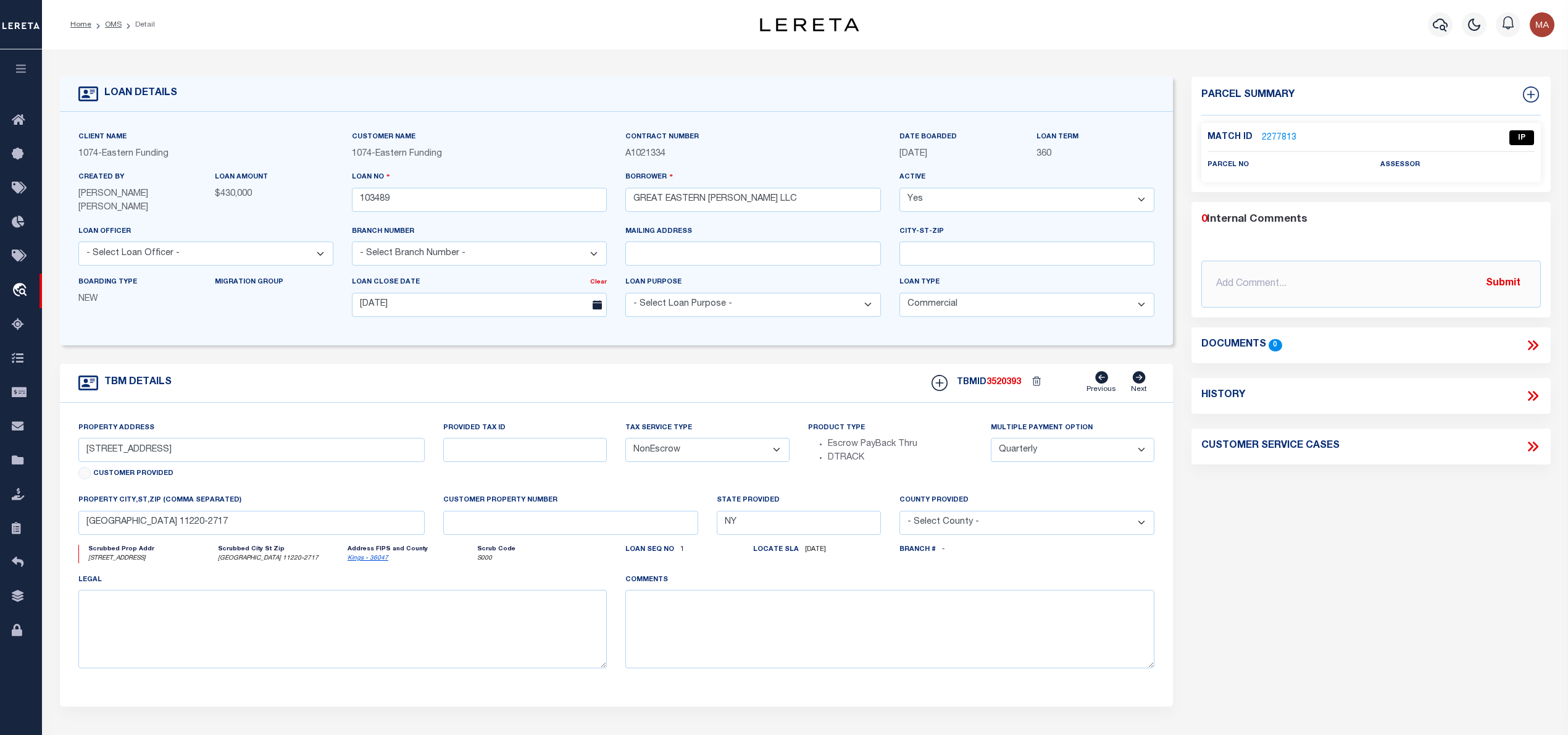
click at [1282, 134] on link "2277813" at bounding box center [1279, 137] width 35 height 13
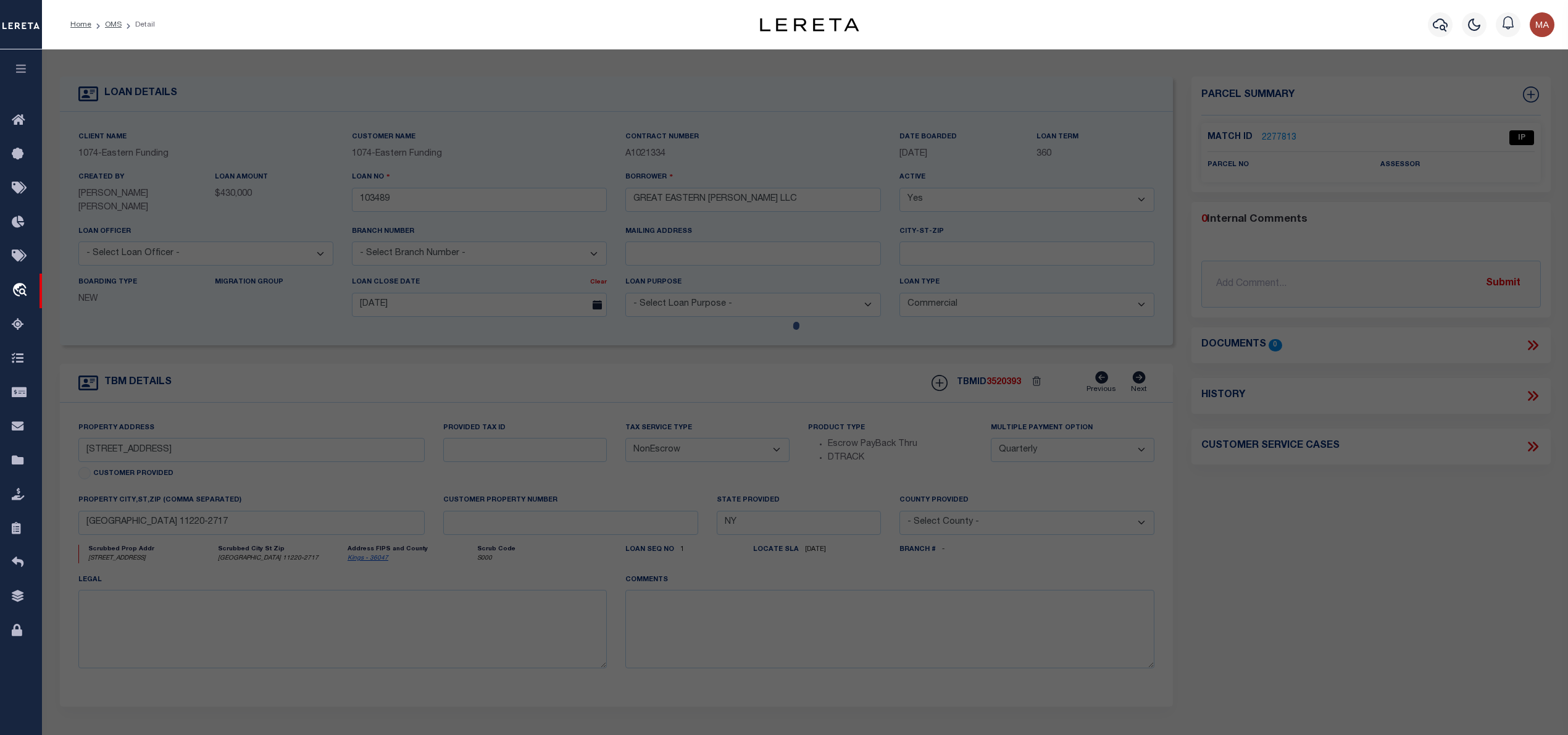
select select "AS"
checkbox input "false"
select select "IP"
checkbox input "false"
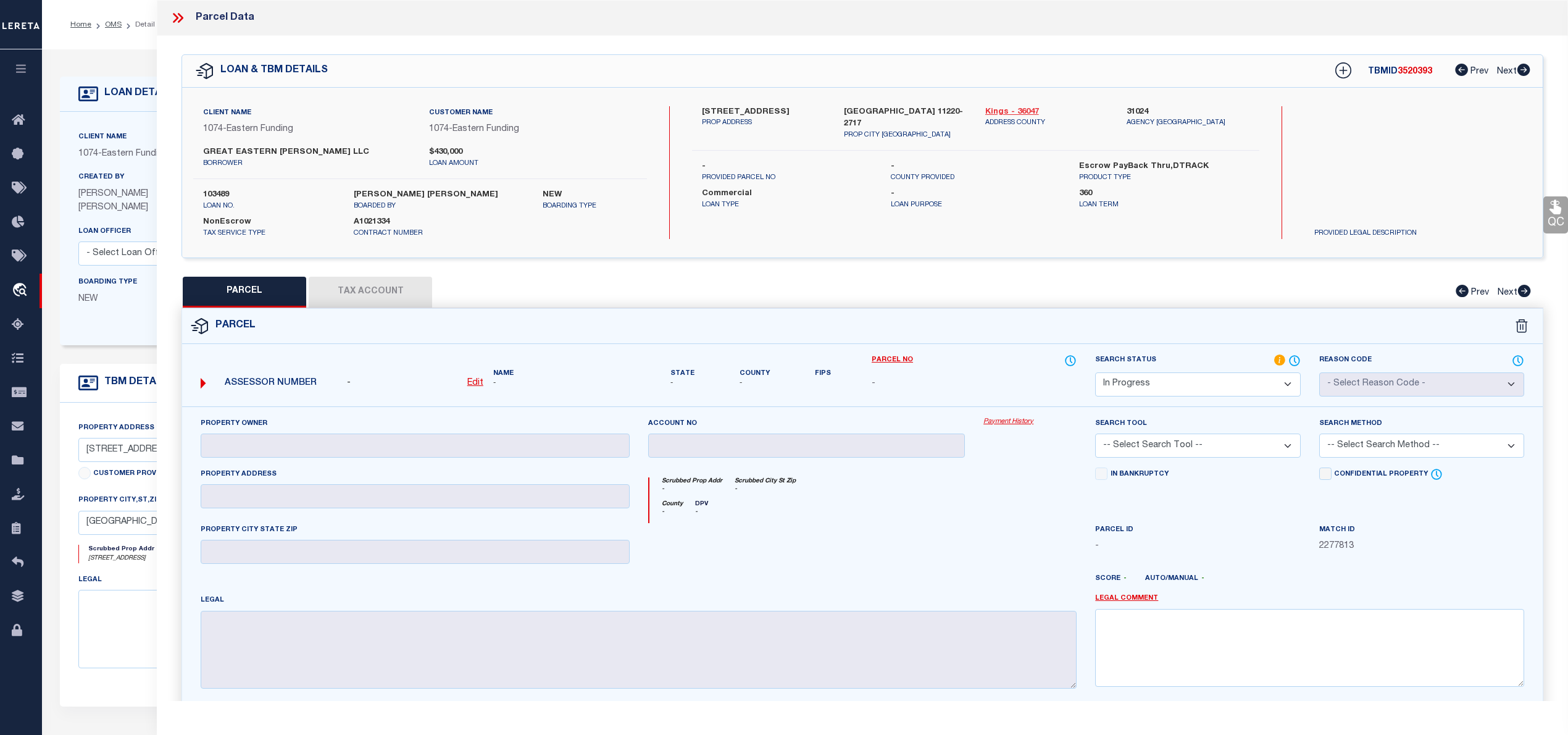
click at [1020, 109] on link "Kings - 36047" at bounding box center [1047, 112] width 123 height 12
click at [715, 106] on label "5120 6TH AVE" at bounding box center [763, 112] width 123 height 12
click at [719, 109] on label "5120 6TH AVE" at bounding box center [763, 112] width 123 height 12
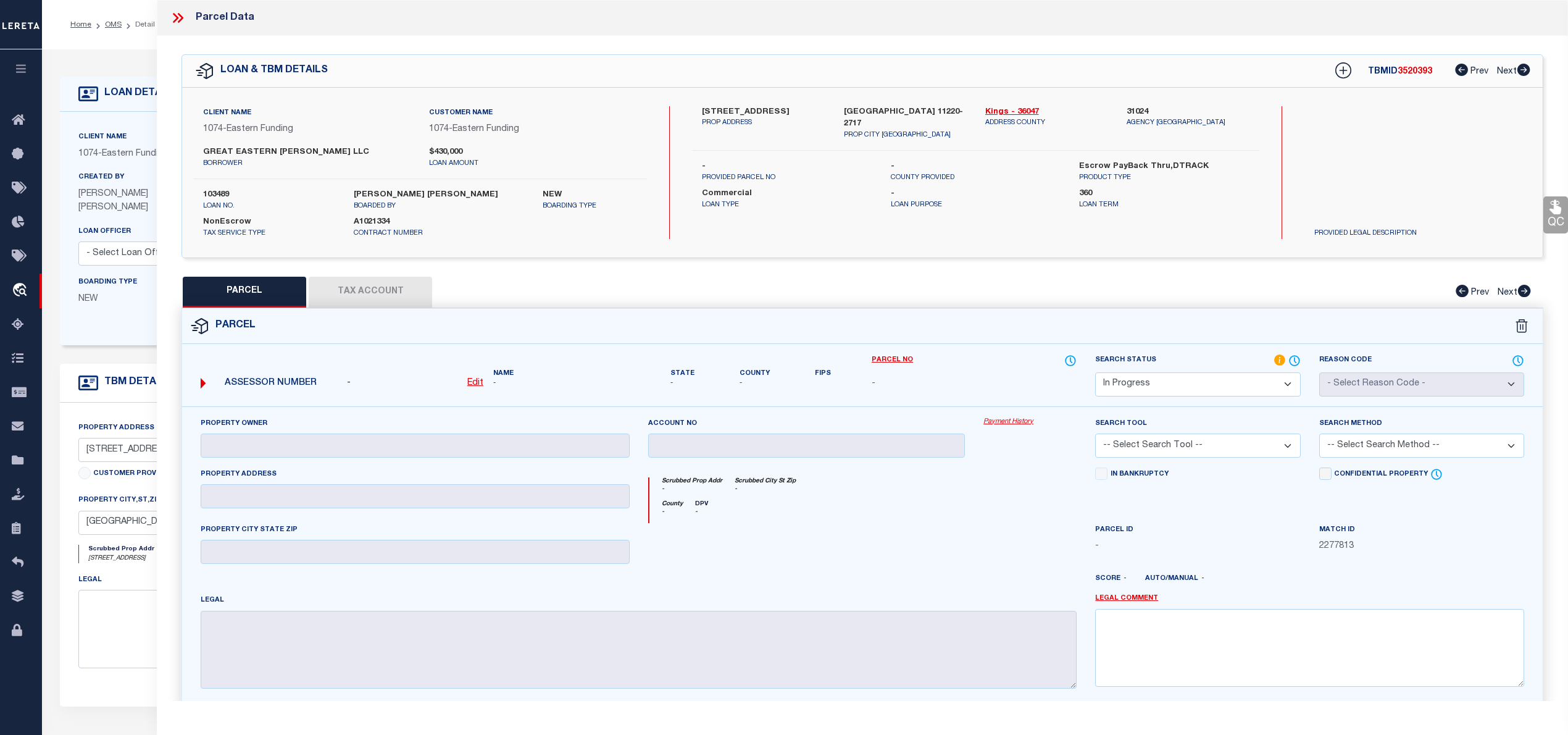
click at [719, 109] on label "5120 6TH AVE" at bounding box center [763, 112] width 123 height 12
click at [480, 378] on u "Edit" at bounding box center [475, 382] width 16 height 9
select select "IP"
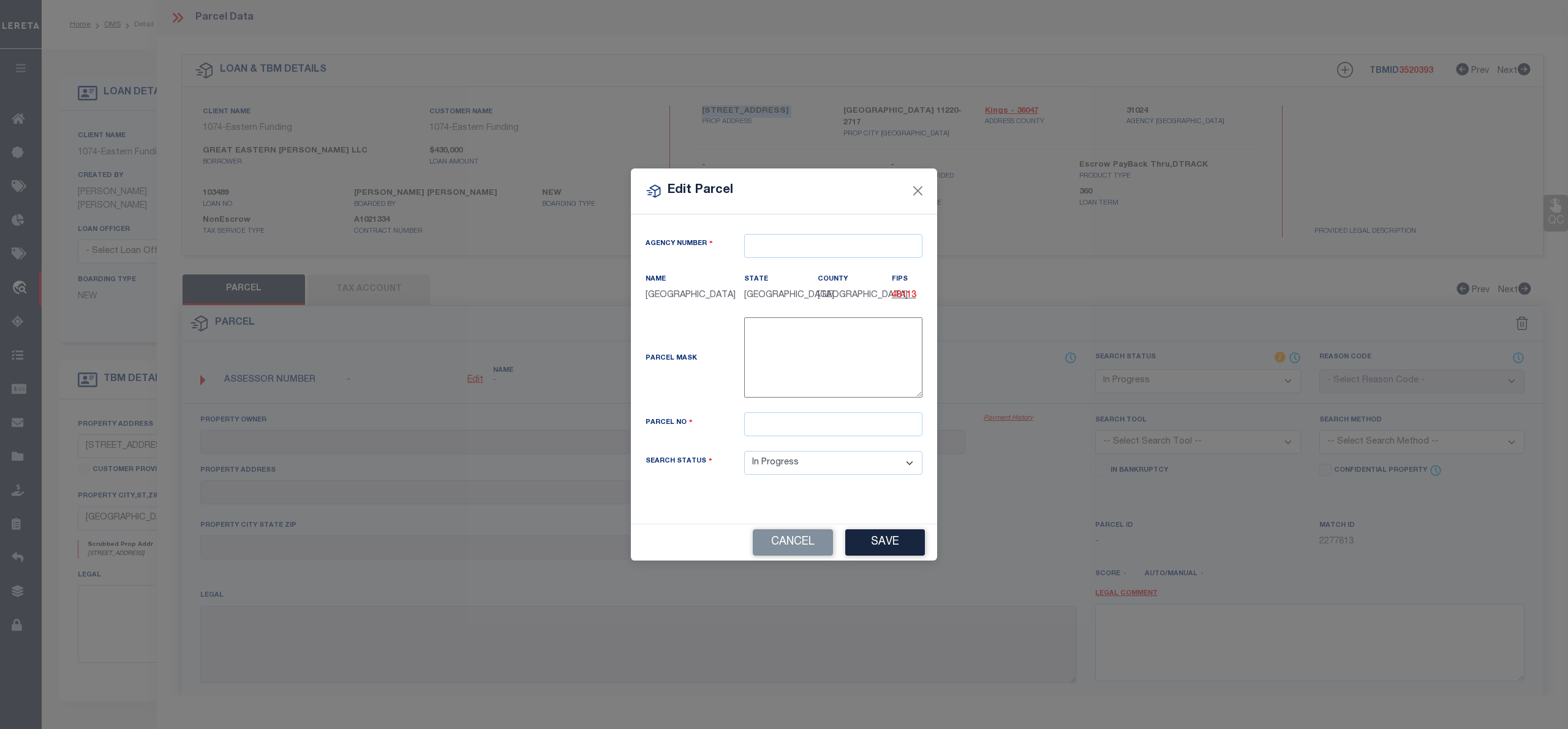
type textarea "-"
click at [798, 253] on input "text" at bounding box center [833, 246] width 178 height 24
click at [802, 266] on div "310240000 : KINGS COUNTY" at bounding box center [832, 274] width 177 height 35
type input "310240000"
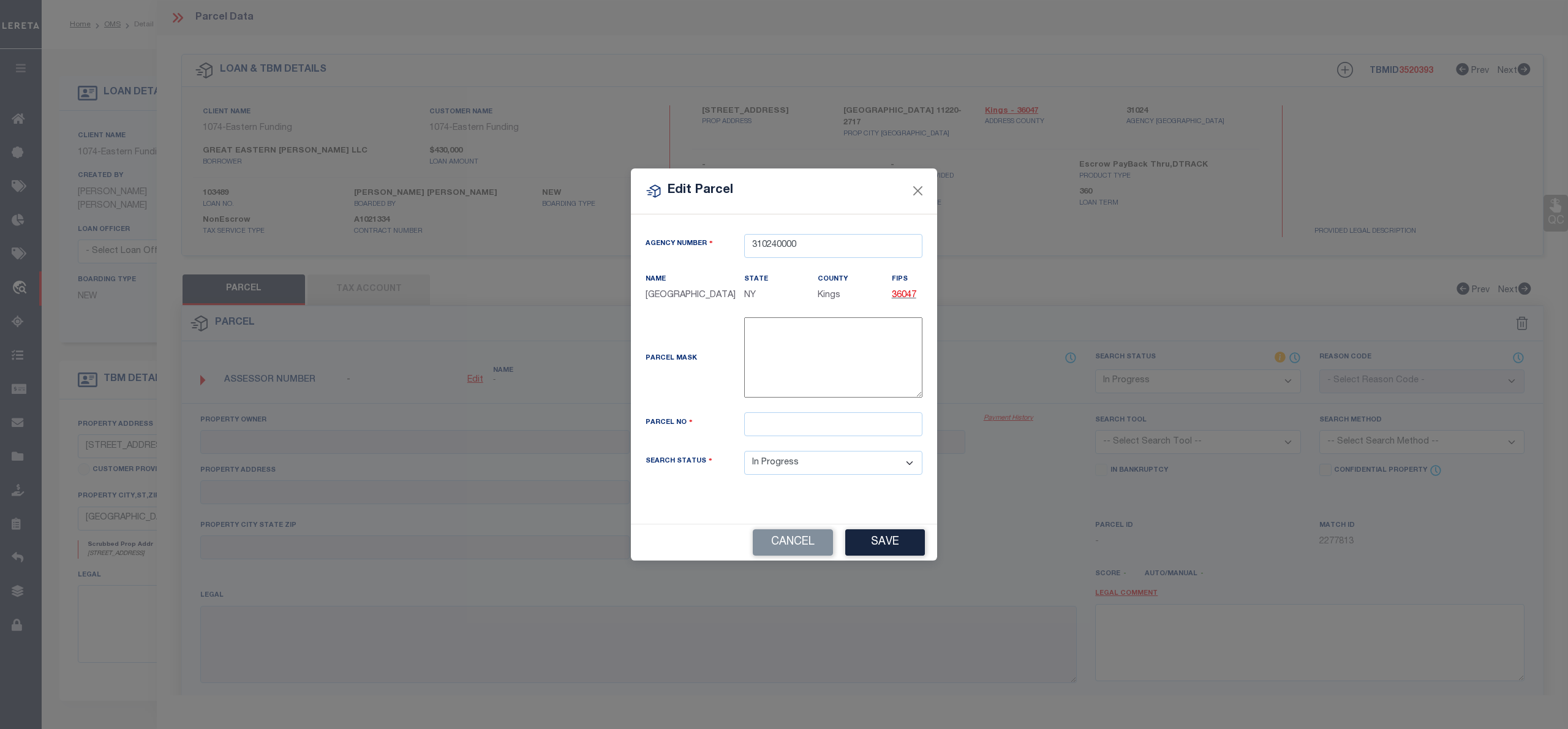
click at [750, 411] on div "Parcel Mask -" at bounding box center [783, 364] width 295 height 95
click at [762, 427] on input "text" at bounding box center [833, 424] width 178 height 24
click at [782, 429] on input "text" at bounding box center [833, 424] width 178 height 24
paste input "5120 - 5120"
drag, startPoint x: 787, startPoint y: 424, endPoint x: 797, endPoint y: 427, distance: 10.4
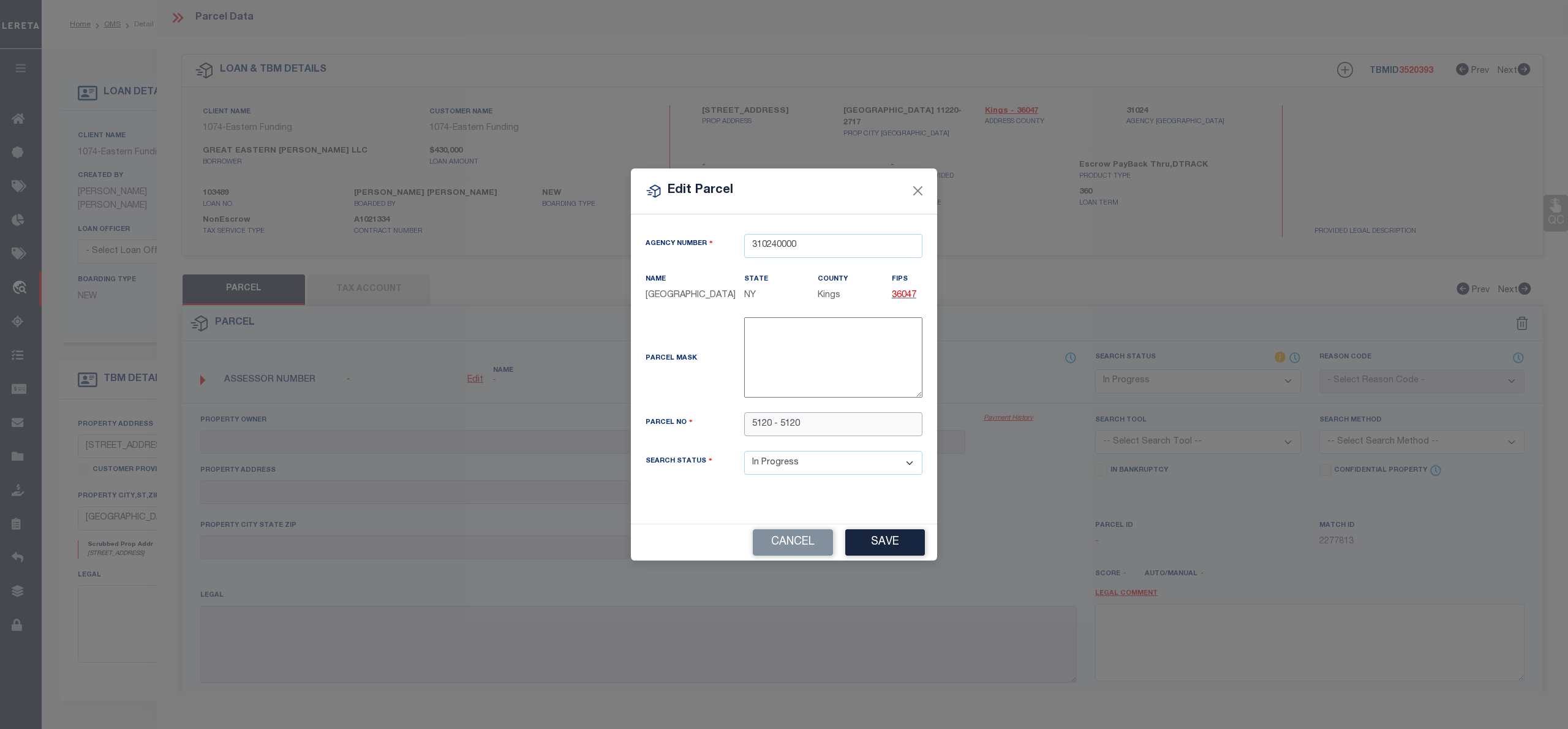
click at [792, 425] on input "5120 - 5120" at bounding box center [833, 424] width 178 height 24
click at [858, 427] on input "5120 - 5120" at bounding box center [833, 424] width 178 height 24
type input "5120 - 5120"
click at [896, 553] on button "Save" at bounding box center [885, 541] width 79 height 26
click at [384, 277] on div "Edit Parcel Agency Number 310240000 Name State" at bounding box center [784, 364] width 1568 height 729
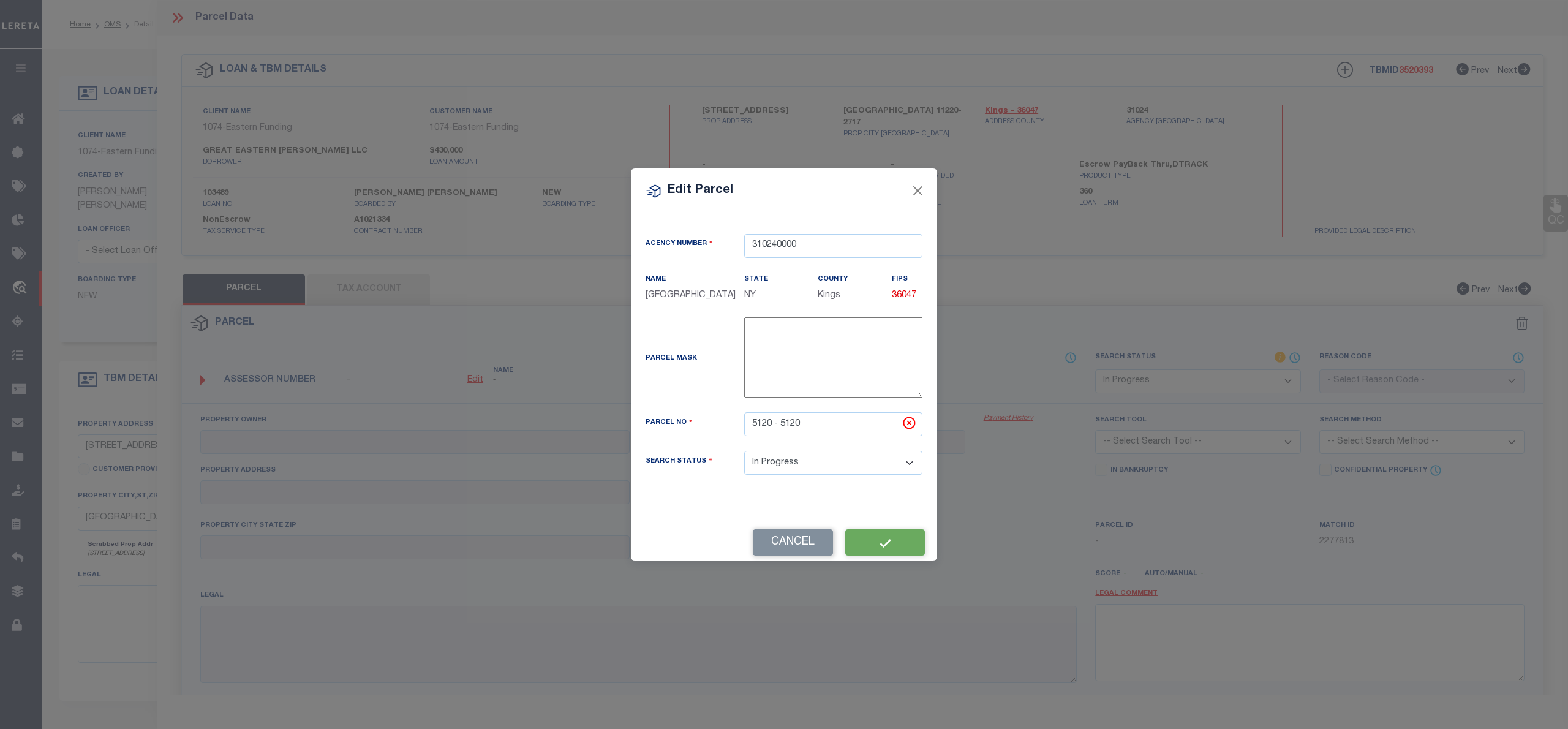
select select "IP"
checkbox input "false"
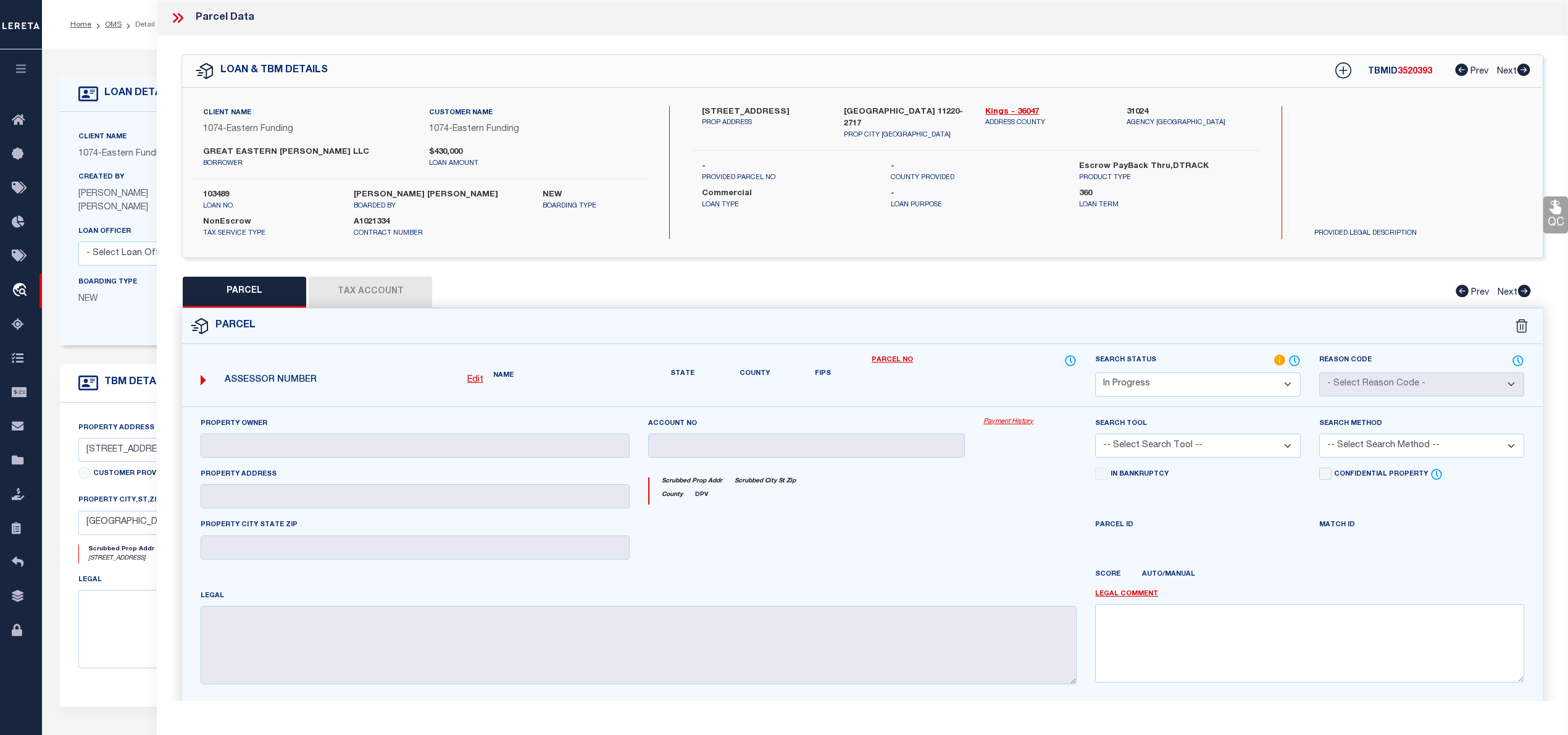
checkbox input "false"
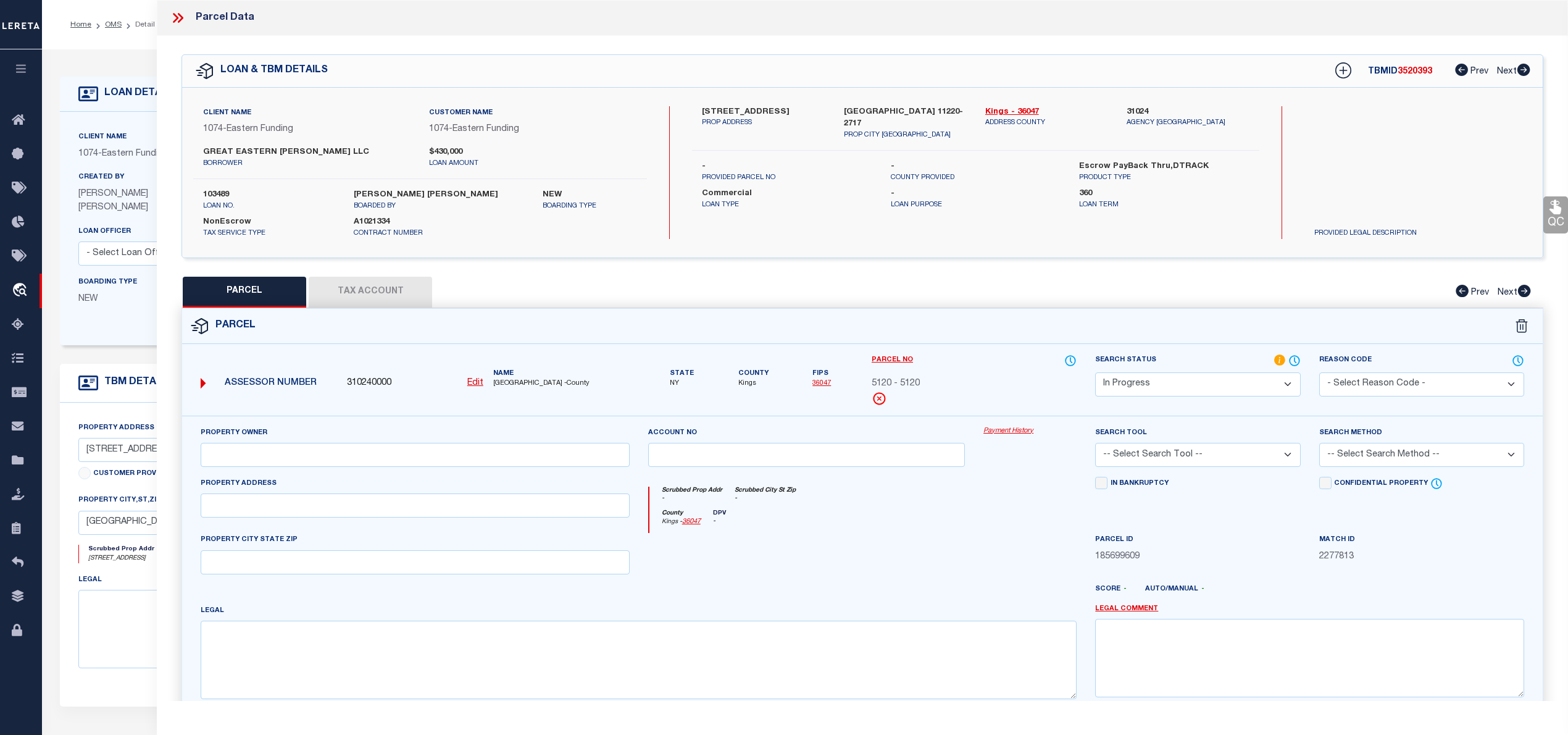
click at [387, 282] on button "Tax Account" at bounding box center [370, 292] width 123 height 31
select select "100"
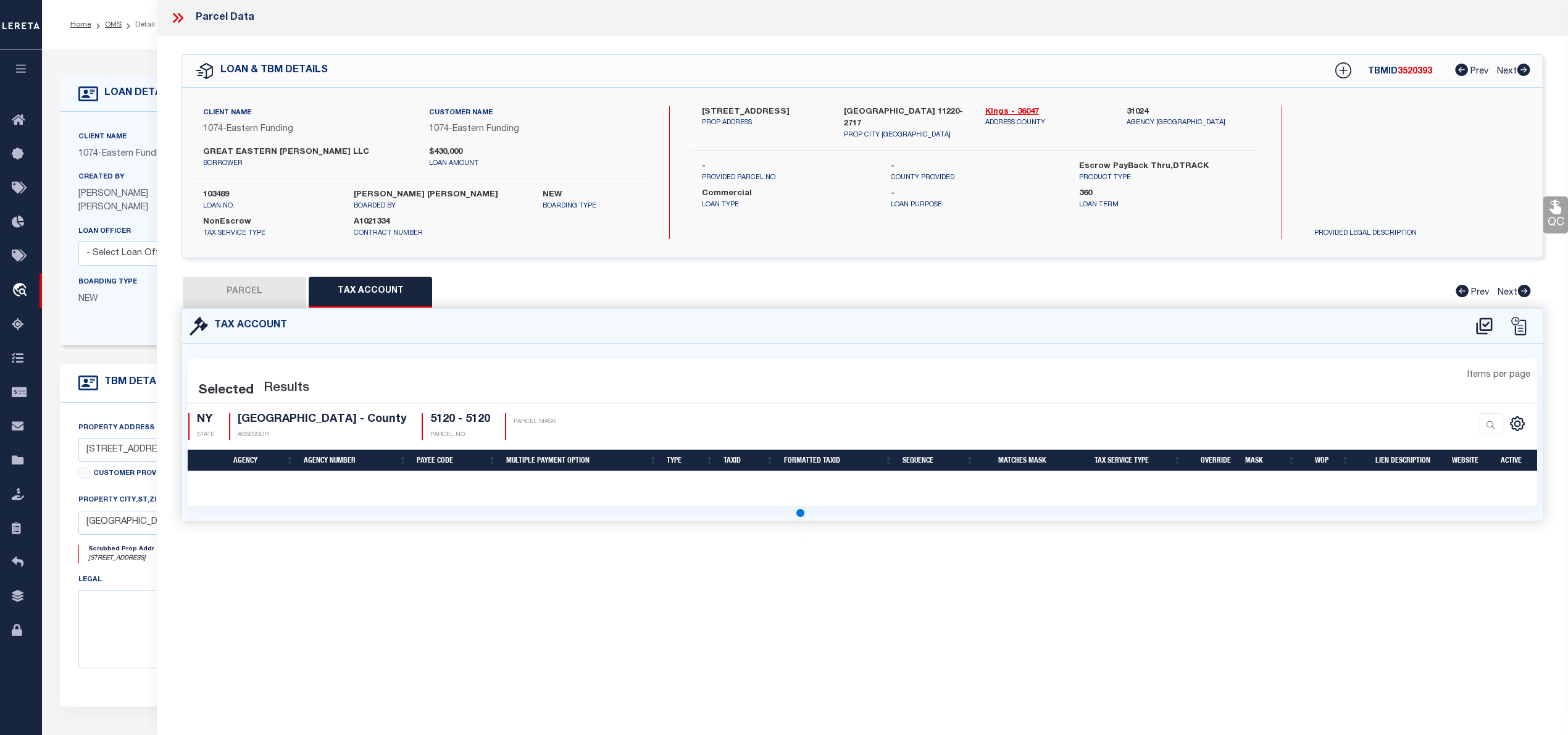
select select "100"
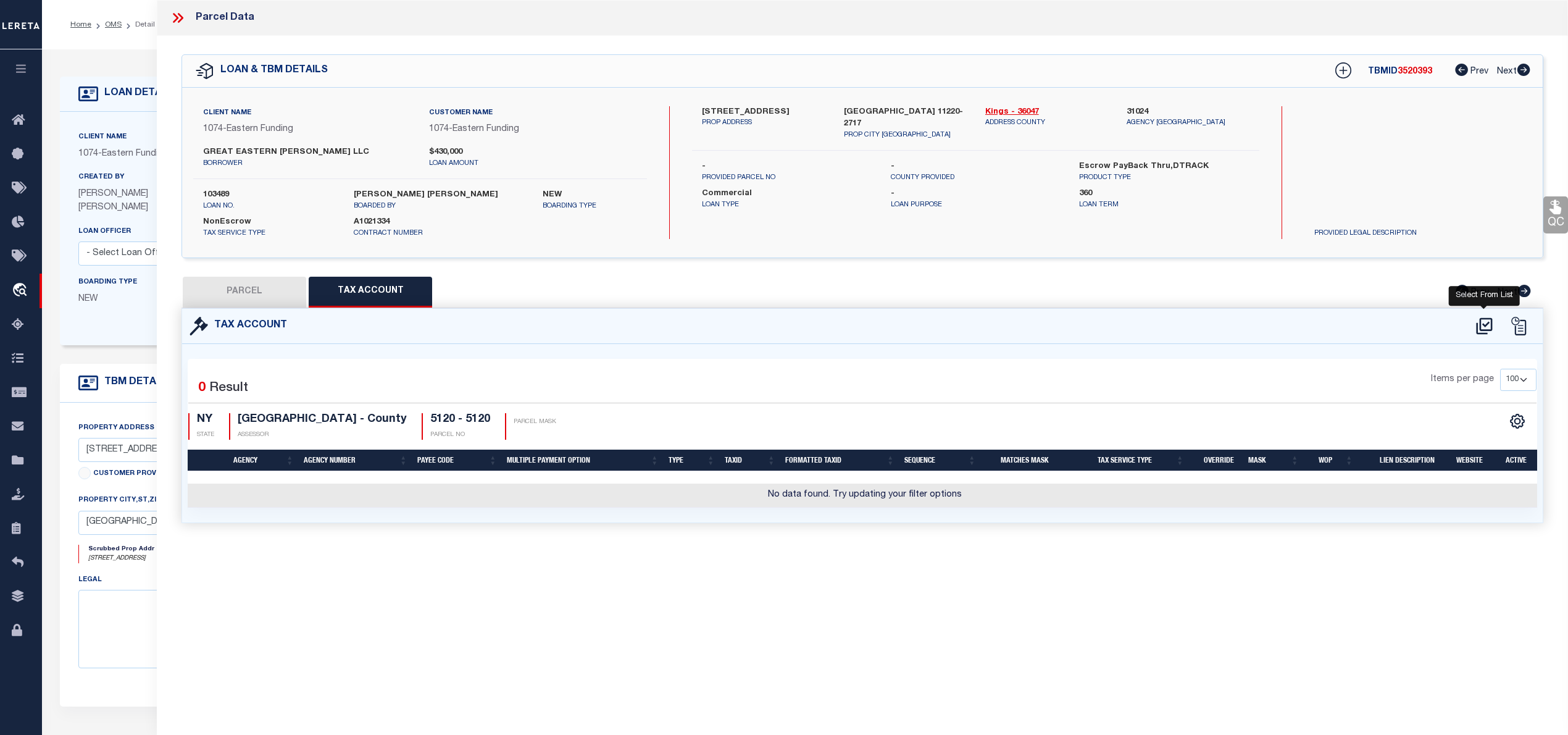
click at [1474, 326] on icon at bounding box center [1485, 325] width 20 height 20
select select "100"
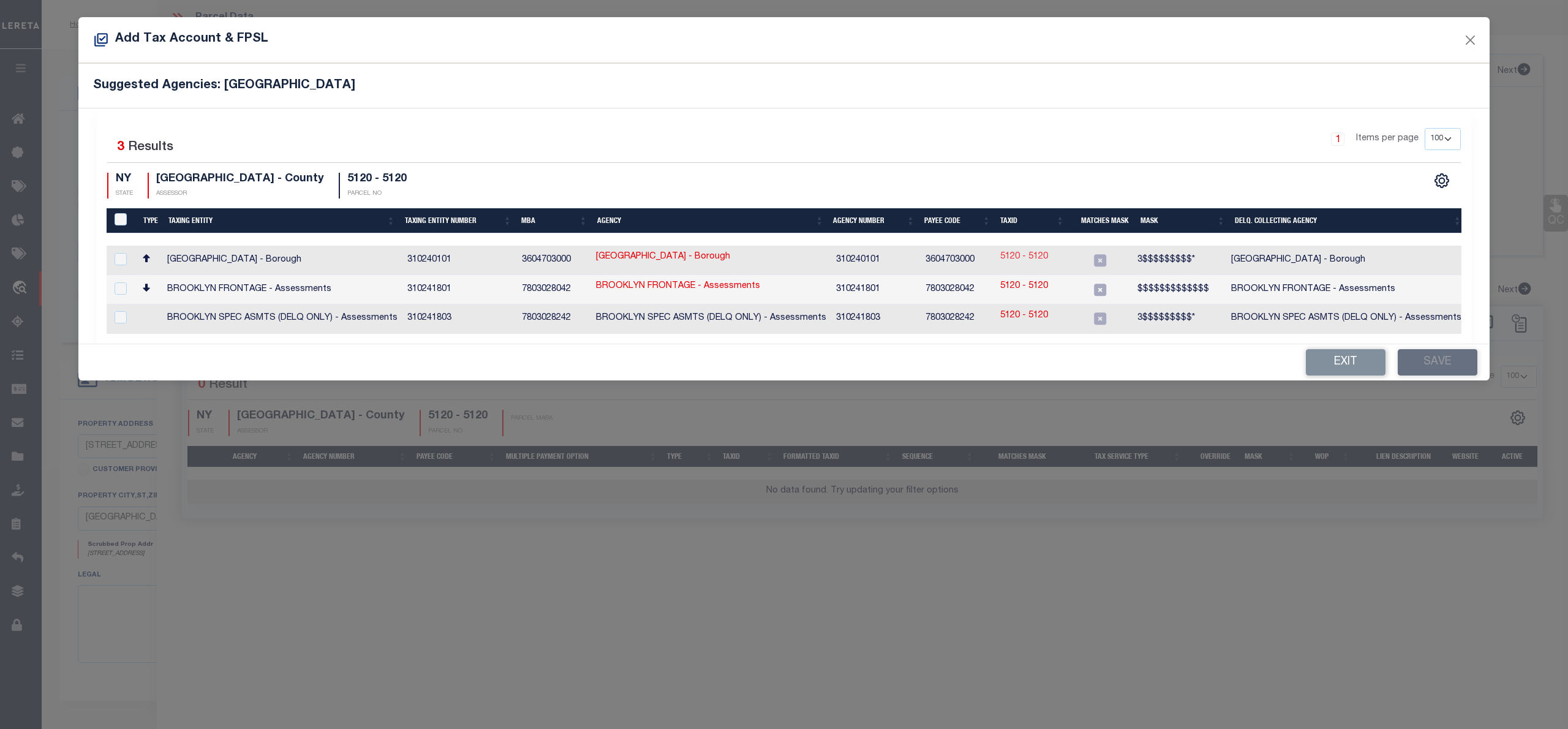
click at [1030, 259] on link "5120 - 5120" at bounding box center [1024, 257] width 48 height 14
type input "5120 - 5120"
type textarea "3$$$$$$$$$*"
checkbox input "true"
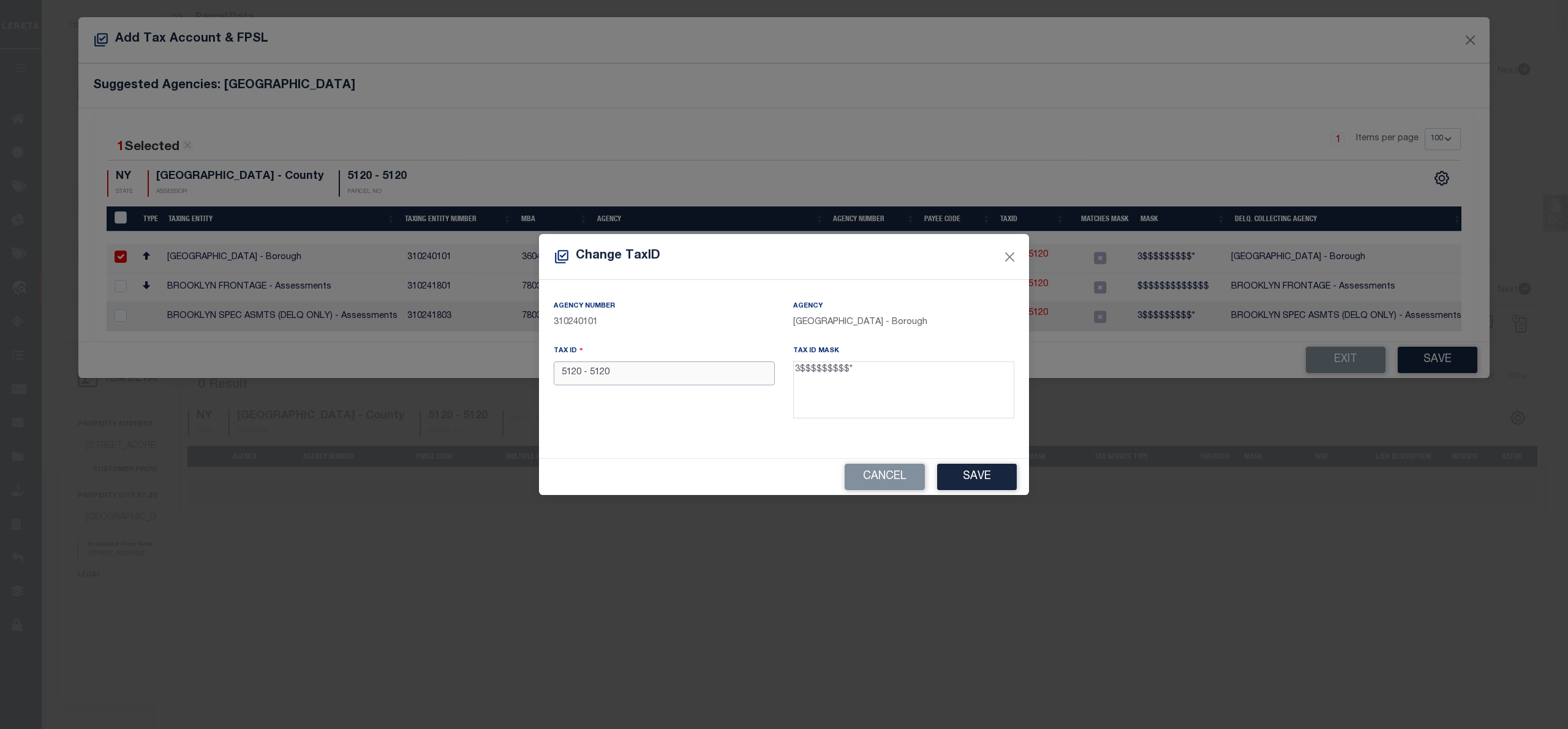
click at [591, 384] on input "5120 - 5120" at bounding box center [664, 373] width 221 height 24
paste input "3008000145"
click at [560, 375] on input "3008000145" at bounding box center [664, 373] width 221 height 24
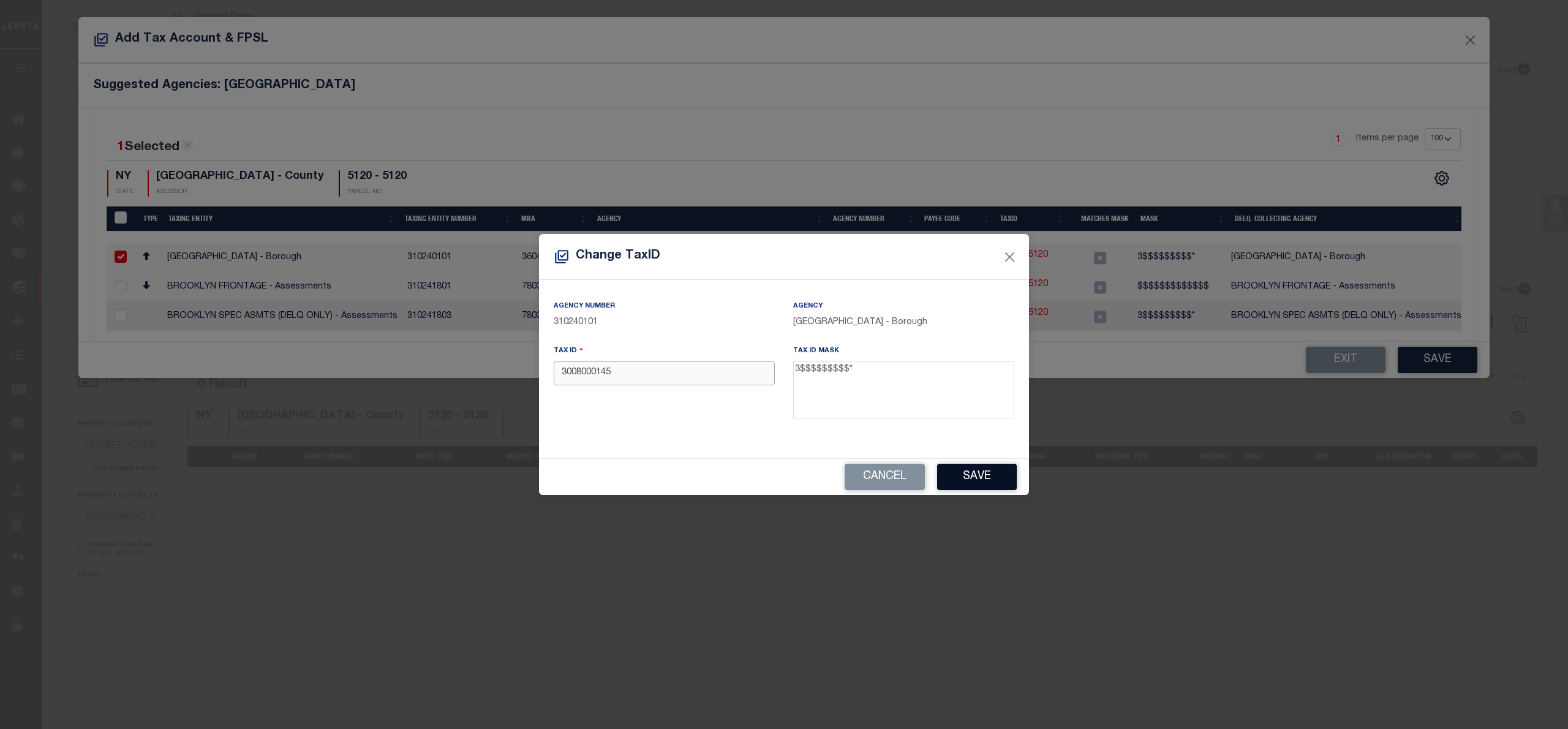
type input "3008000145"
click at [976, 488] on button "Save" at bounding box center [977, 476] width 79 height 26
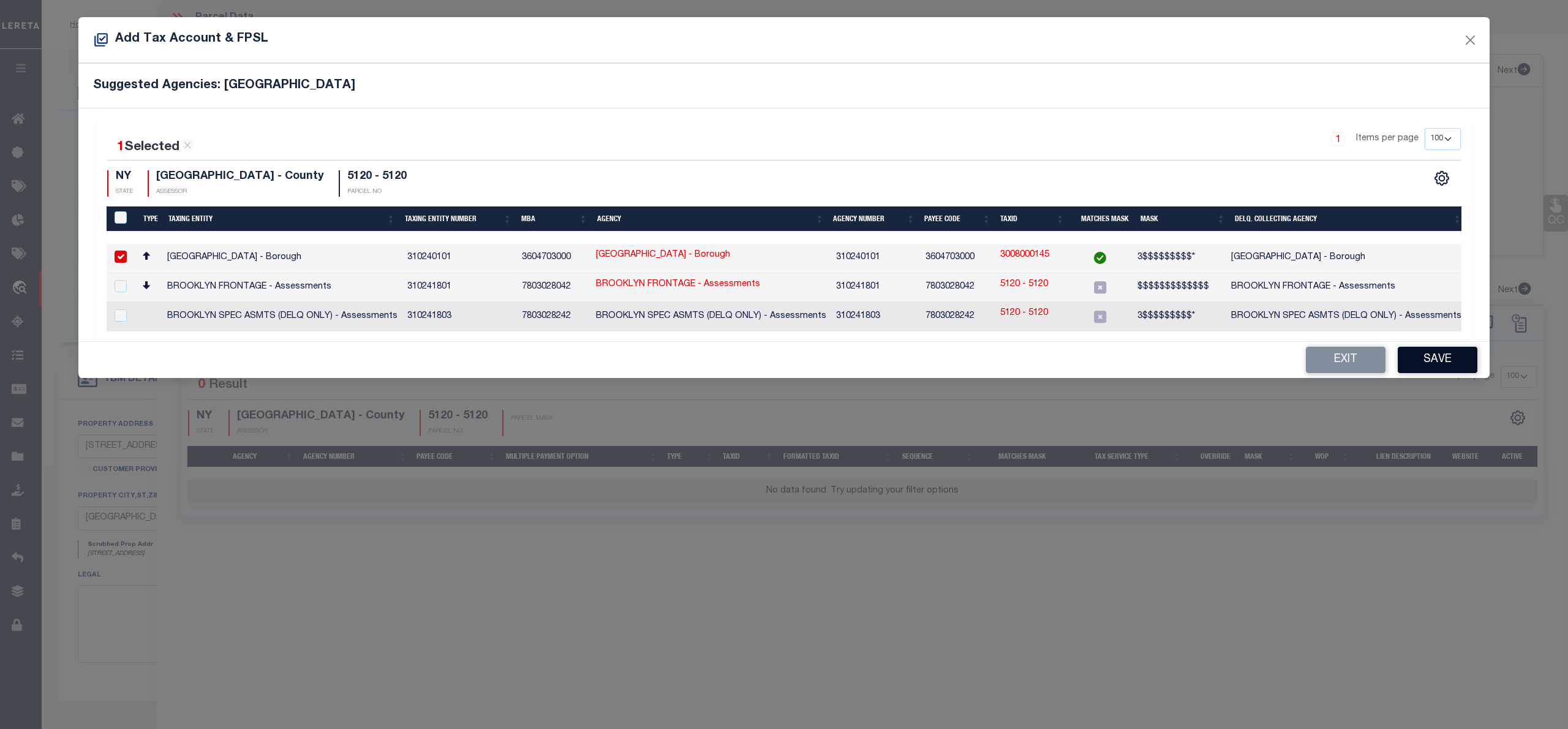
click at [1413, 359] on button "Save" at bounding box center [1437, 359] width 79 height 26
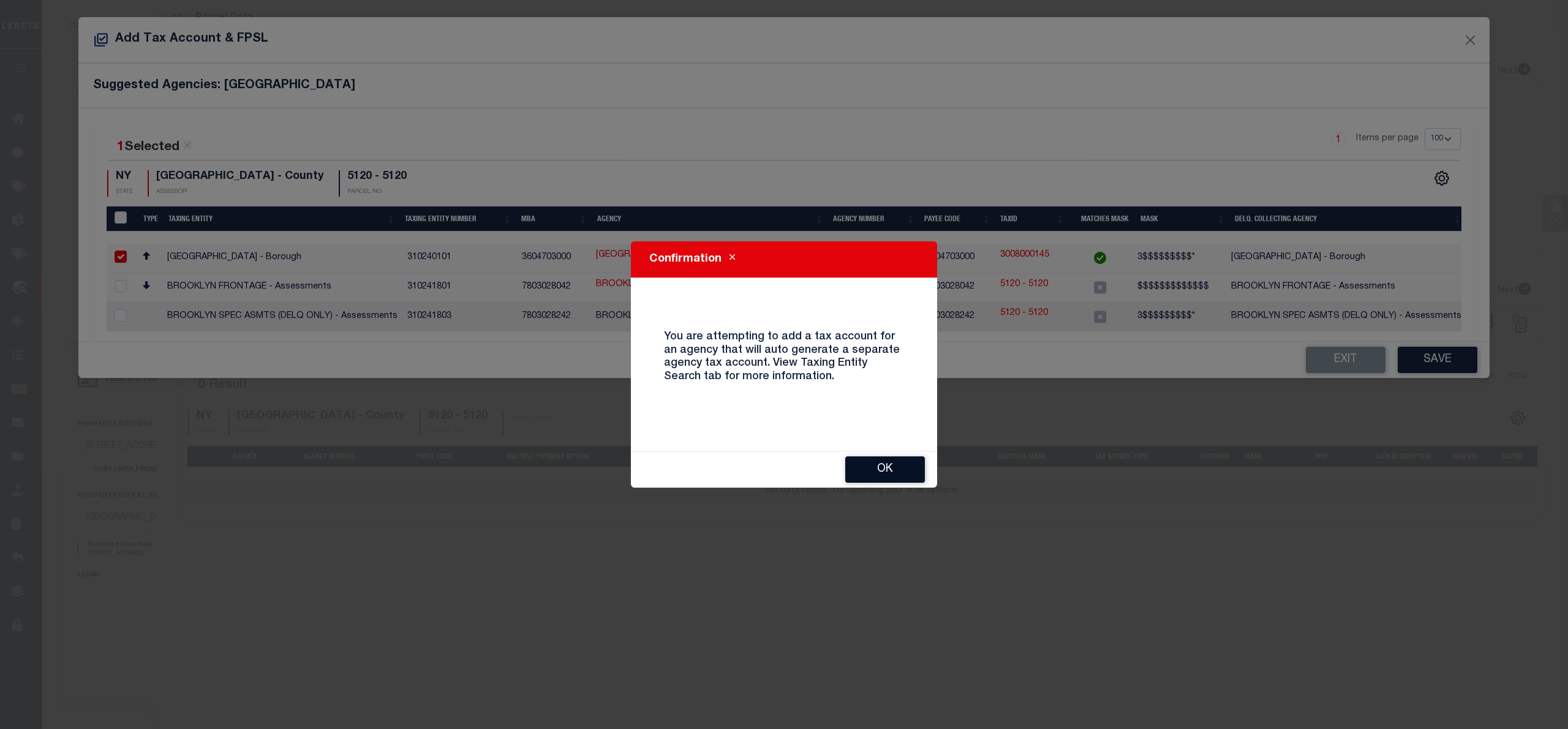
click at [878, 480] on button "OK" at bounding box center [885, 469] width 79 height 26
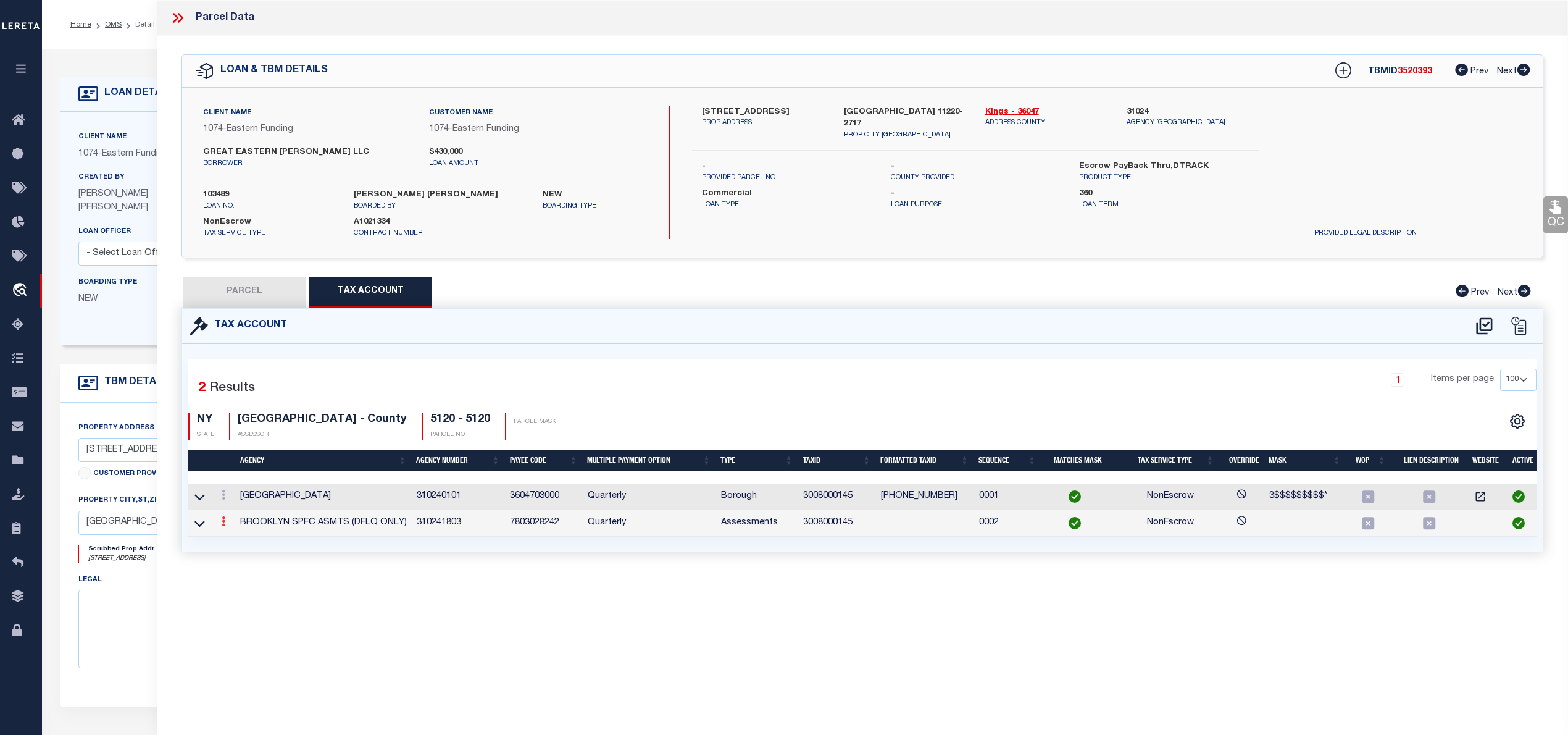
click at [222, 526] on icon at bounding box center [223, 521] width 3 height 10
click at [200, 524] on icon at bounding box center [199, 523] width 10 height 13
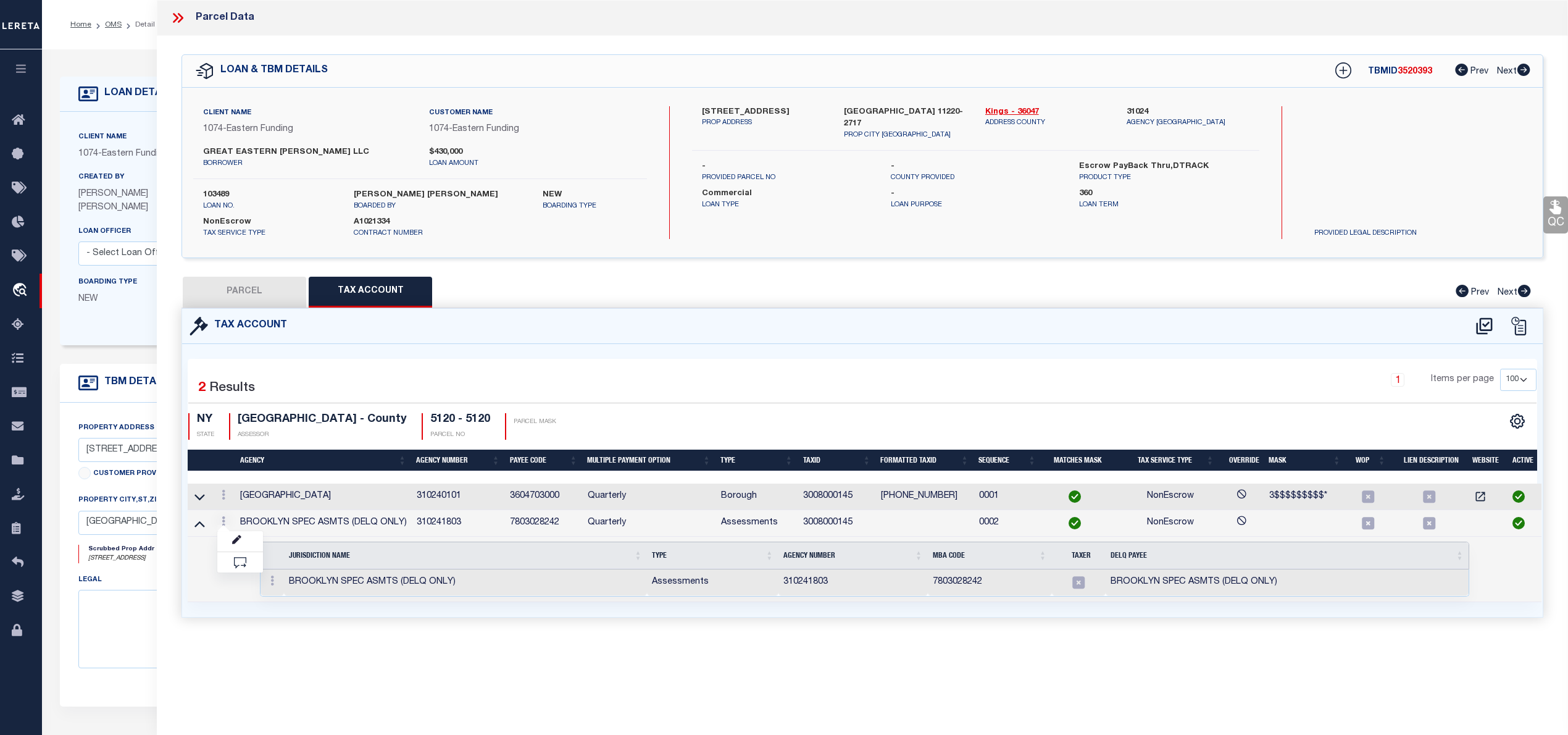
click at [273, 589] on div at bounding box center [273, 582] width 14 height 14
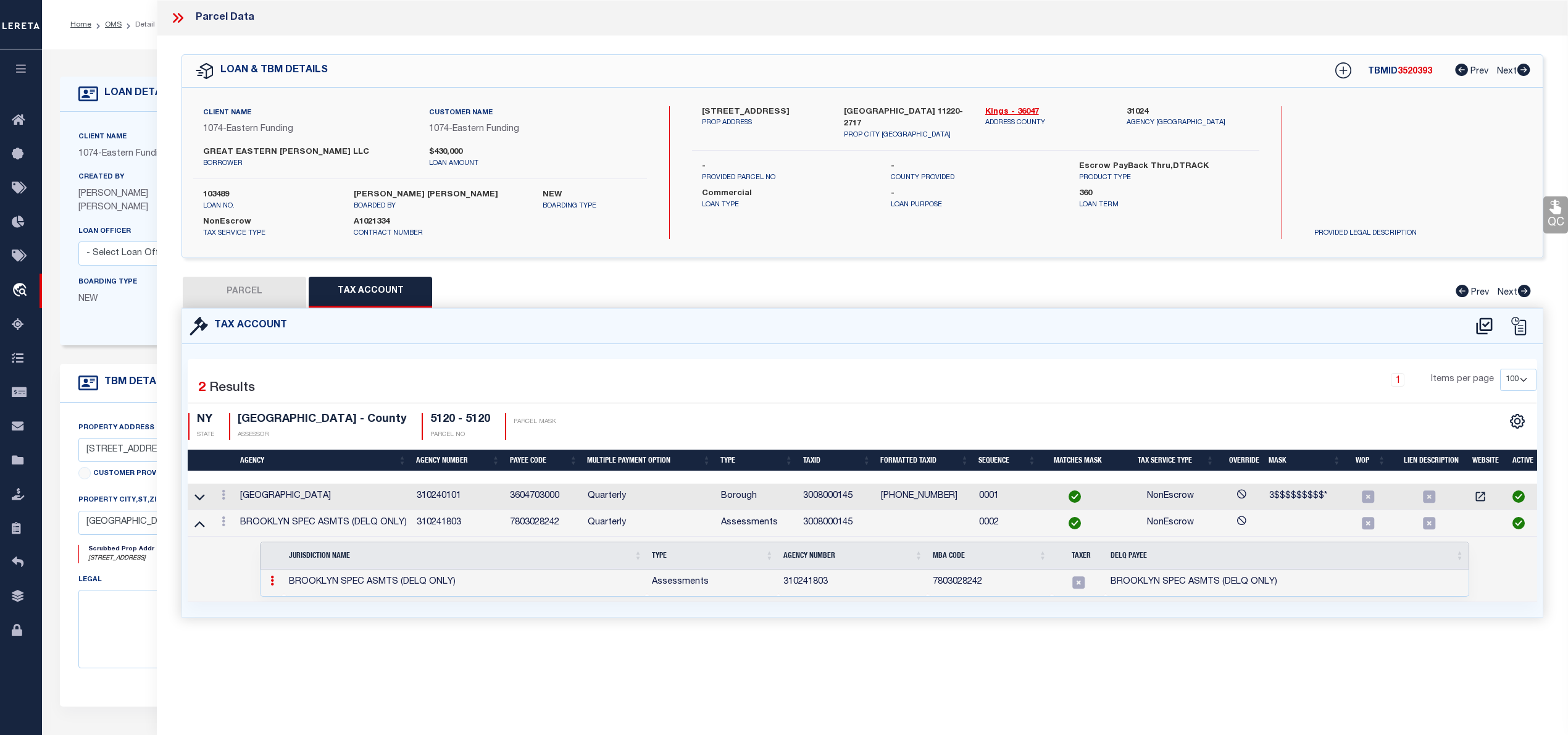
click at [273, 584] on icon at bounding box center [272, 581] width 3 height 10
click at [283, 607] on img at bounding box center [287, 600] width 12 height 12
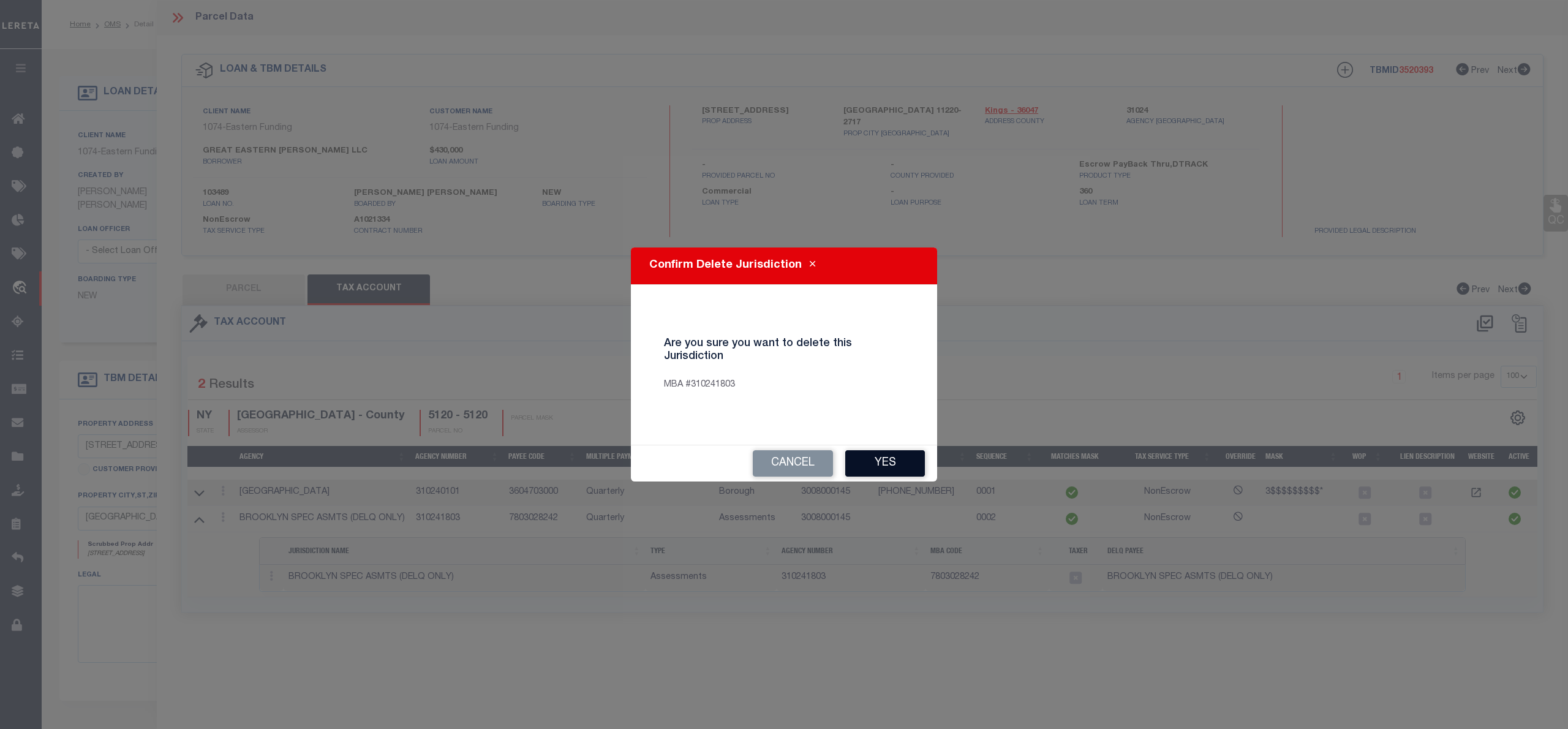
click at [893, 456] on button "Yes" at bounding box center [885, 463] width 79 height 26
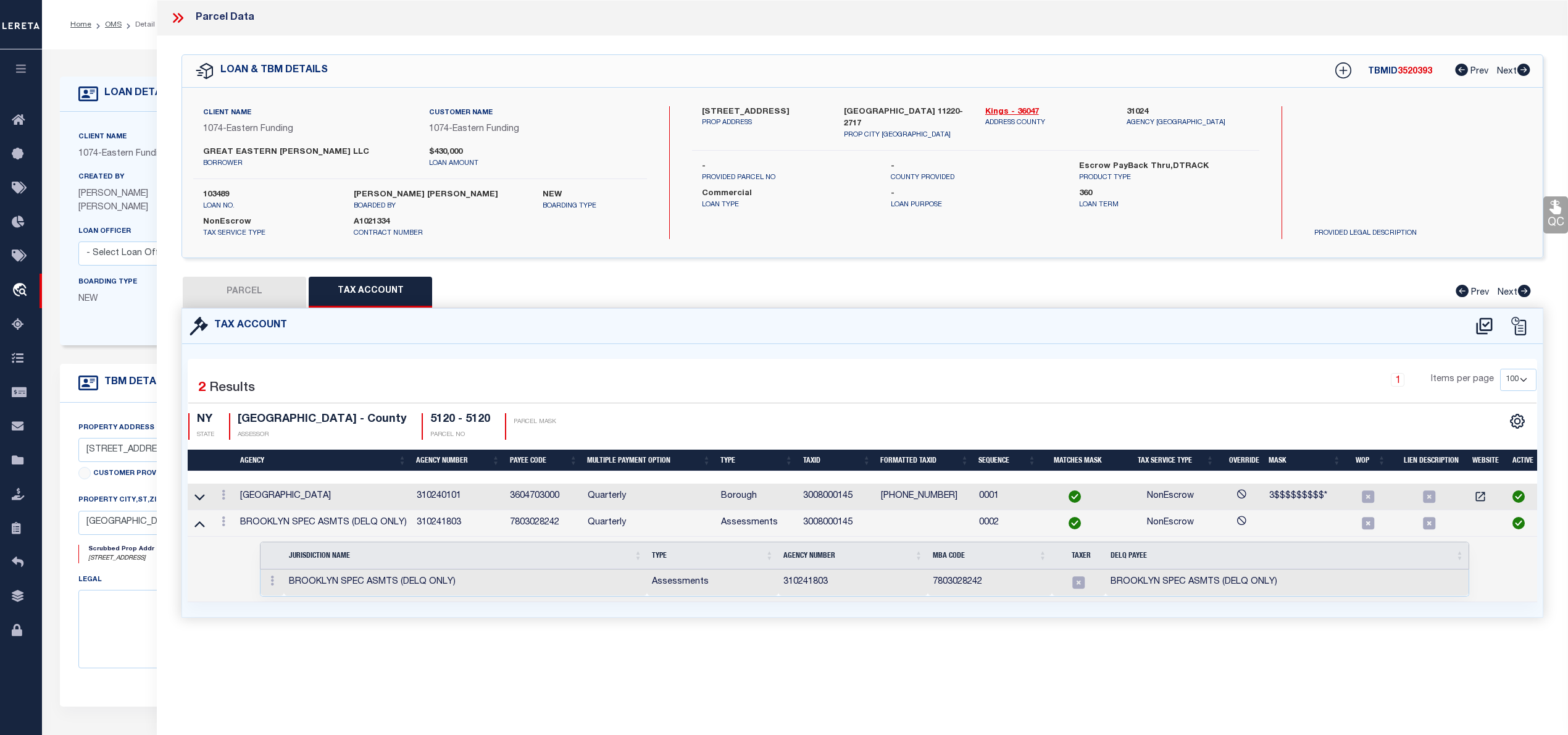
select select "100"
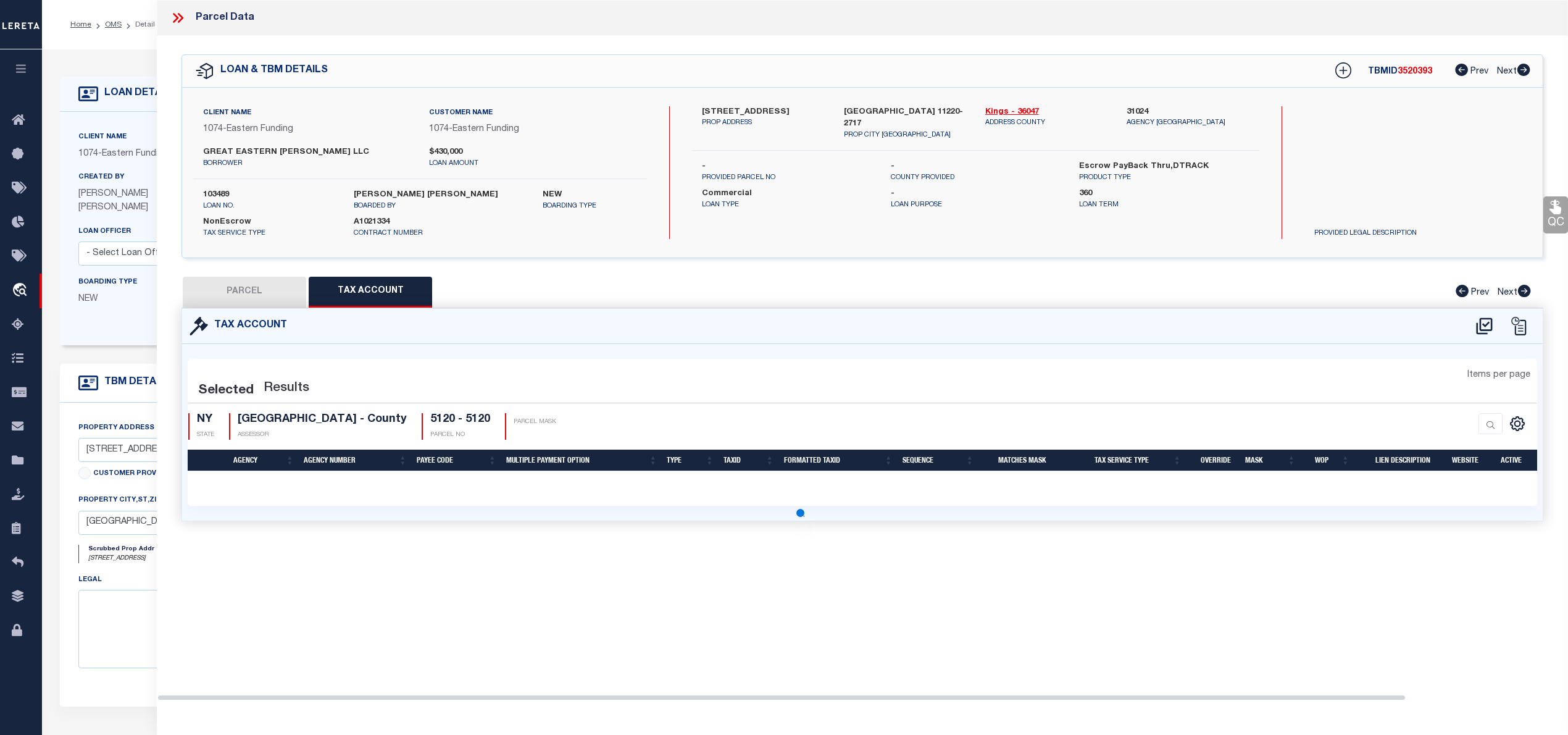
select select "100"
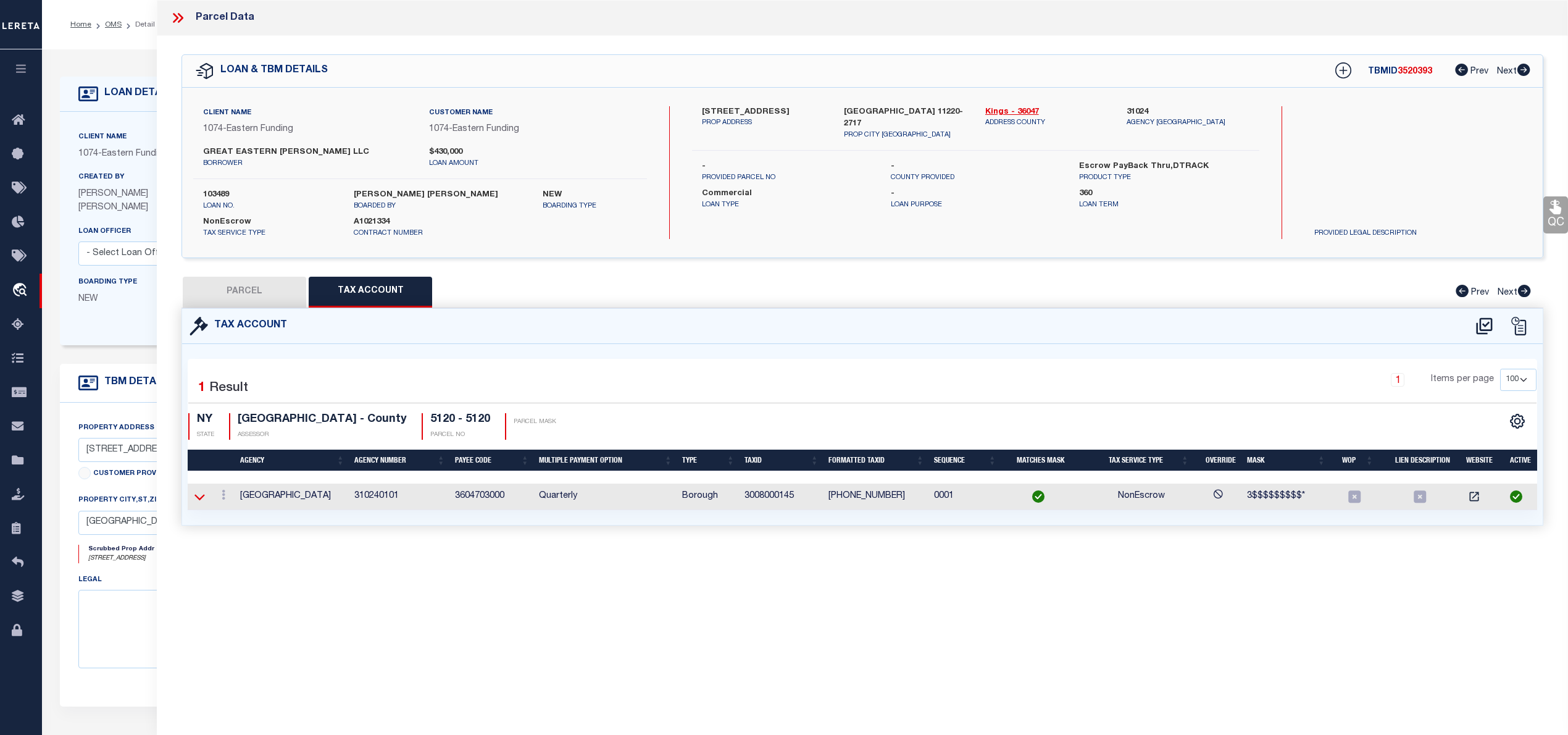
click at [194, 497] on icon at bounding box center [199, 497] width 10 height 13
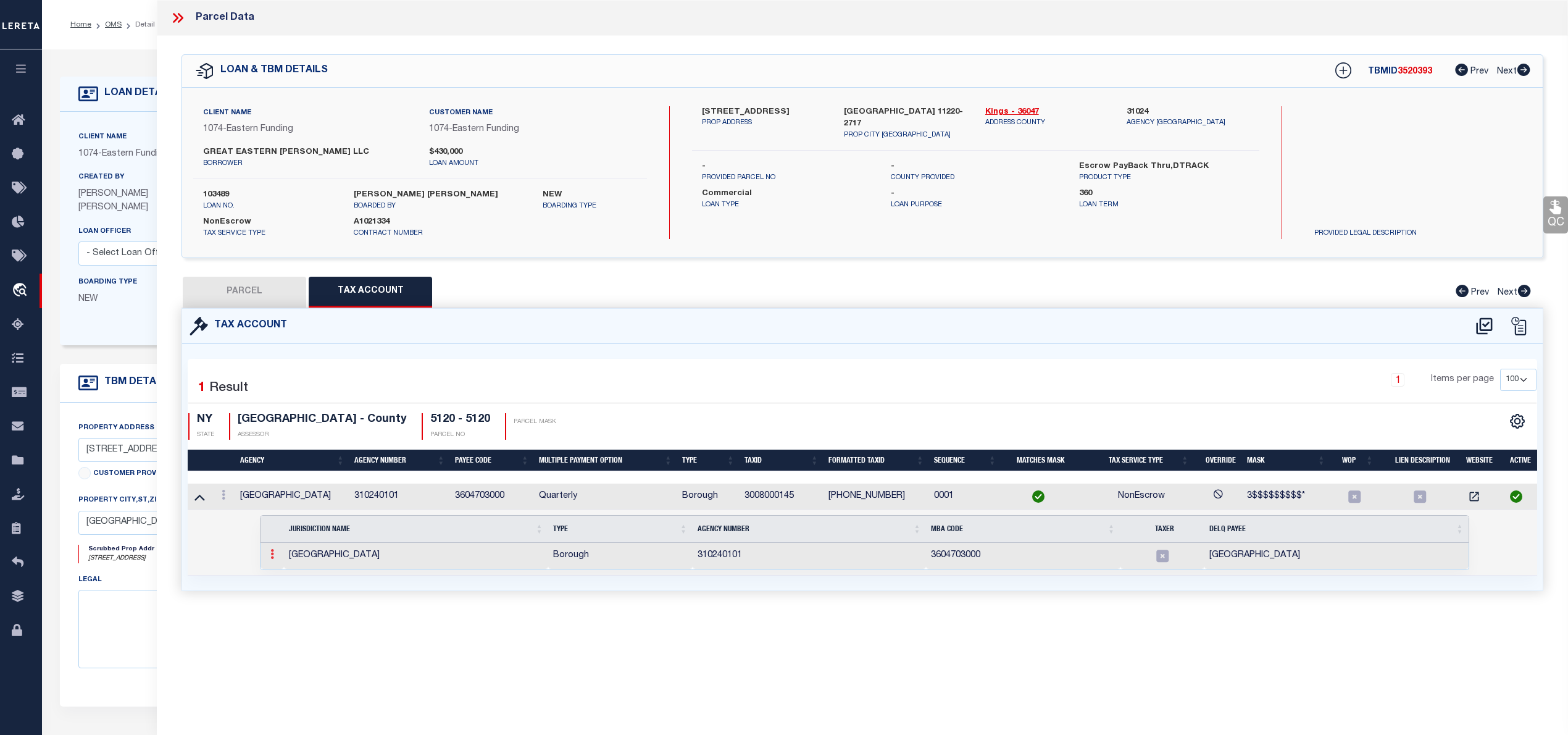
click at [270, 554] on icon at bounding box center [272, 554] width 3 height 10
click at [289, 577] on img at bounding box center [287, 574] width 12 height 12
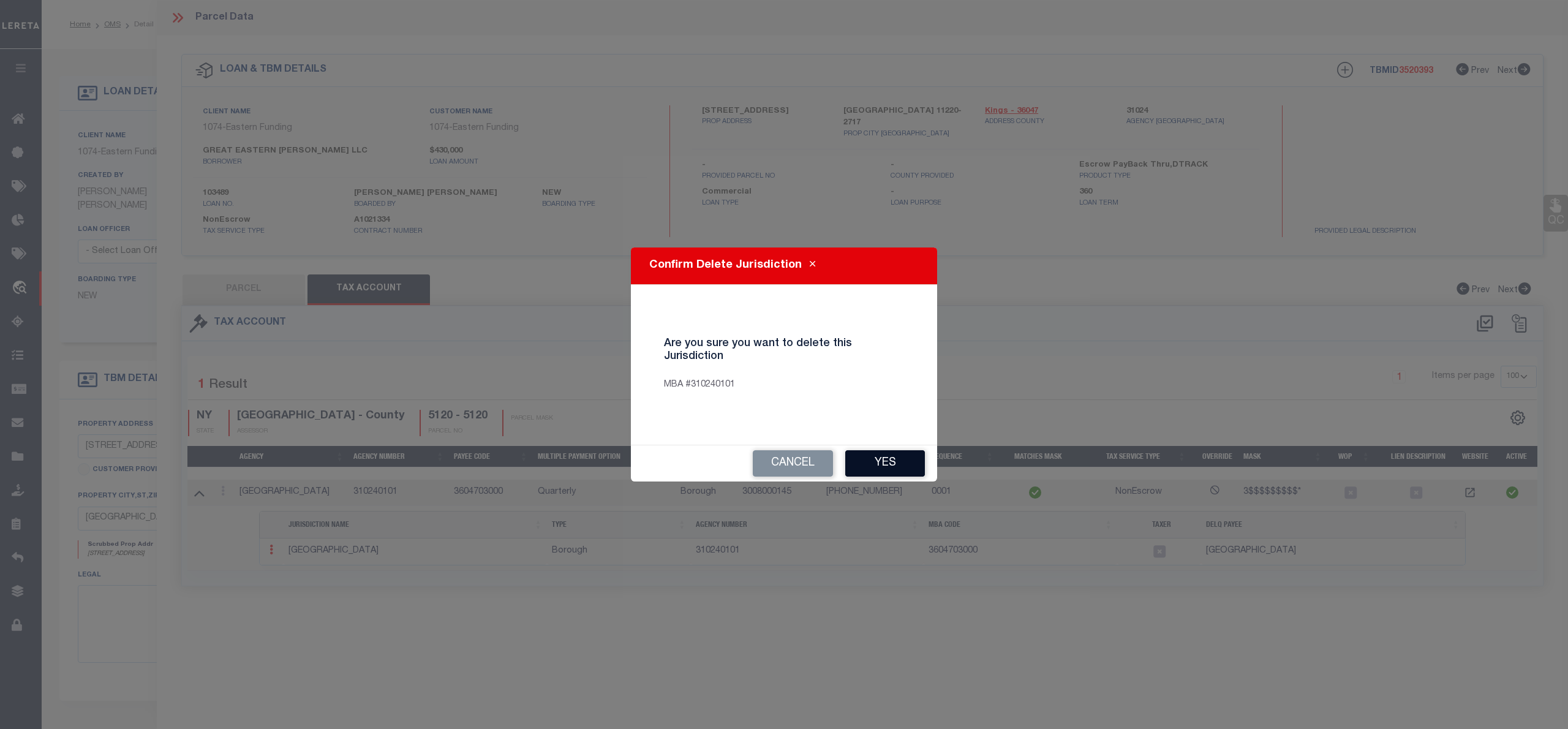
click at [860, 459] on button "Yes" at bounding box center [885, 463] width 79 height 26
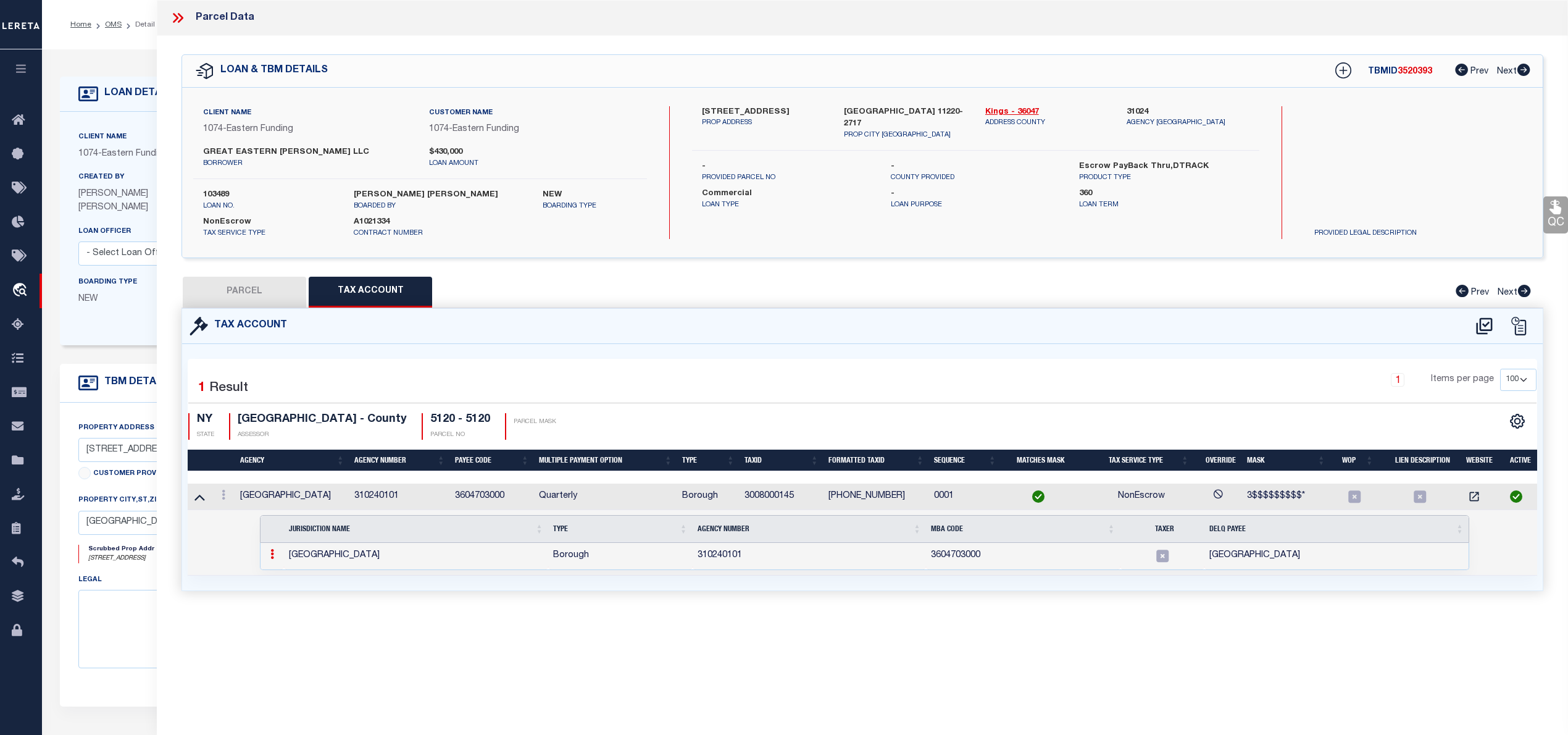
select select "100"
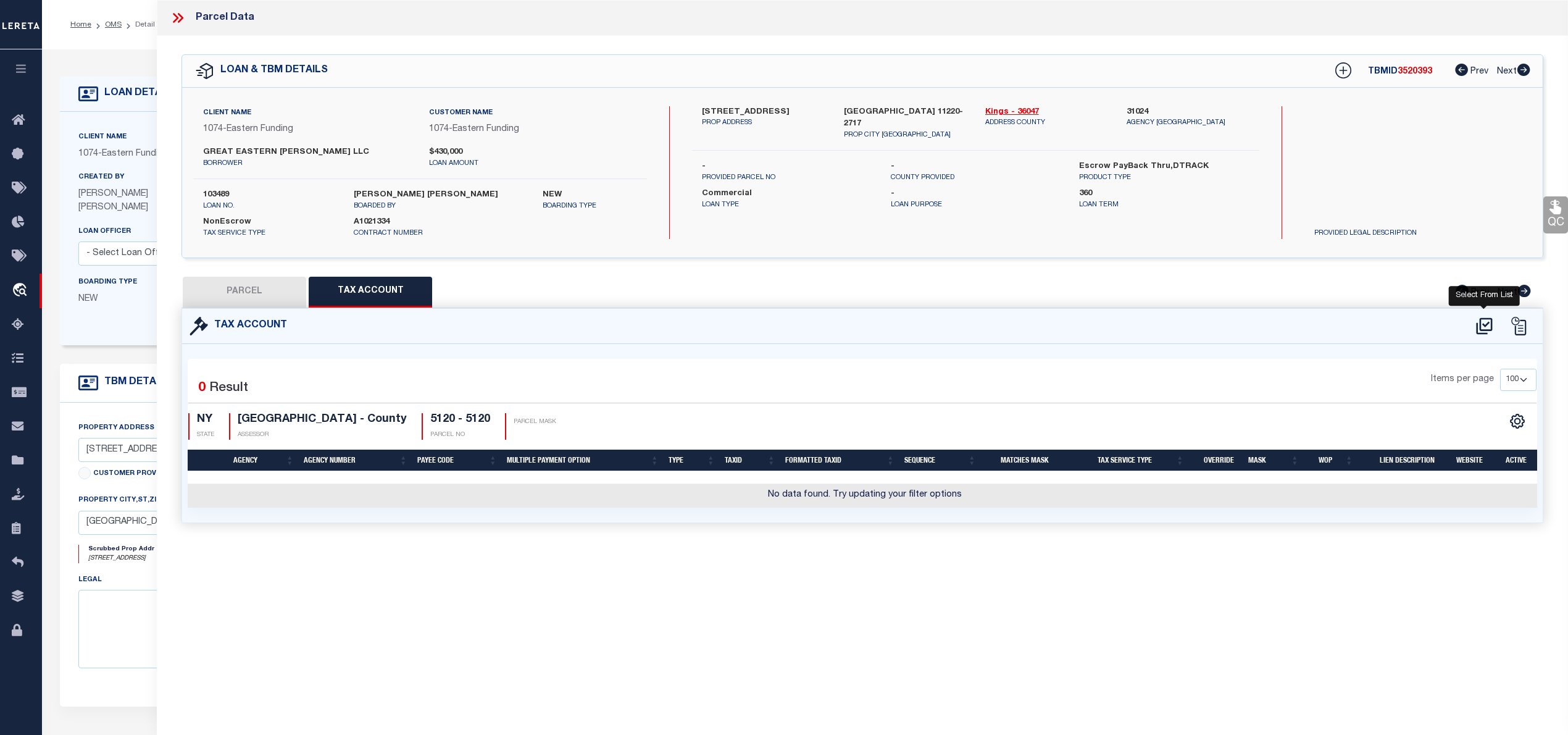
click at [1487, 321] on icon at bounding box center [1485, 325] width 20 height 20
select select "100"
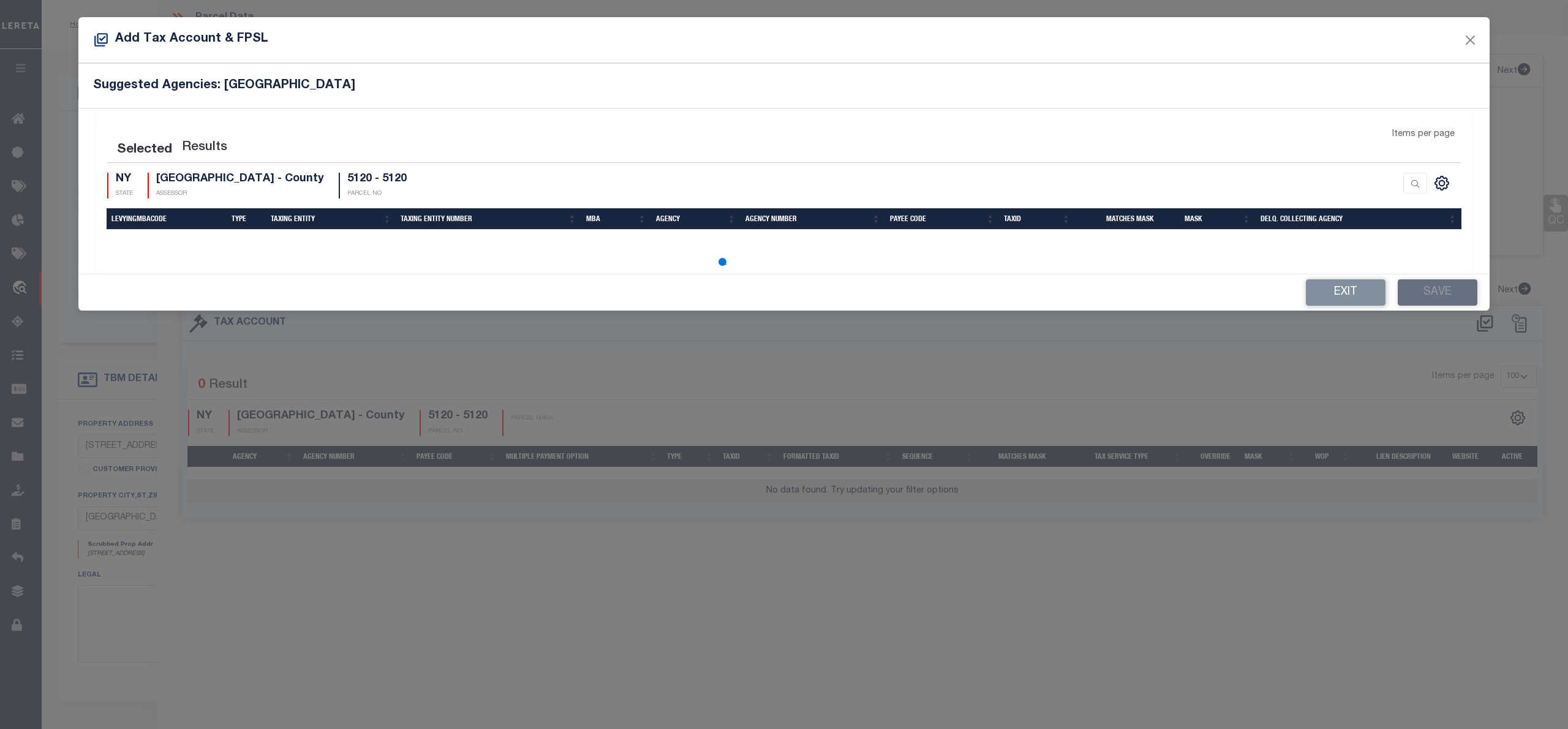
select select "100"
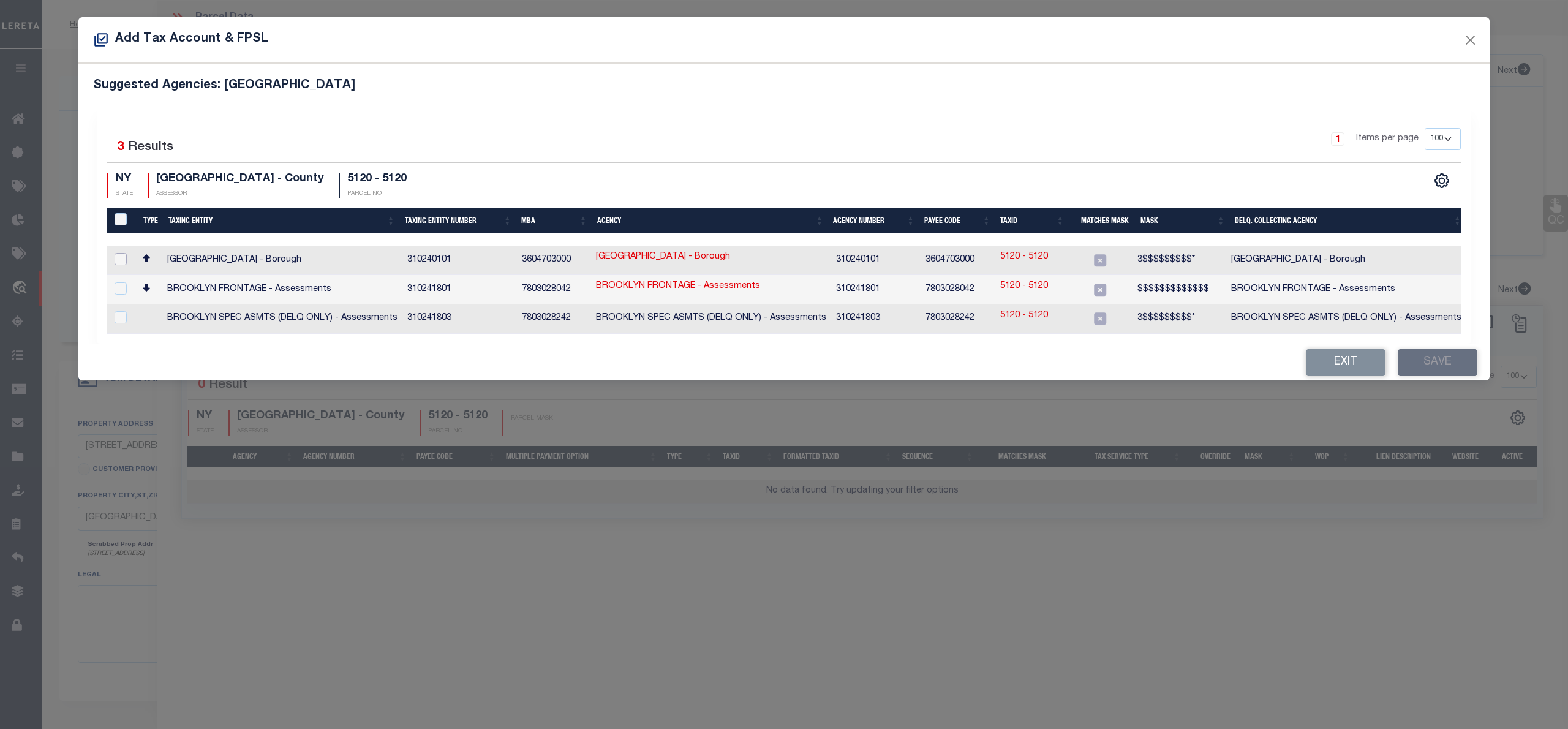
click at [118, 255] on input "checkbox" at bounding box center [121, 258] width 12 height 12
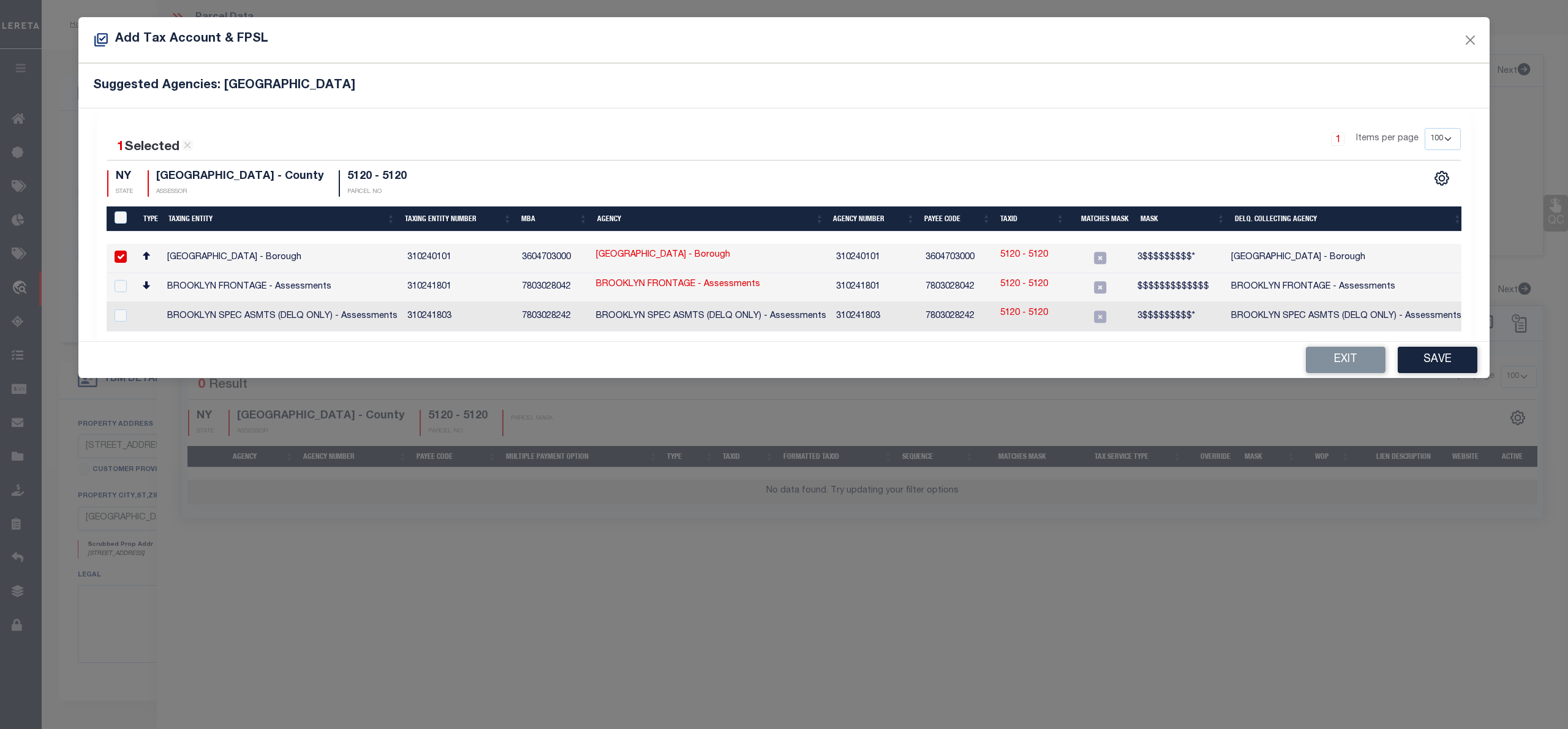
click at [1042, 255] on link "5120 - 5120" at bounding box center [1024, 255] width 48 height 14
checkbox input "false"
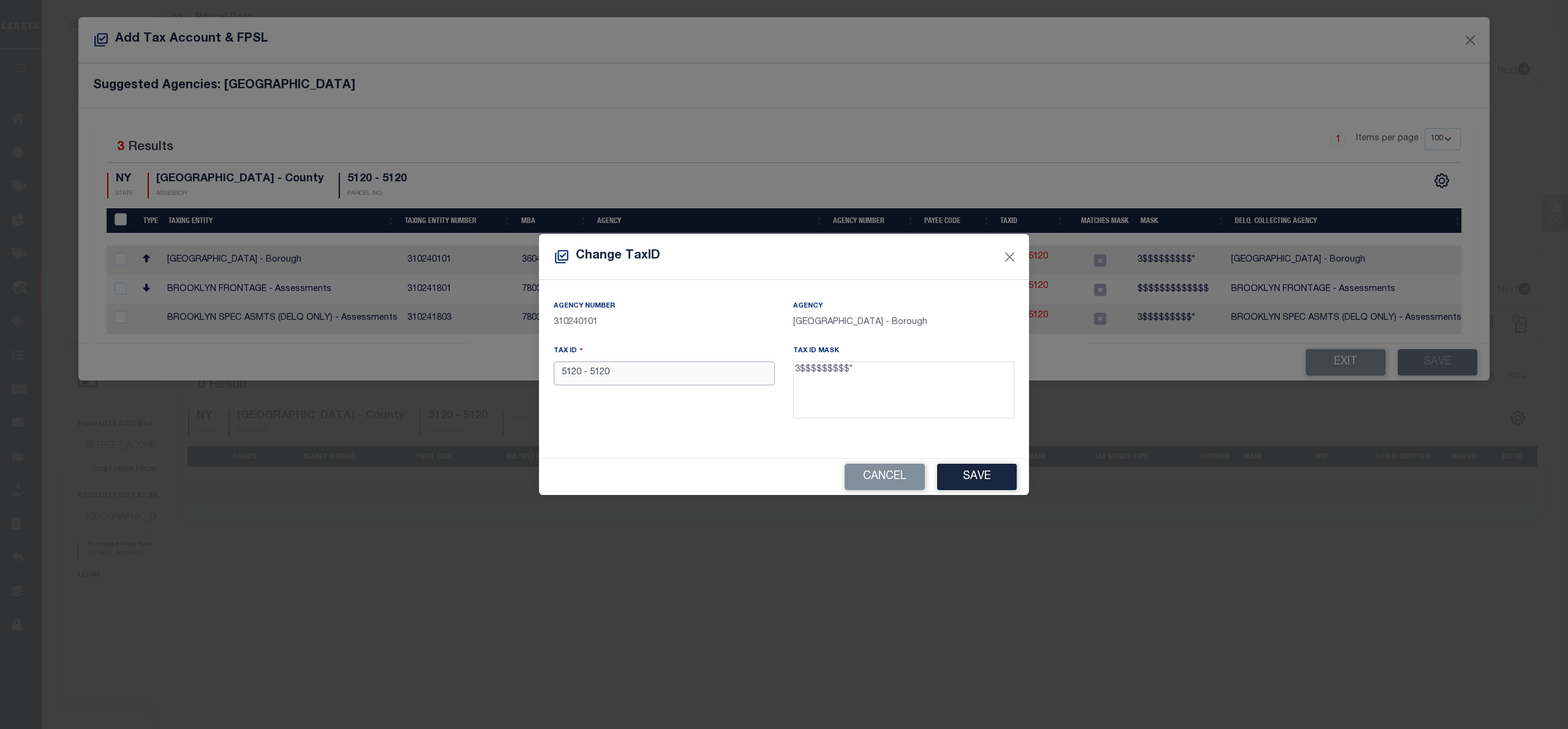
click at [562, 384] on input "5120 - 5120" at bounding box center [664, 373] width 221 height 24
paste input "3008000145"
type input "3008000145"
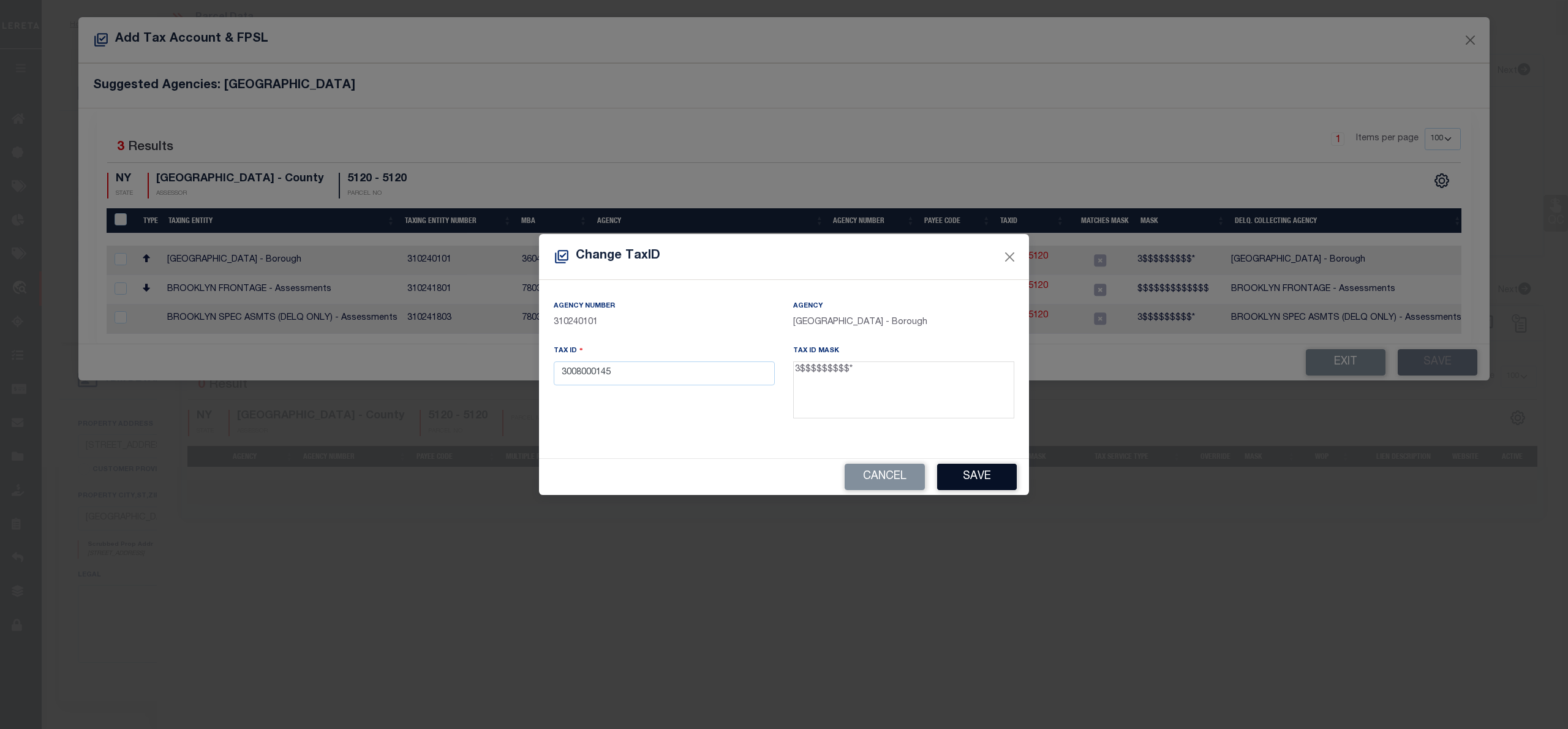
click at [998, 476] on button "Save" at bounding box center [977, 476] width 79 height 26
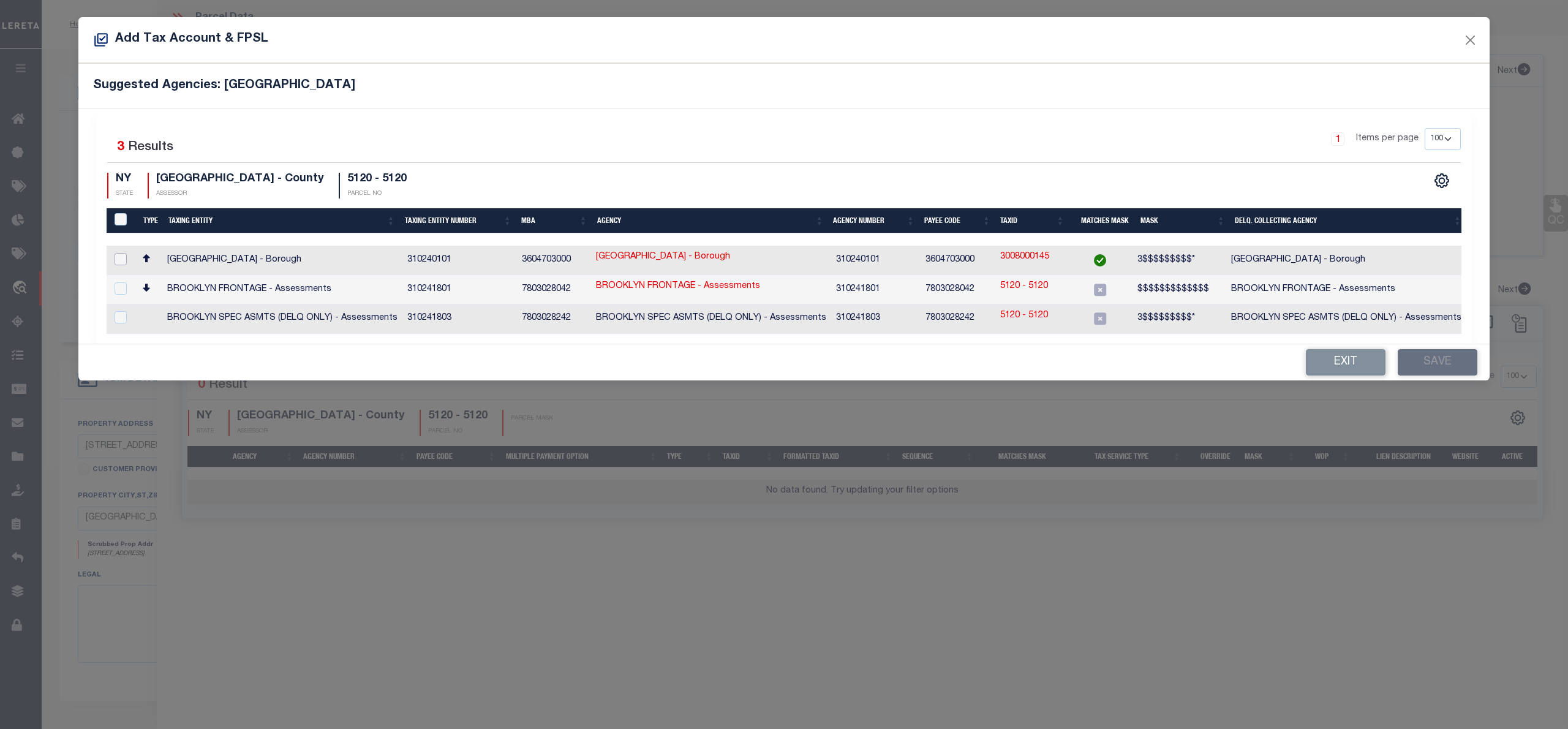
click at [119, 255] on input "checkbox" at bounding box center [121, 258] width 12 height 12
checkbox input "true"
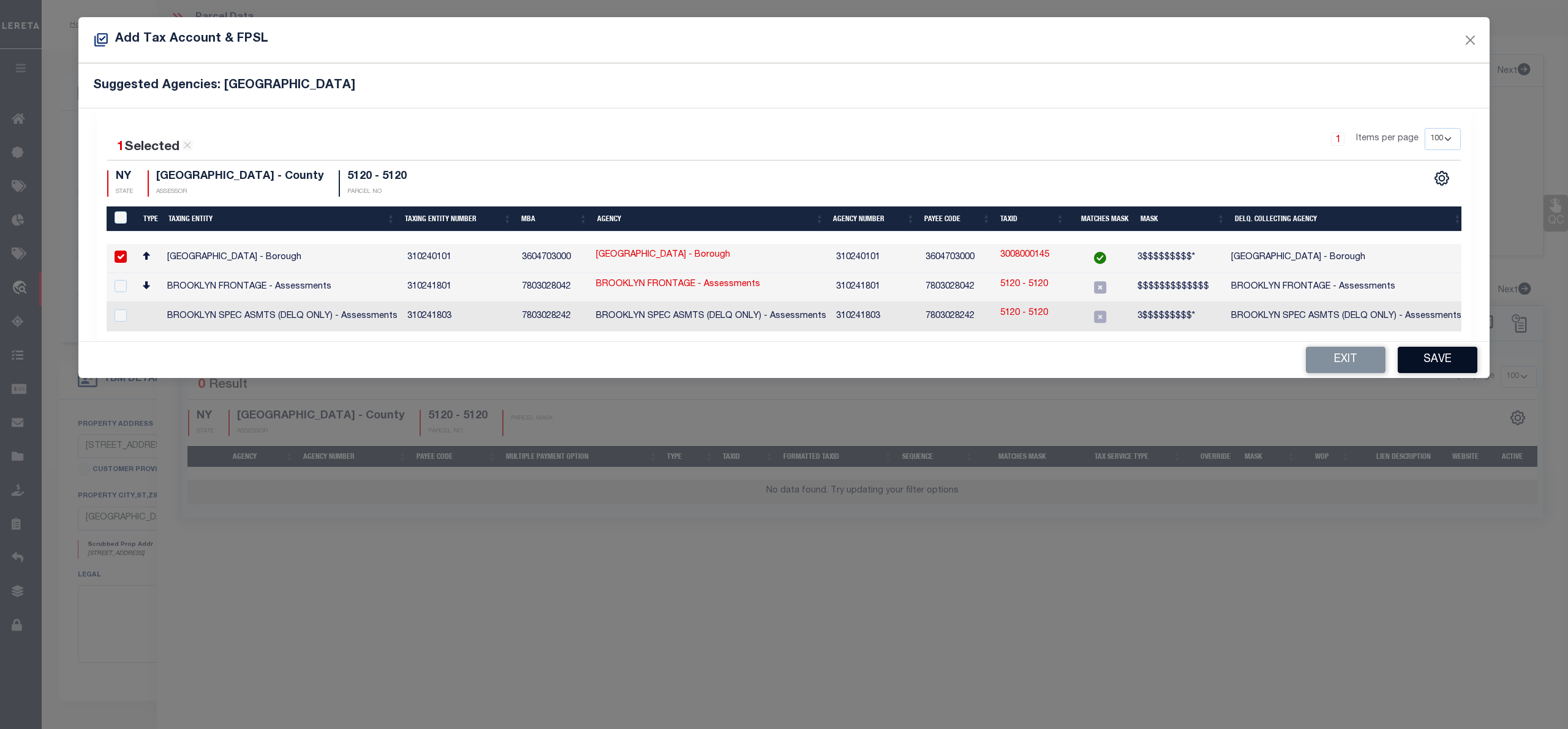
click at [1416, 363] on button "Save" at bounding box center [1437, 359] width 79 height 26
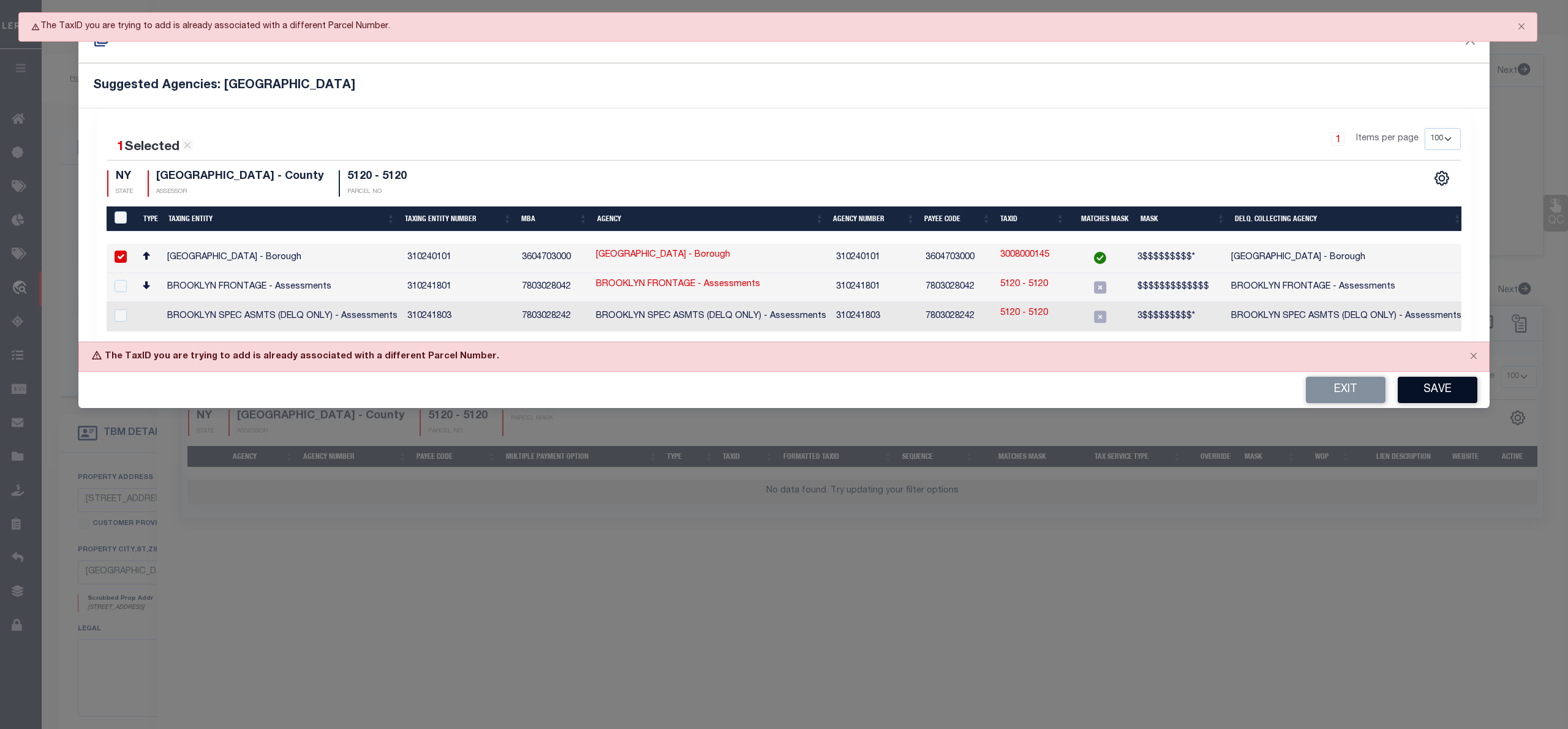
click at [1432, 400] on button "Save" at bounding box center [1437, 389] width 79 height 26
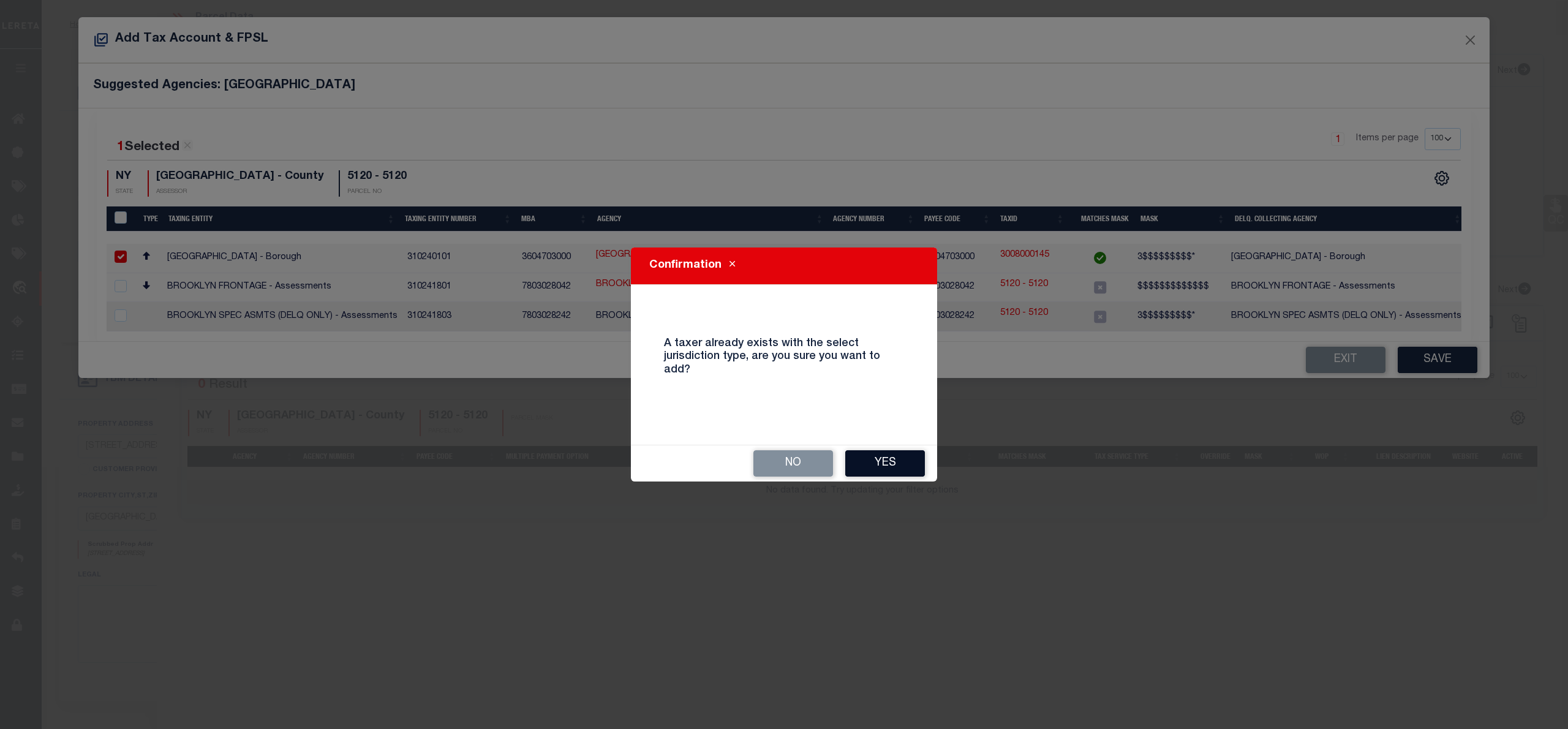
click at [888, 464] on button "Yes" at bounding box center [885, 463] width 79 height 26
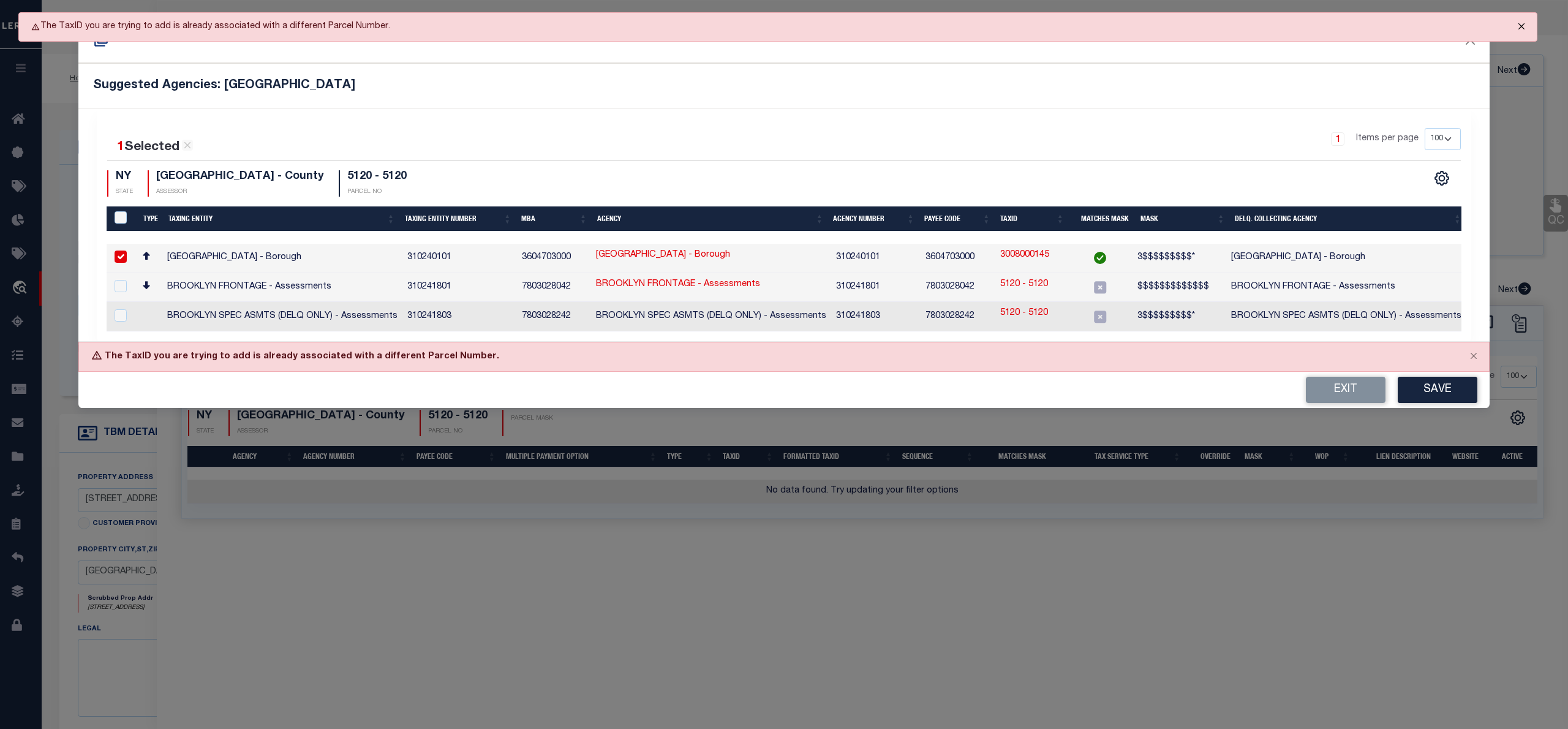
click at [1527, 28] on button "Close" at bounding box center [1521, 26] width 30 height 27
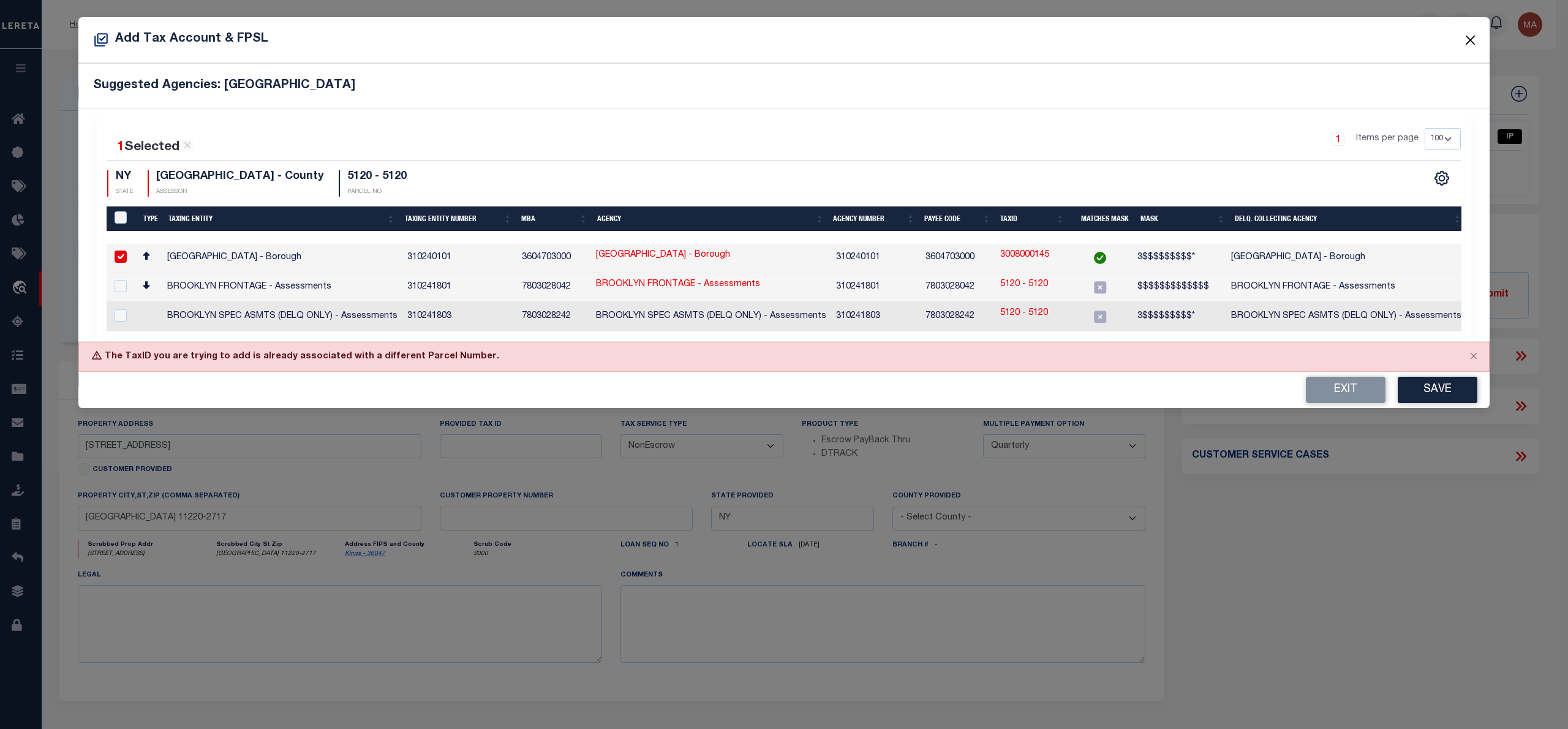
click at [1473, 42] on button "Close" at bounding box center [1470, 40] width 16 height 16
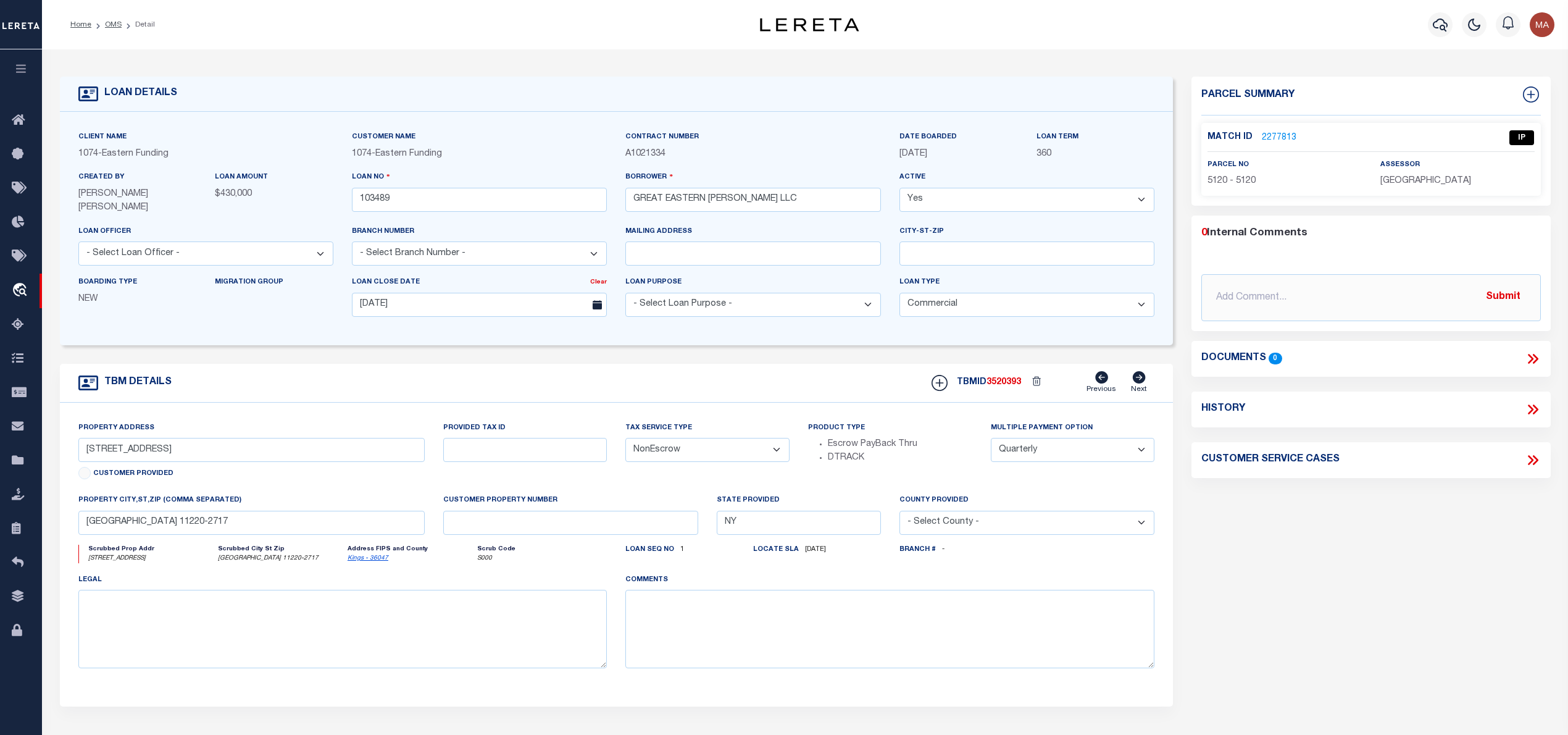
click at [1278, 131] on link "2277813" at bounding box center [1279, 137] width 35 height 13
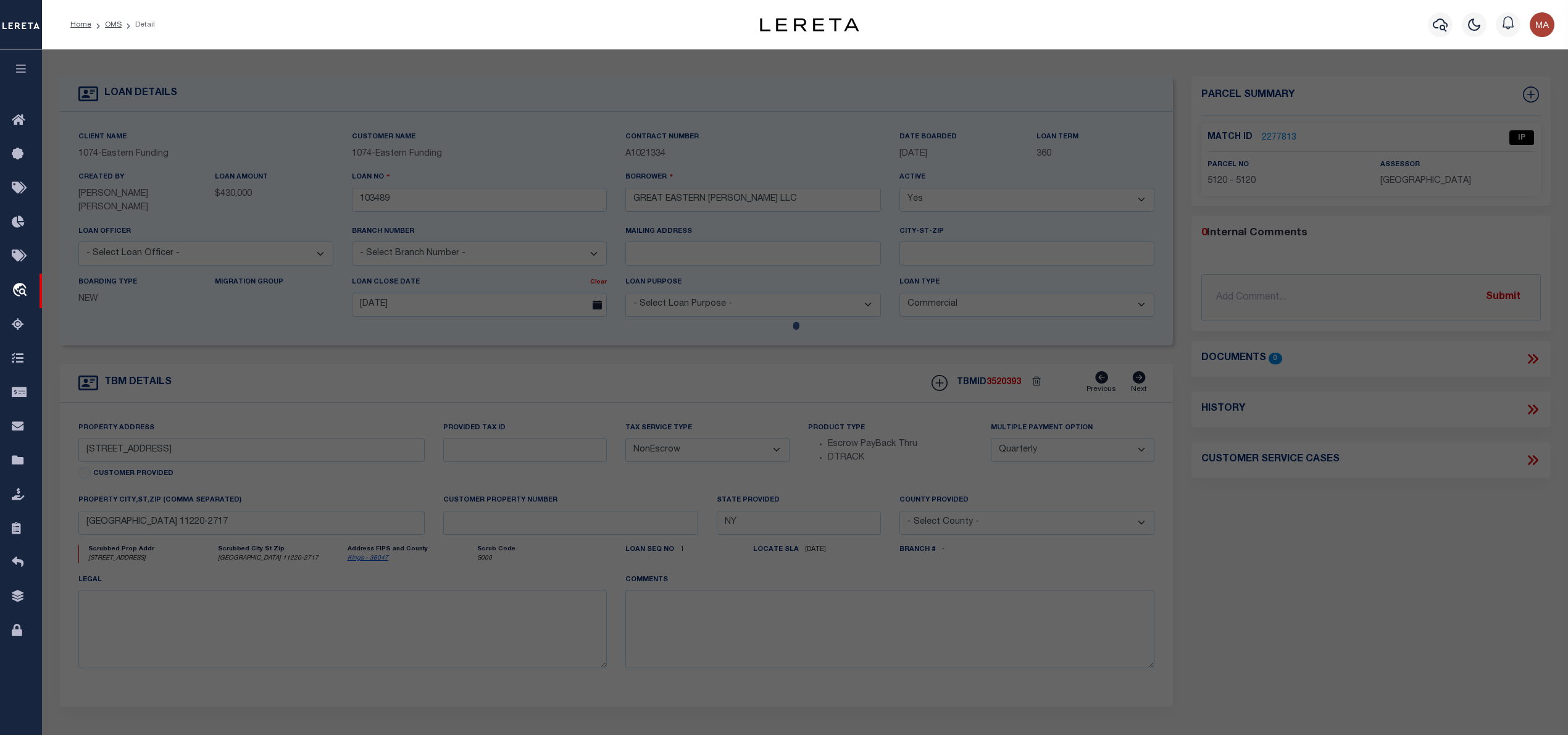
select select "AS"
checkbox input "false"
select select "IP"
checkbox input "false"
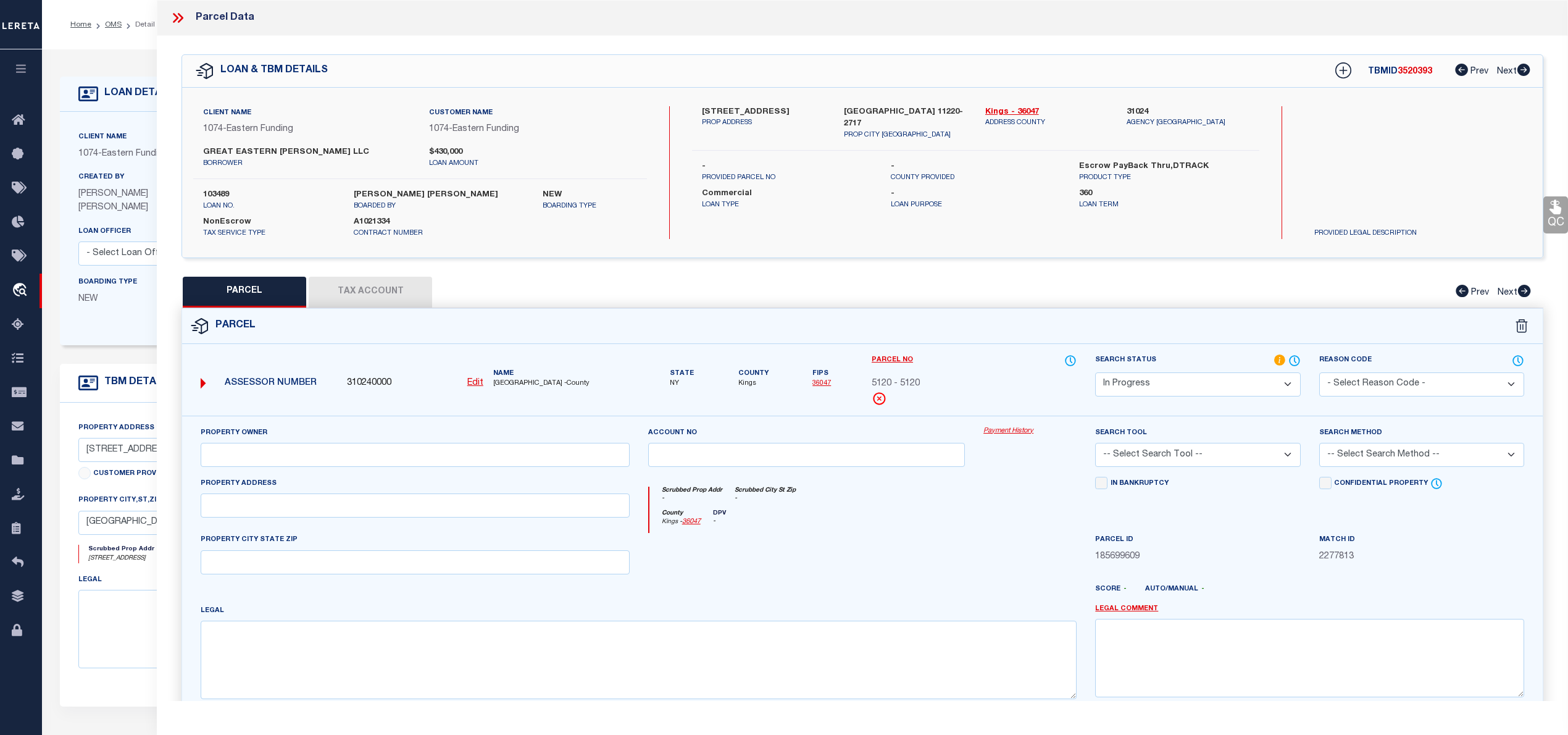
click at [391, 285] on button "Tax Account" at bounding box center [370, 292] width 123 height 31
select select "100"
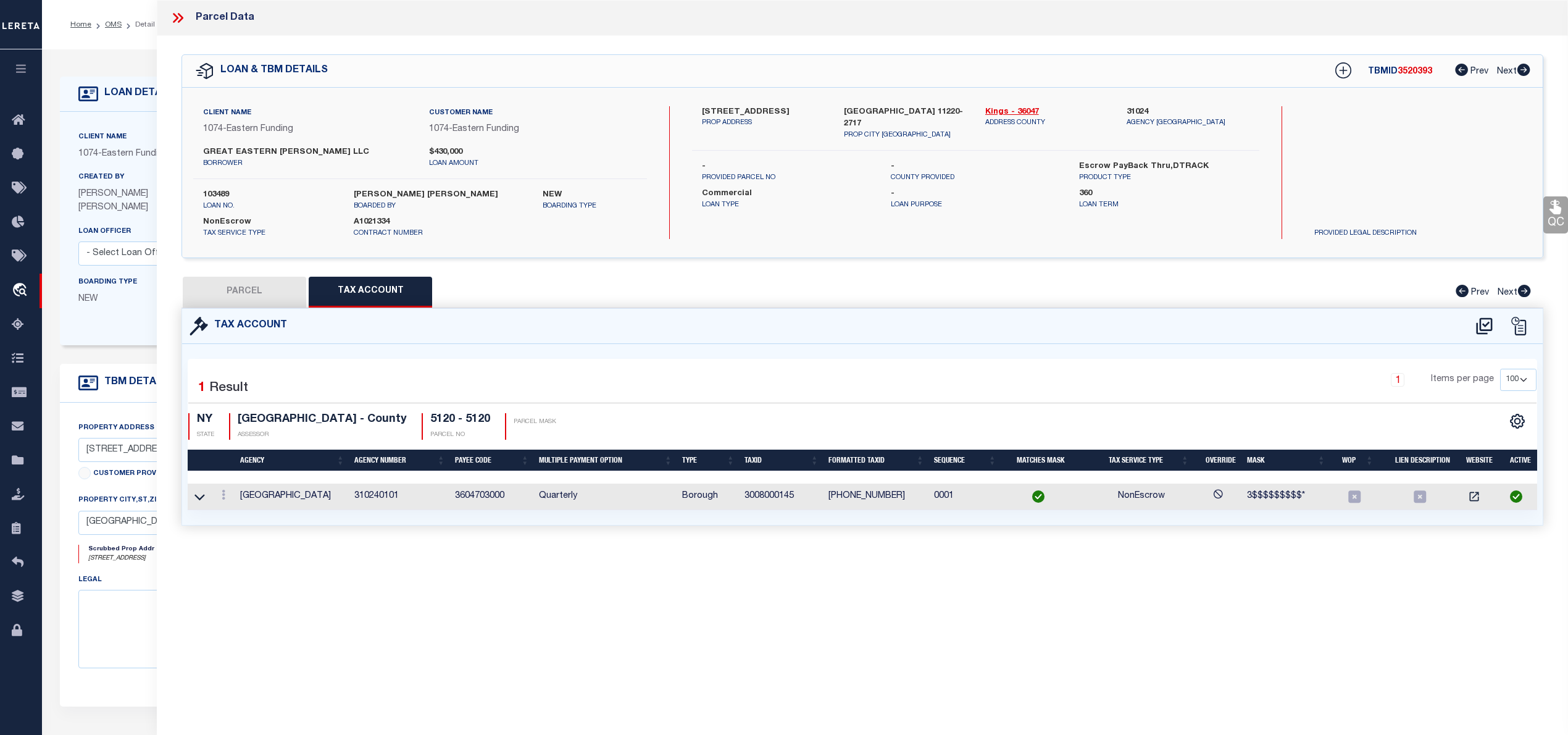
click at [287, 295] on button "PARCEL" at bounding box center [244, 292] width 123 height 31
select select "AS"
checkbox input "false"
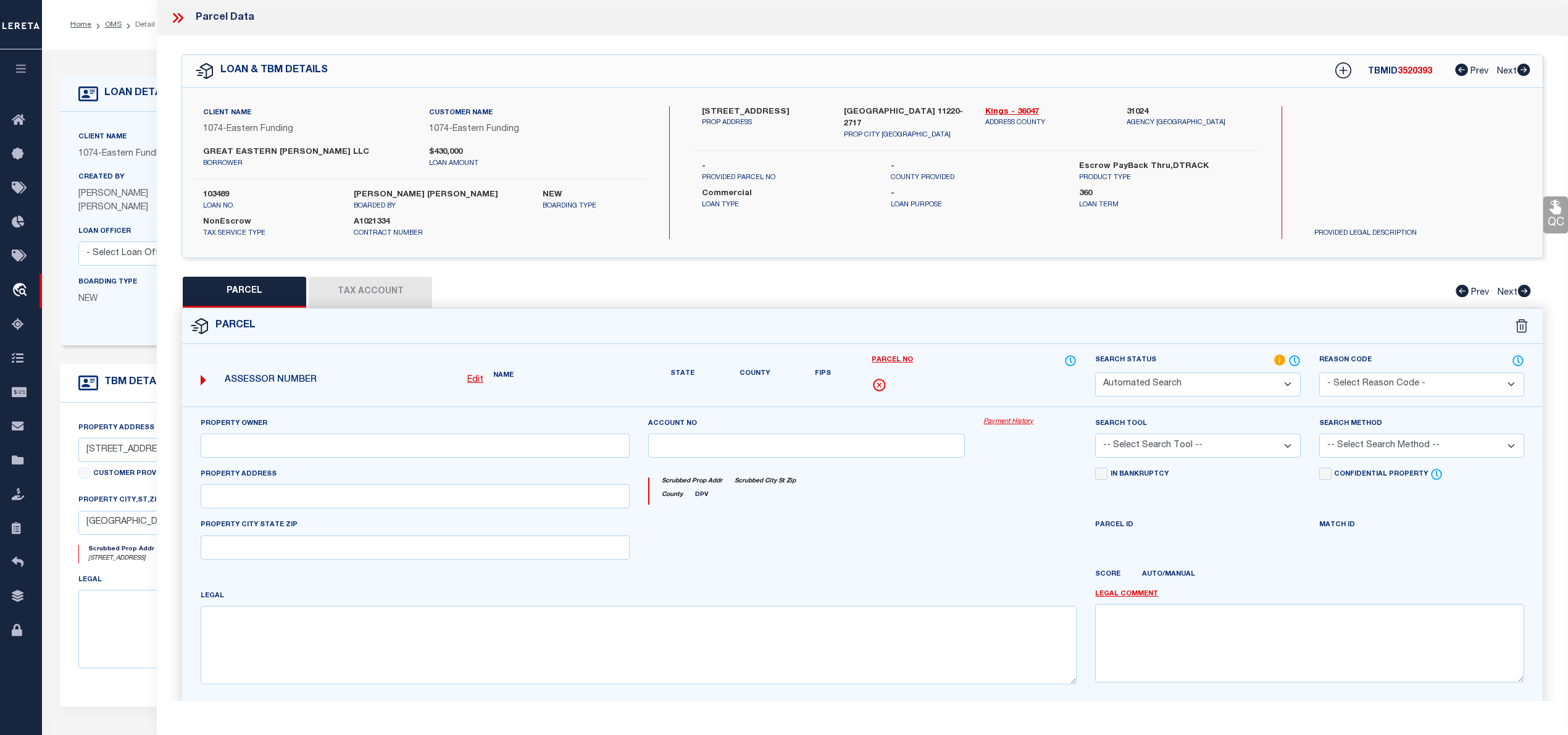
select select "IP"
checkbox input "false"
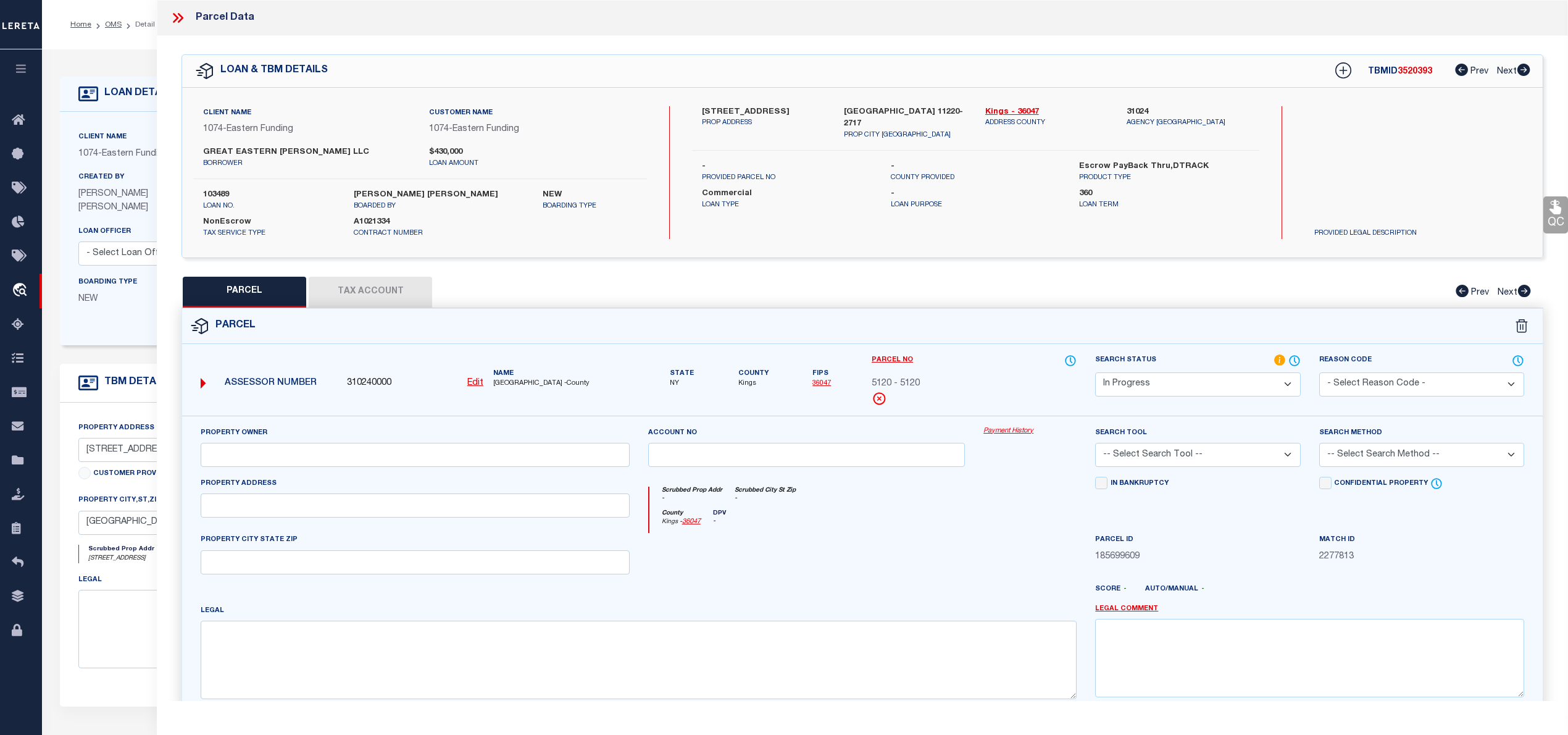
click at [340, 302] on button "Tax Account" at bounding box center [370, 292] width 123 height 31
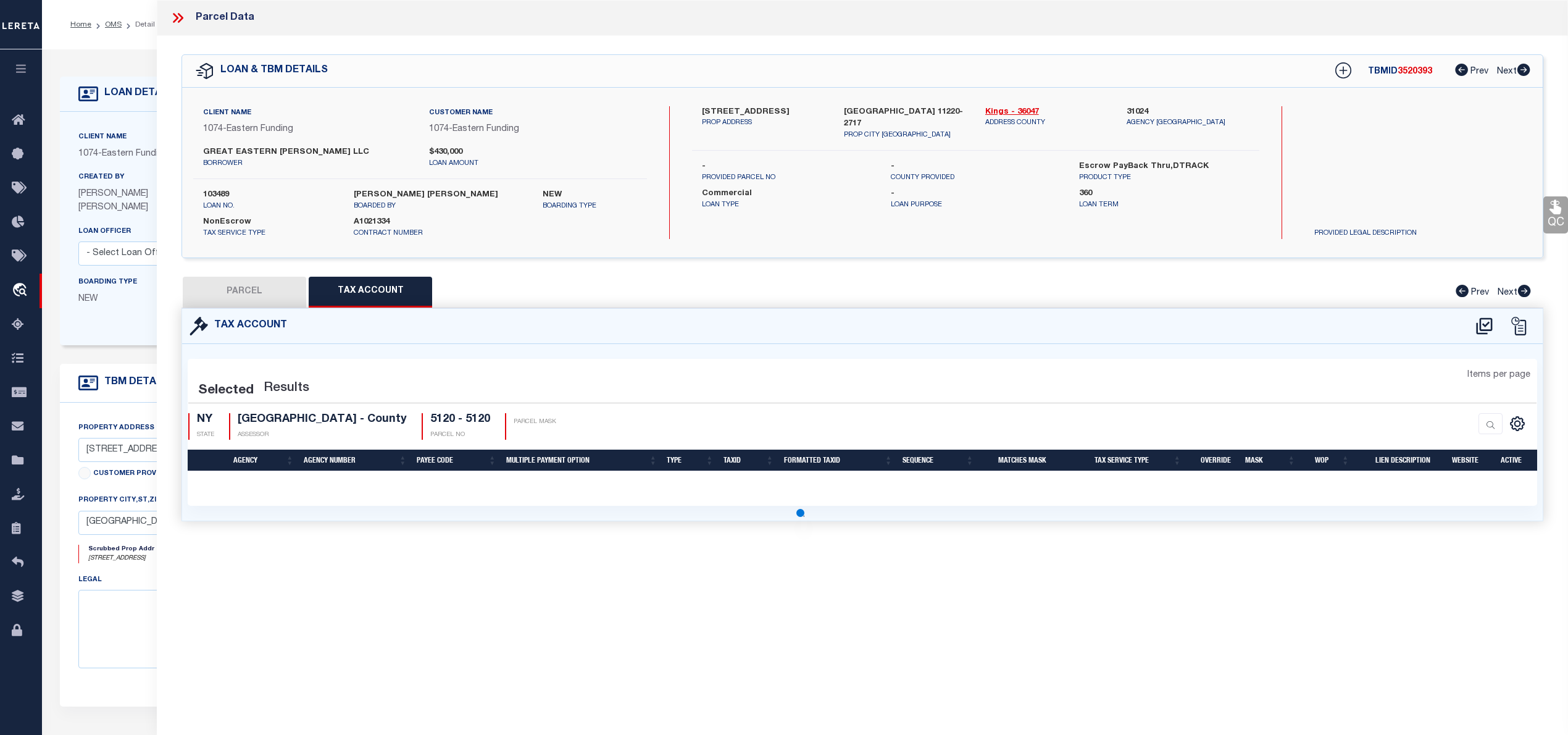
select select "100"
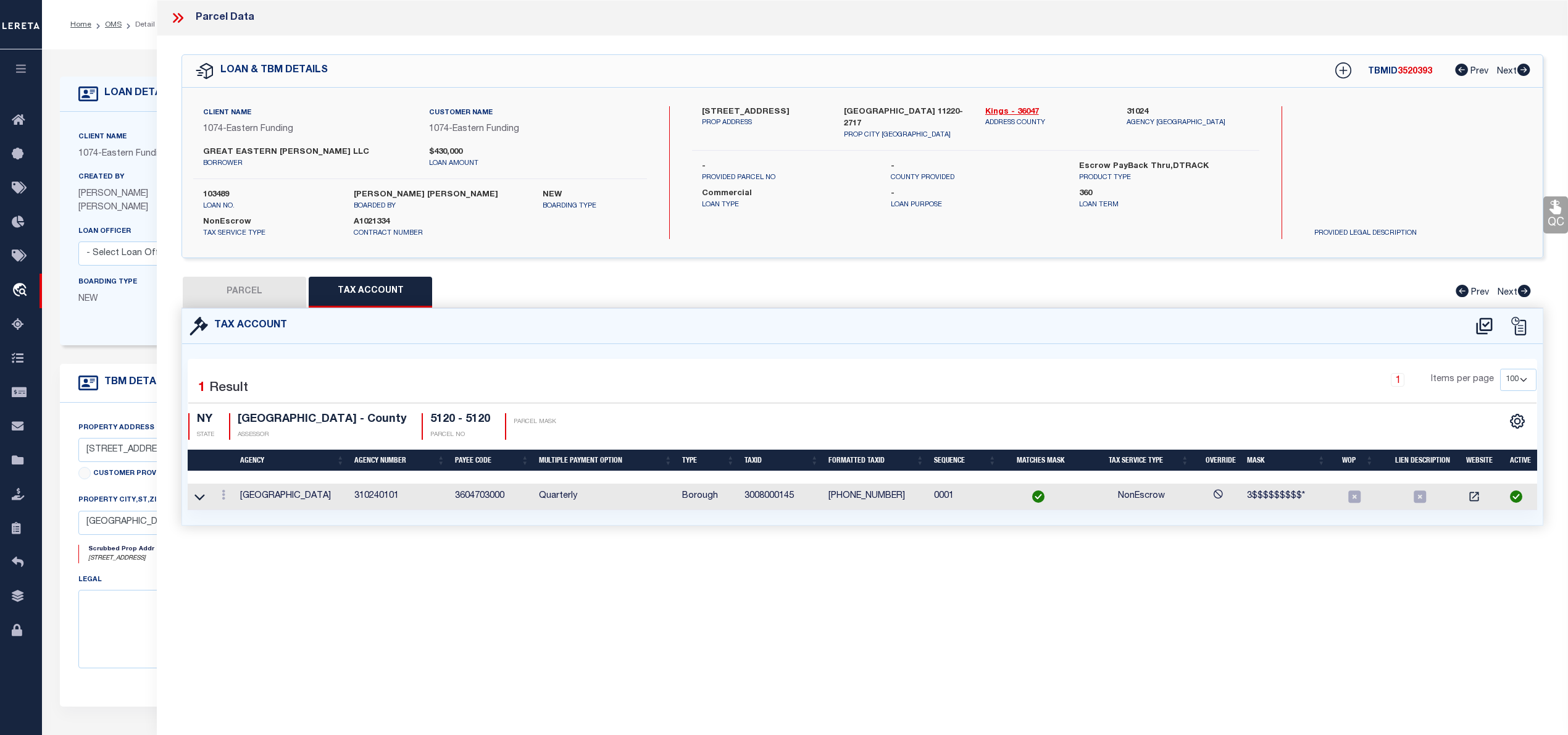
click at [275, 291] on button "PARCEL" at bounding box center [244, 292] width 123 height 31
select select "AS"
checkbox input "false"
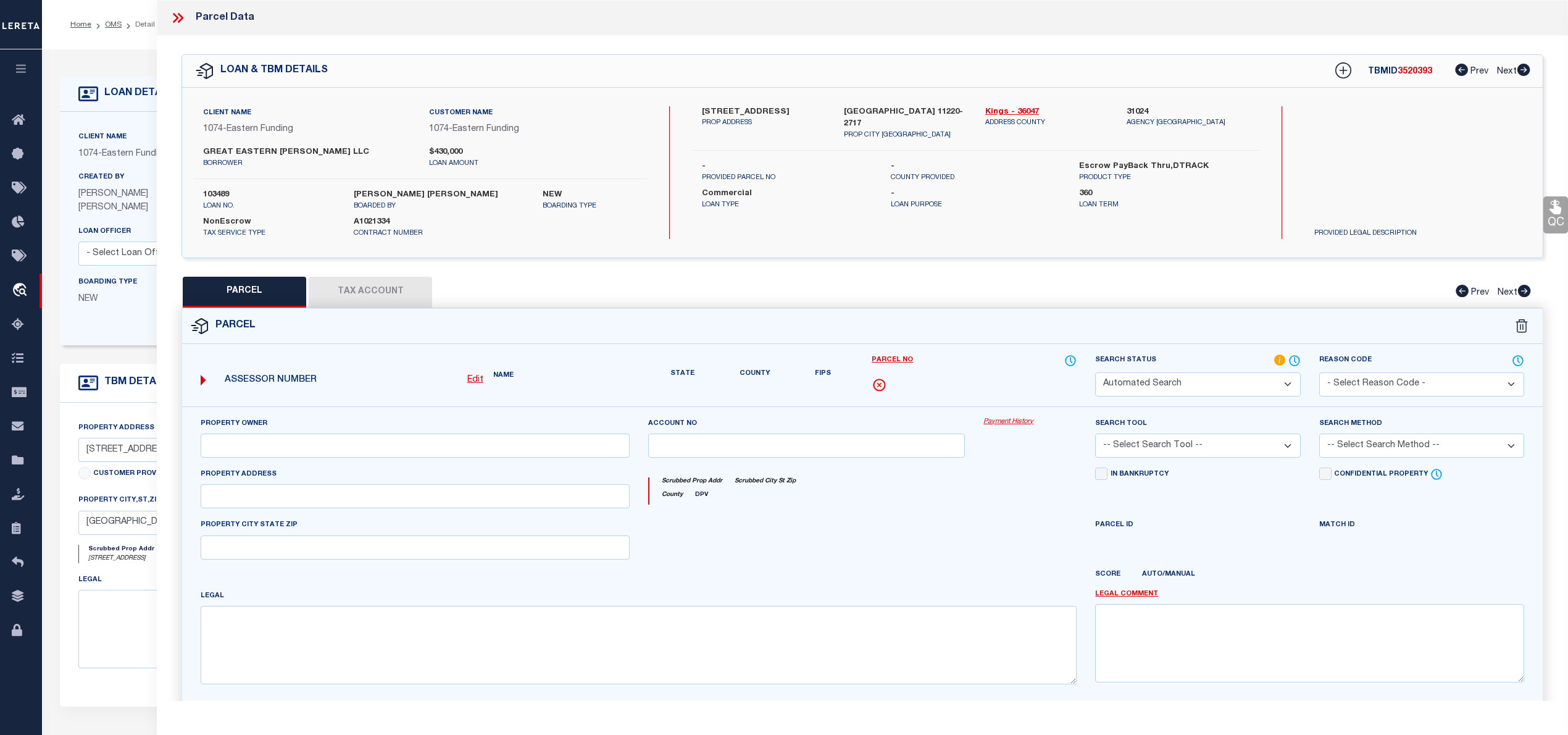
select select "IP"
checkbox input "false"
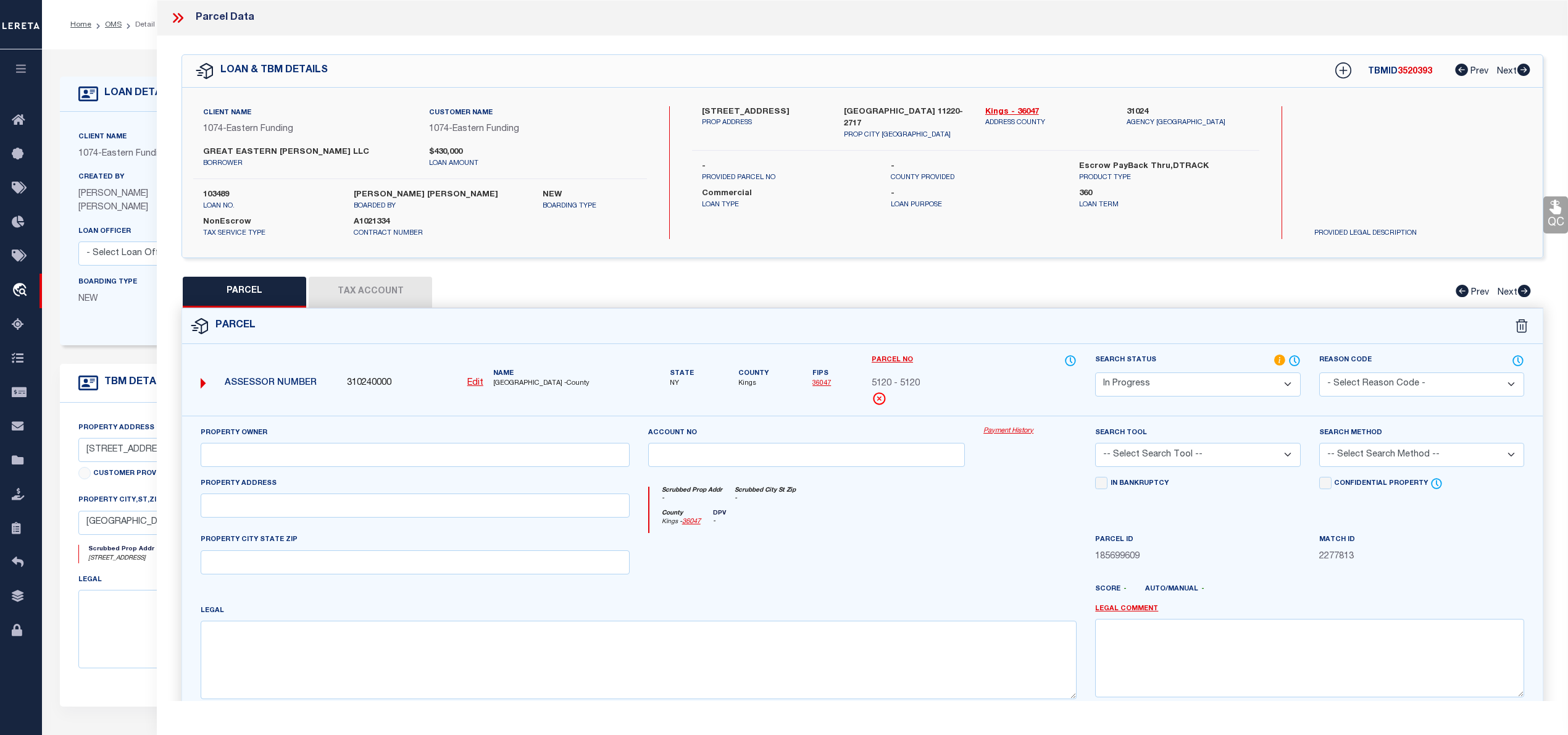
click at [477, 381] on u "Edit" at bounding box center [475, 382] width 16 height 9
select select "IP"
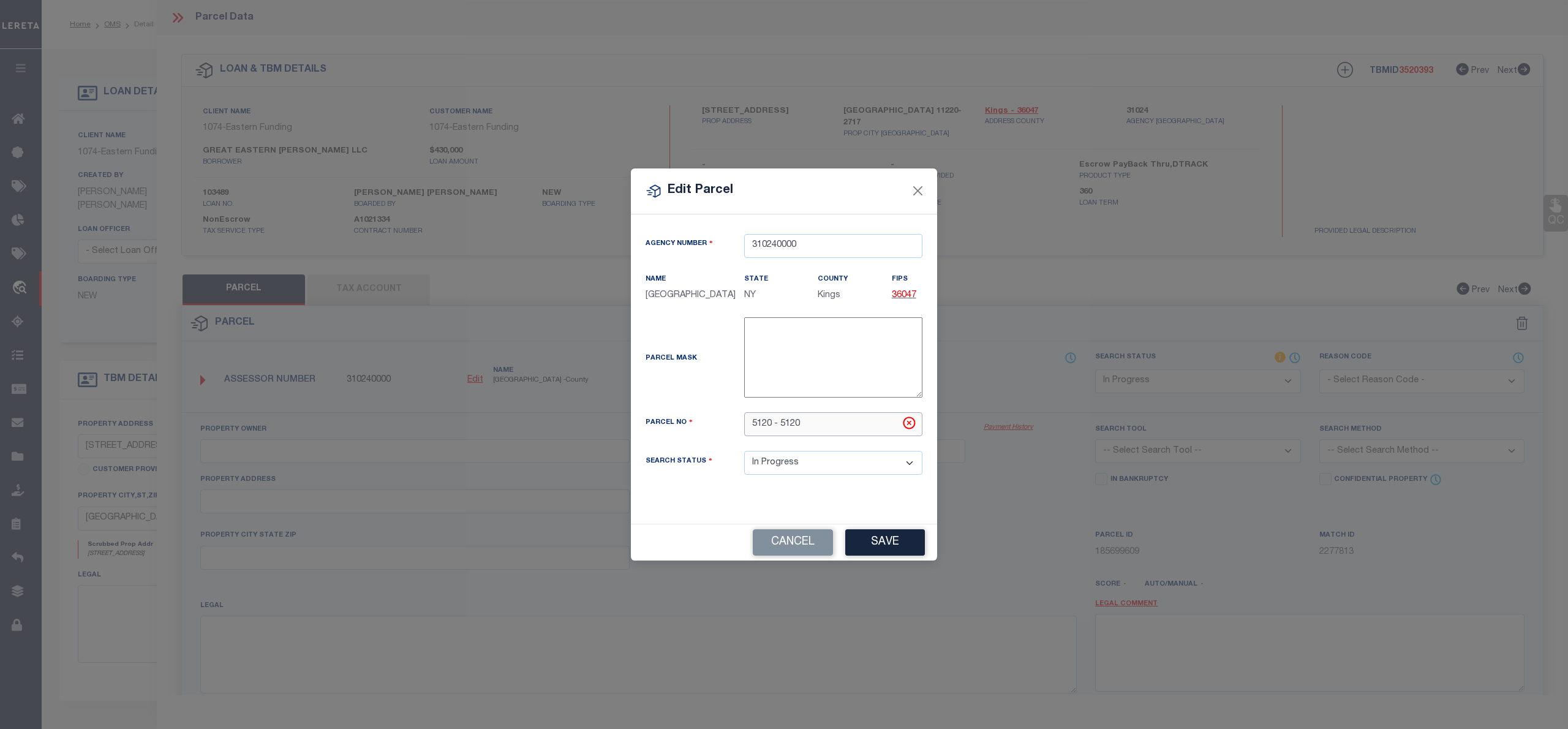
click at [779, 431] on input "5120 - 5120" at bounding box center [833, 424] width 178 height 24
click at [778, 432] on input "5120 - 5120" at bounding box center [833, 424] width 178 height 24
click at [777, 433] on input "5120 - 5120" at bounding box center [833, 424] width 178 height 24
paste input "3008000145"
type input "3008000145"
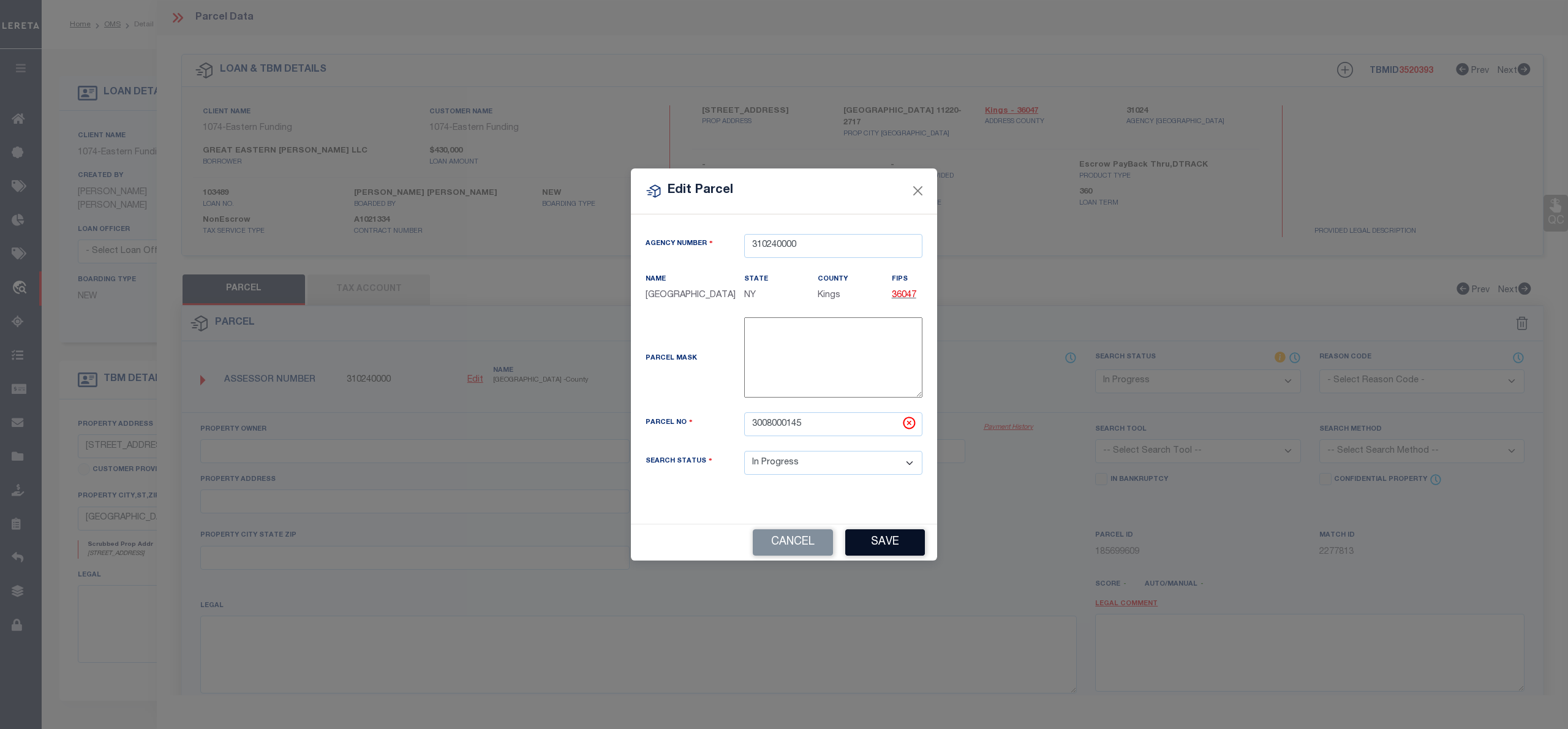
click at [906, 552] on button "Save" at bounding box center [885, 541] width 79 height 26
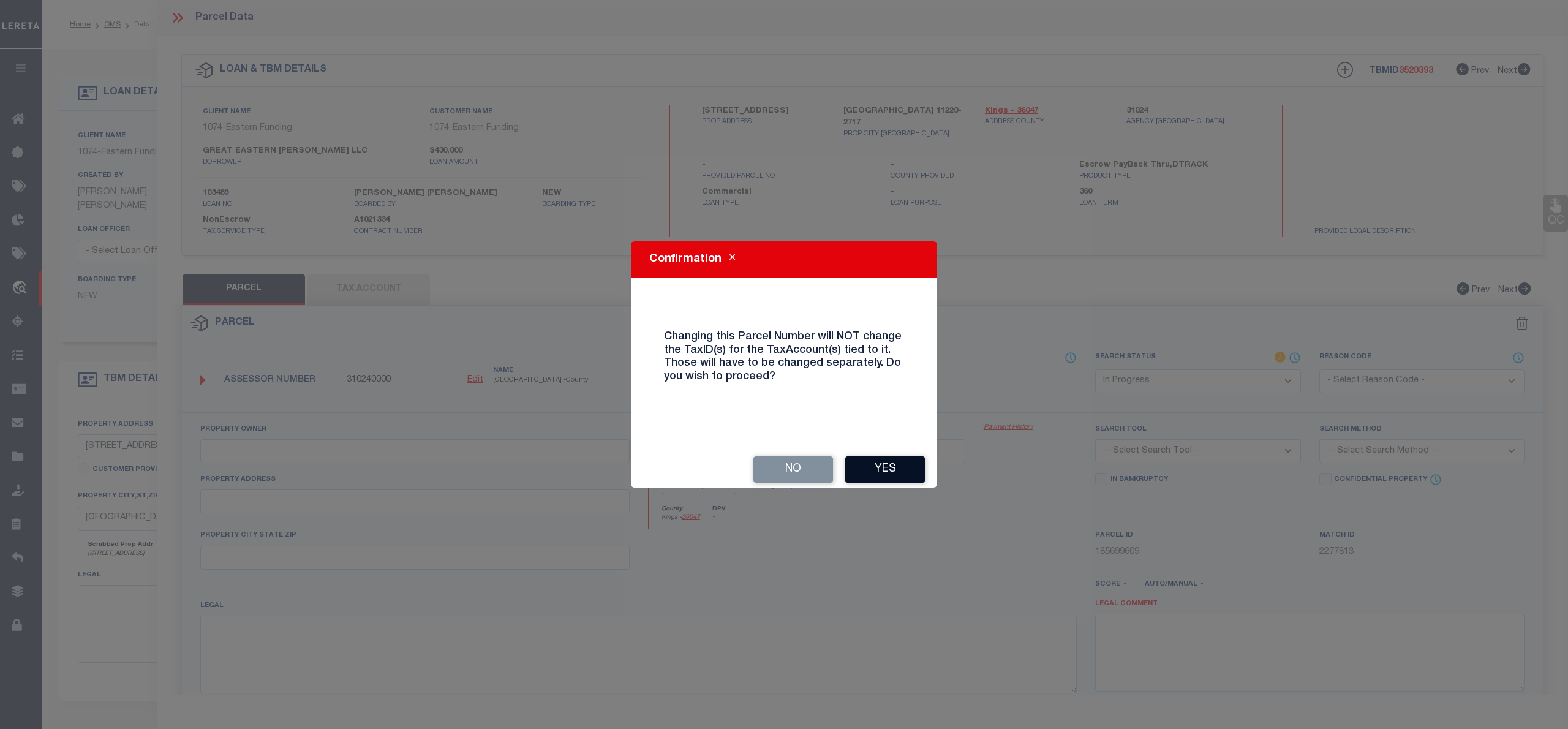
click at [882, 464] on button "Yes" at bounding box center [885, 469] width 79 height 26
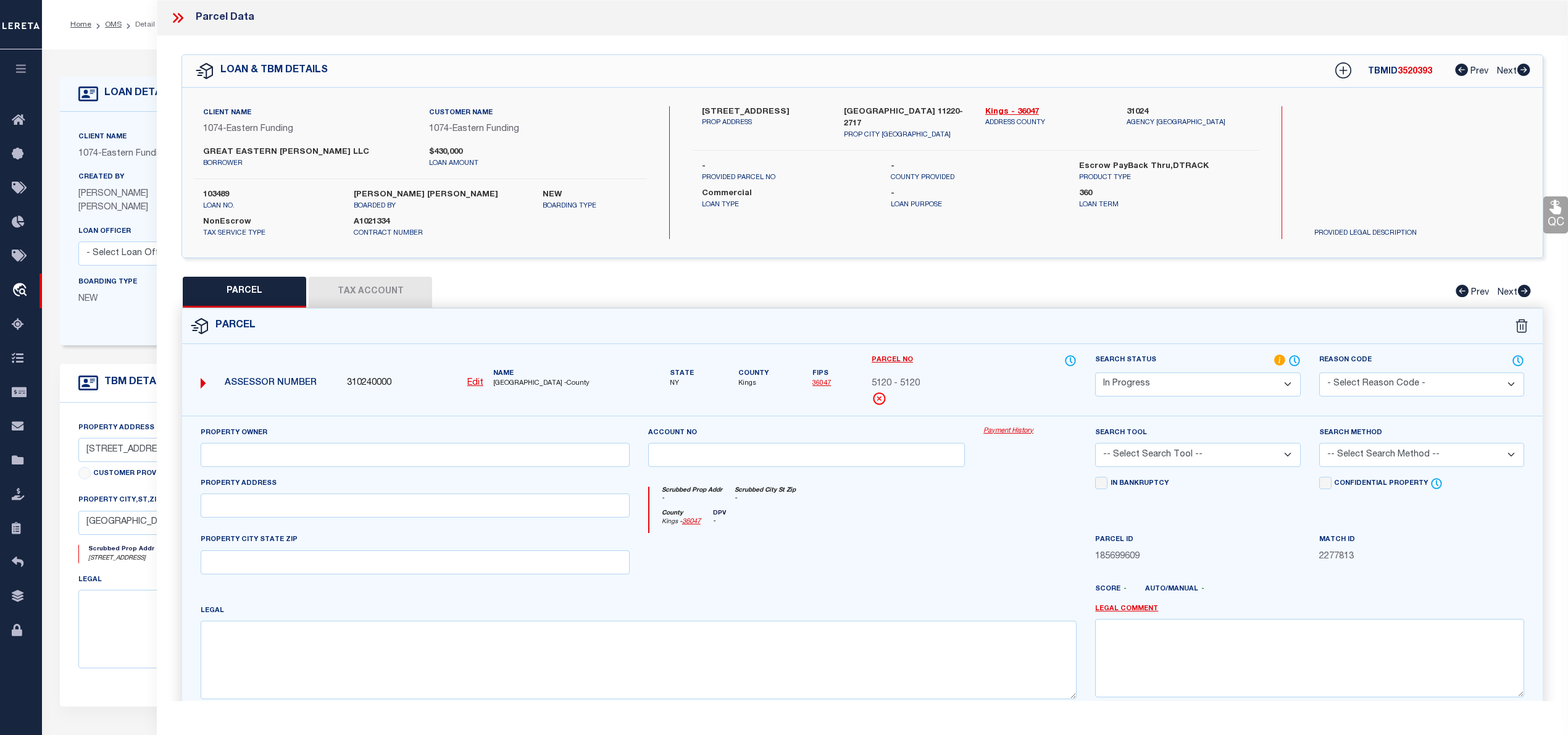
select select "IP"
checkbox input "false"
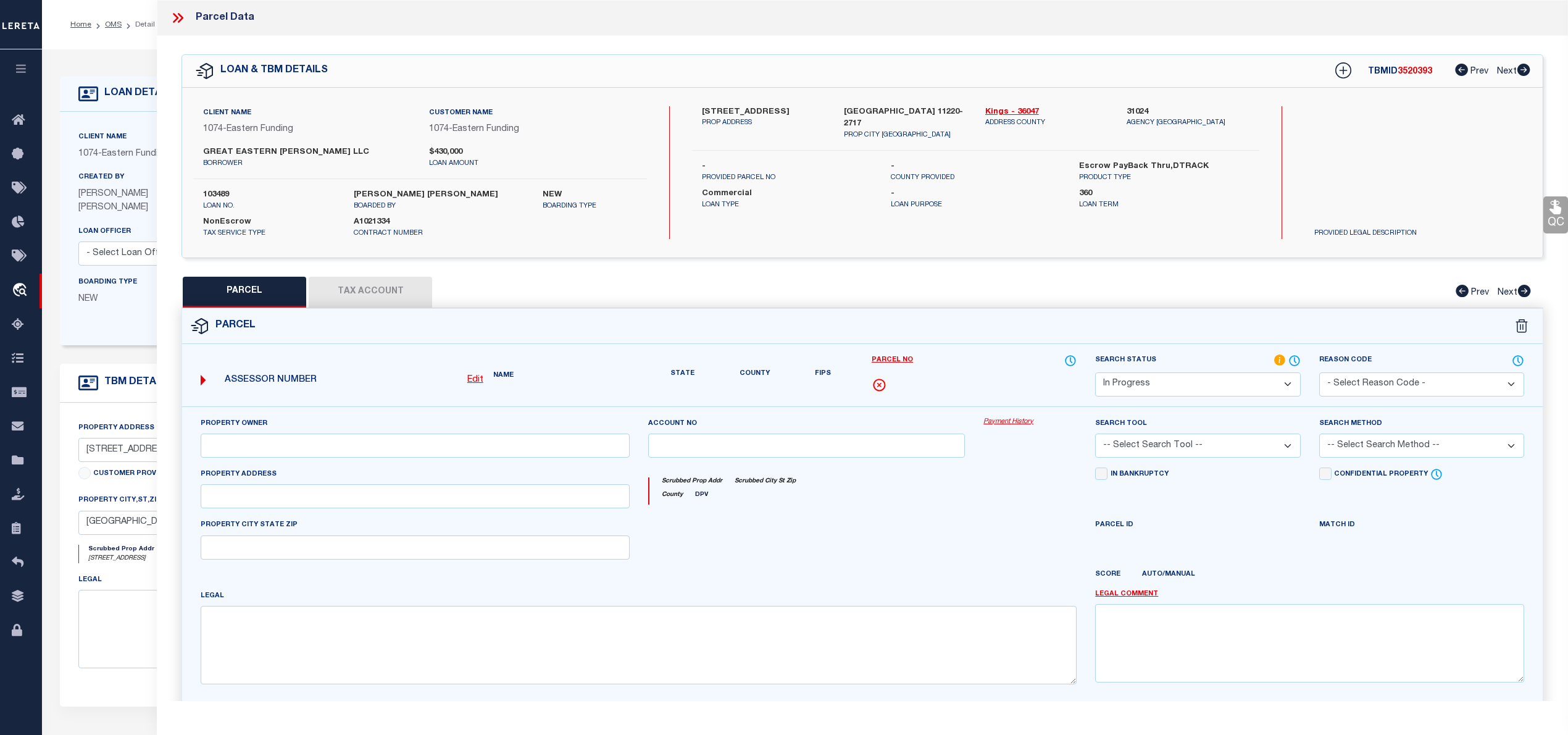
checkbox input "false"
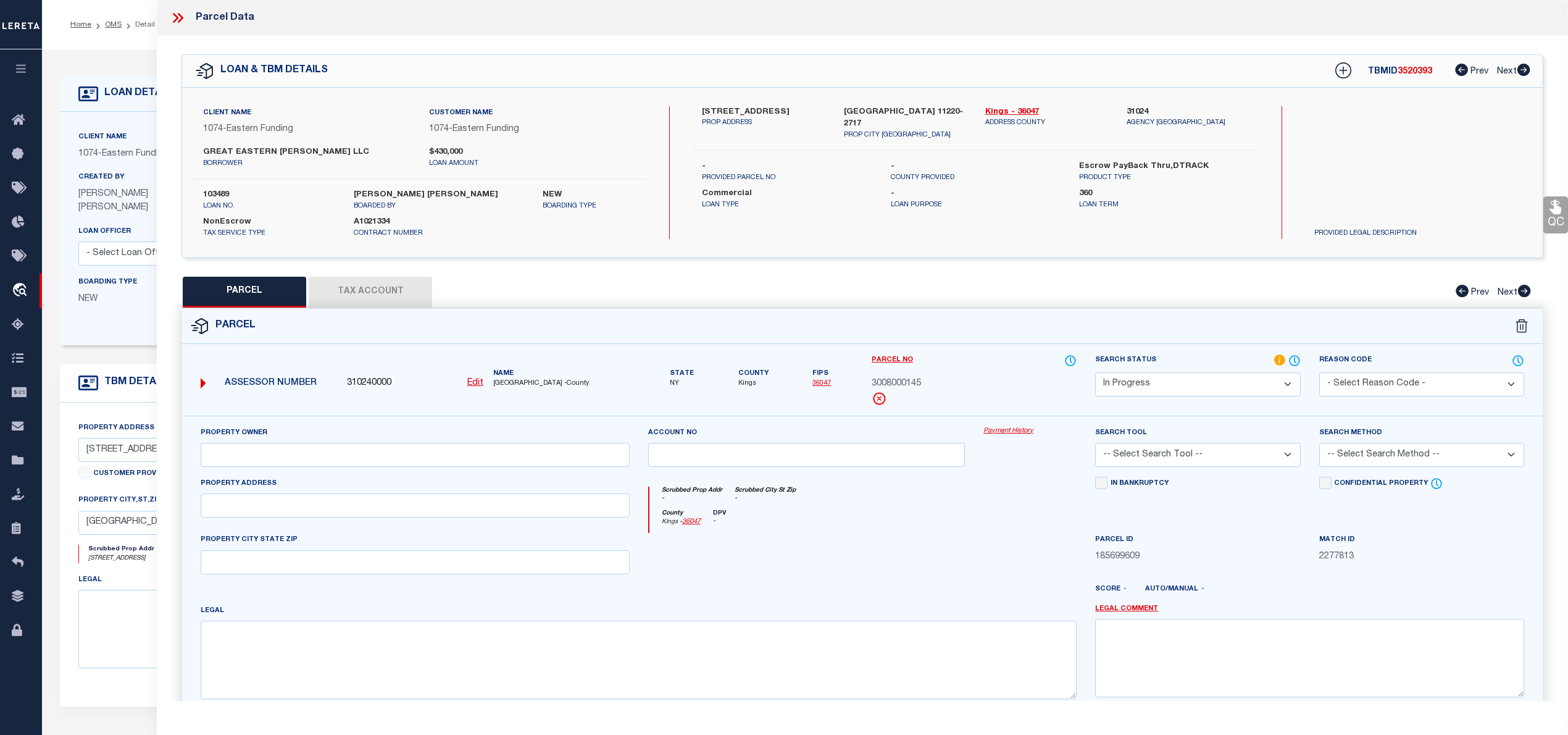
click at [1172, 386] on select "Automated Search Bad Parcel Complete Duplicate Parcel High Dollar Reporting In …" at bounding box center [1198, 384] width 205 height 24
select select "PC"
click at [1095, 372] on select "Automated Search Bad Parcel Complete Duplicate Parcel High Dollar Reporting In …" at bounding box center [1198, 384] width 205 height 24
click at [1163, 448] on select "-- Select Search Tool -- 3rd Party Website Agency File Agency Website ATLS CNV-…" at bounding box center [1198, 455] width 205 height 24
select select "AGW"
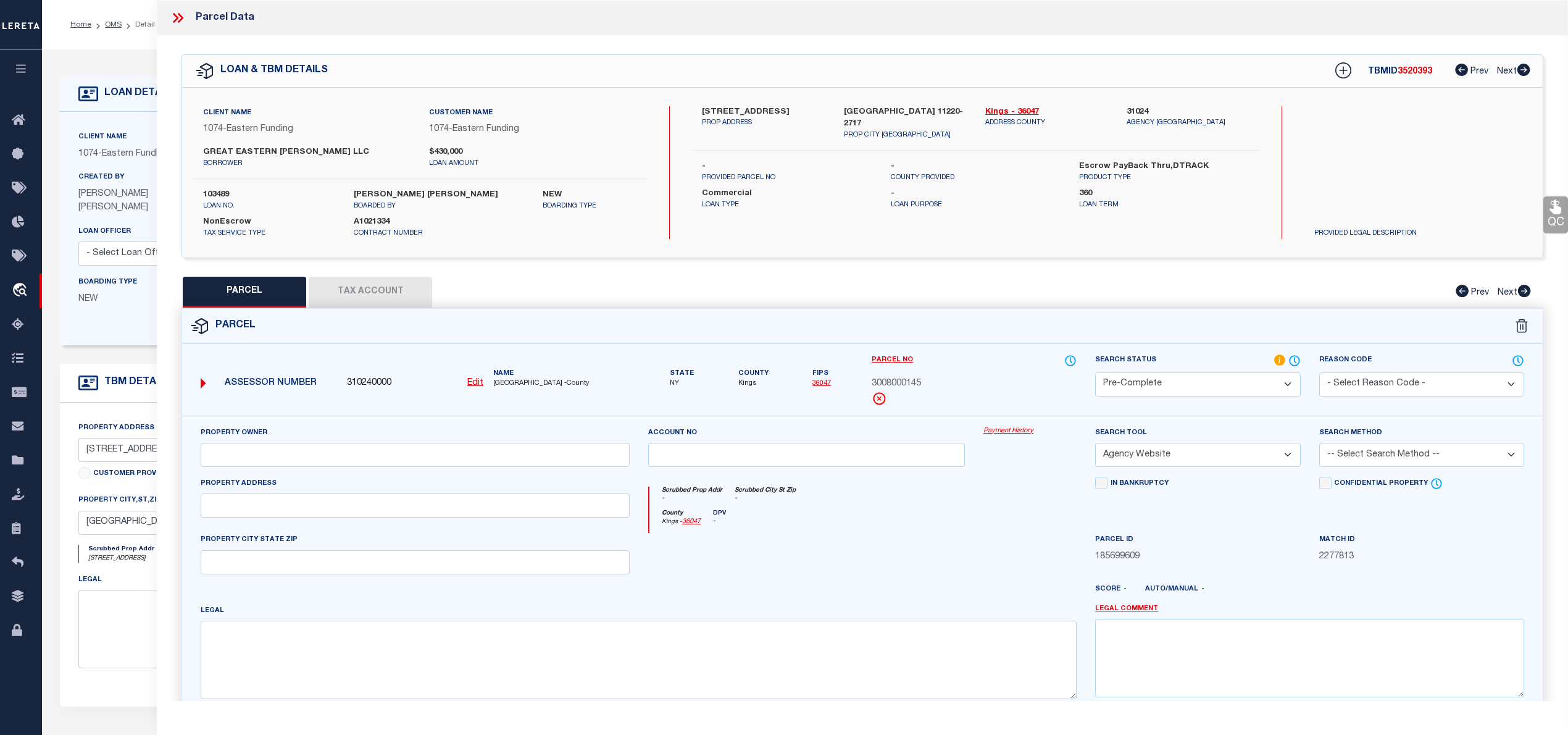
click at [1095, 445] on select "-- Select Search Tool -- 3rd Party Website Agency File Agency Website ATLS CNV-…" at bounding box center [1198, 455] width 205 height 24
click at [1340, 452] on select "-- Select Search Method -- Property Address Legal Liability Info Provided" at bounding box center [1422, 455] width 205 height 24
select select "ADD"
click at [1319, 445] on select "-- Select Search Method -- Property Address Legal Liability Info Provided" at bounding box center [1422, 455] width 205 height 24
click at [484, 512] on input "text" at bounding box center [416, 505] width 429 height 24
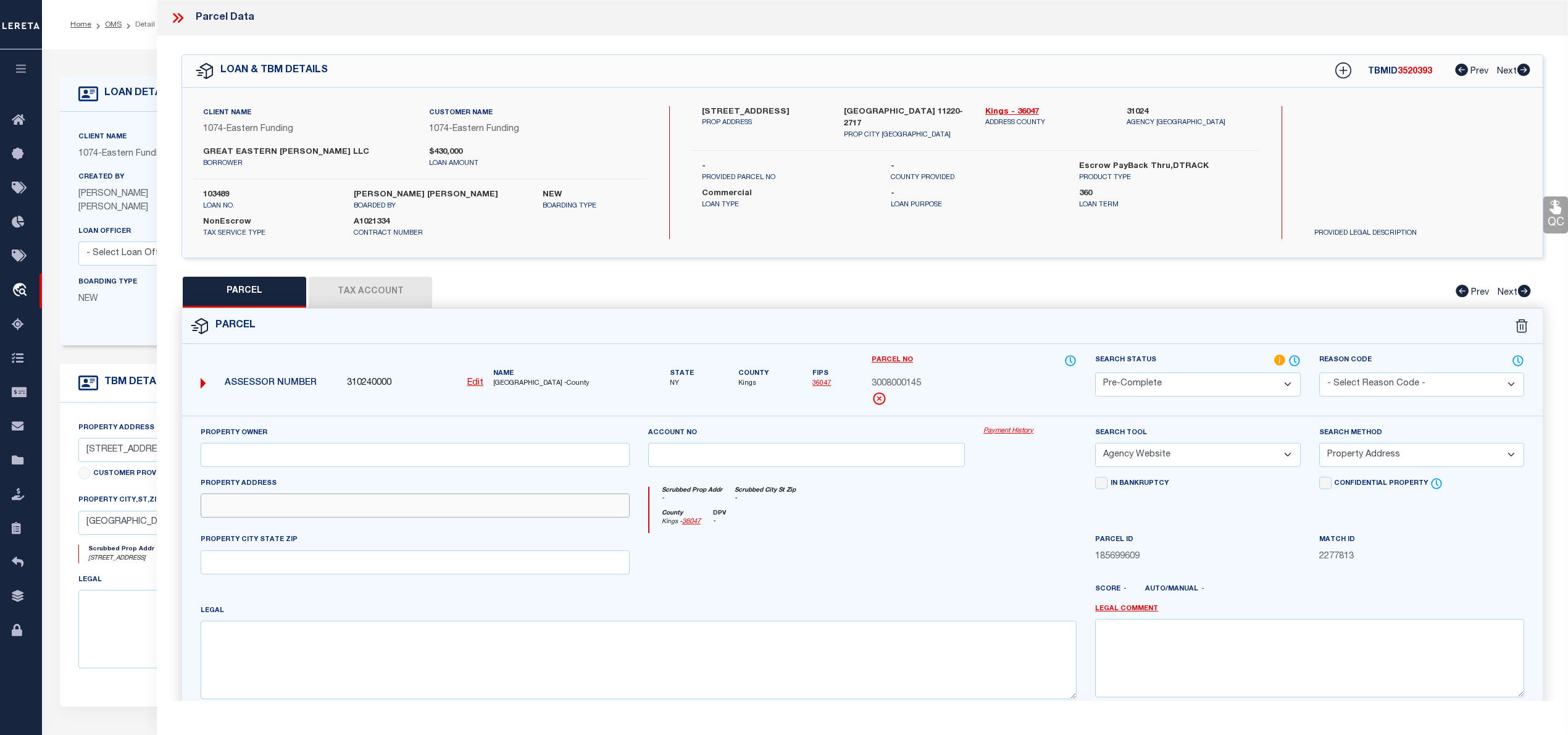
paste input "[STREET_ADDRESS]"
type input "[STREET_ADDRESS]"
click at [362, 461] on input "text" at bounding box center [416, 455] width 429 height 24
paste input "GREAT EASTERN [PERSON_NAME] LLC"
type input "GREAT EASTERN [PERSON_NAME] LLC"
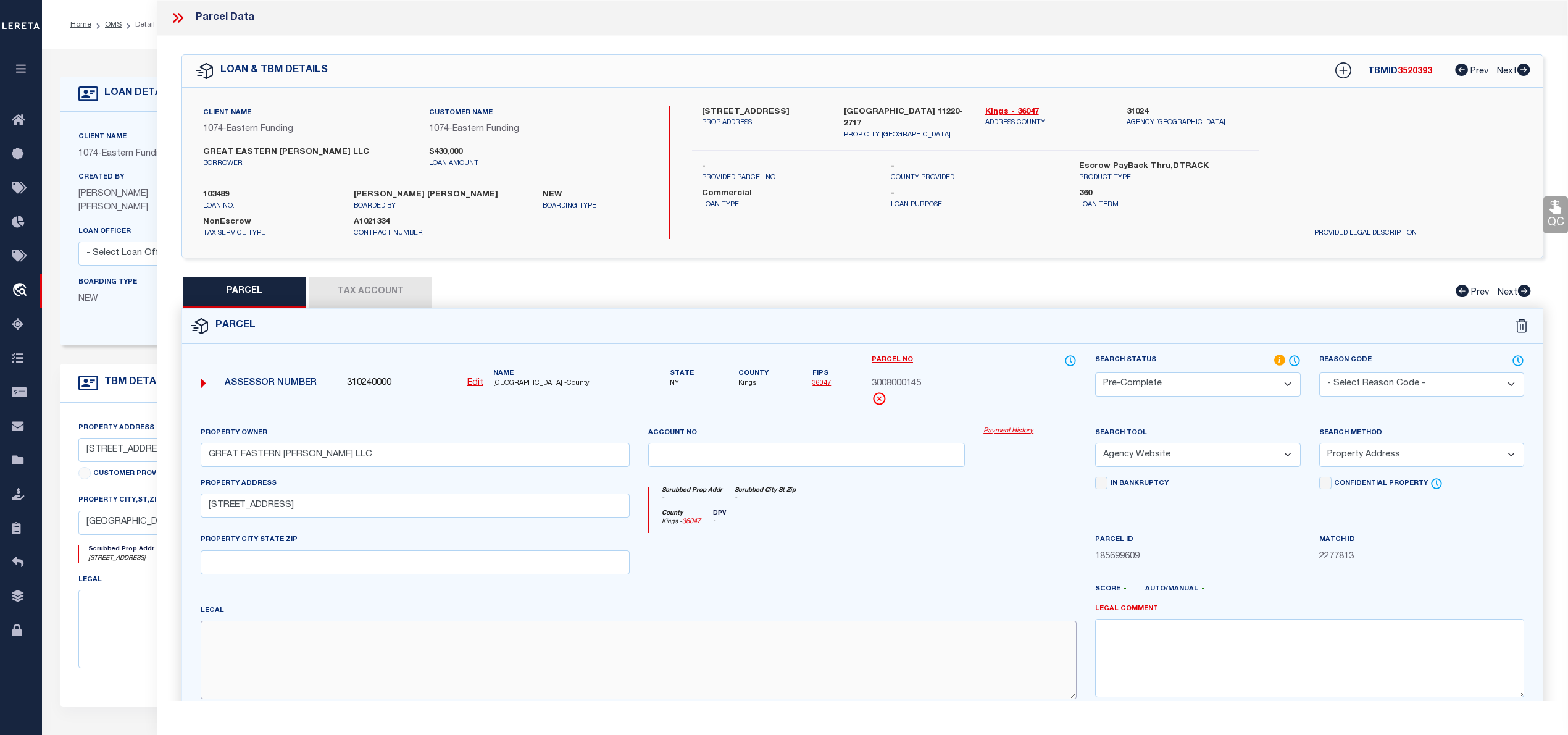
click at [263, 640] on textarea at bounding box center [639, 658] width 876 height 78
click at [226, 664] on textarea at bounding box center [639, 658] width 876 height 78
paste textarea "Block: 800 Lot: 145"
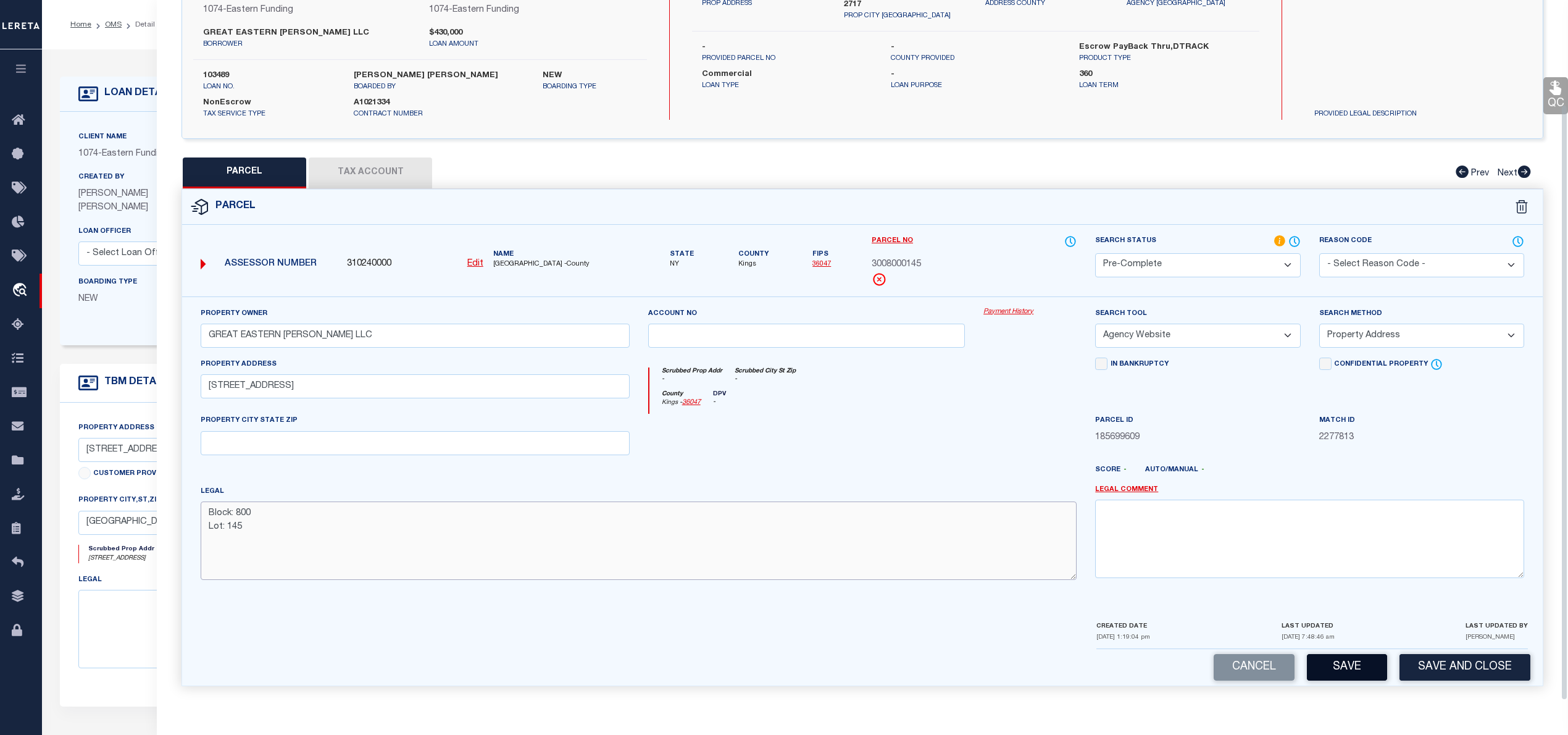
type textarea "Block: 800 Lot: 145"
click at [1349, 663] on button "Save" at bounding box center [1347, 667] width 80 height 26
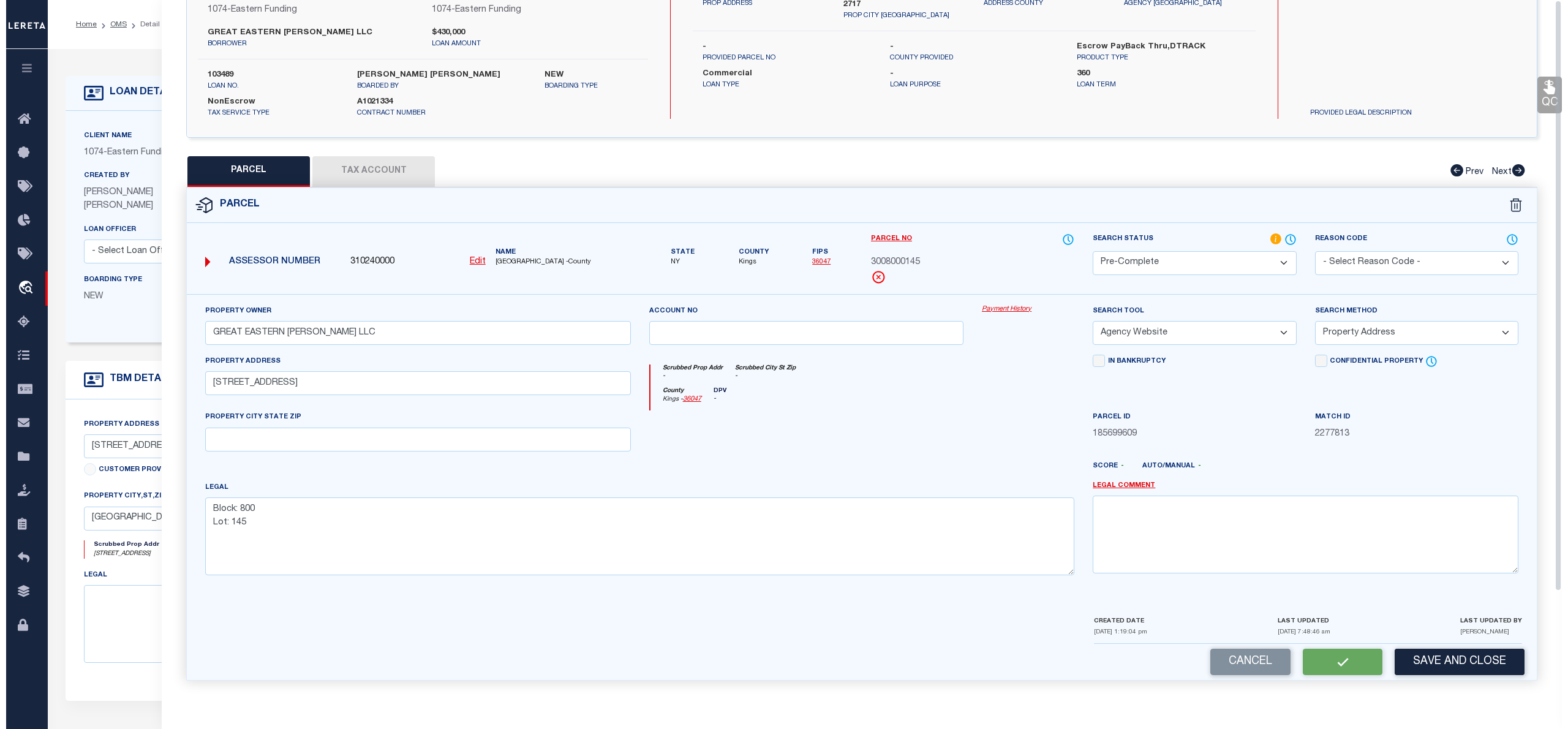
scroll to position [0, 0]
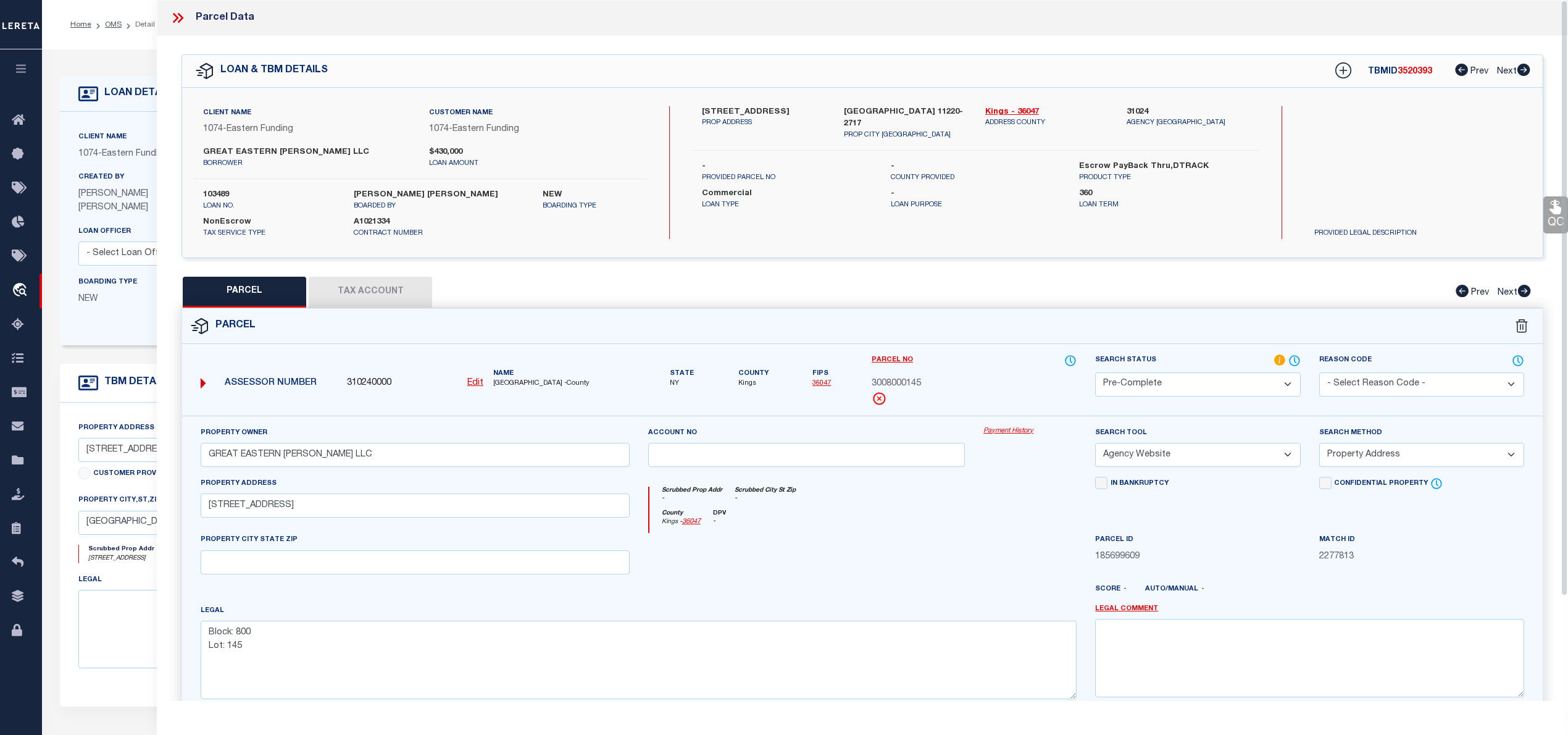
select select "AS"
select select
checkbox input "false"
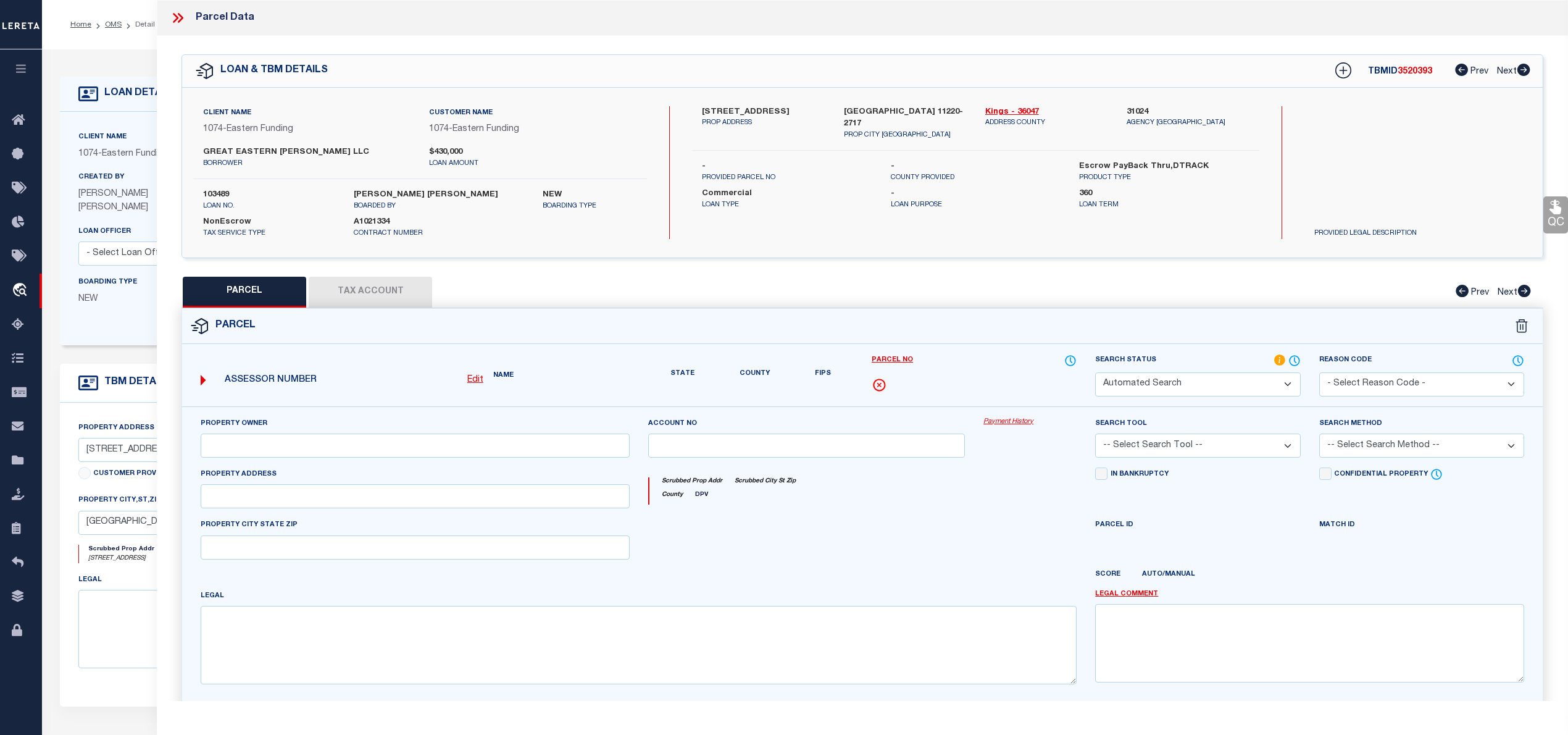
click at [1420, 74] on span "3520393" at bounding box center [1415, 72] width 35 height 9
select select "PC"
type input "GREAT EASTERN [PERSON_NAME] LLC"
select select "AGW"
select select "ADD"
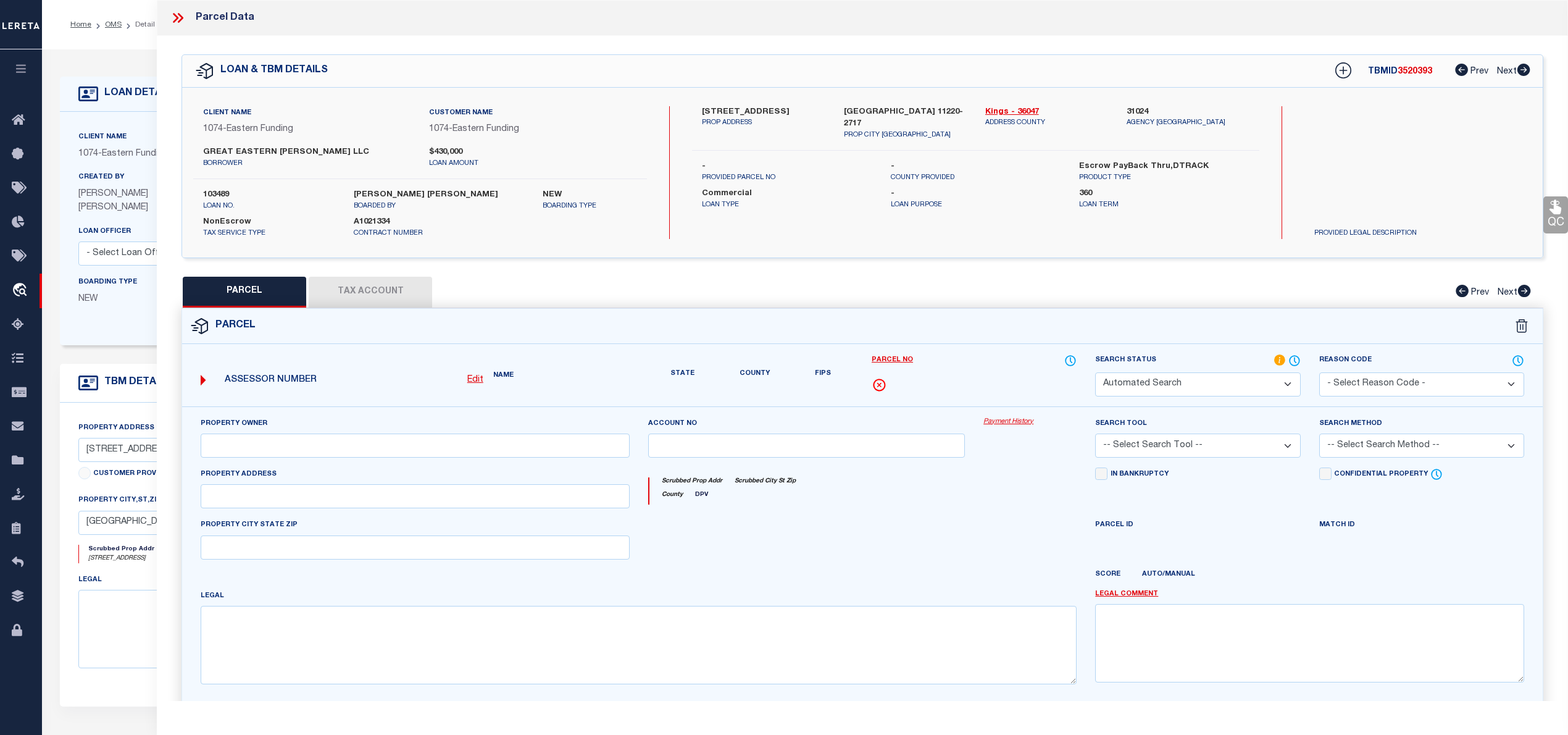
type input "[STREET_ADDRESS]"
type textarea "Block: 800 Lot: 145"
click at [1420, 74] on span "3520393" at bounding box center [1415, 72] width 35 height 9
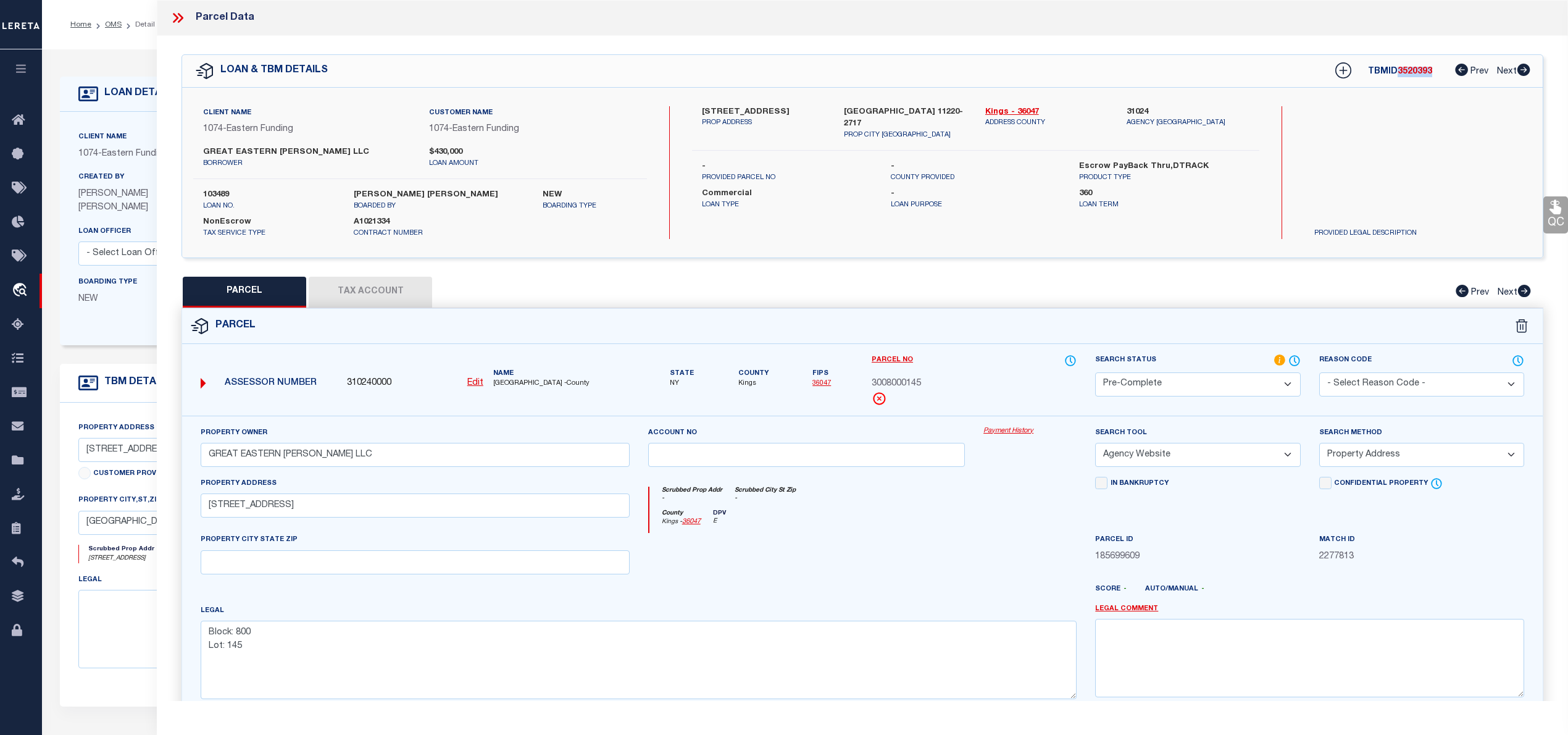
copy span "3520393"
click at [912, 386] on span "3008000145" at bounding box center [897, 384] width 49 height 14
copy div "3008000145"
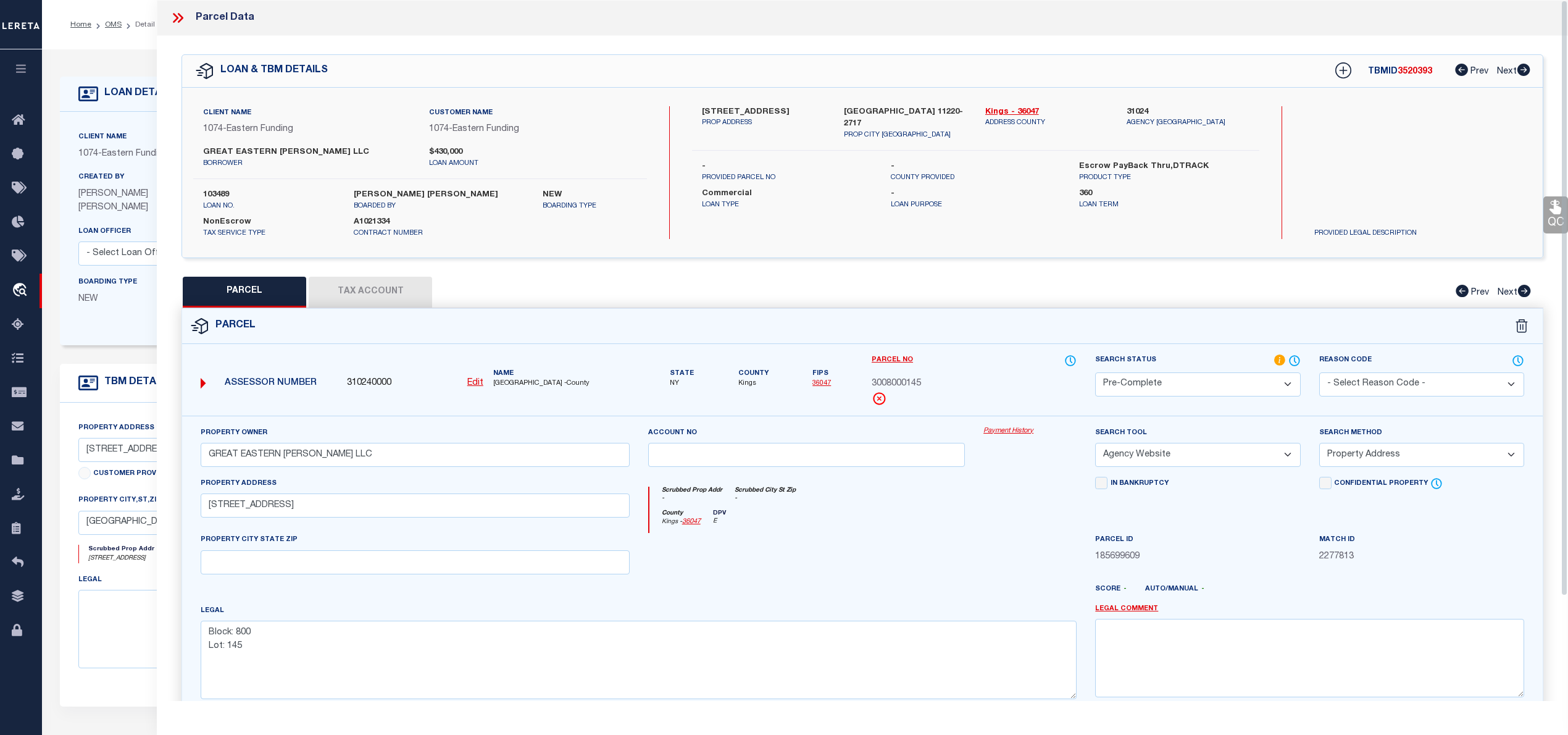
click at [223, 196] on label "103489" at bounding box center [268, 195] width 132 height 12
copy label "103489"
click at [165, 11] on div "Parcel Data" at bounding box center [862, 18] width 1411 height 36
click at [183, 17] on icon at bounding box center [181, 18] width 6 height 10
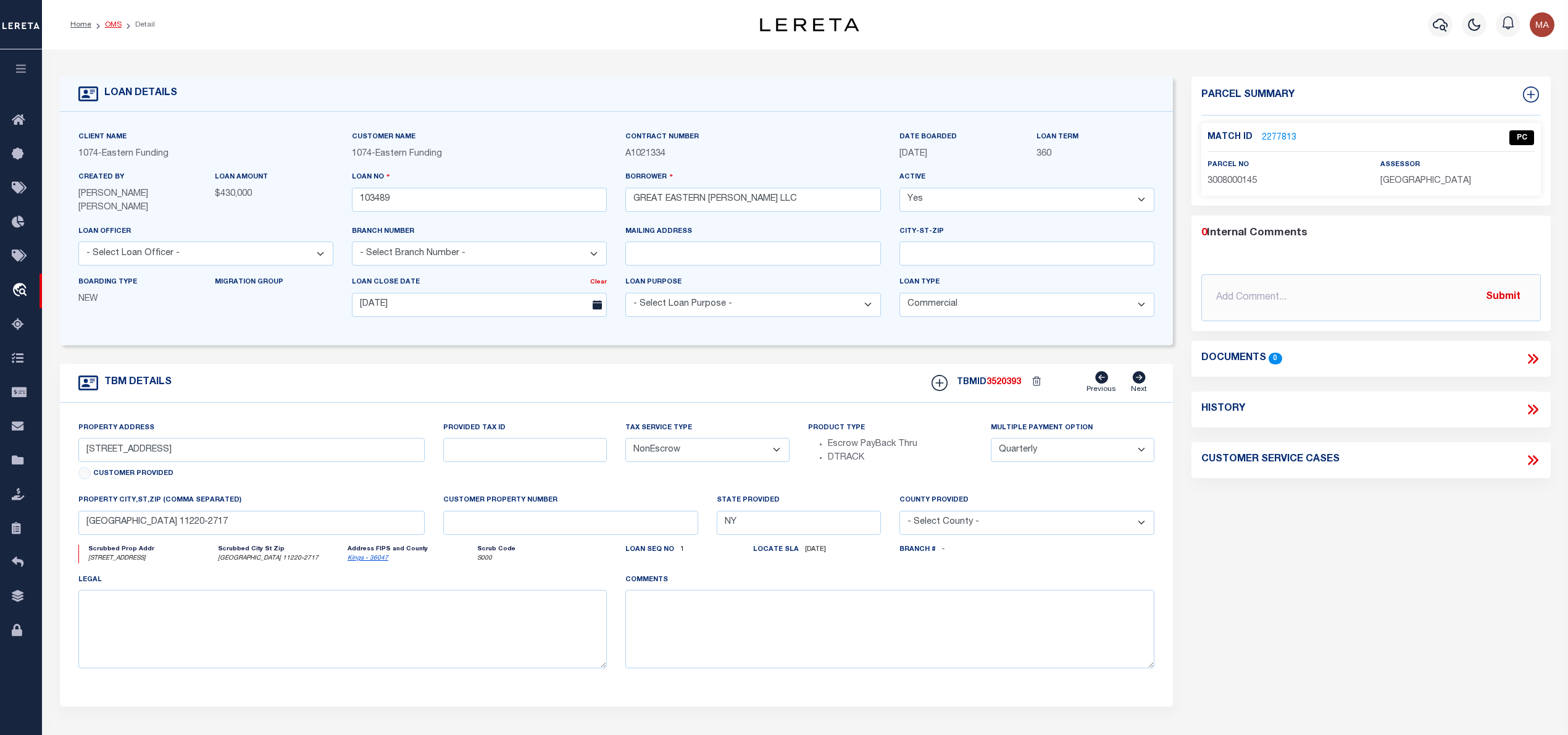
click at [111, 25] on link "OMS" at bounding box center [113, 25] width 17 height 8
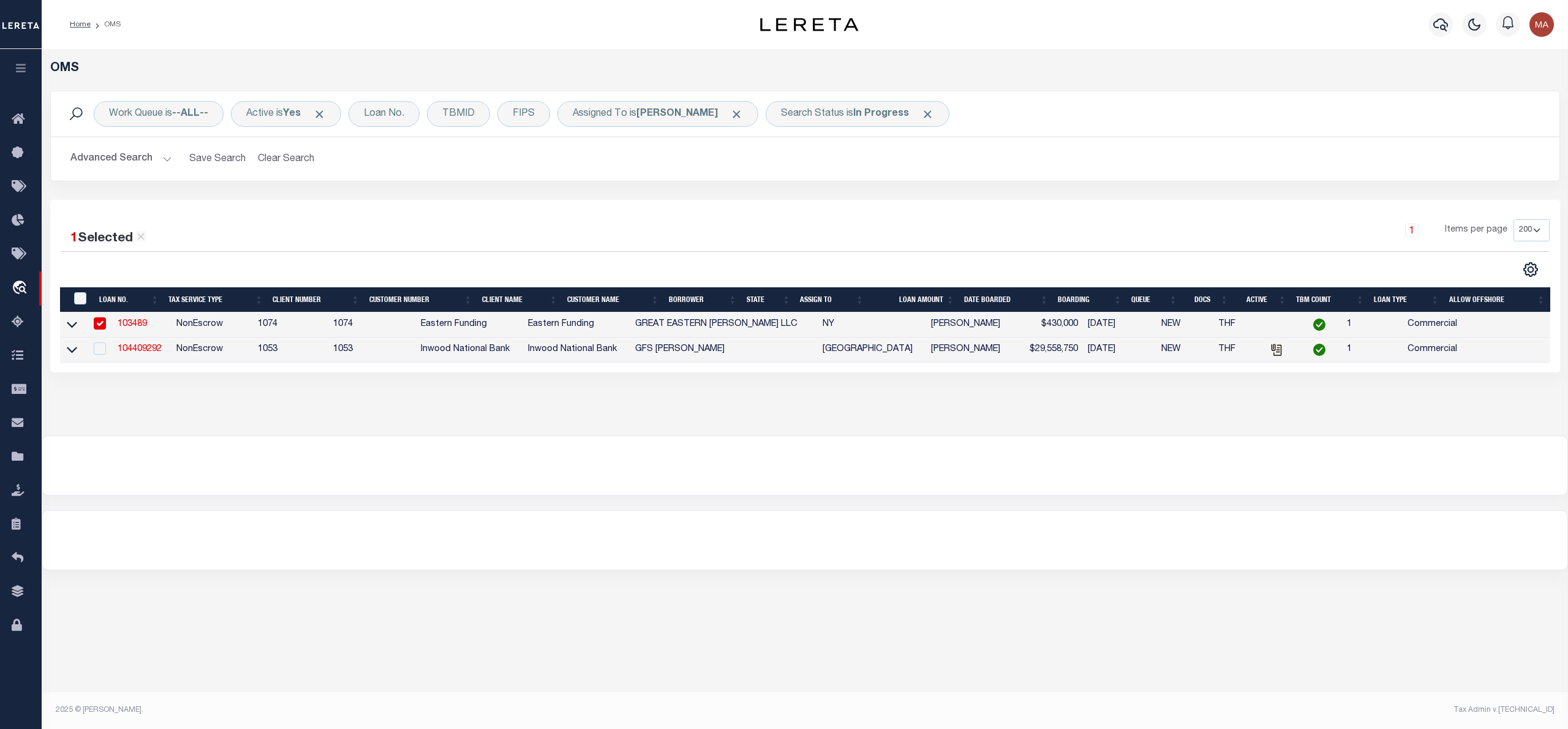
click at [143, 346] on td "104409292" at bounding box center [142, 350] width 59 height 25
checkbox input "true"
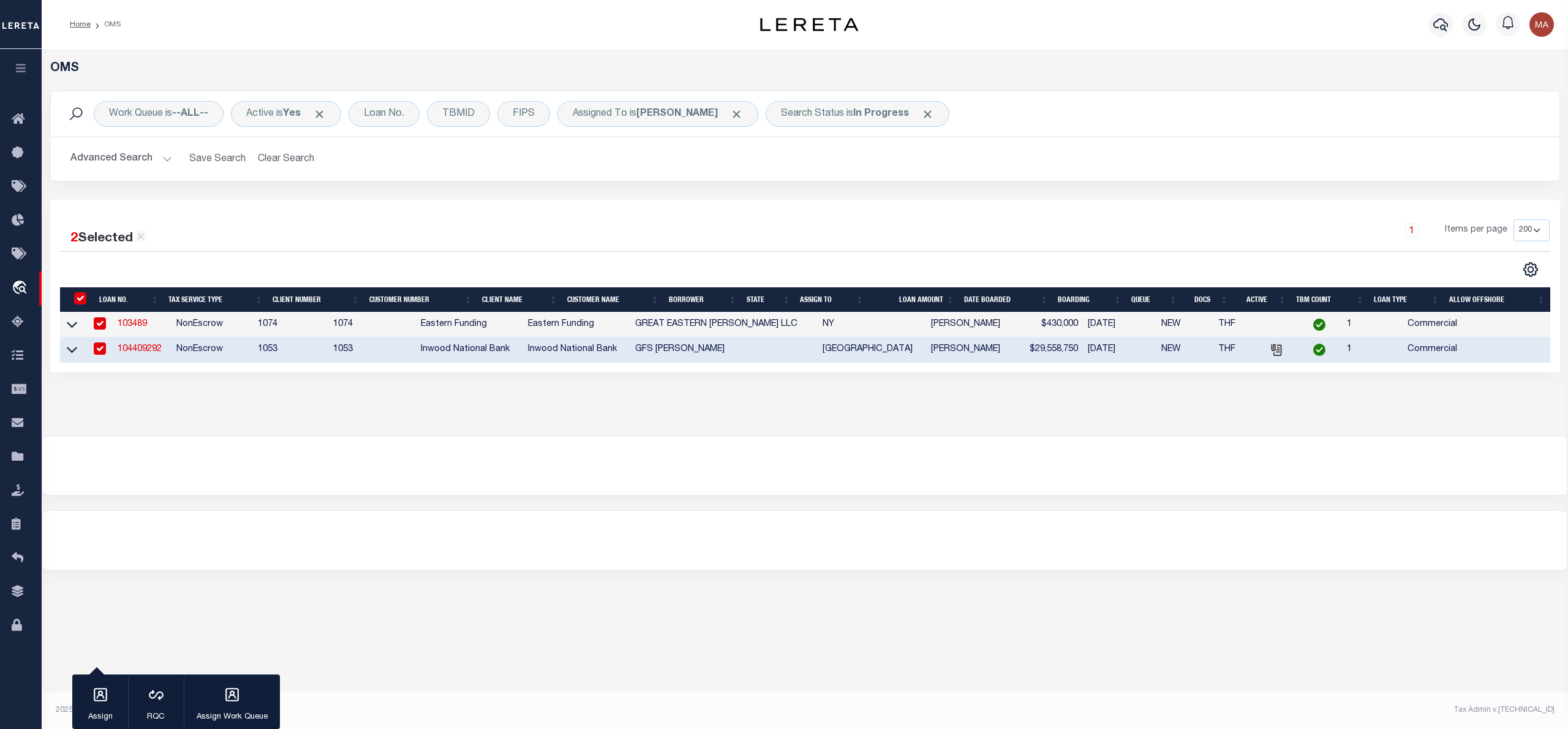
click at [148, 351] on link "104409292" at bounding box center [139, 349] width 44 height 8
checkbox input "false"
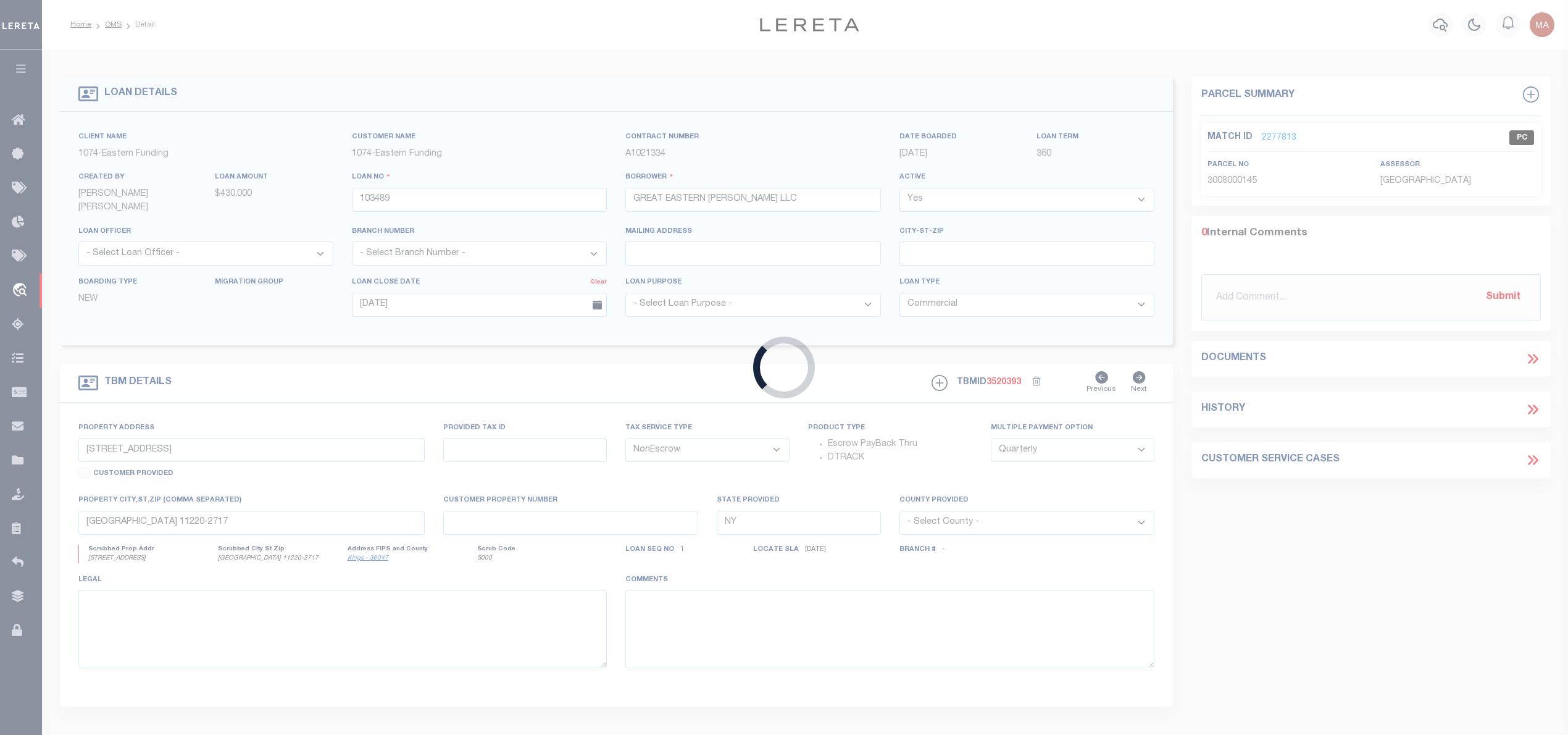
type input "104409292"
type input "GFS [PERSON_NAME]"
select select
type input "[DATE]"
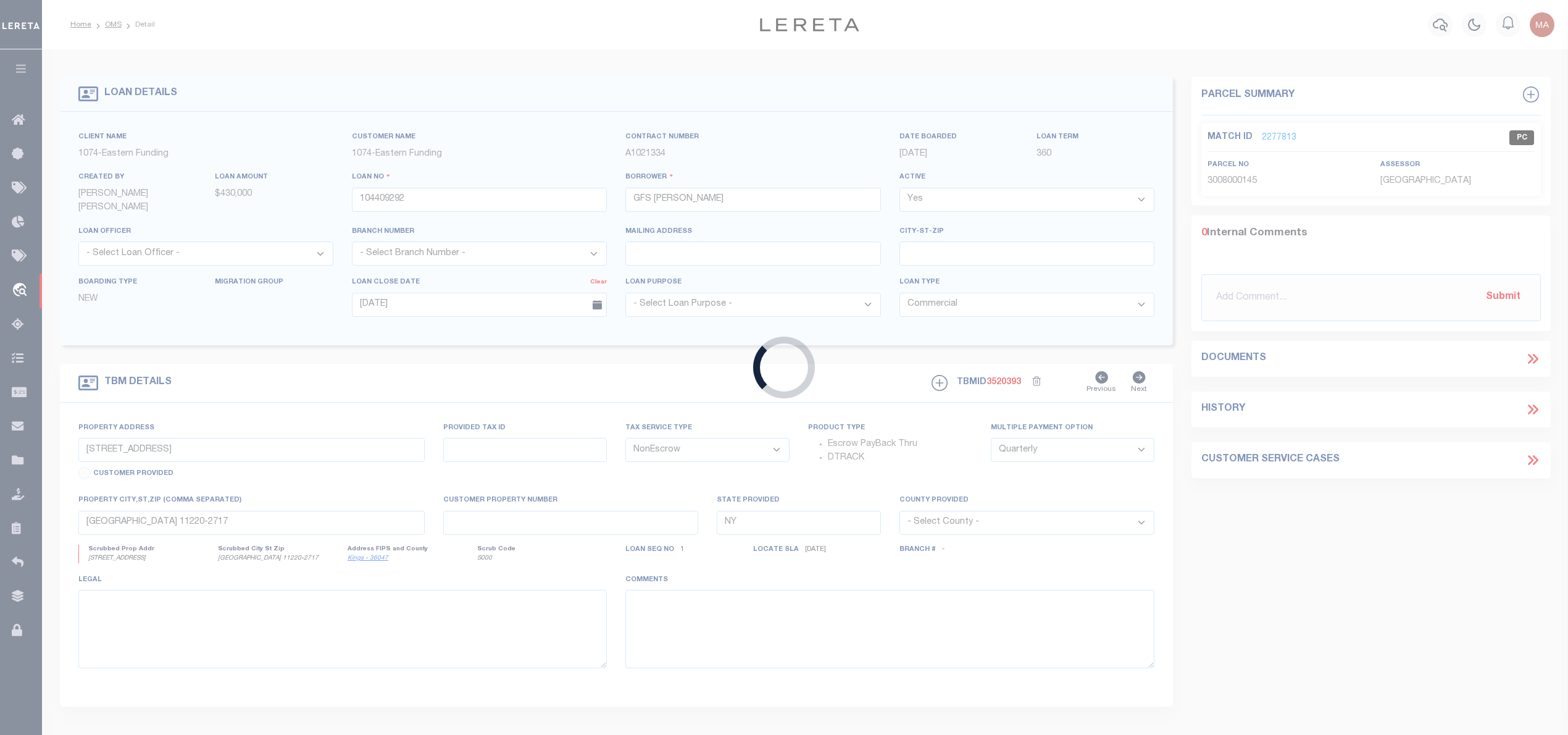
type input "[STREET_ADDRESS][PERSON_NAME]"
type input "65045349710180000"
select select
type input "[GEOGRAPHIC_DATA] TX 75141-4023"
type input "[GEOGRAPHIC_DATA]"
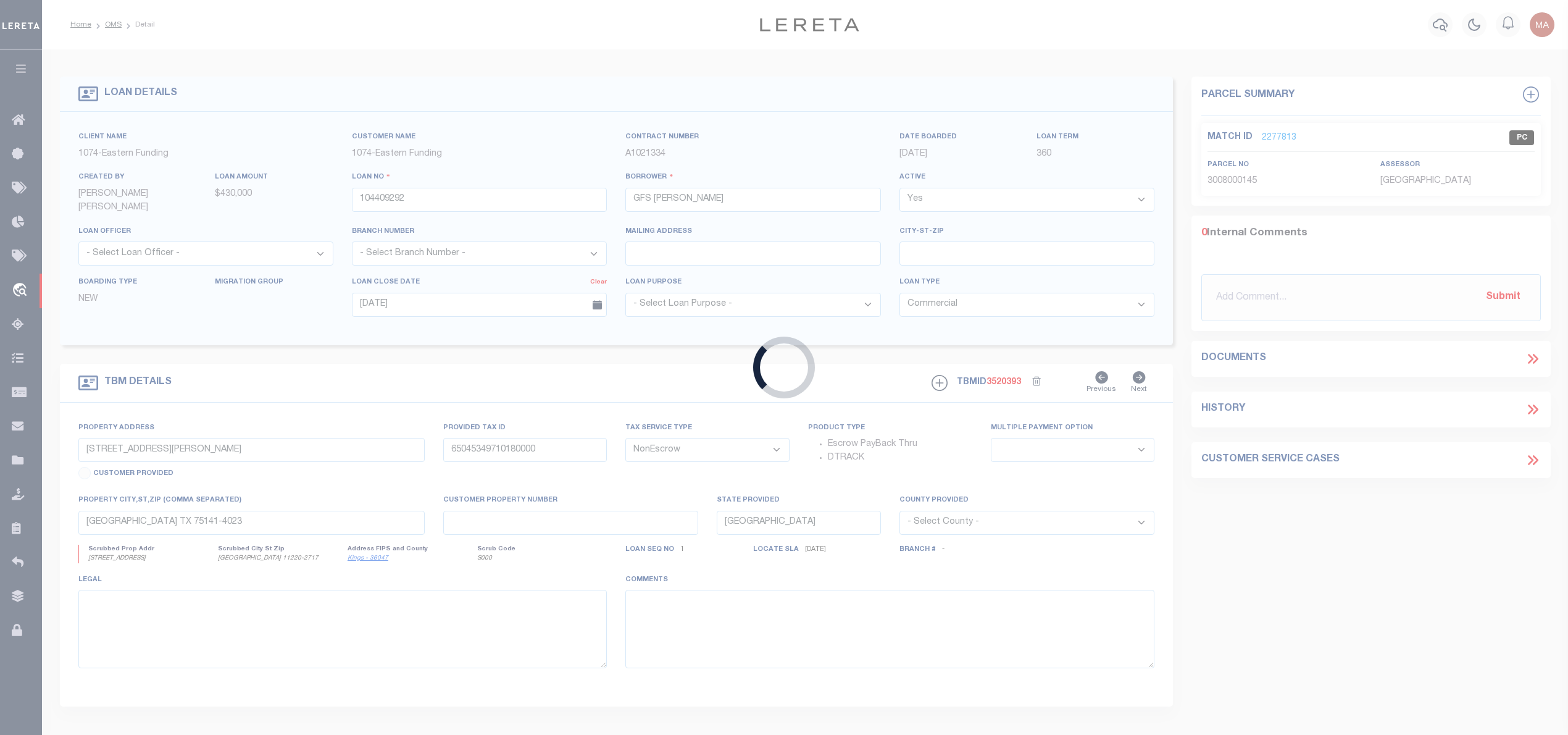
select select "271"
select select "91"
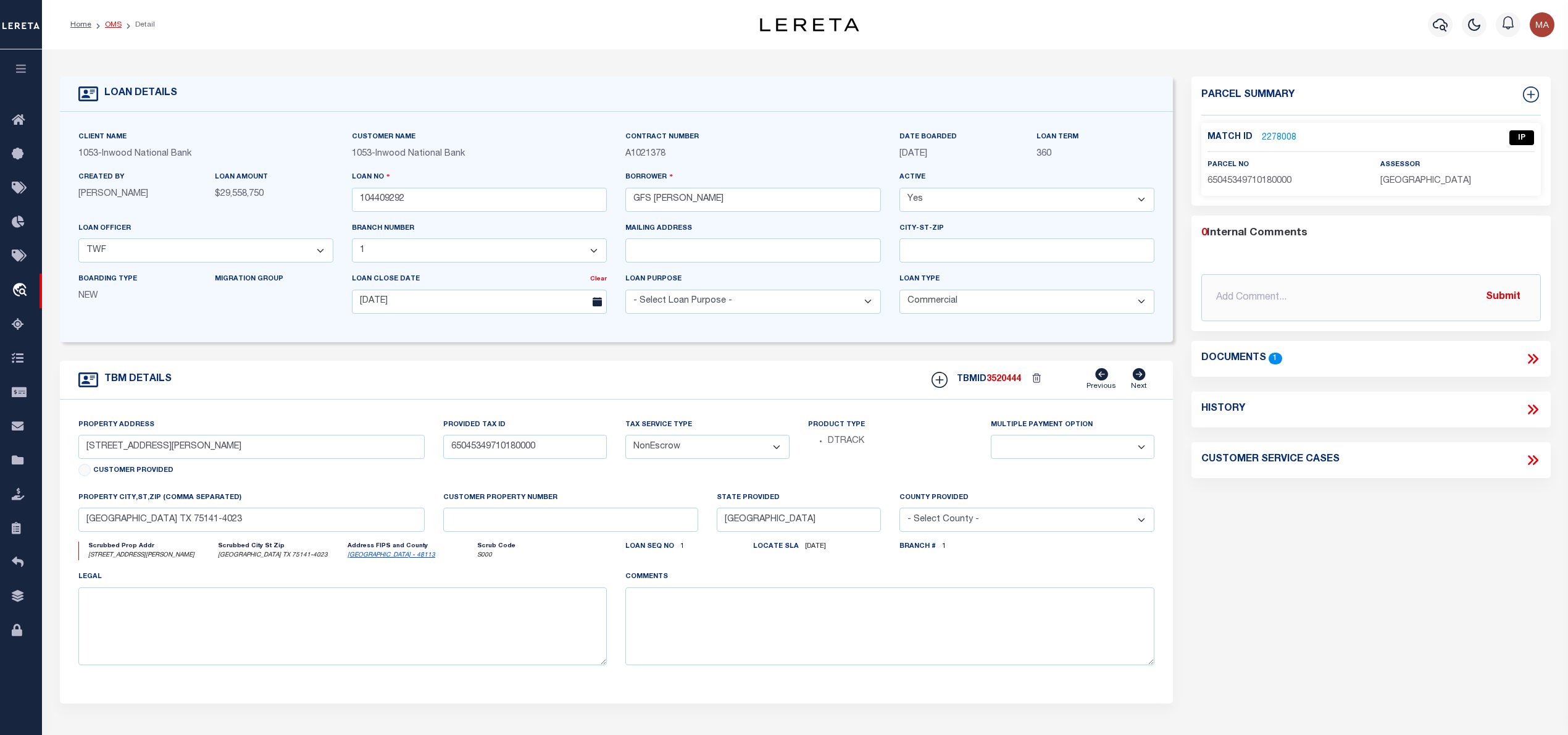
click at [117, 21] on link "OMS" at bounding box center [113, 25] width 17 height 8
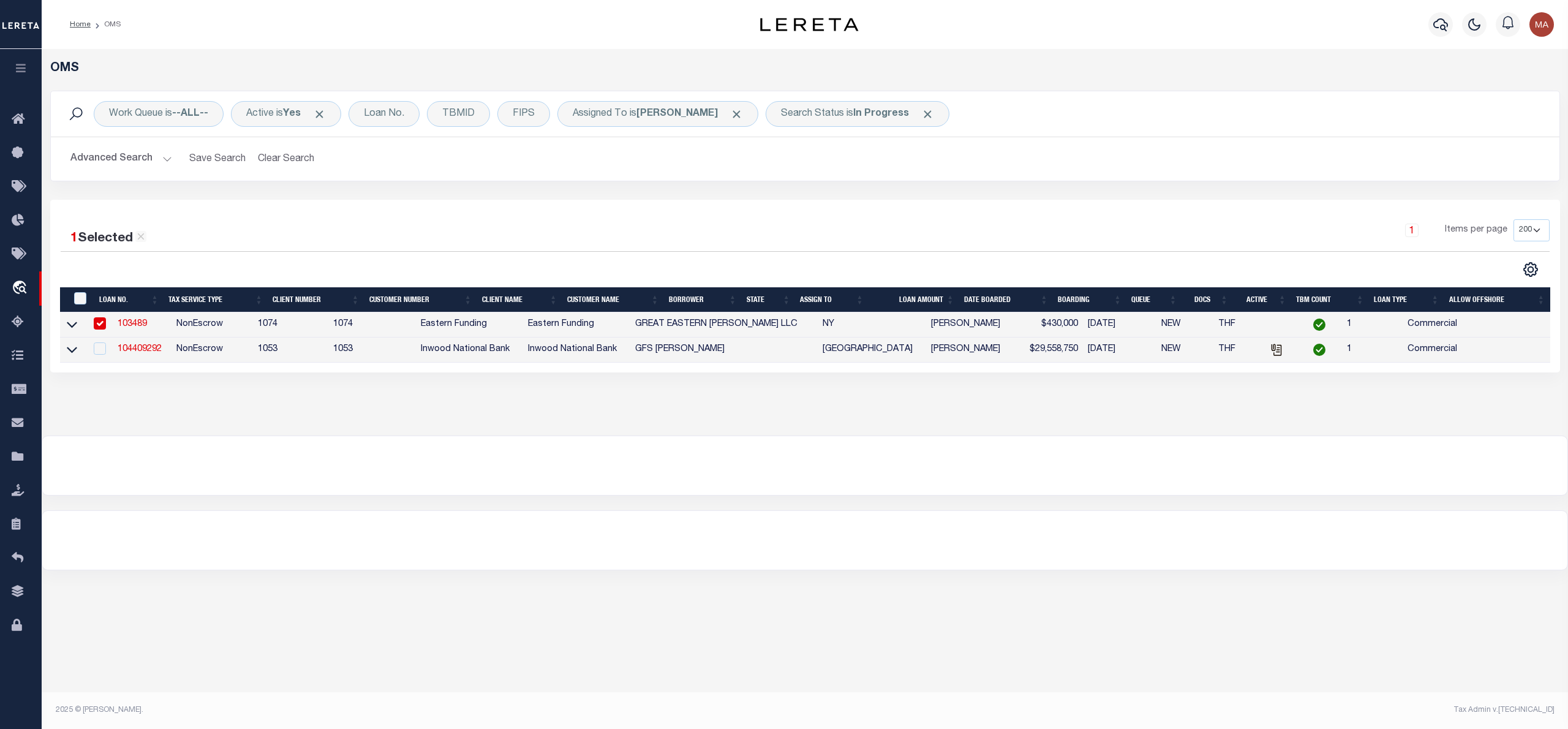
click at [131, 327] on link "103489" at bounding box center [132, 324] width 30 height 8
type input "103489"
type input "GREAT EASTERN [PERSON_NAME] LLC"
select select
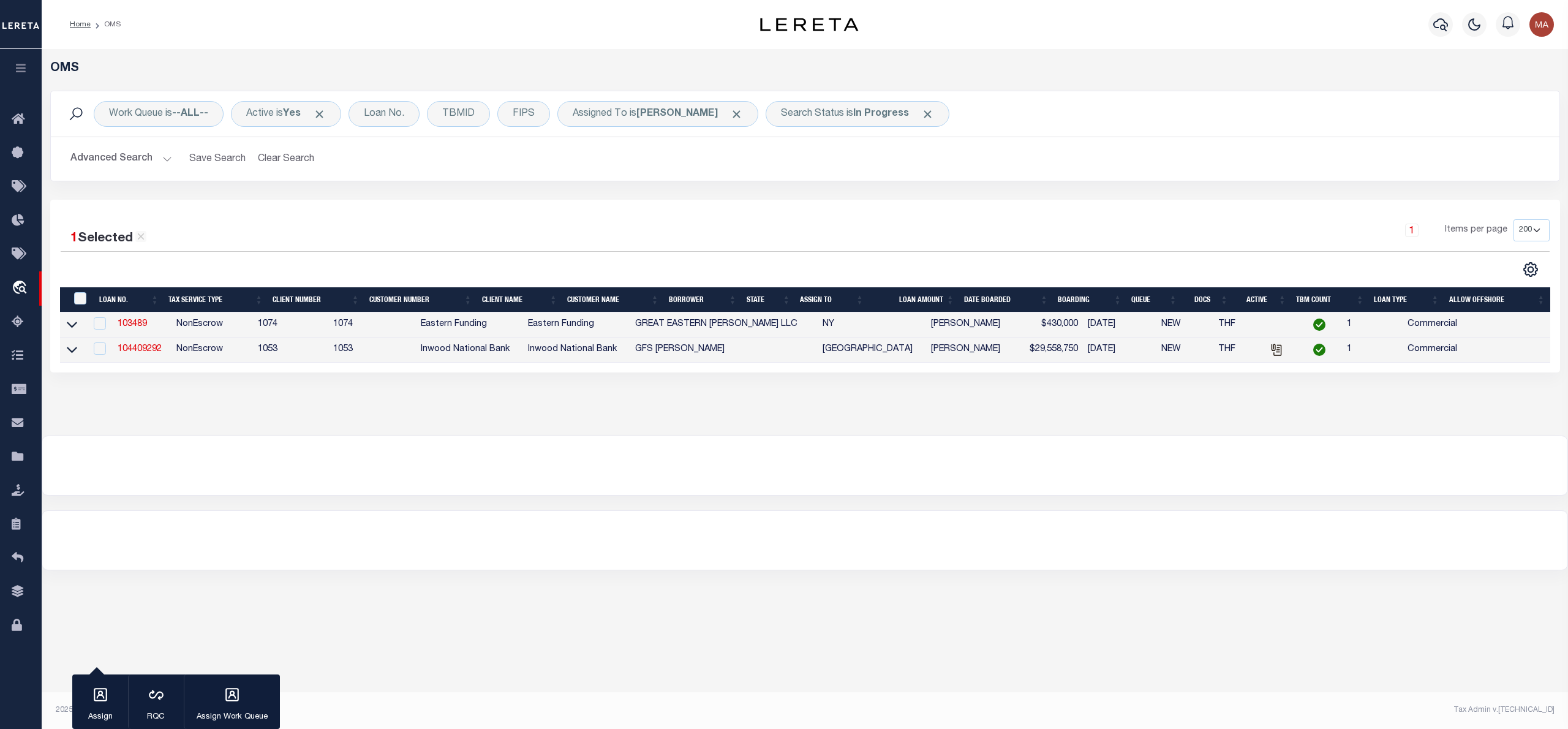
type input "09/11/2025"
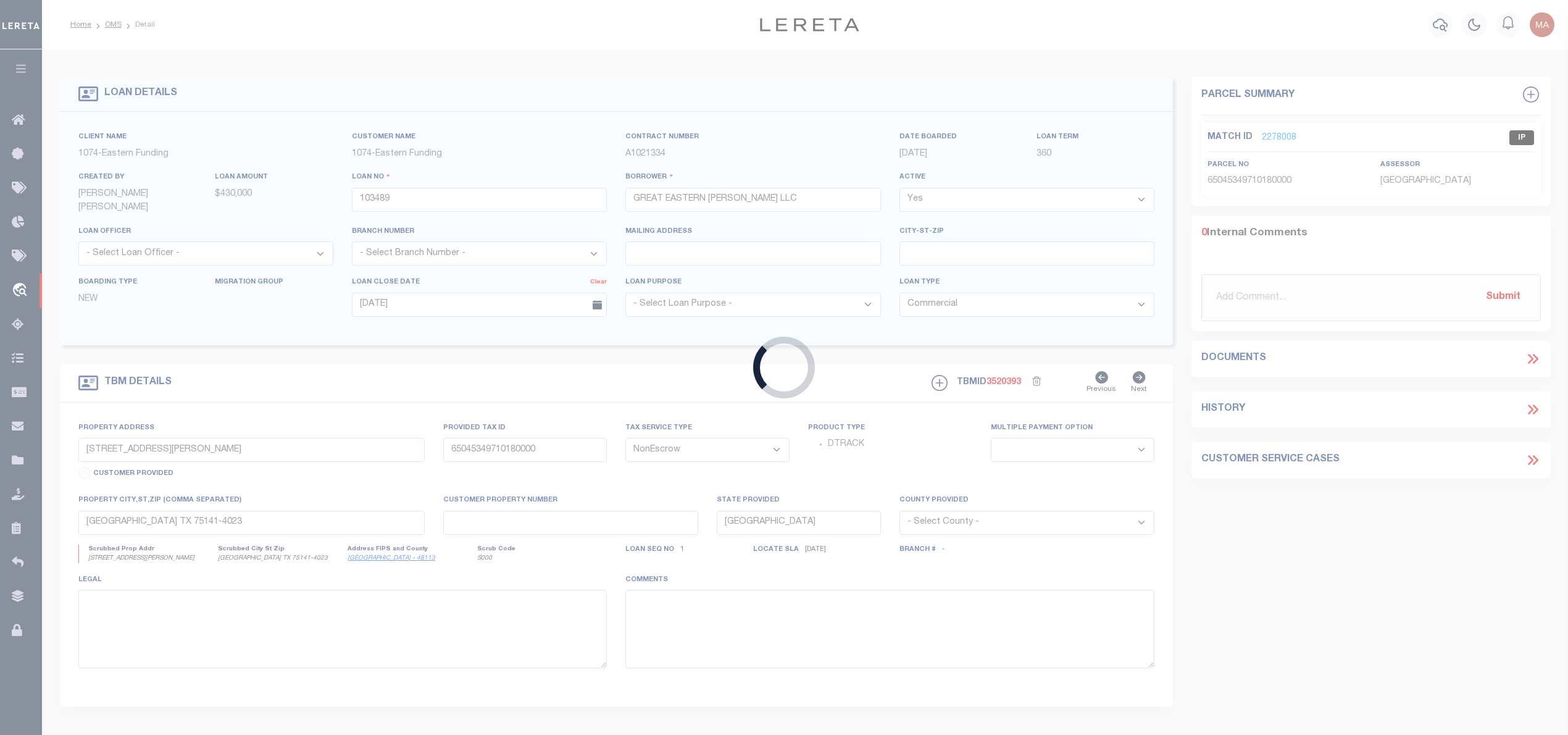
type input "5120 6TH AVE"
type input "BROOKLYN NY 11220-2717"
type input "NY"
select select "4"
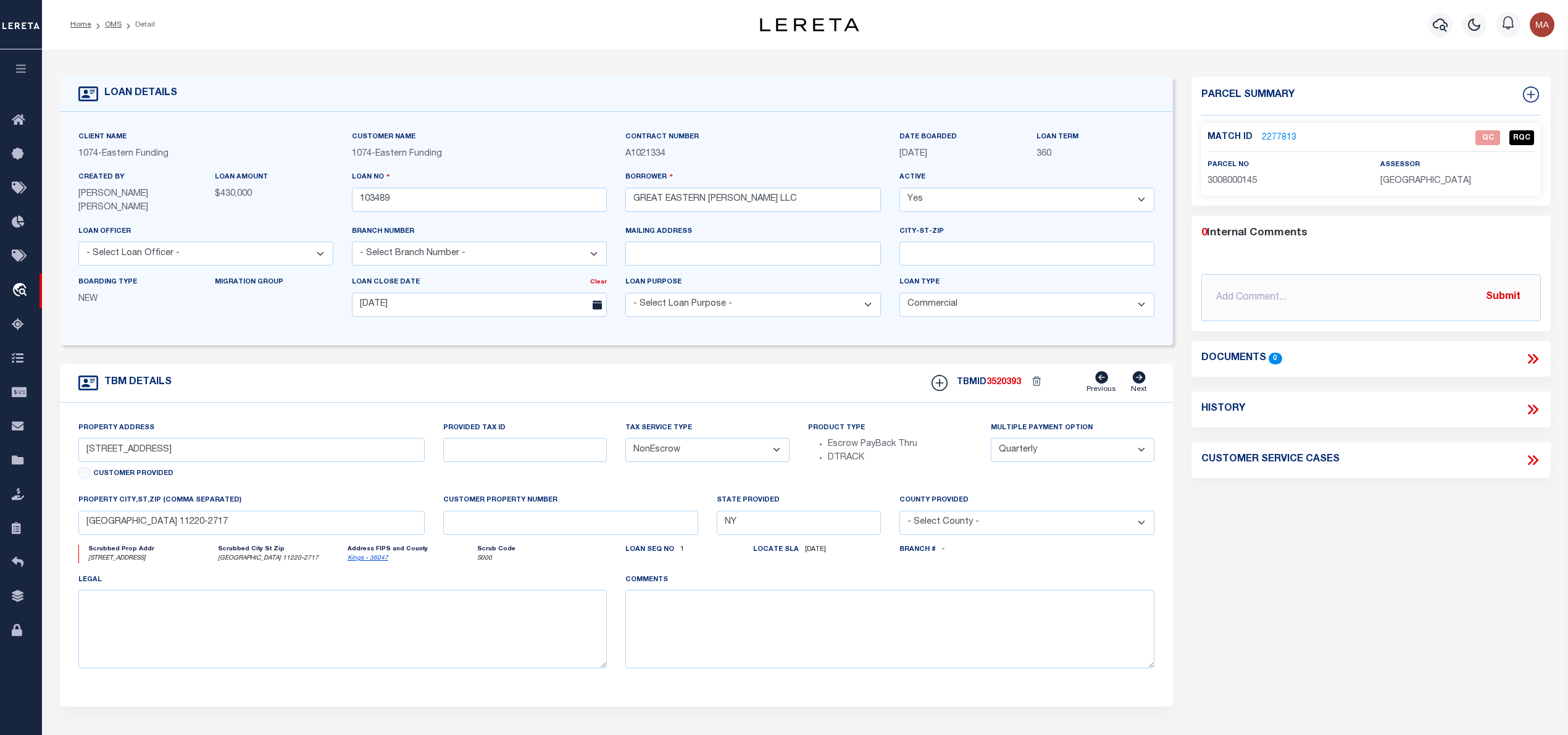
click at [1534, 410] on icon at bounding box center [1532, 409] width 16 height 16
select select "100"
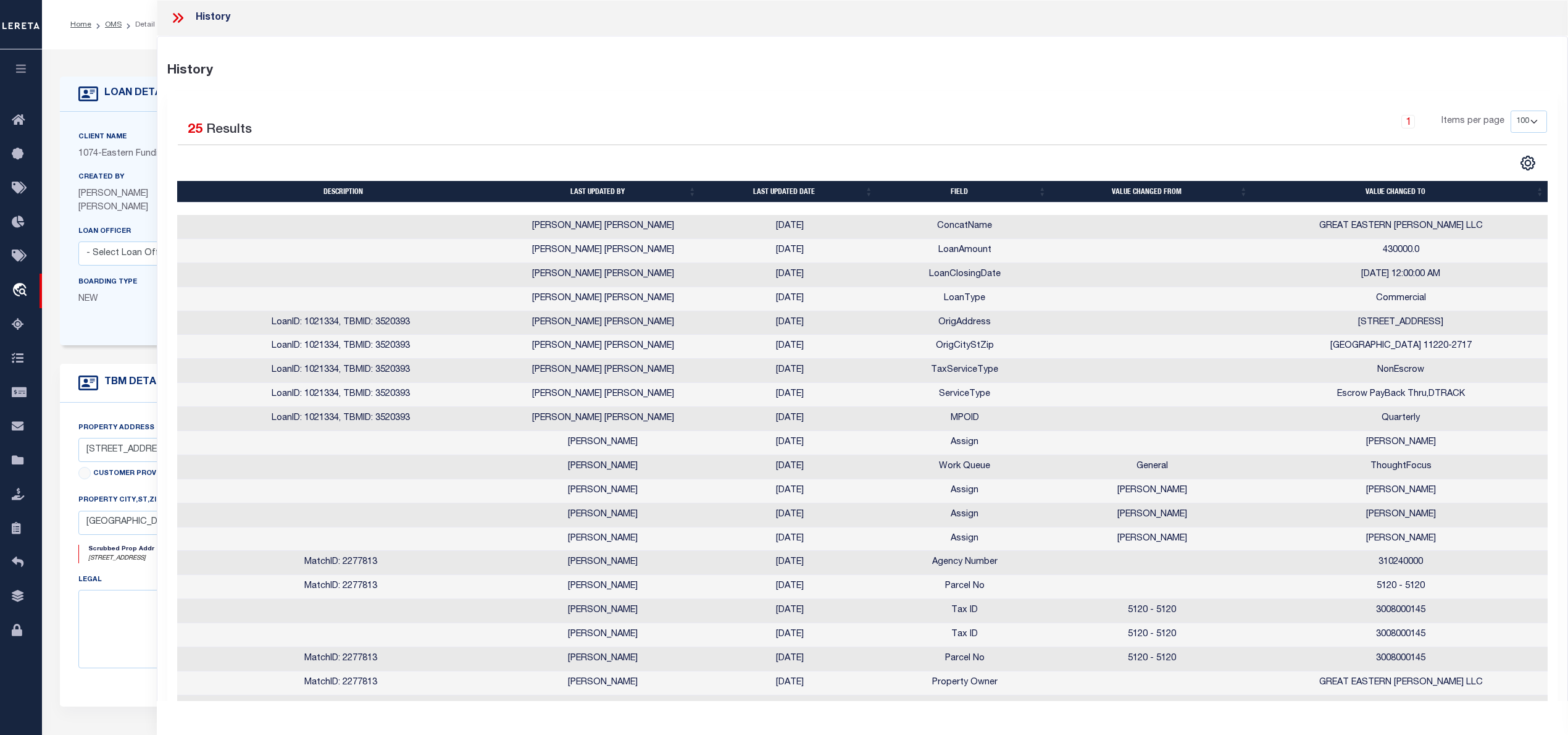
click at [174, 14] on icon at bounding box center [175, 18] width 6 height 10
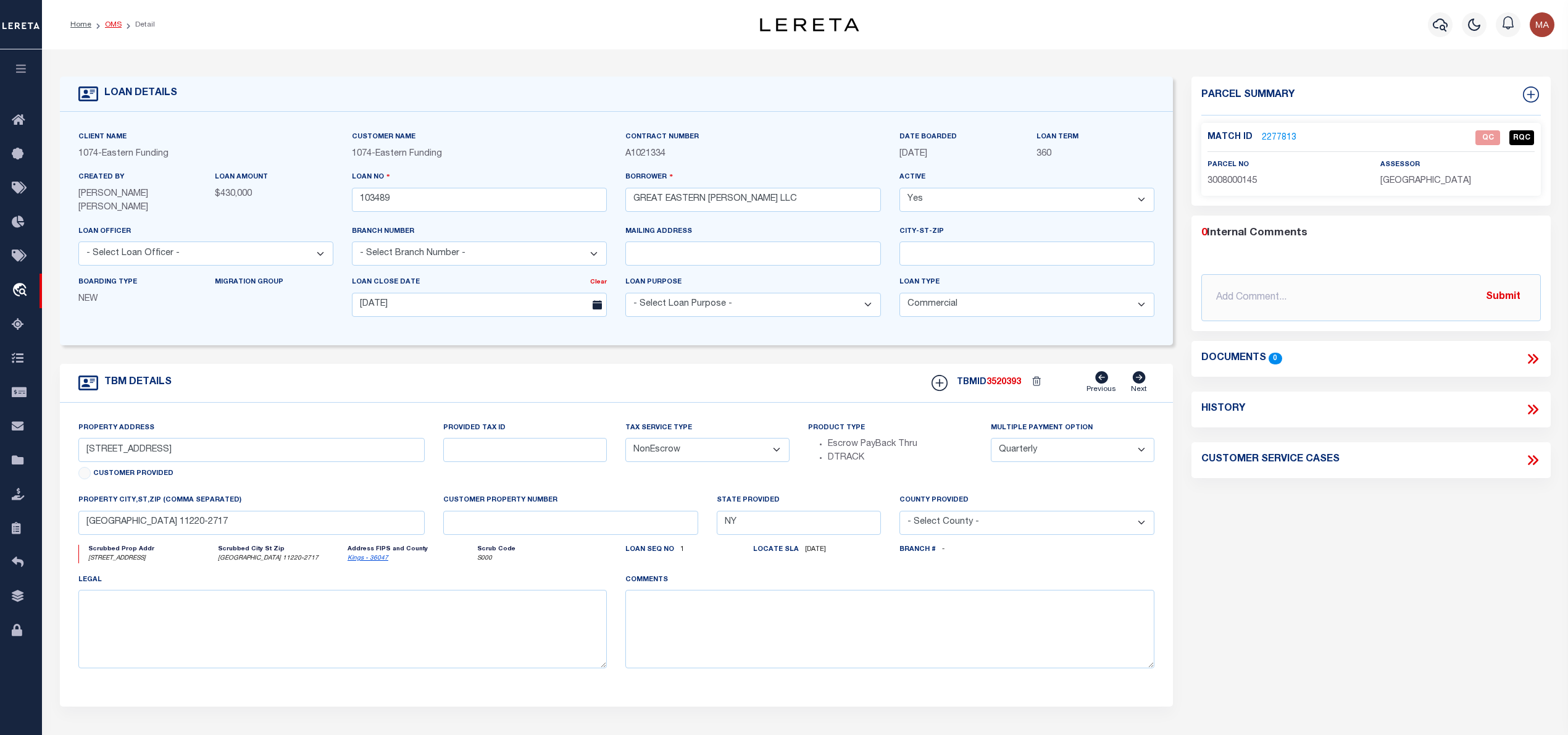
click at [112, 25] on link "OMS" at bounding box center [113, 25] width 17 height 8
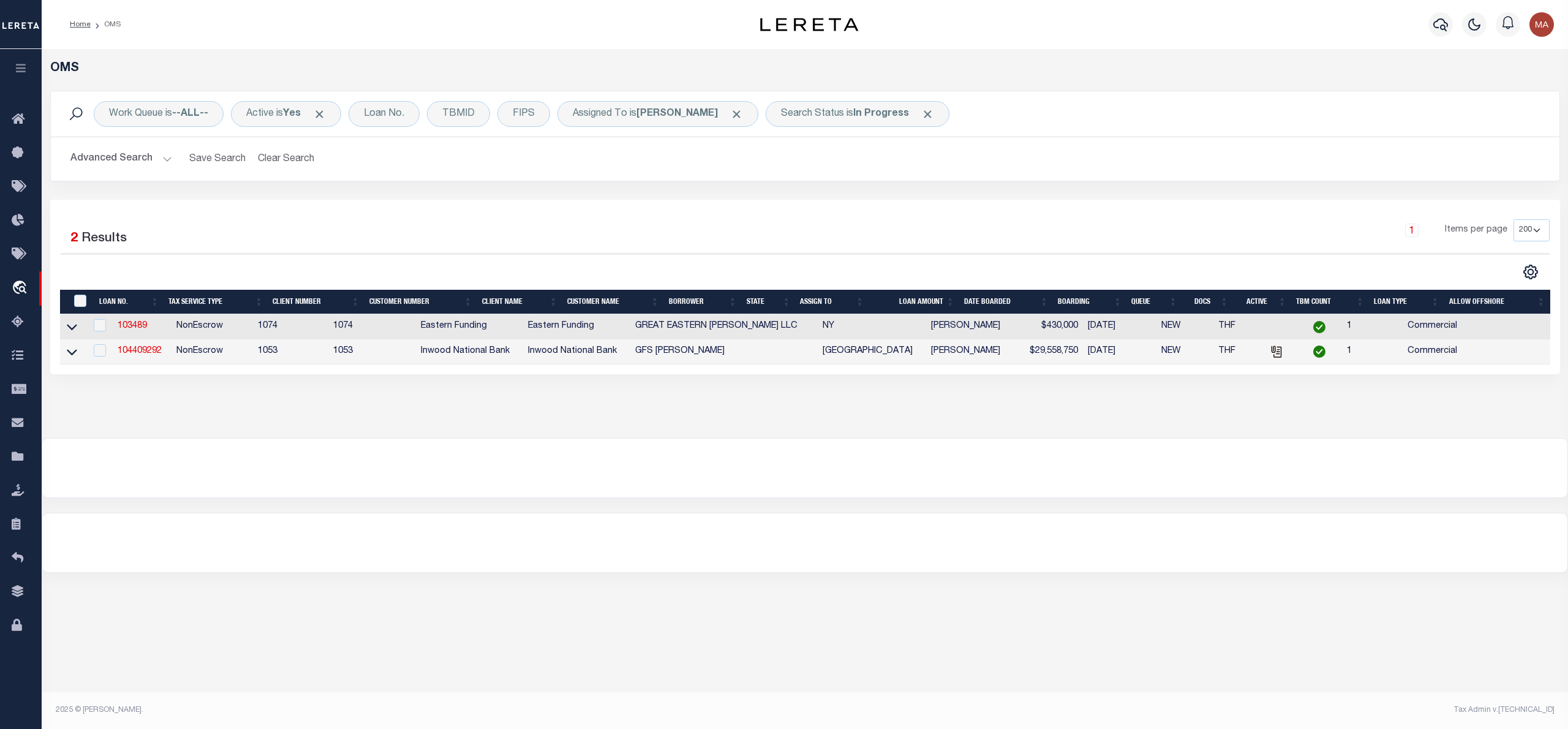
click at [150, 360] on td "104409292" at bounding box center [142, 352] width 59 height 25
checkbox input "true"
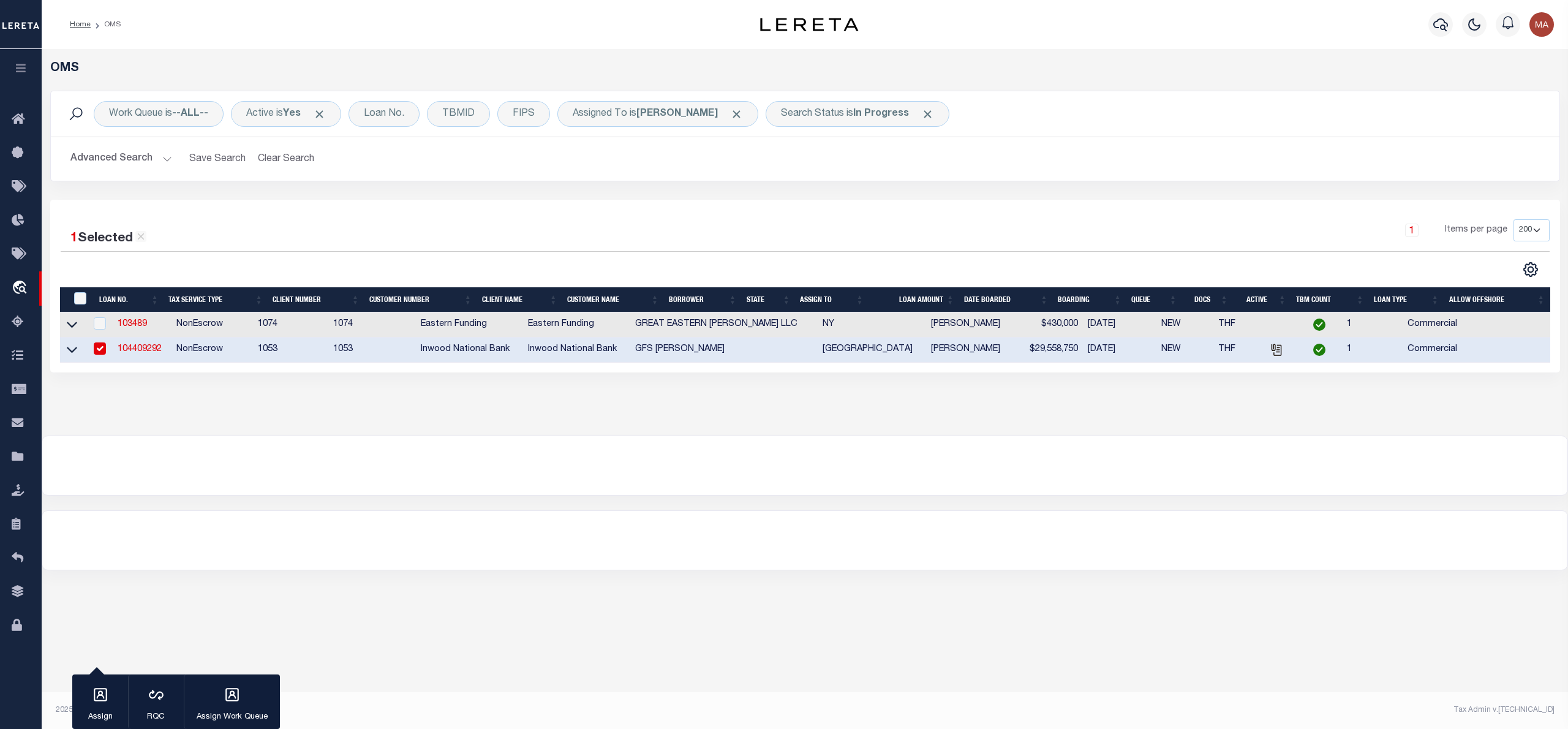
click at [150, 351] on link "104409292" at bounding box center [139, 349] width 44 height 8
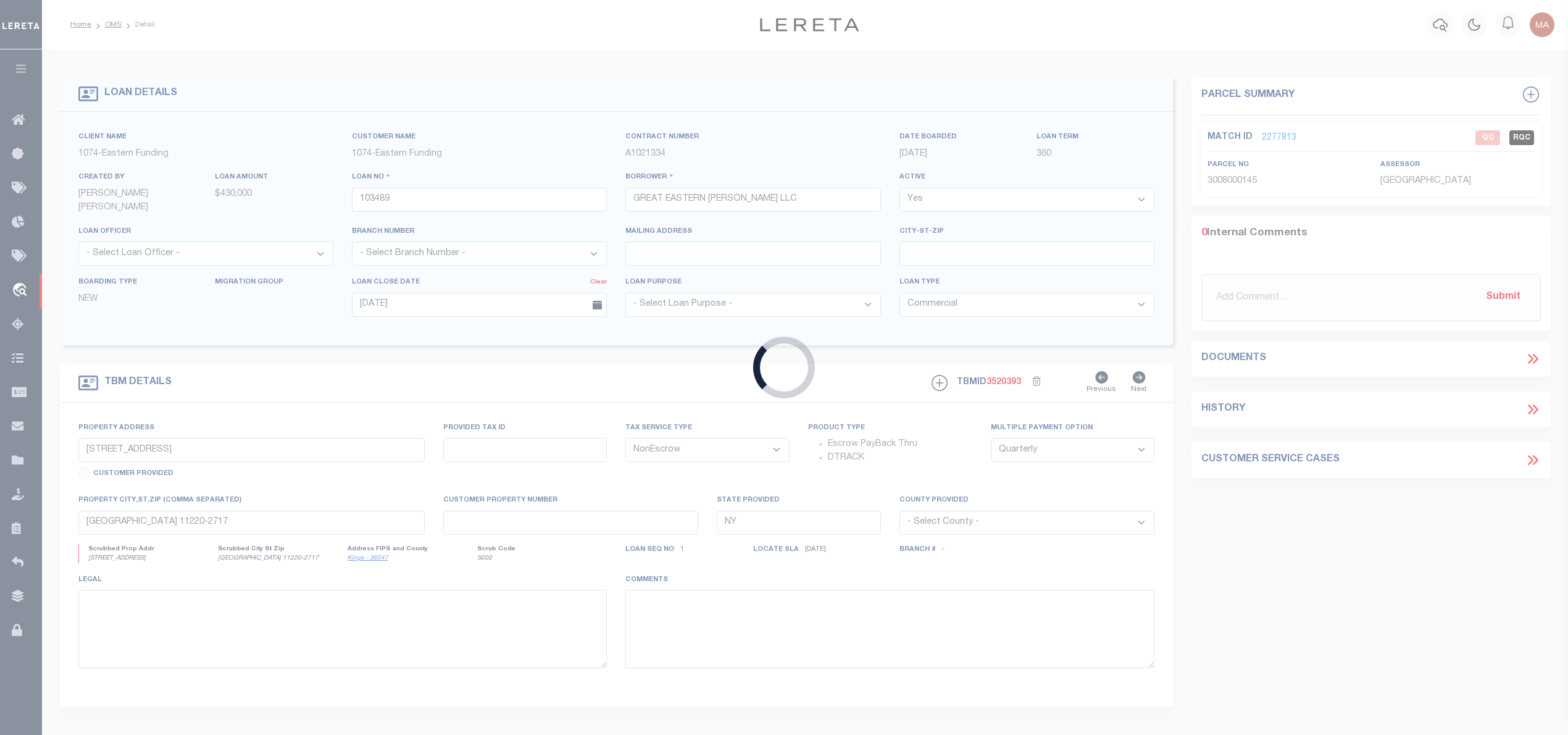
type input "104409292"
type input "GFS [PERSON_NAME]"
select select
type input "[DATE]"
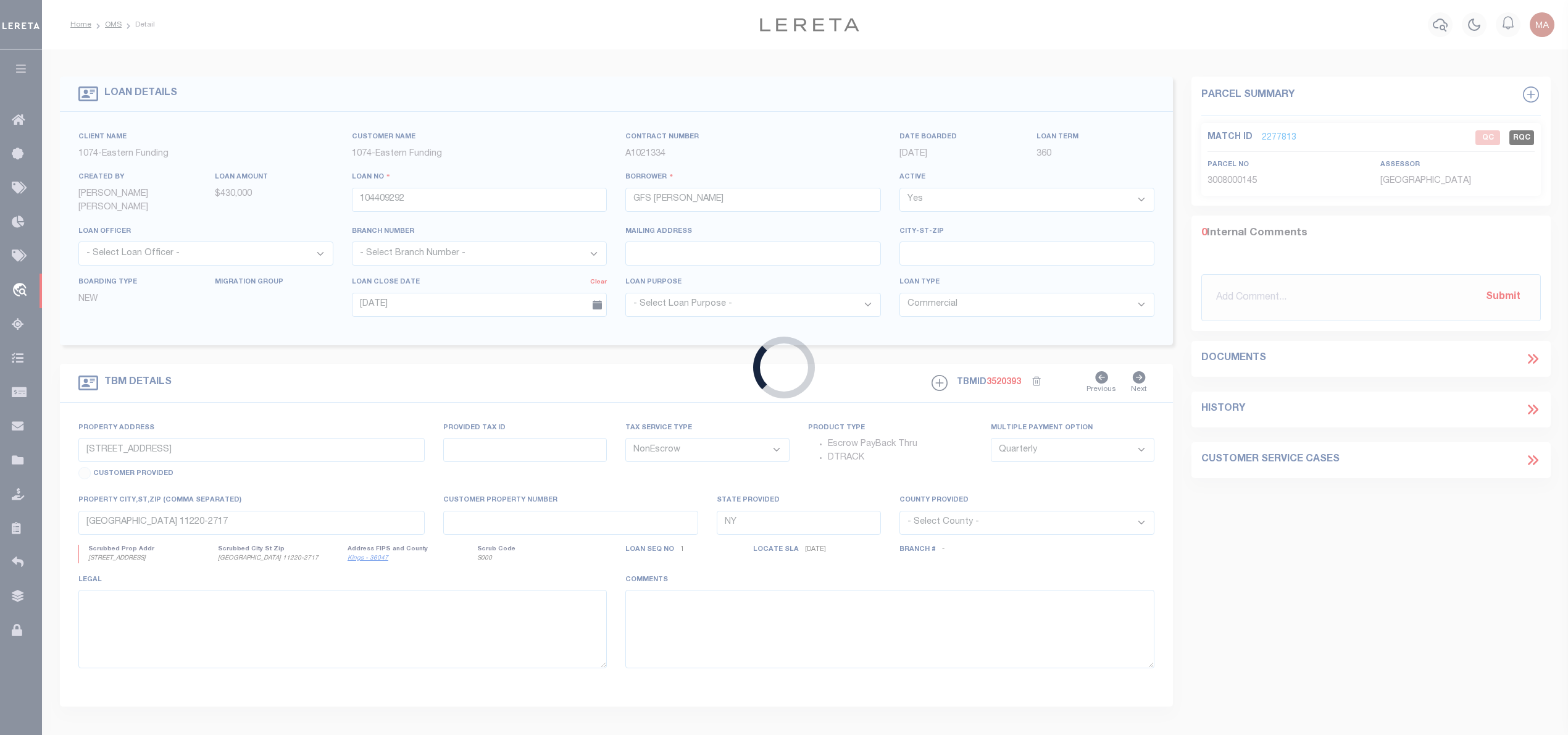
select select "91"
select select "271"
type input "[STREET_ADDRESS][PERSON_NAME]"
type input "65045349710180000"
select select
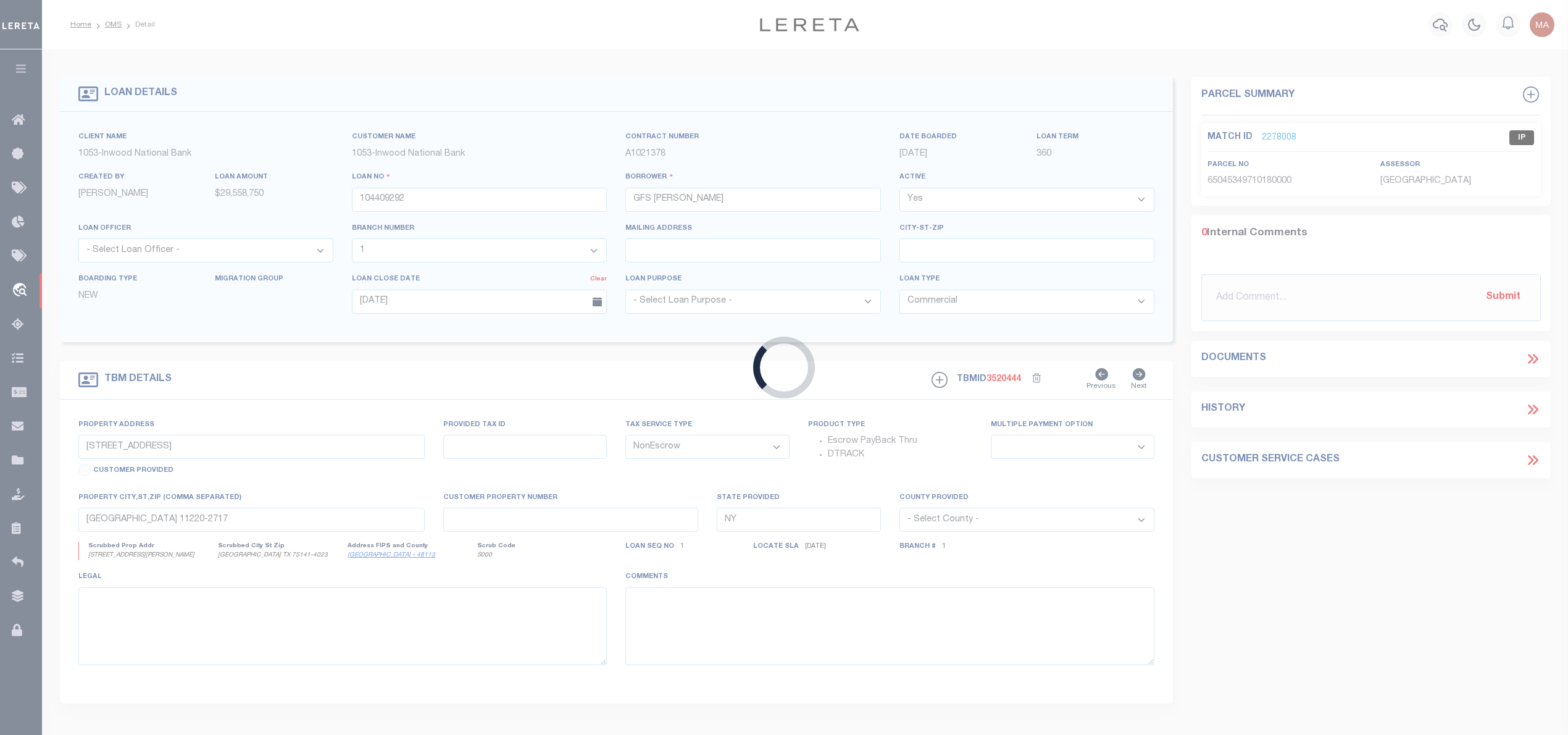
type input "[GEOGRAPHIC_DATA] TX 75141-4023"
type input "[GEOGRAPHIC_DATA]"
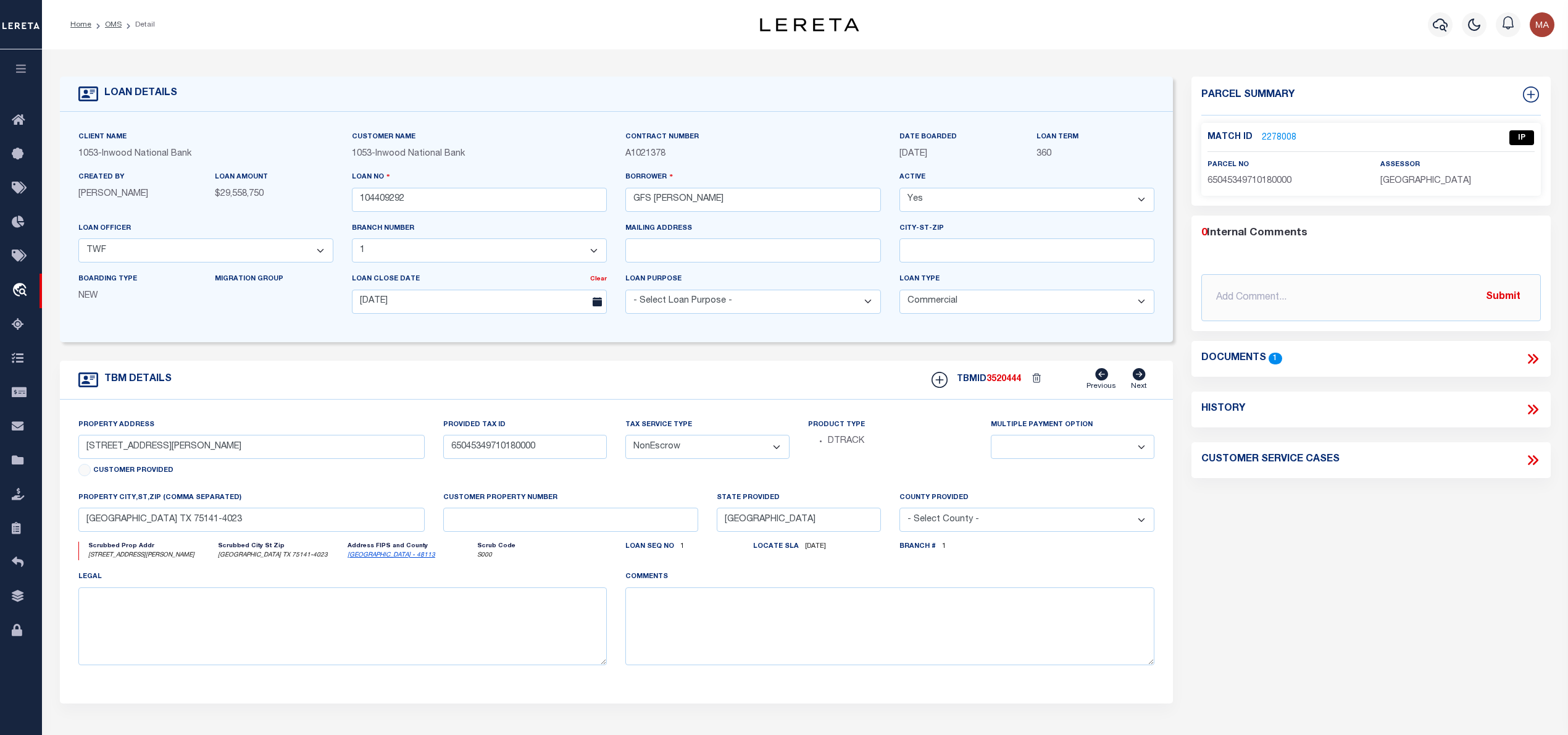
click at [1531, 353] on icon at bounding box center [1532, 359] width 16 height 16
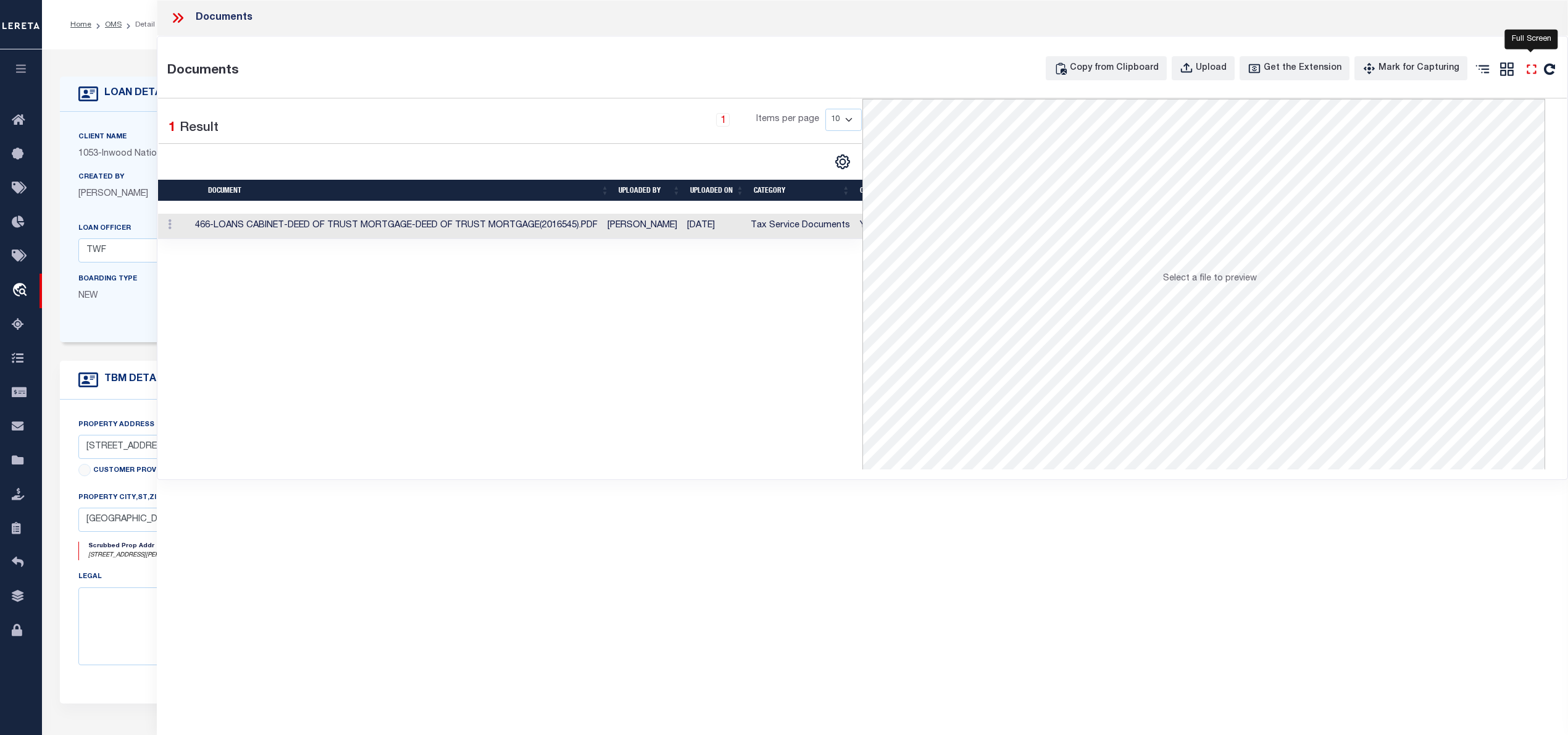
click at [1526, 71] on icon "" at bounding box center [1531, 69] width 16 height 16
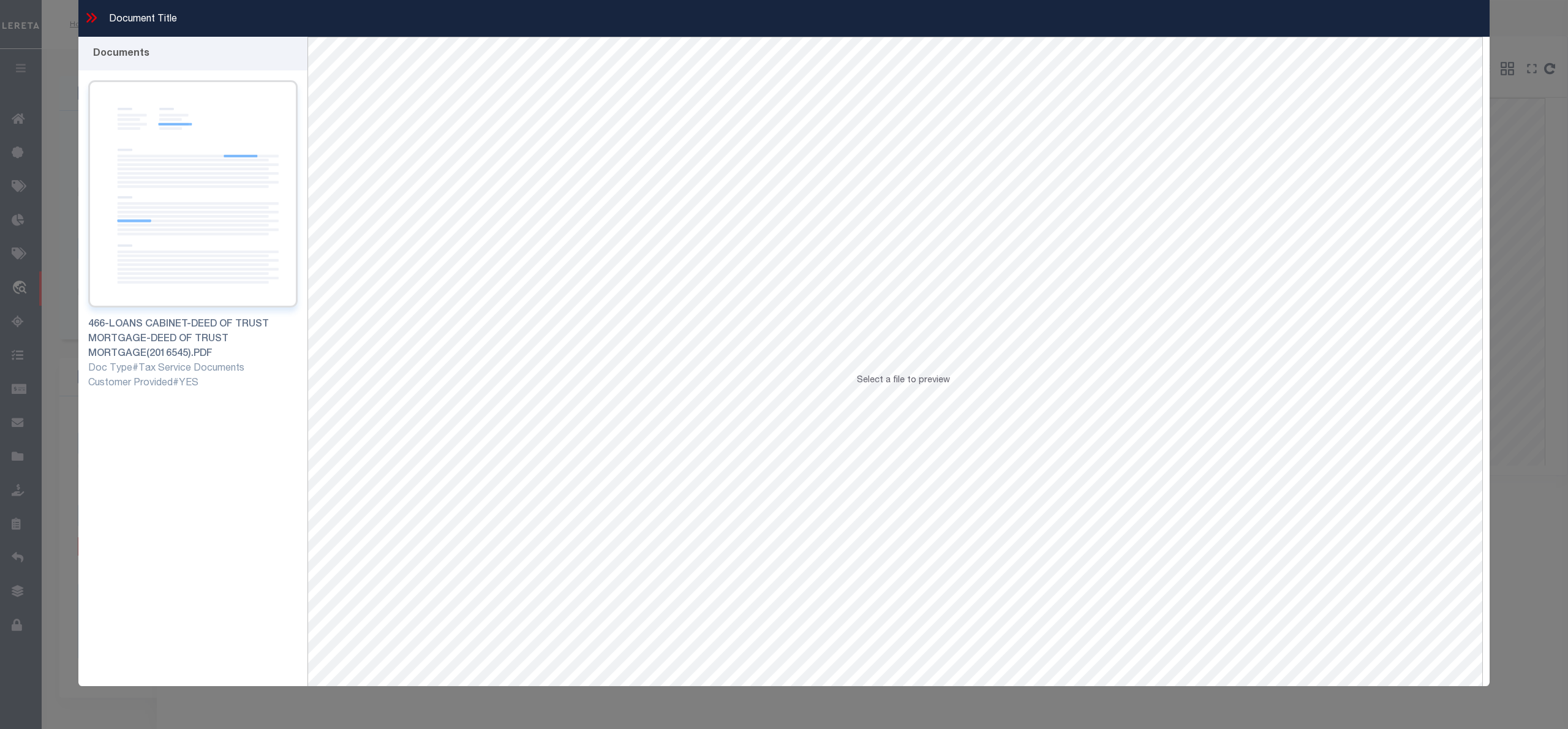
click at [221, 189] on img at bounding box center [193, 193] width 210 height 227
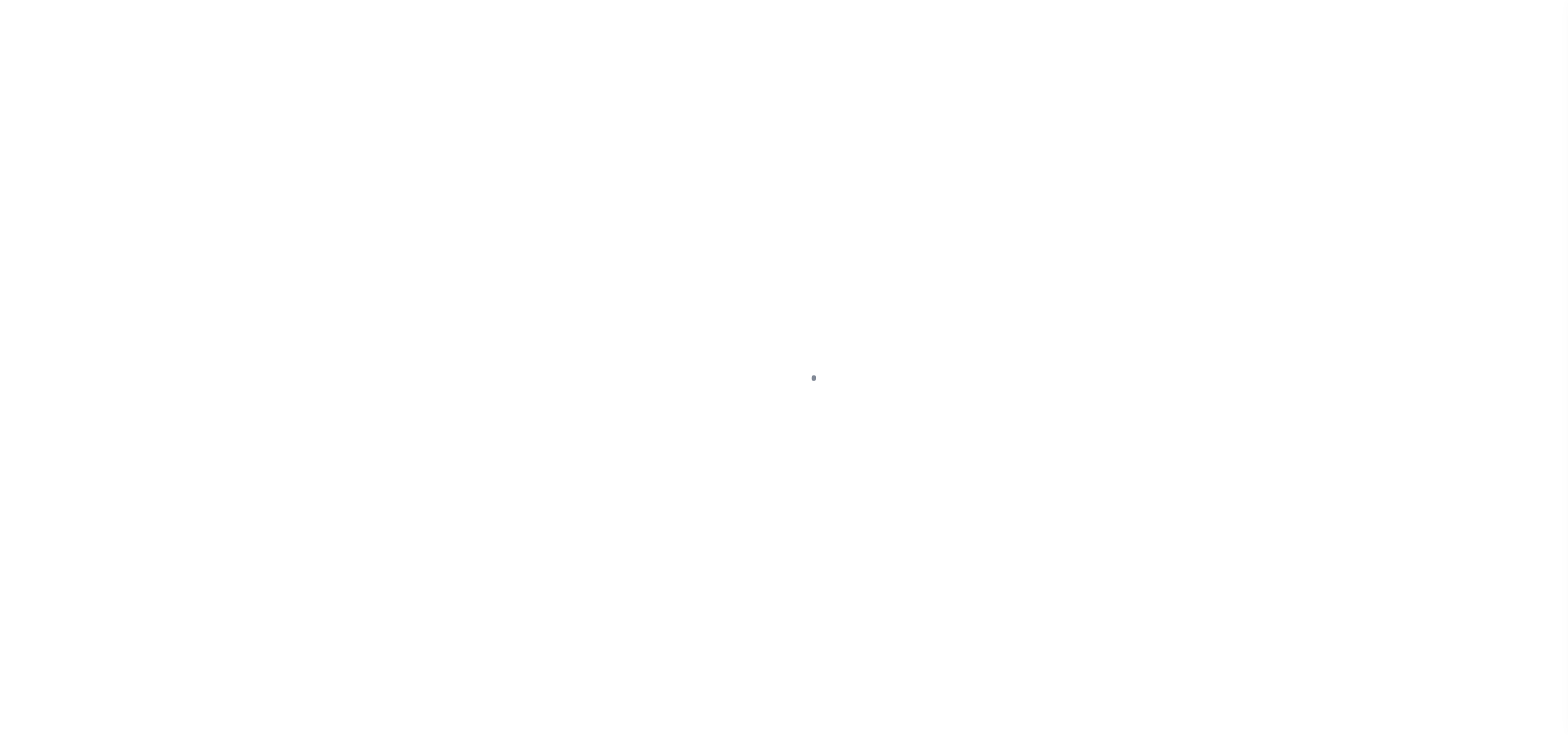
select select "271"
select select "20"
select select "NonEscrow"
select select
select select "91"
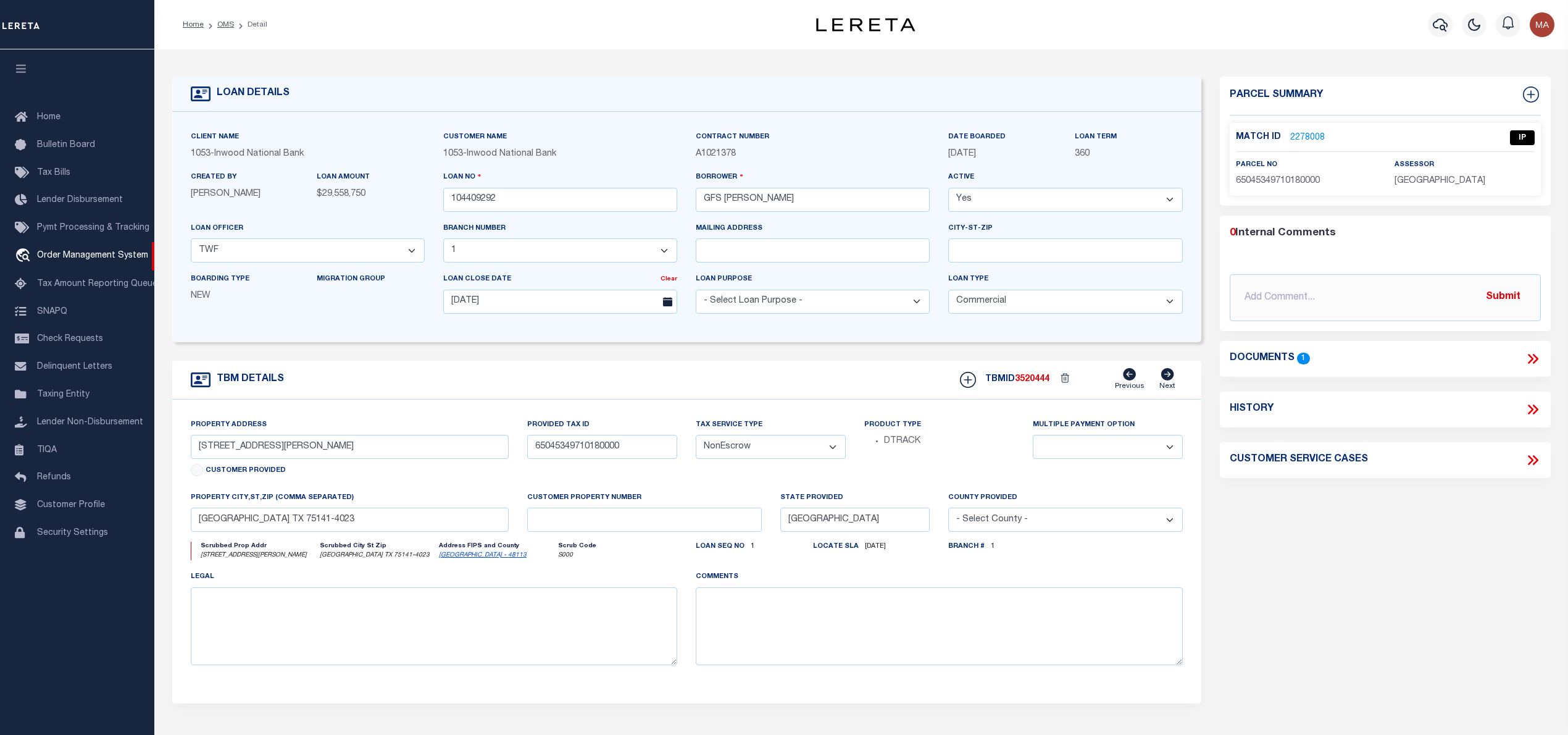
click at [1315, 138] on link "2278008" at bounding box center [1307, 137] width 35 height 13
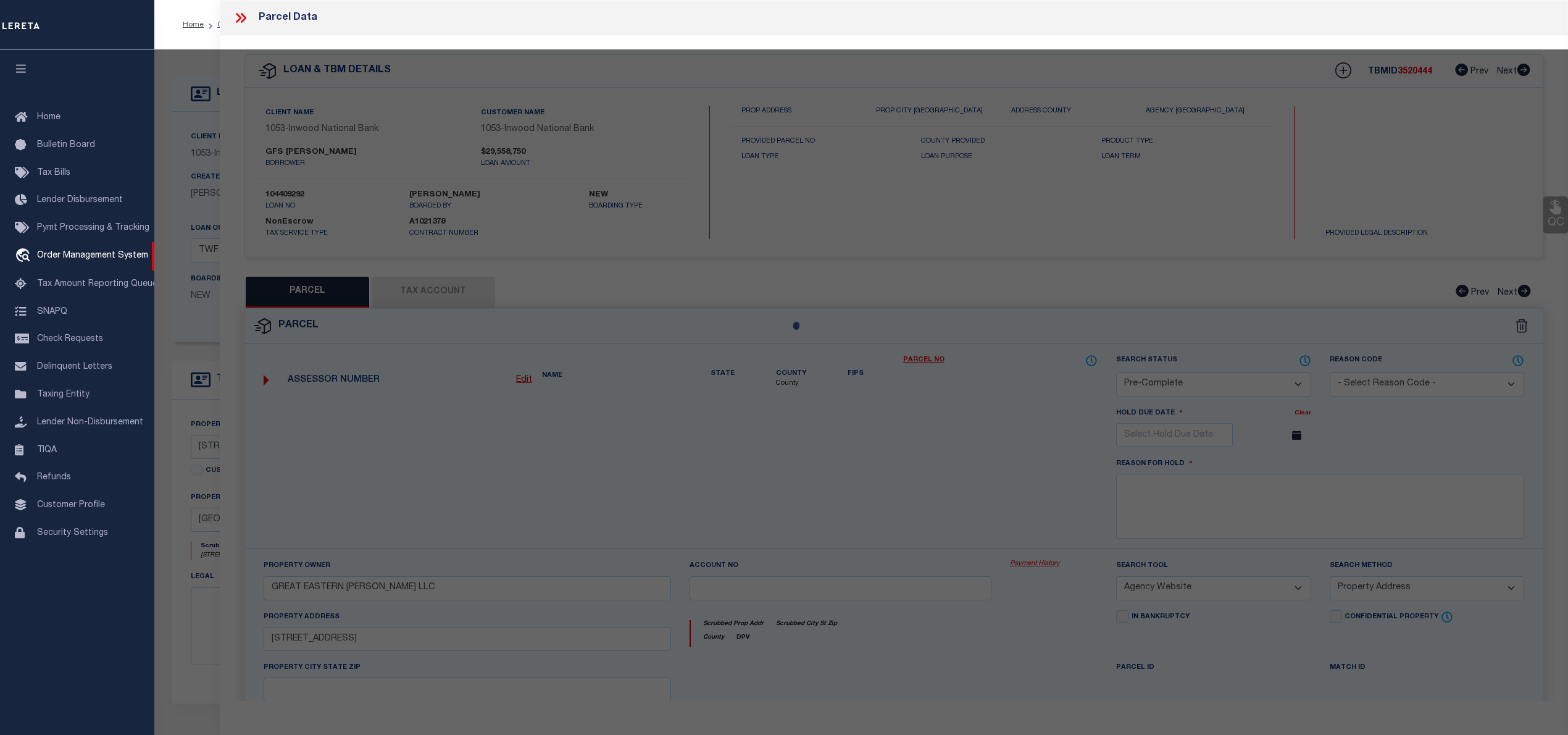
select select "AS"
select select
checkbox input "false"
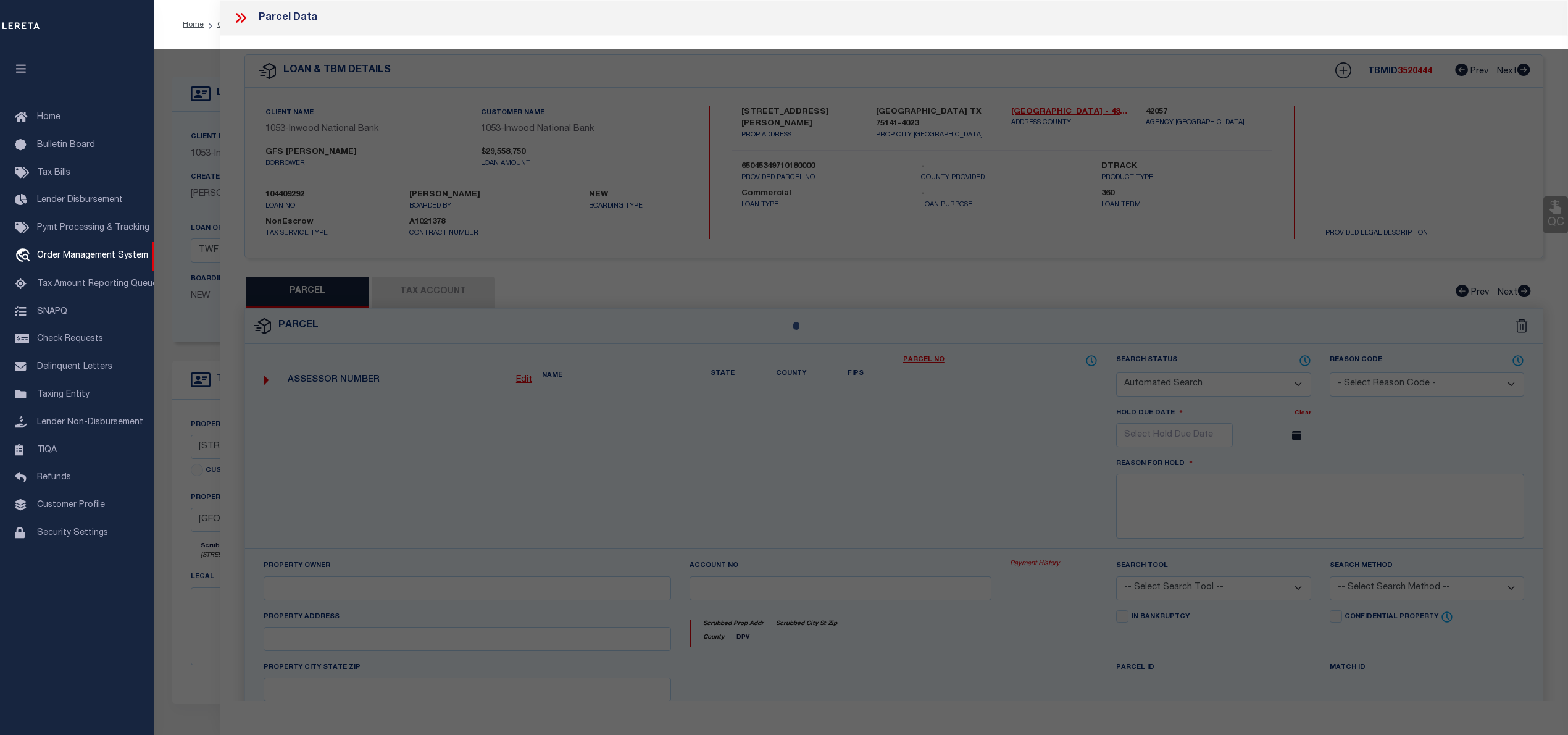
select select "IP"
checkbox input "false"
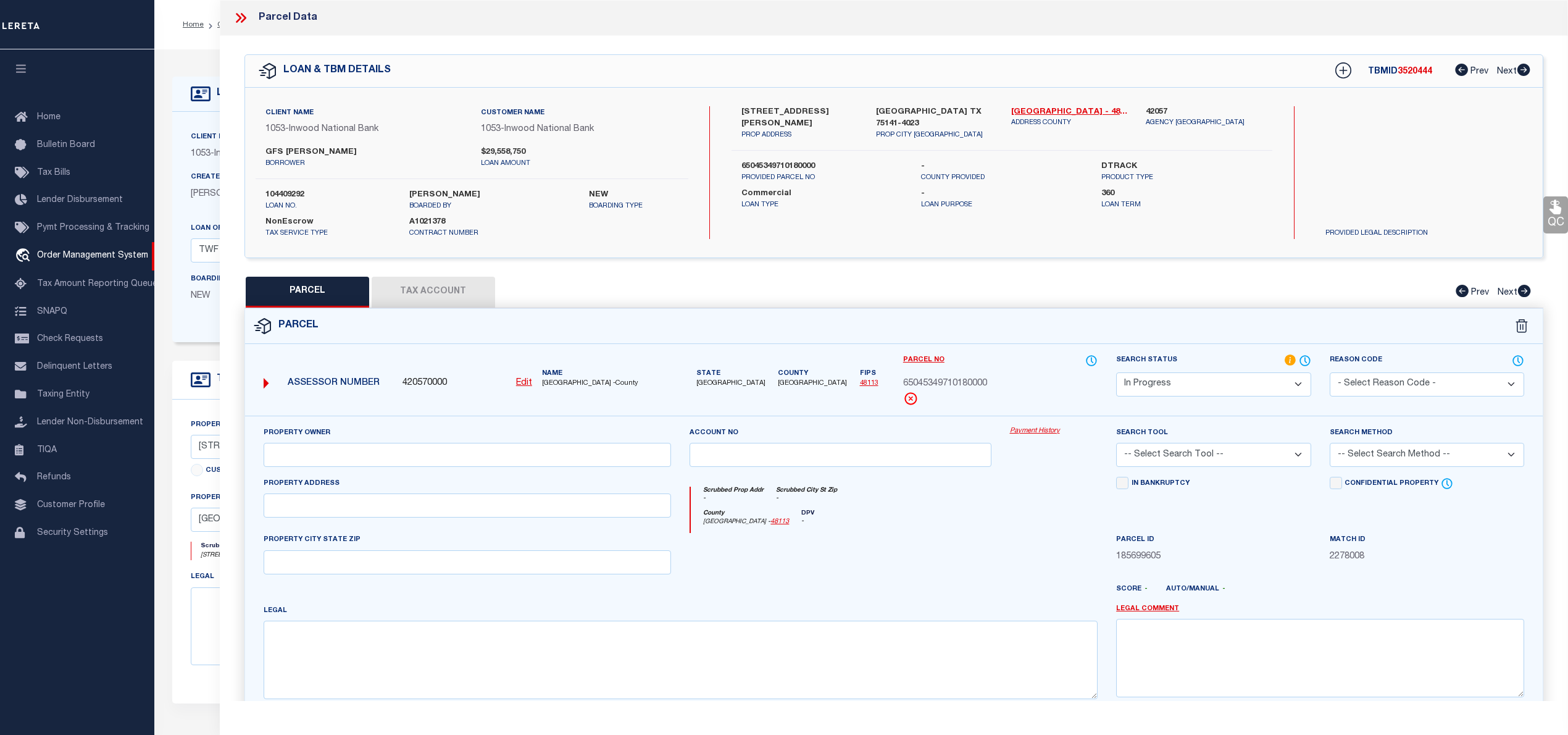
click at [284, 195] on label "104409292" at bounding box center [328, 195] width 125 height 12
copy label "104409292"
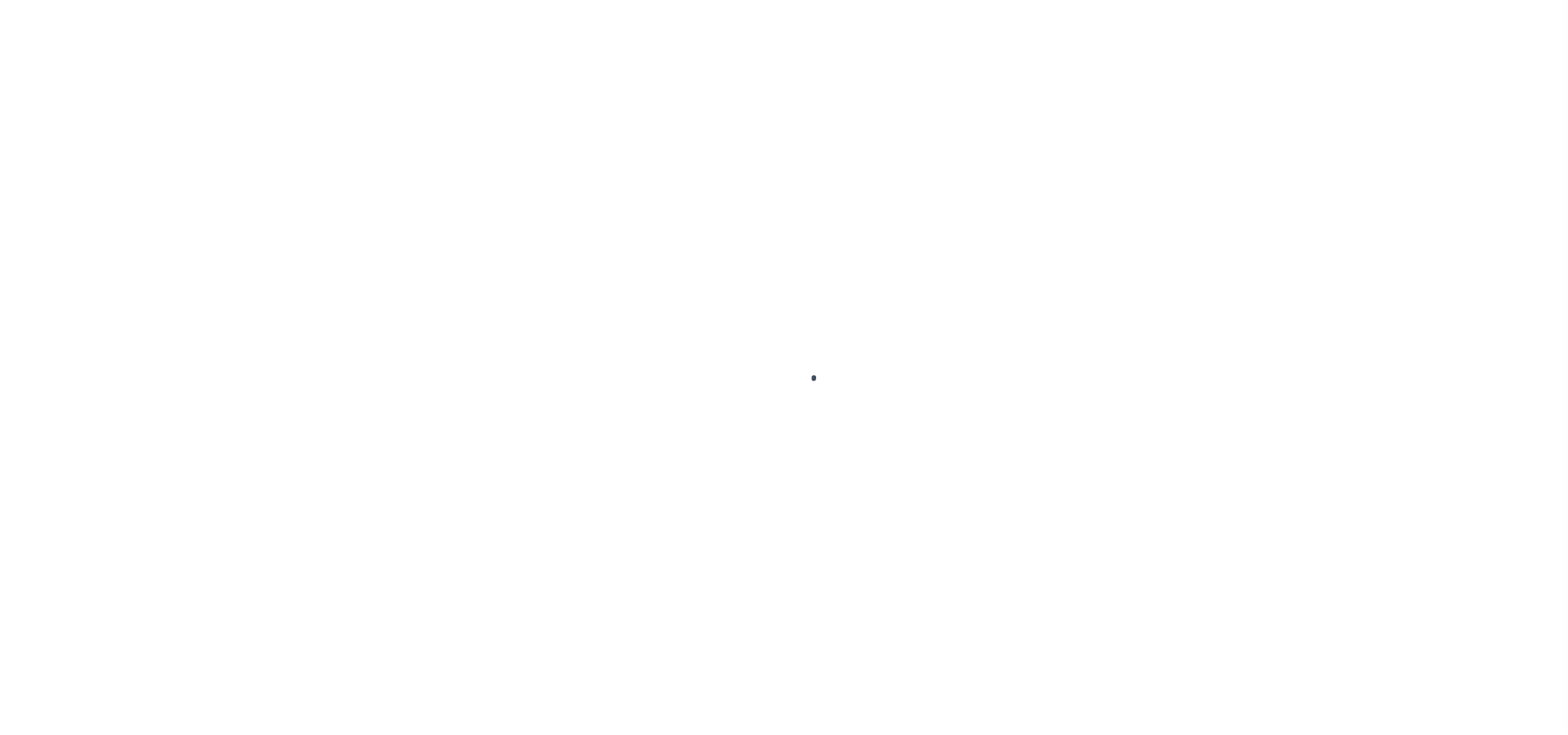
select select "20"
select select "NonEscrow"
select select
select select "271"
select select "91"
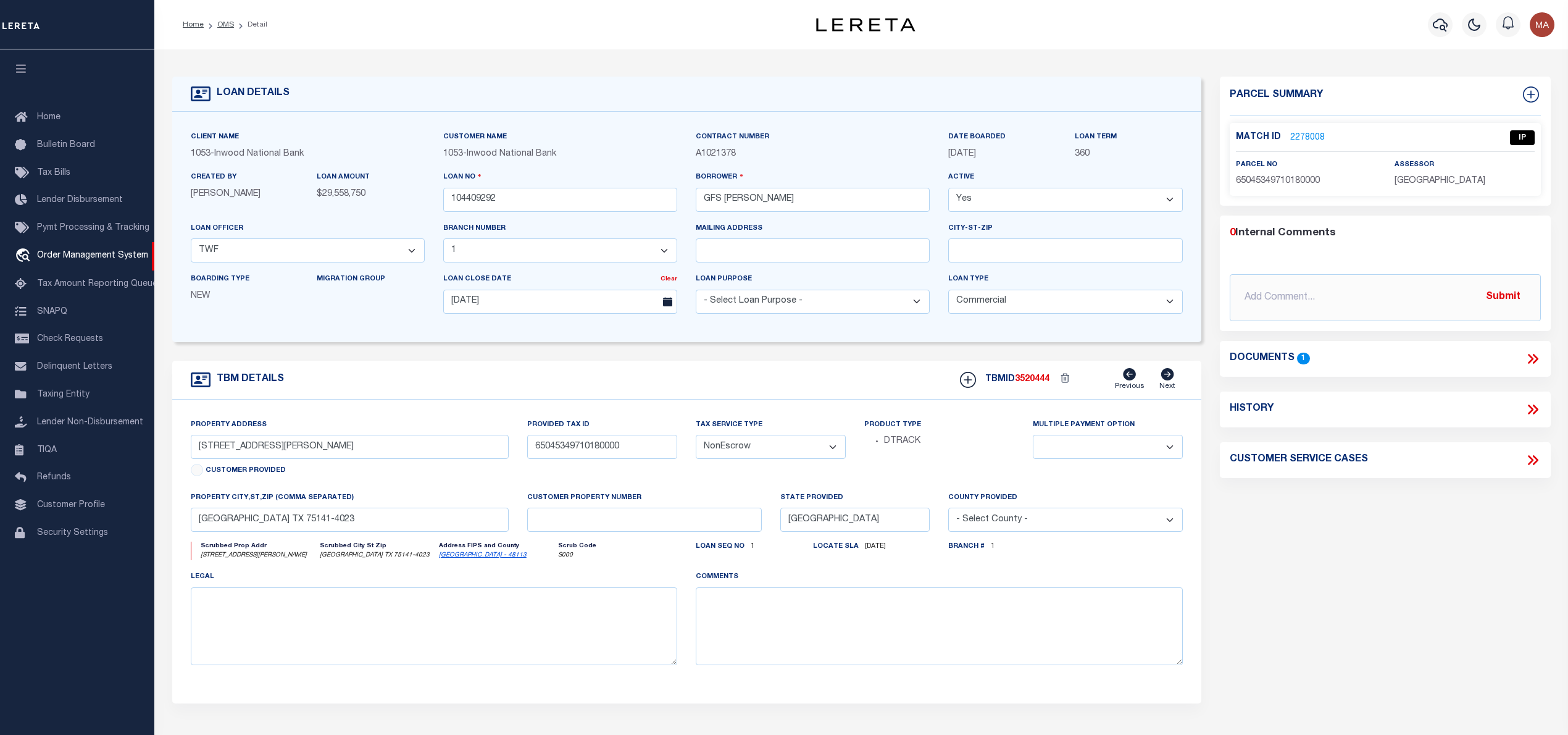
click at [1537, 361] on icon at bounding box center [1532, 359] width 16 height 16
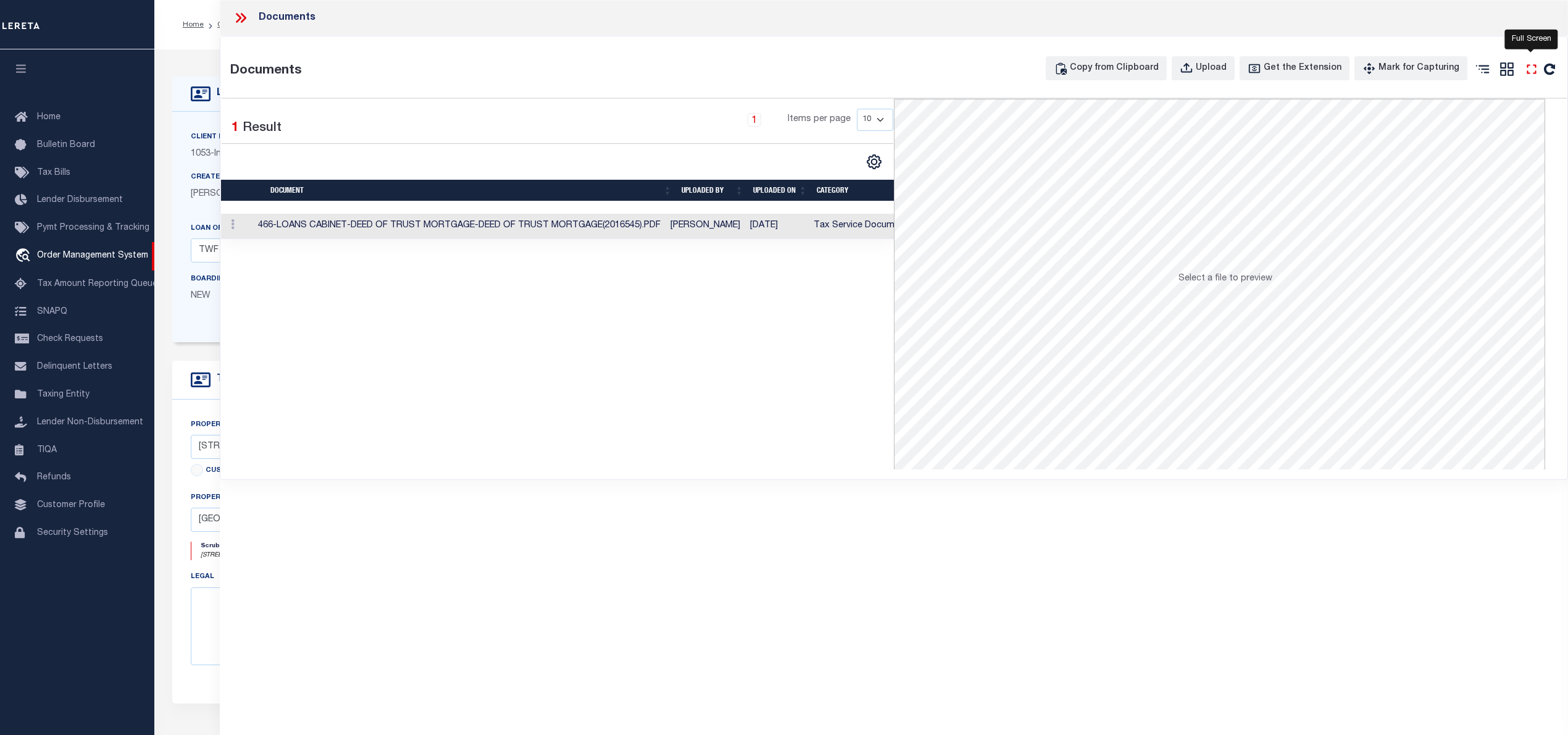
click at [1530, 69] on icon "" at bounding box center [1531, 69] width 16 height 16
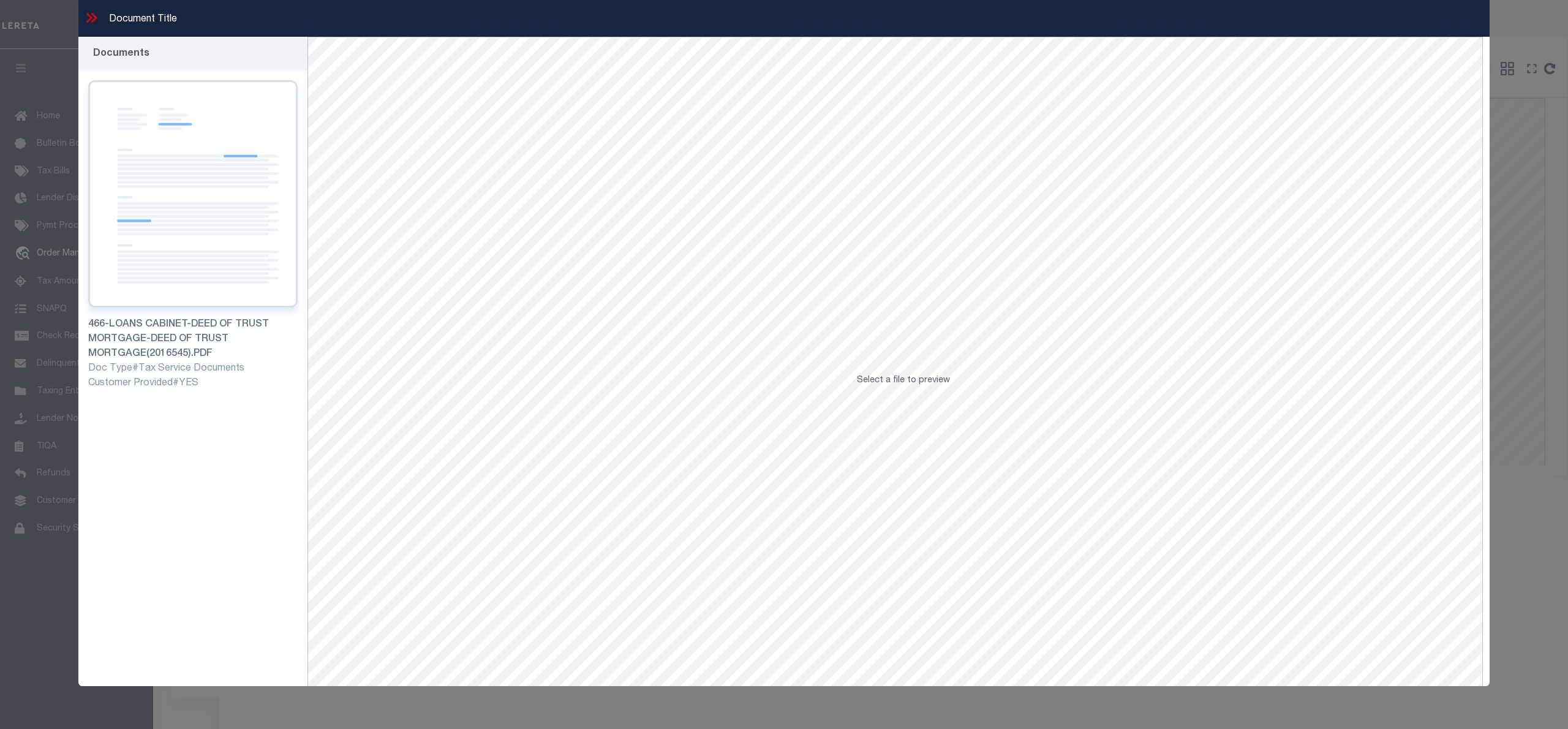
click at [106, 209] on img at bounding box center [193, 193] width 210 height 227
